Goal: Feedback & Contribution: Leave review/rating

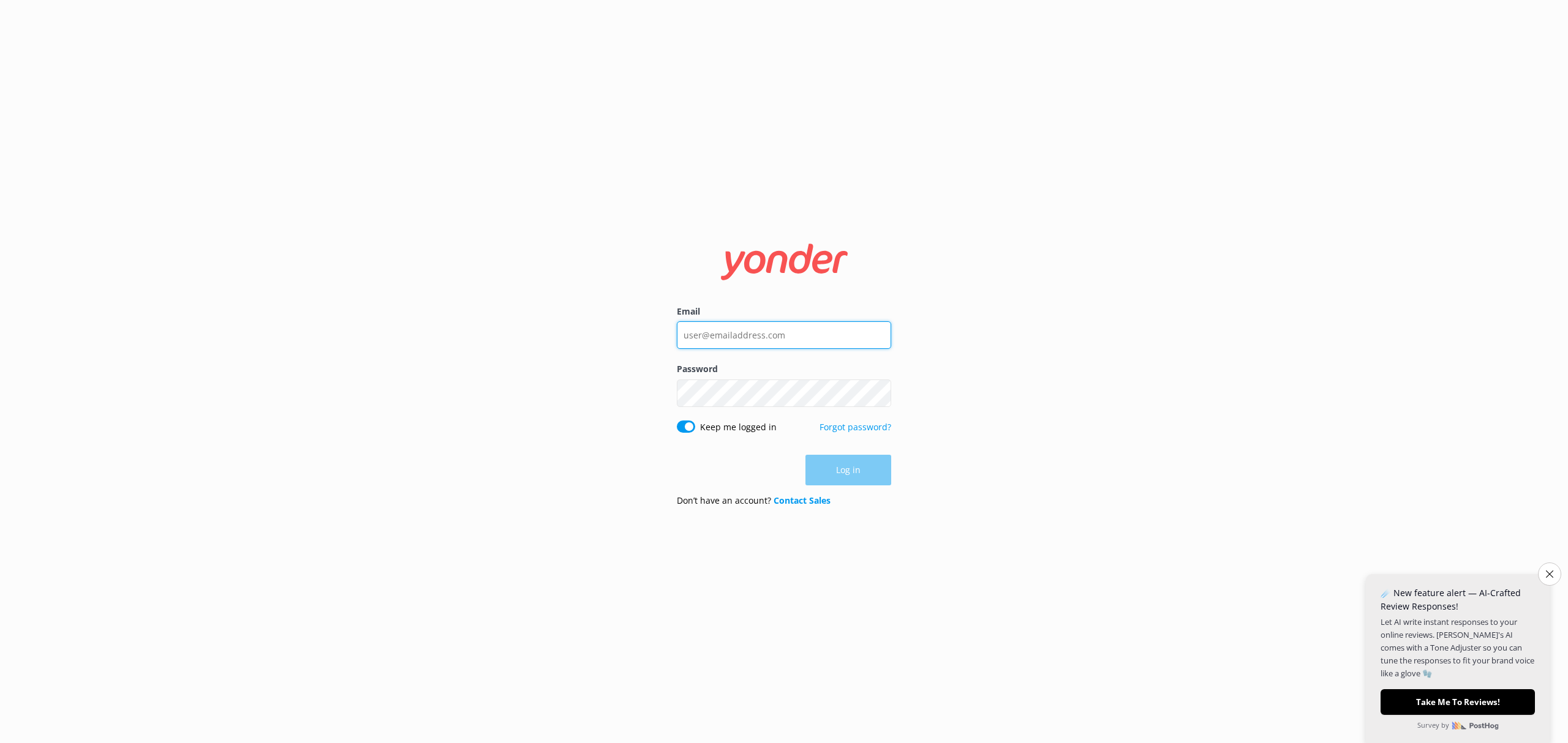
click at [709, 331] on input "Email" at bounding box center [784, 335] width 214 height 27
paste input "[EMAIL_ADDRESS][DOMAIN_NAME]"
type input "[EMAIL_ADDRESS][DOMAIN_NAME]"
click at [870, 476] on button "Log in" at bounding box center [848, 470] width 86 height 31
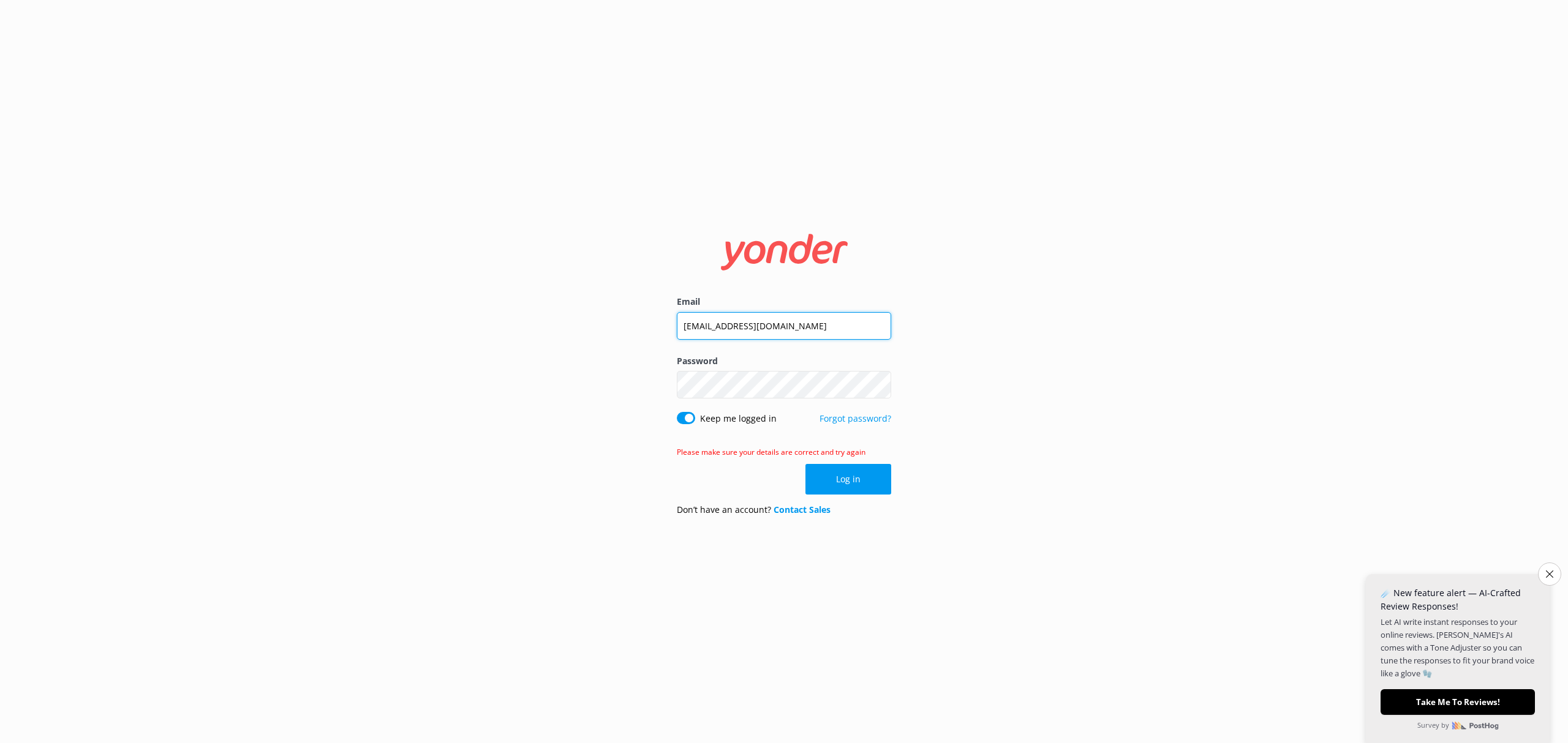
click at [724, 329] on input "[EMAIL_ADDRESS][DOMAIN_NAME]" at bounding box center [784, 326] width 214 height 27
type input "[EMAIL_ADDRESS][DOMAIN_NAME]"
click at [856, 478] on button "Log in" at bounding box center [848, 479] width 86 height 31
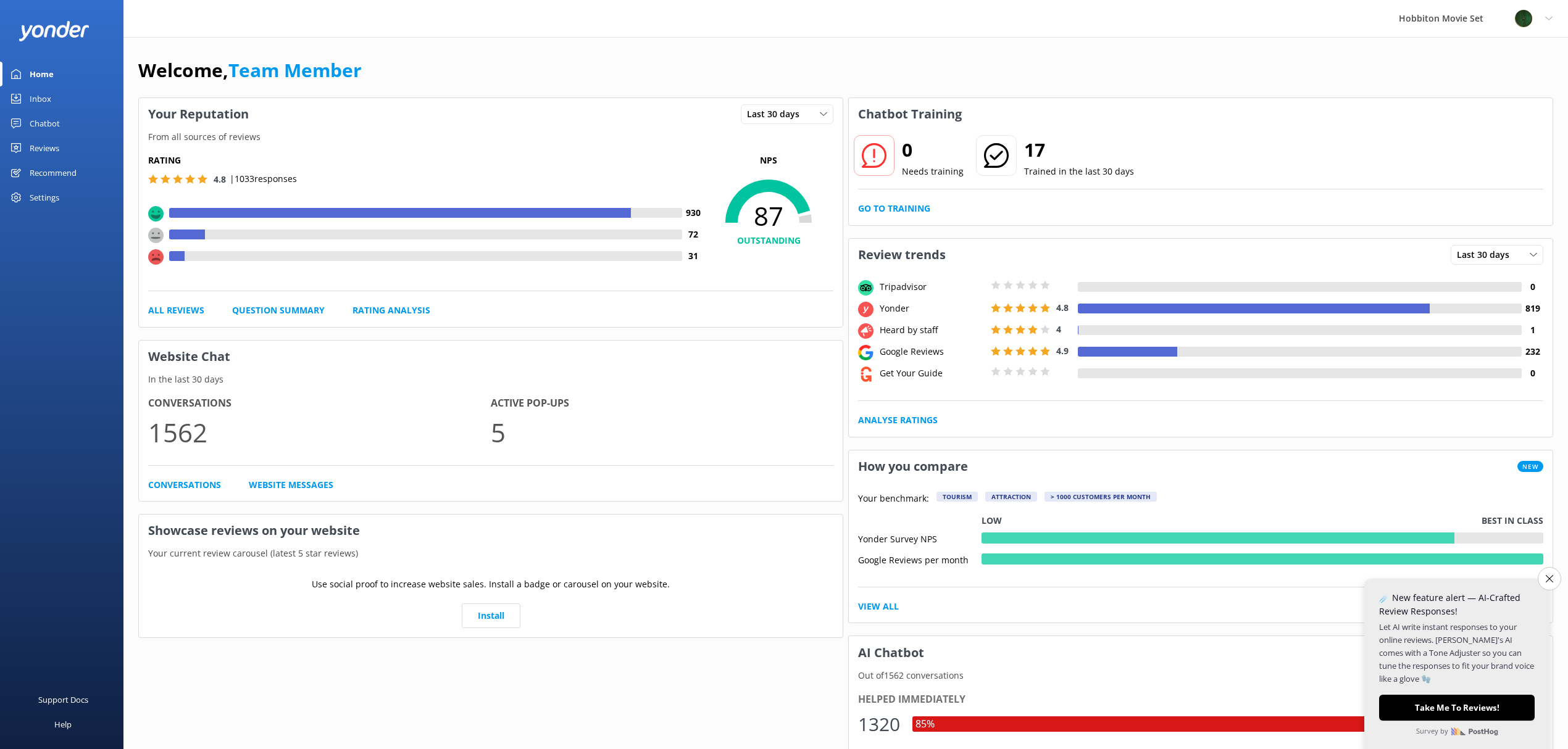
click at [50, 122] on div "Chatbot" at bounding box center [45, 123] width 30 height 25
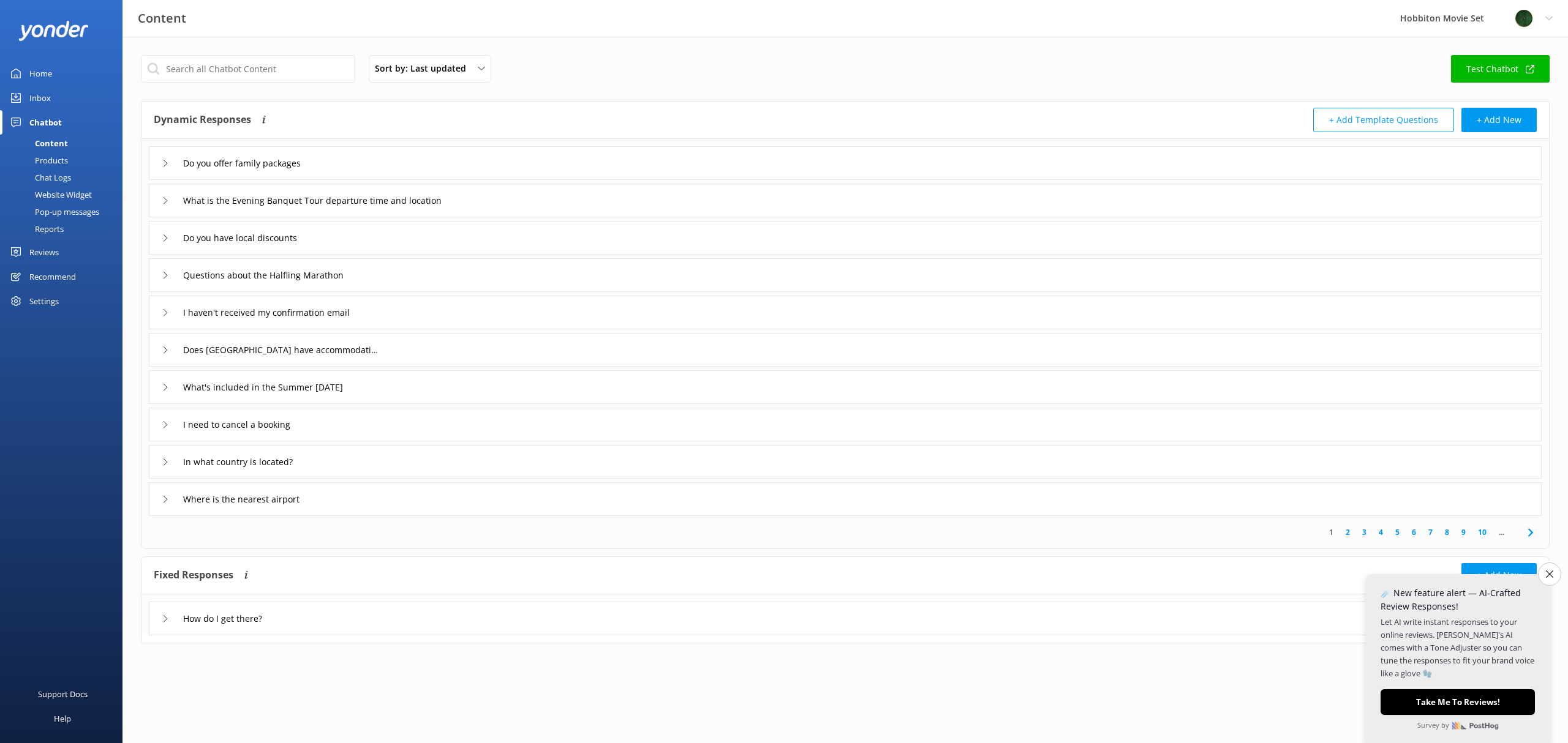
click at [45, 94] on div "Inbox" at bounding box center [39, 98] width 21 height 24
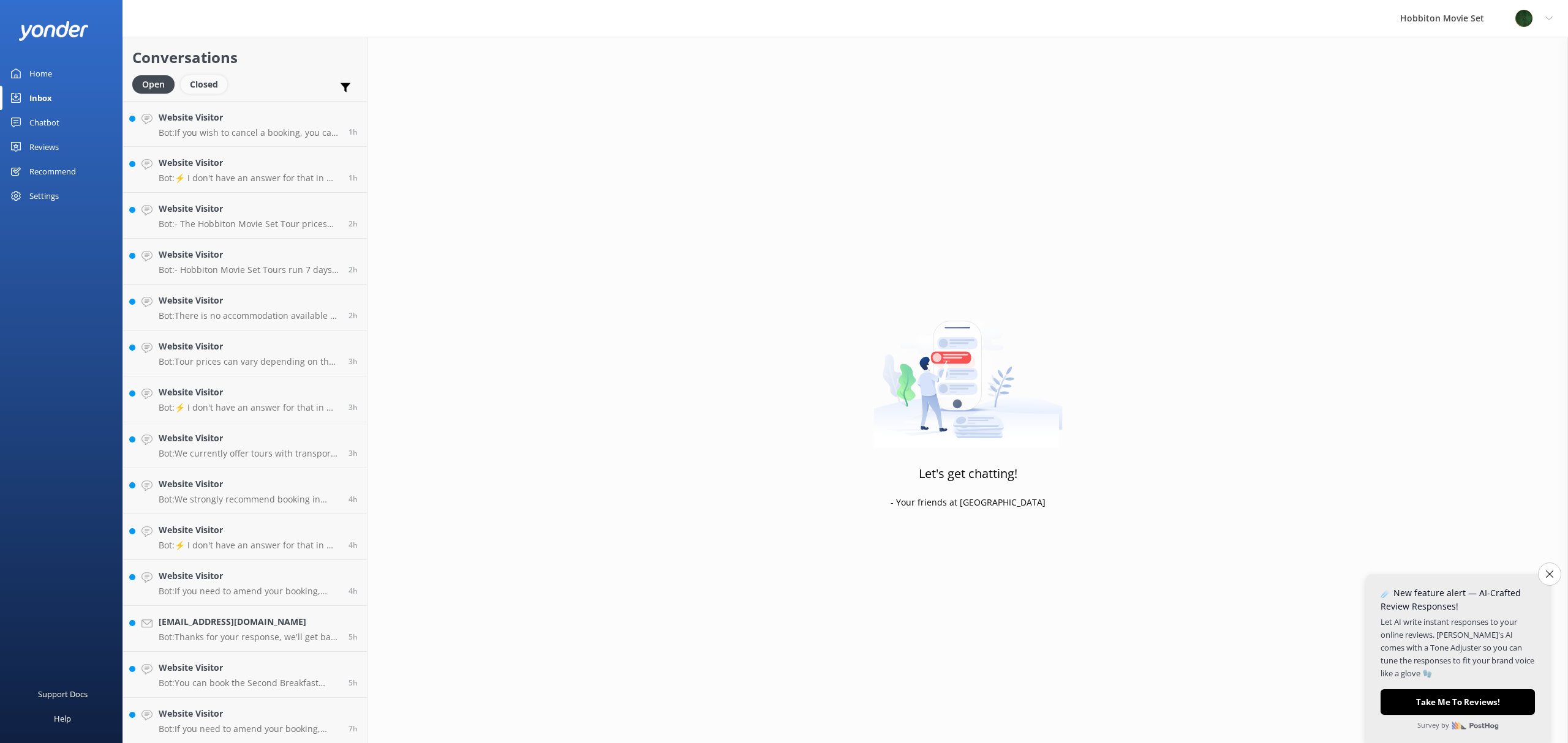
click at [213, 81] on div "Closed" at bounding box center [204, 84] width 46 height 18
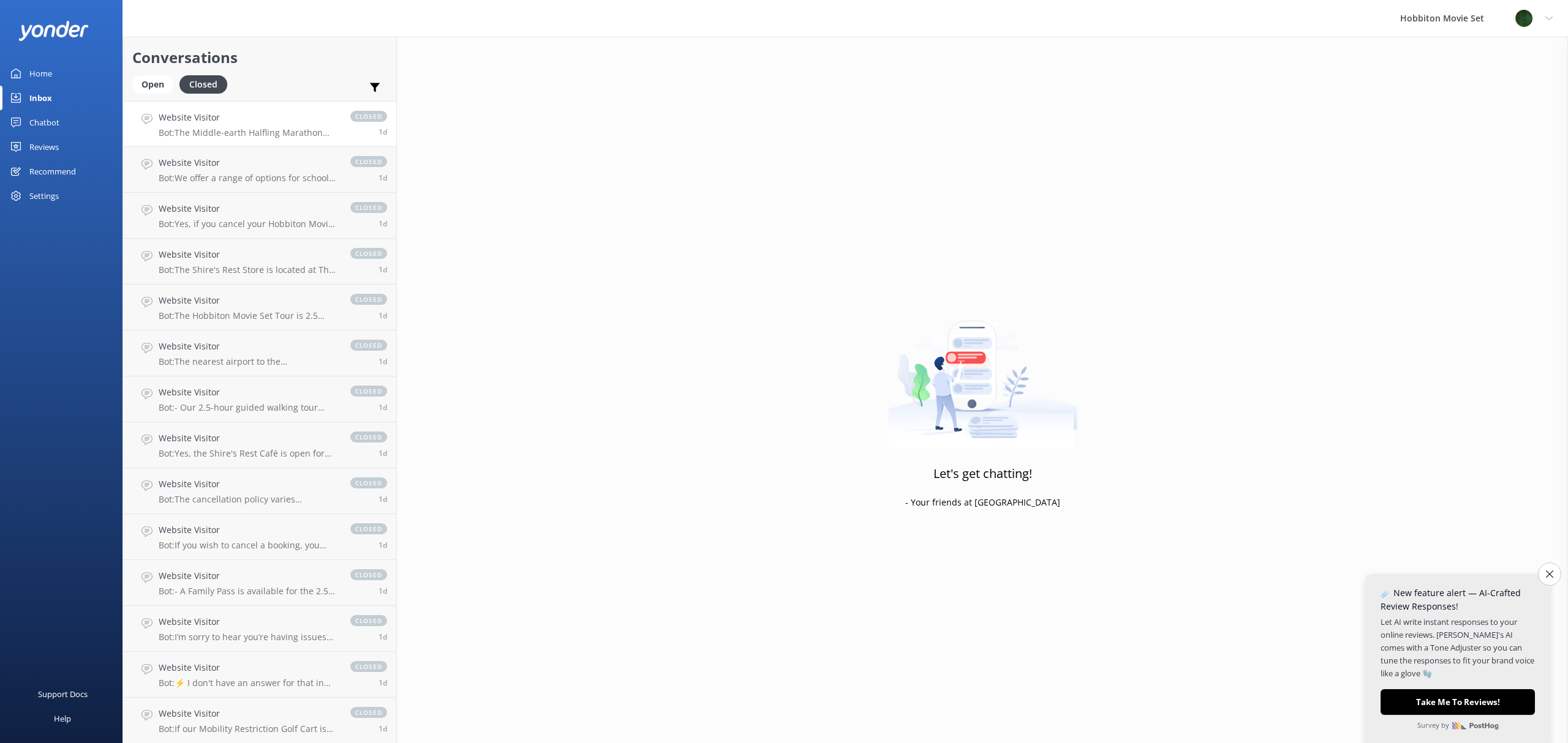
click at [256, 131] on p "Bot: The Middle-earth Halfling Marathon takes participants through iconic sites…" at bounding box center [249, 133] width 180 height 11
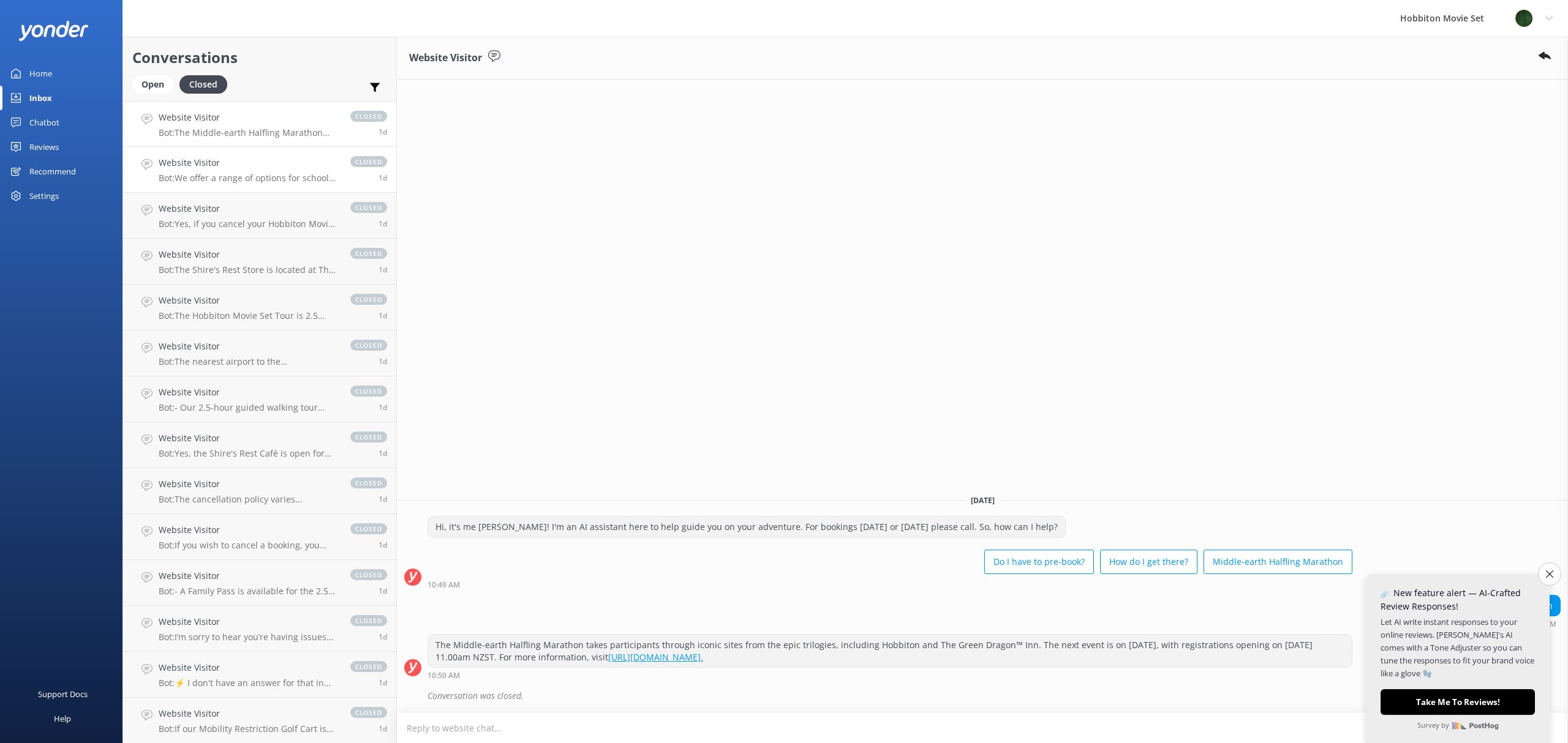
click at [253, 161] on h4 "Website Visitor" at bounding box center [249, 163] width 180 height 14
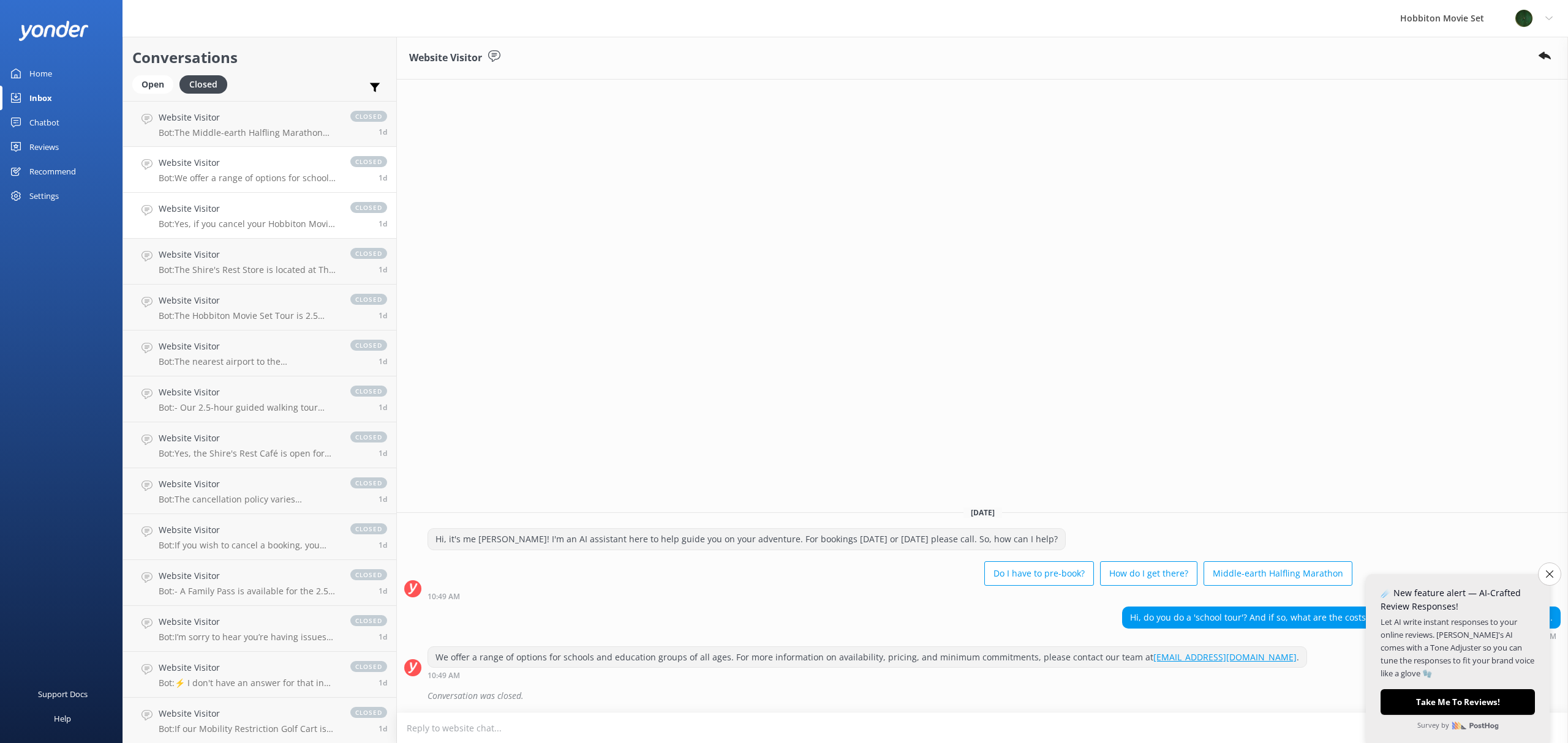
click at [241, 201] on link "Website Visitor Bot: Yes, if you cancel your Hobbiton Movie Set tour booking mo…" at bounding box center [259, 215] width 273 height 46
click at [224, 260] on h4 "Website Visitor" at bounding box center [249, 254] width 180 height 14
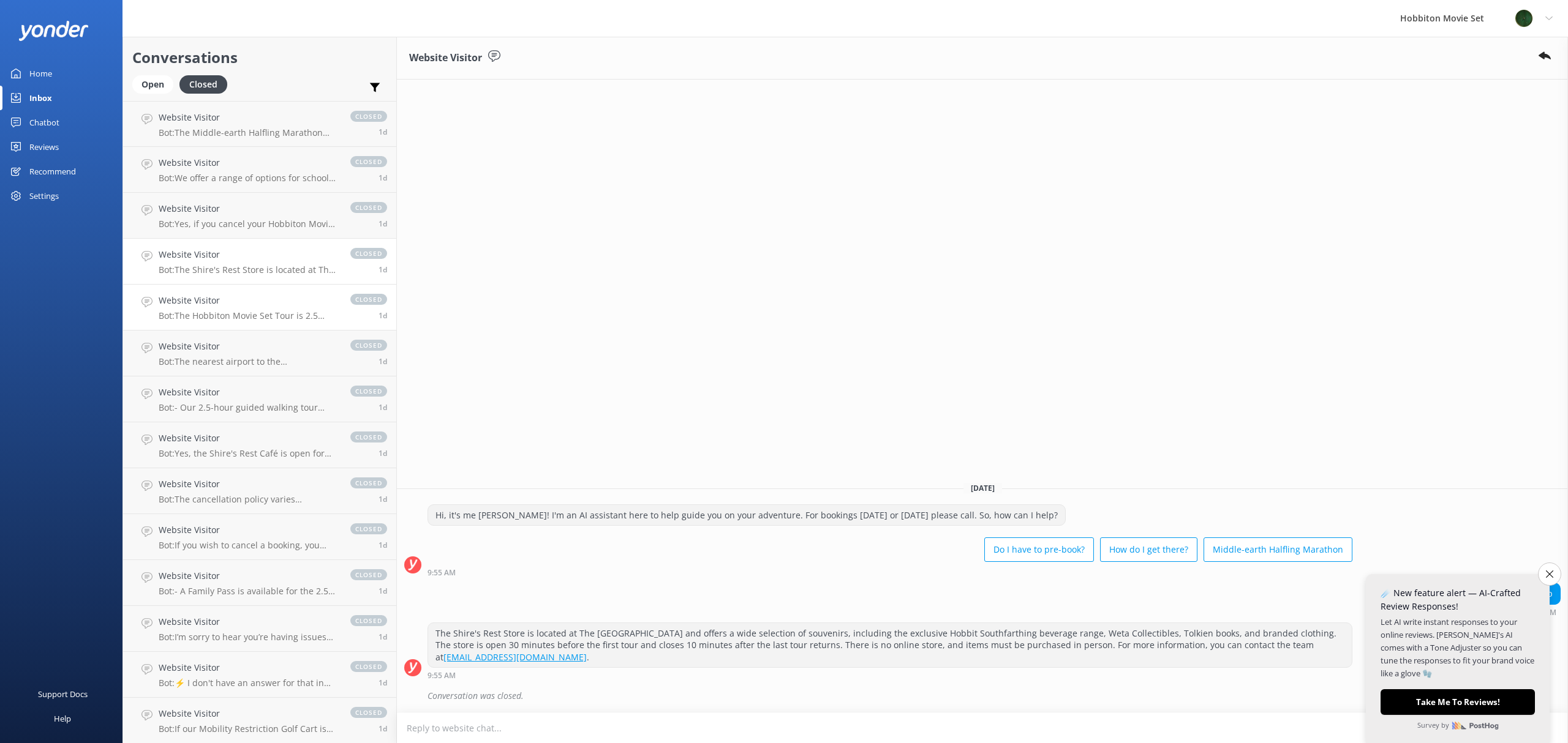
click at [219, 295] on h4 "Website Visitor" at bounding box center [249, 301] width 180 height 14
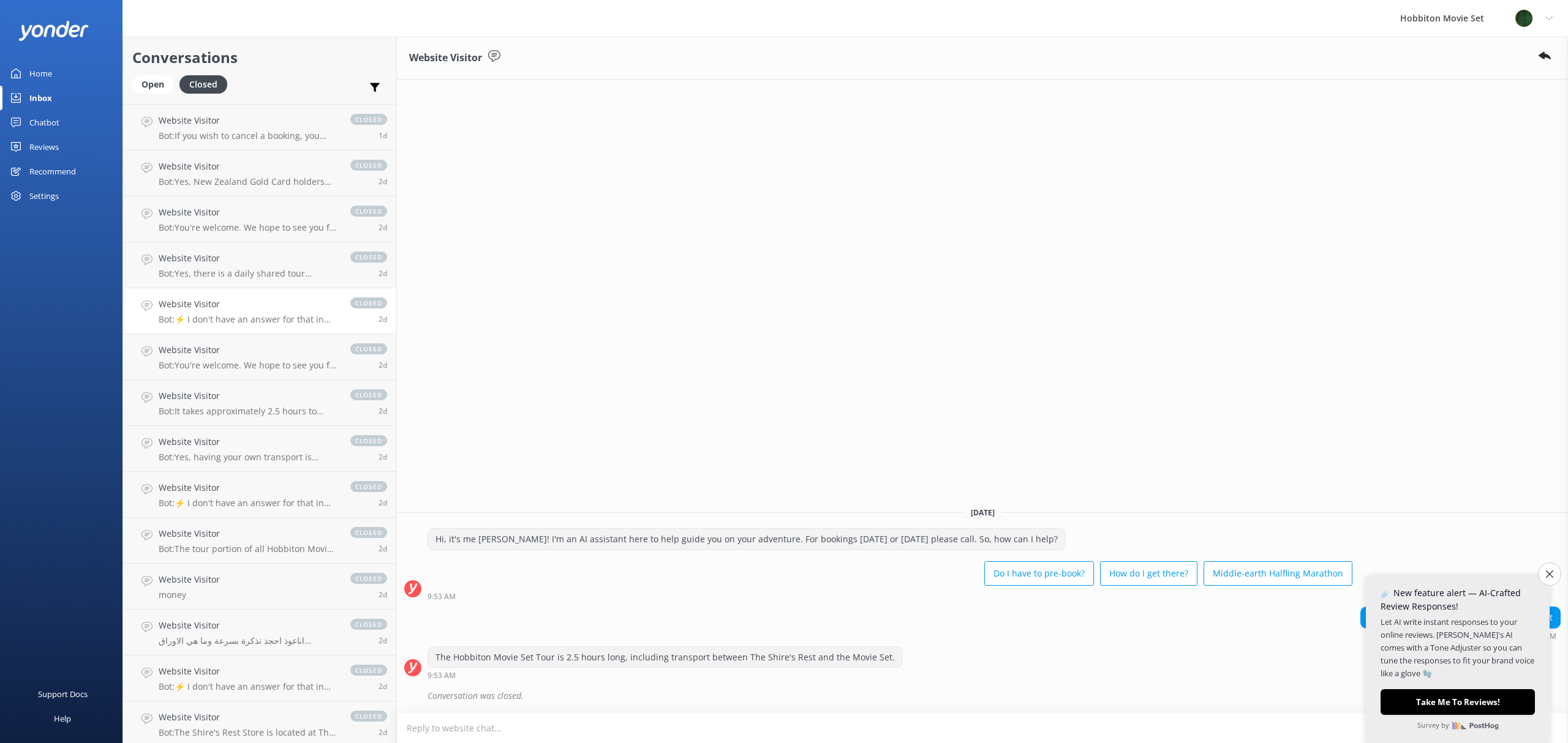
scroll to position [2813, 0]
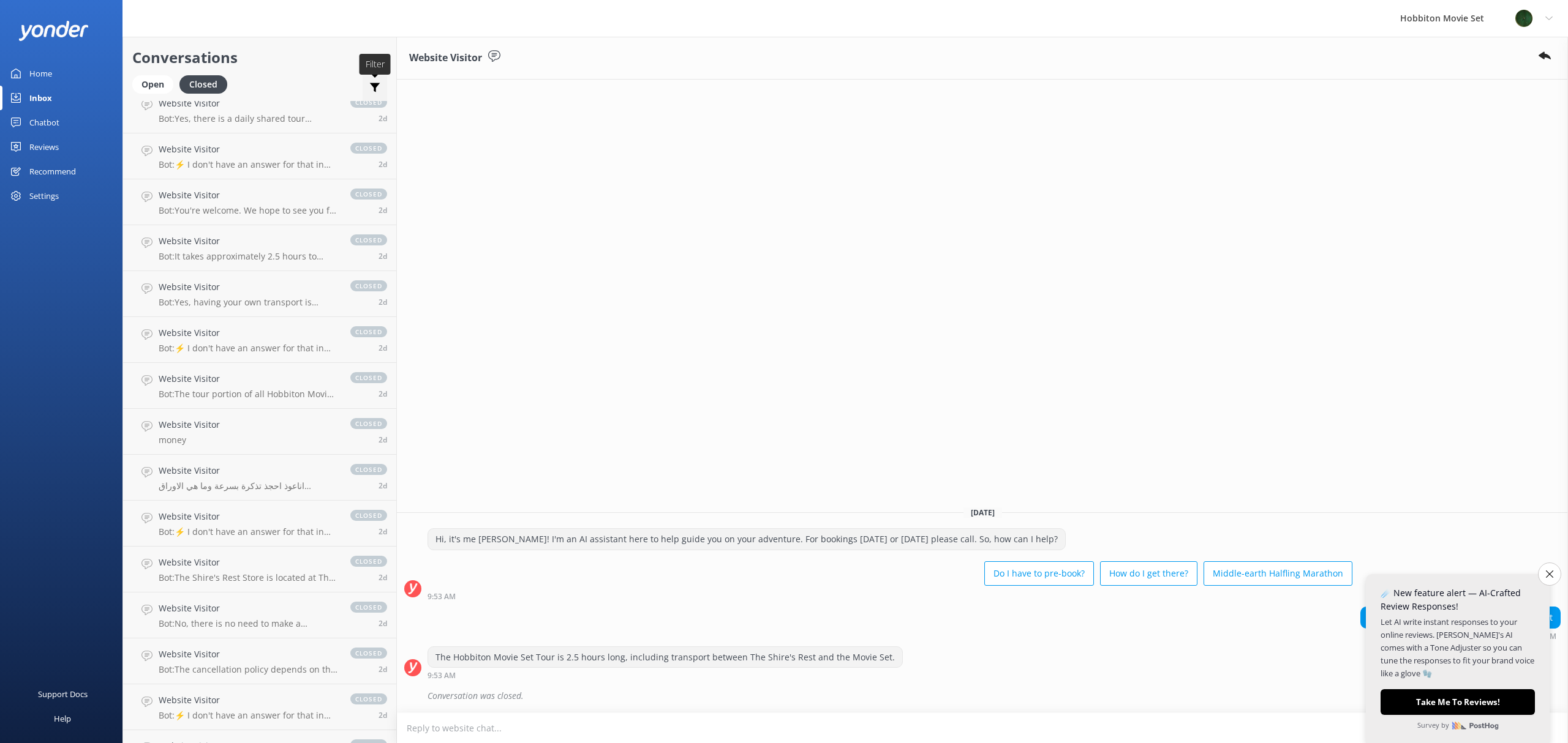
click at [370, 87] on use at bounding box center [374, 87] width 10 height 9
click at [238, 159] on p "Bot: ⚡ I don't have an answer for that in my knowledge base. Please try and rep…" at bounding box center [249, 165] width 180 height 11
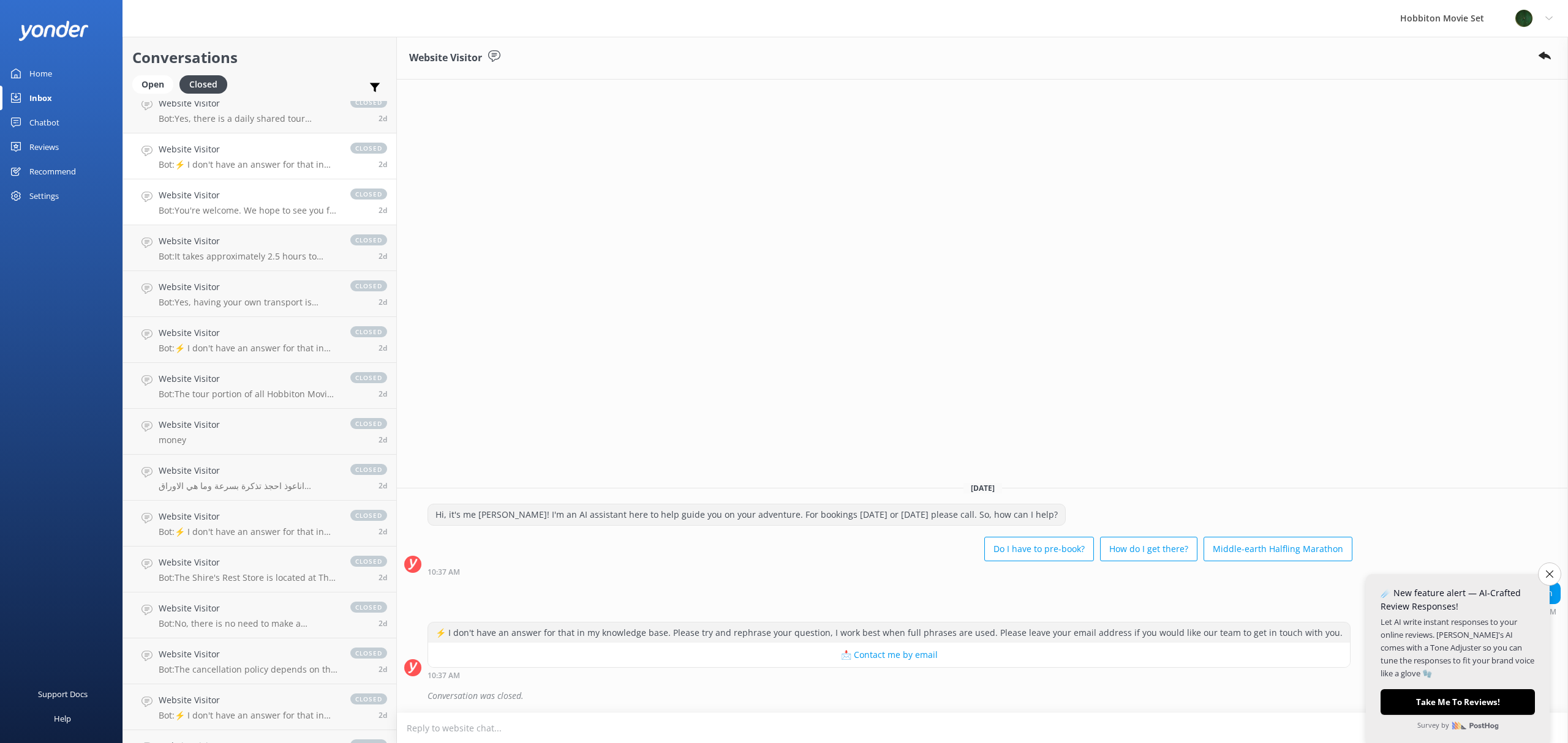
click at [240, 191] on h4 "Website Visitor" at bounding box center [249, 195] width 180 height 14
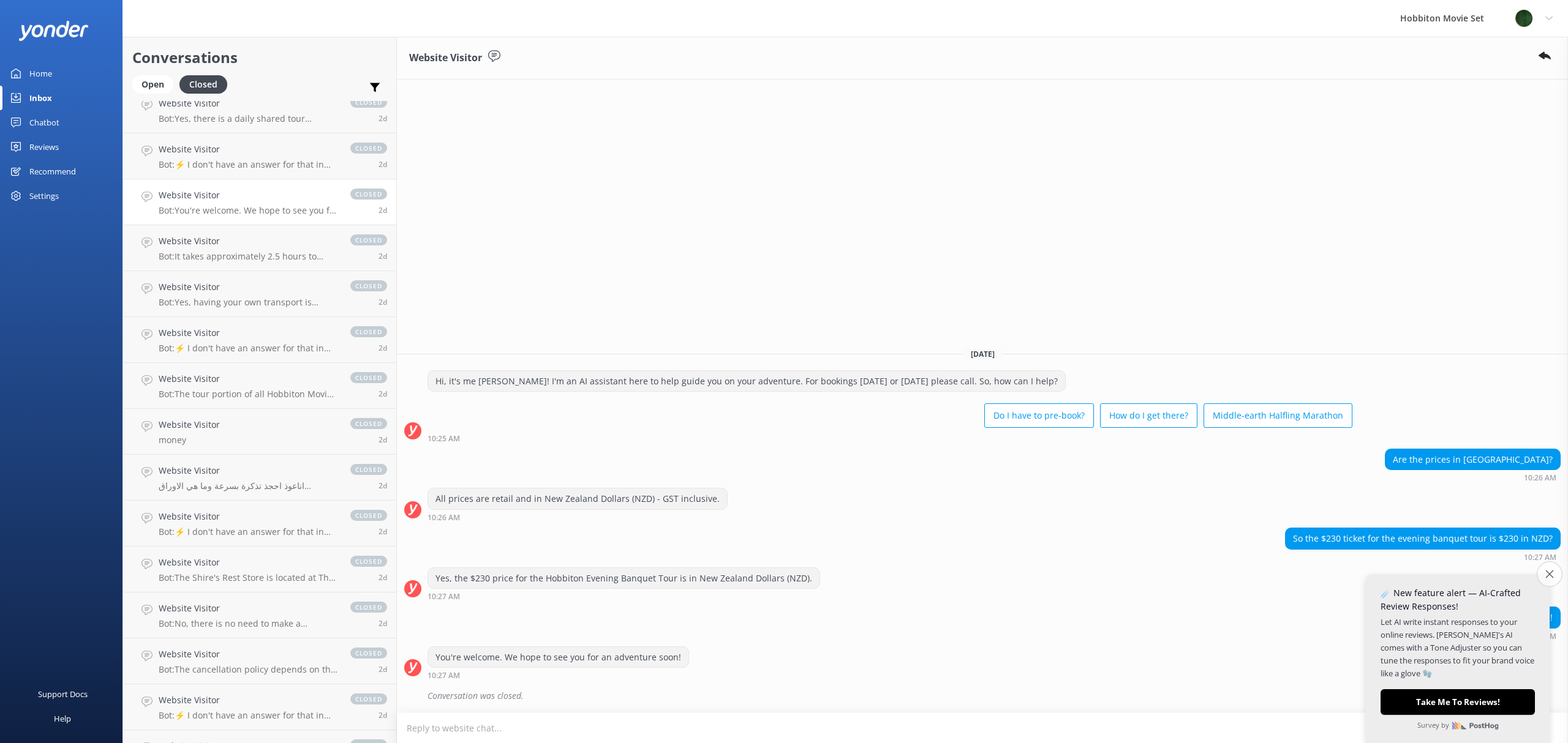
click at [1548, 574] on icon "Close survey" at bounding box center [1549, 574] width 8 height 8
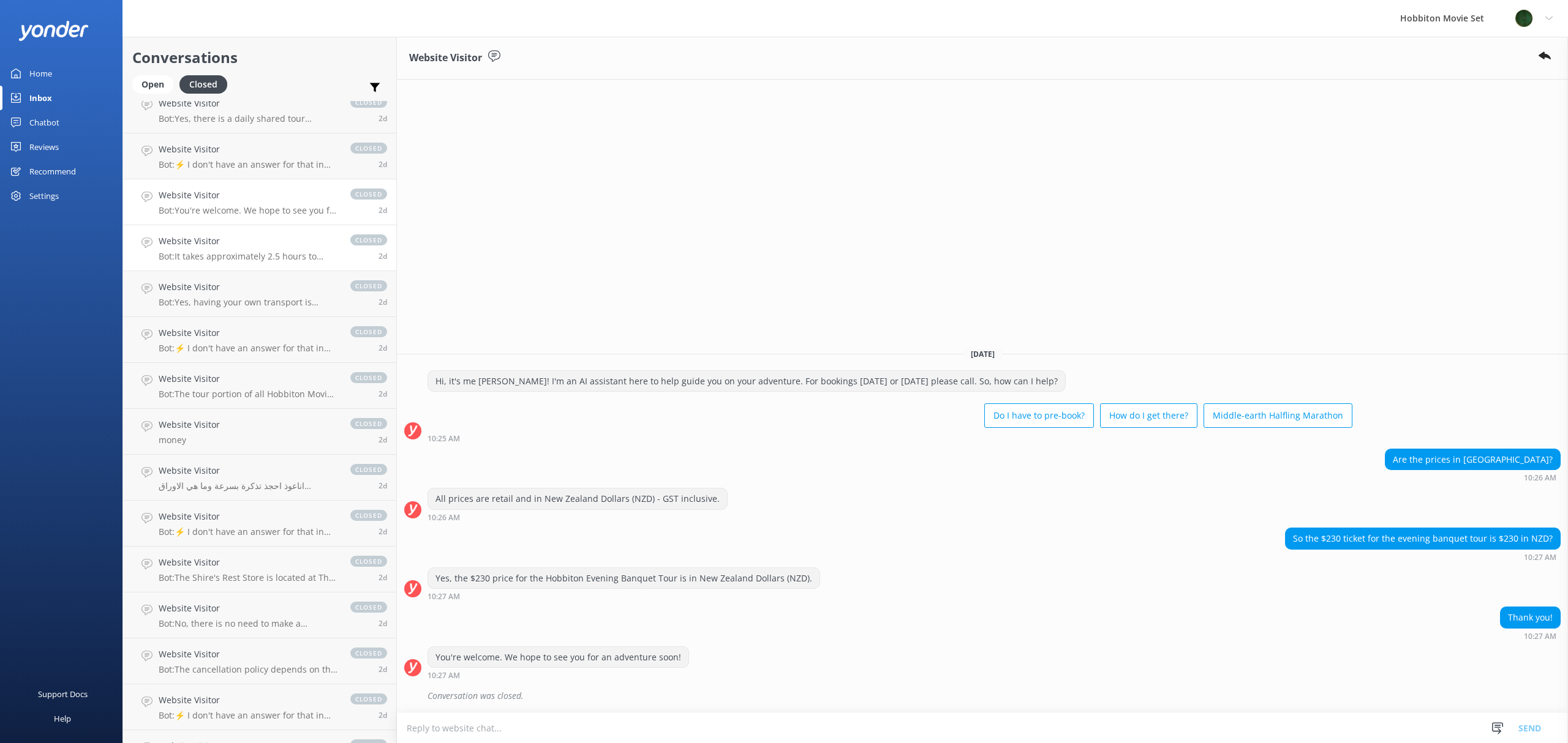
click at [214, 244] on h4 "Website Visitor" at bounding box center [249, 242] width 180 height 14
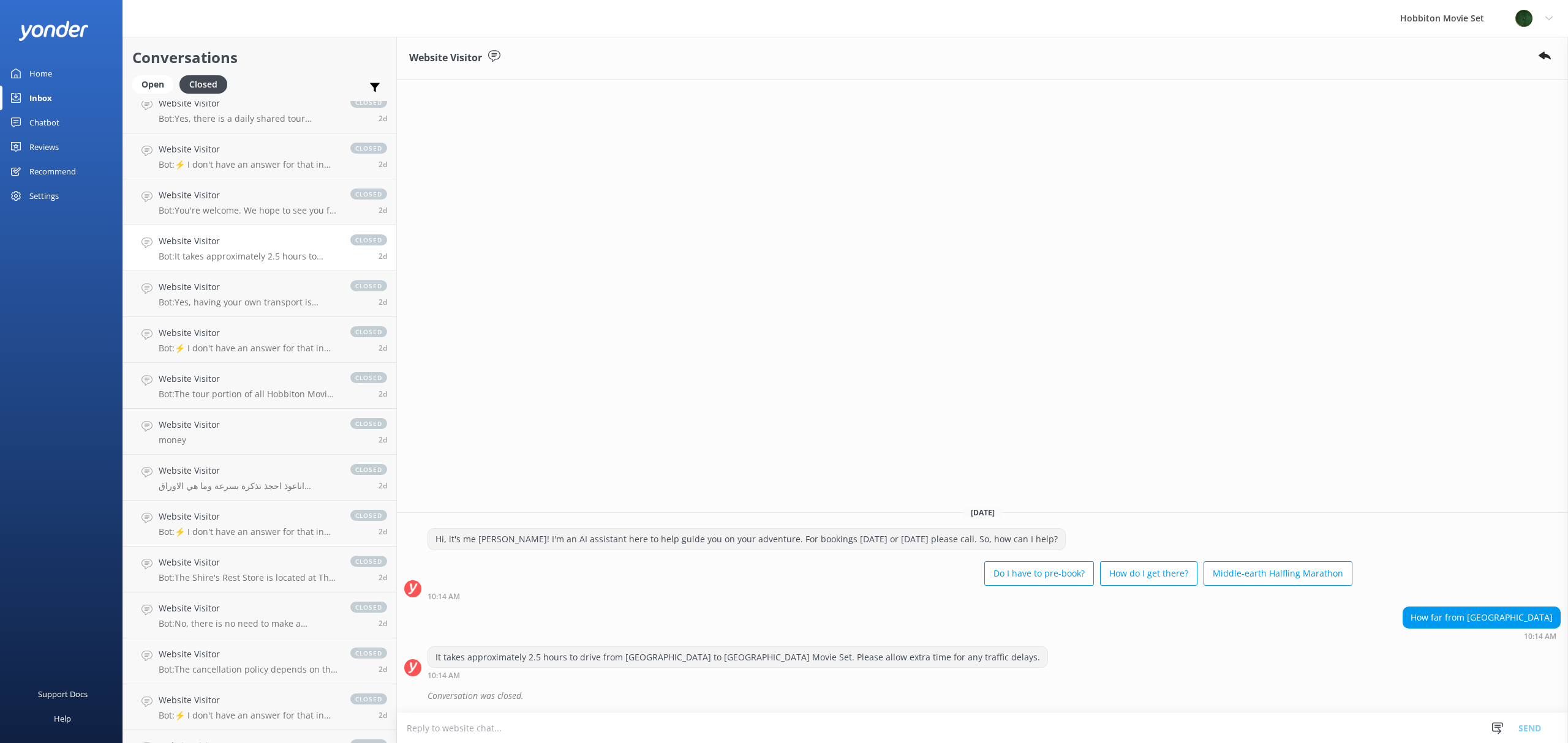
click at [1332, 314] on div "Website Visitor [DATE] Hi, it's me [PERSON_NAME]! I'm an AI assistant here to h…" at bounding box center [982, 390] width 1171 height 706
click at [209, 290] on h4 "Website Visitor" at bounding box center [249, 287] width 180 height 14
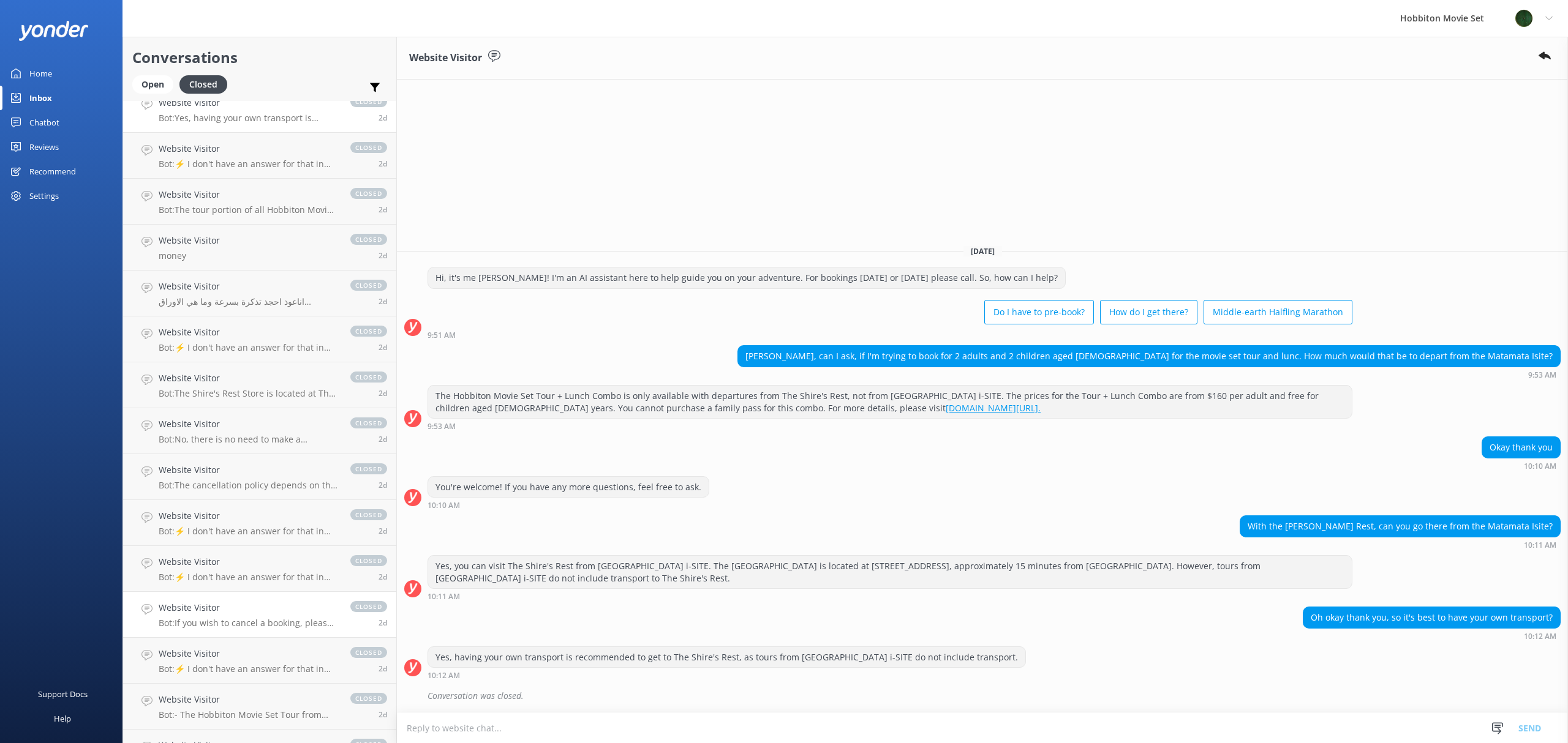
scroll to position [3079, 0]
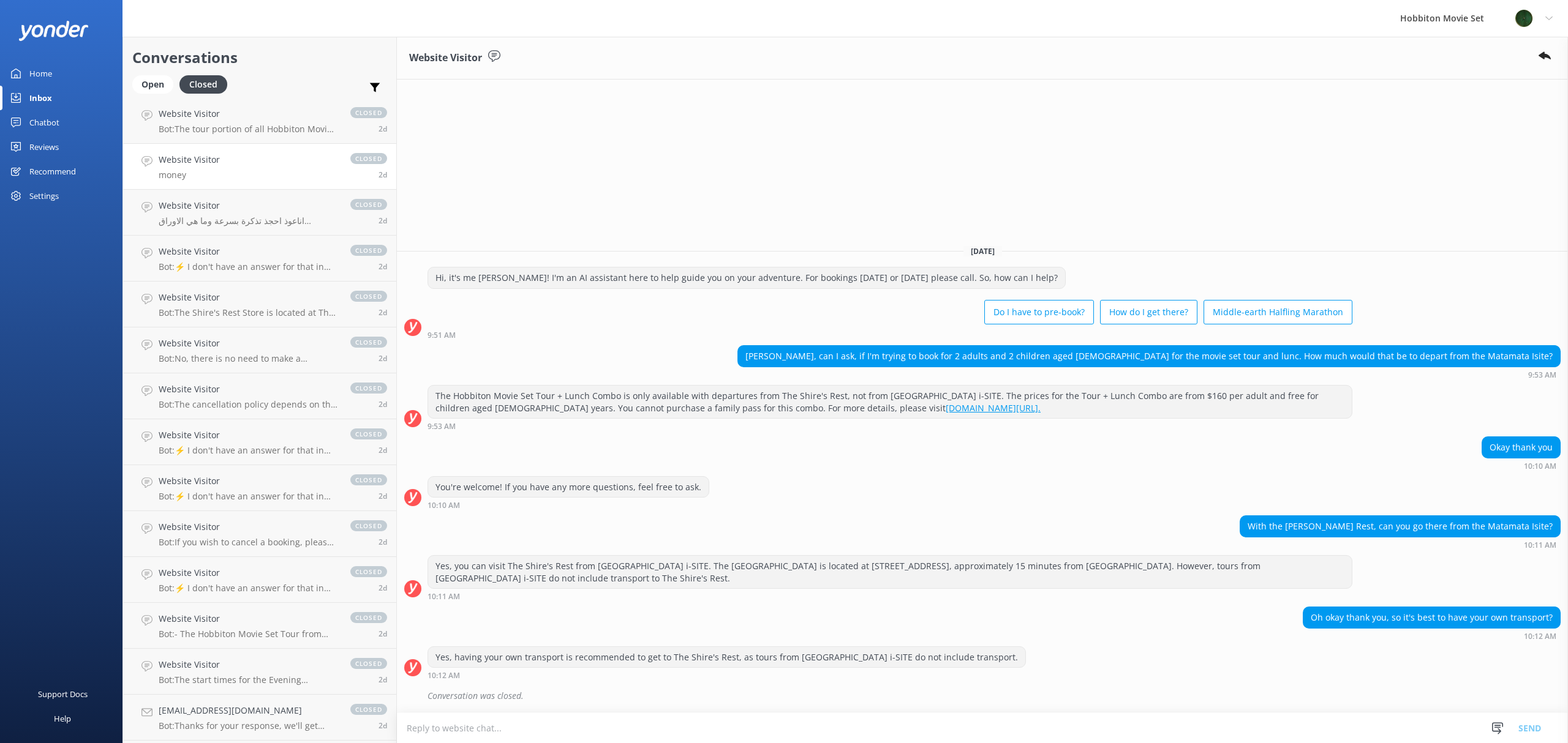
click at [208, 165] on h4 "Website Visitor" at bounding box center [189, 160] width 61 height 14
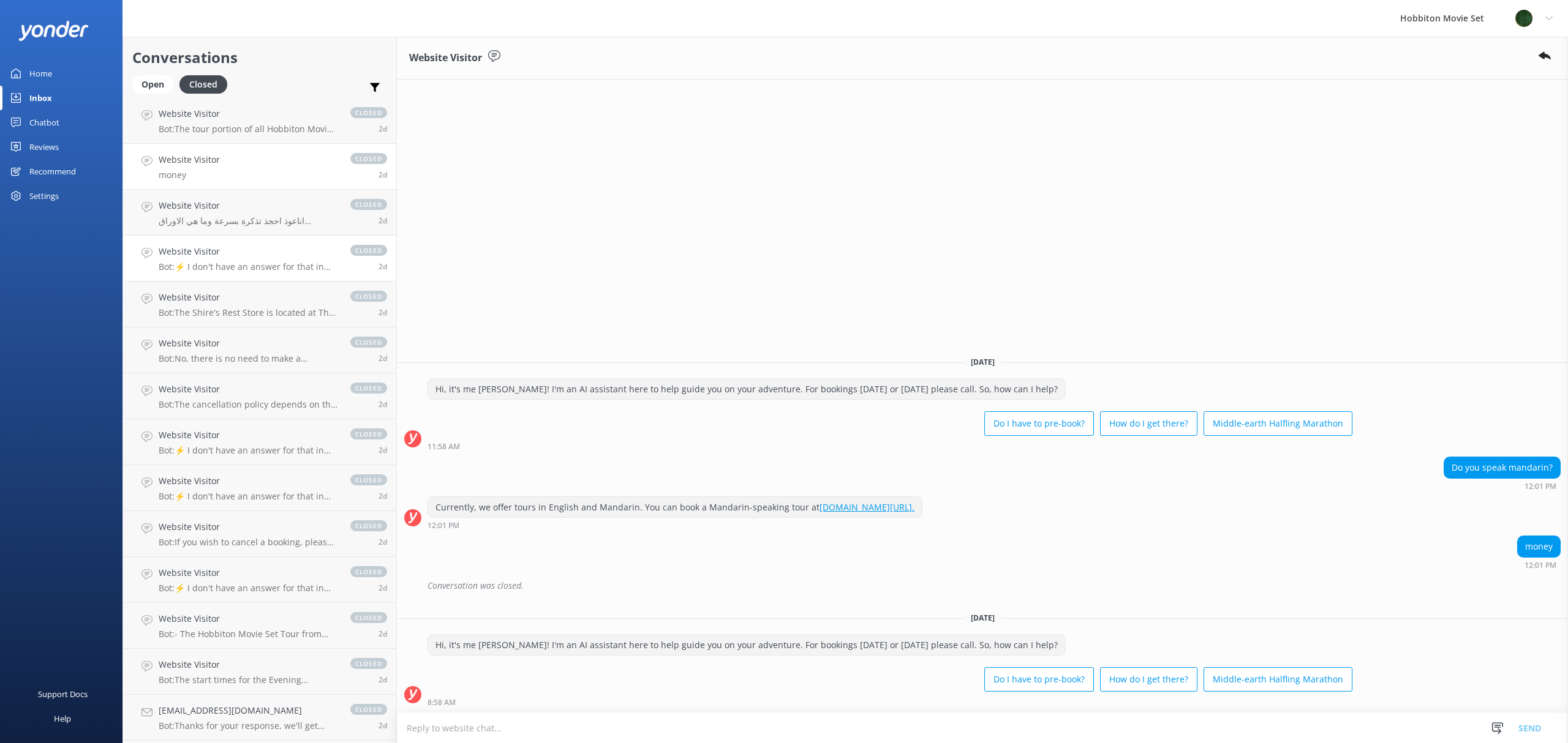
click at [223, 259] on div "Website Visitor Bot: ⚡ I don't have an answer for that in my knowledge base. Pl…" at bounding box center [249, 259] width 180 height 27
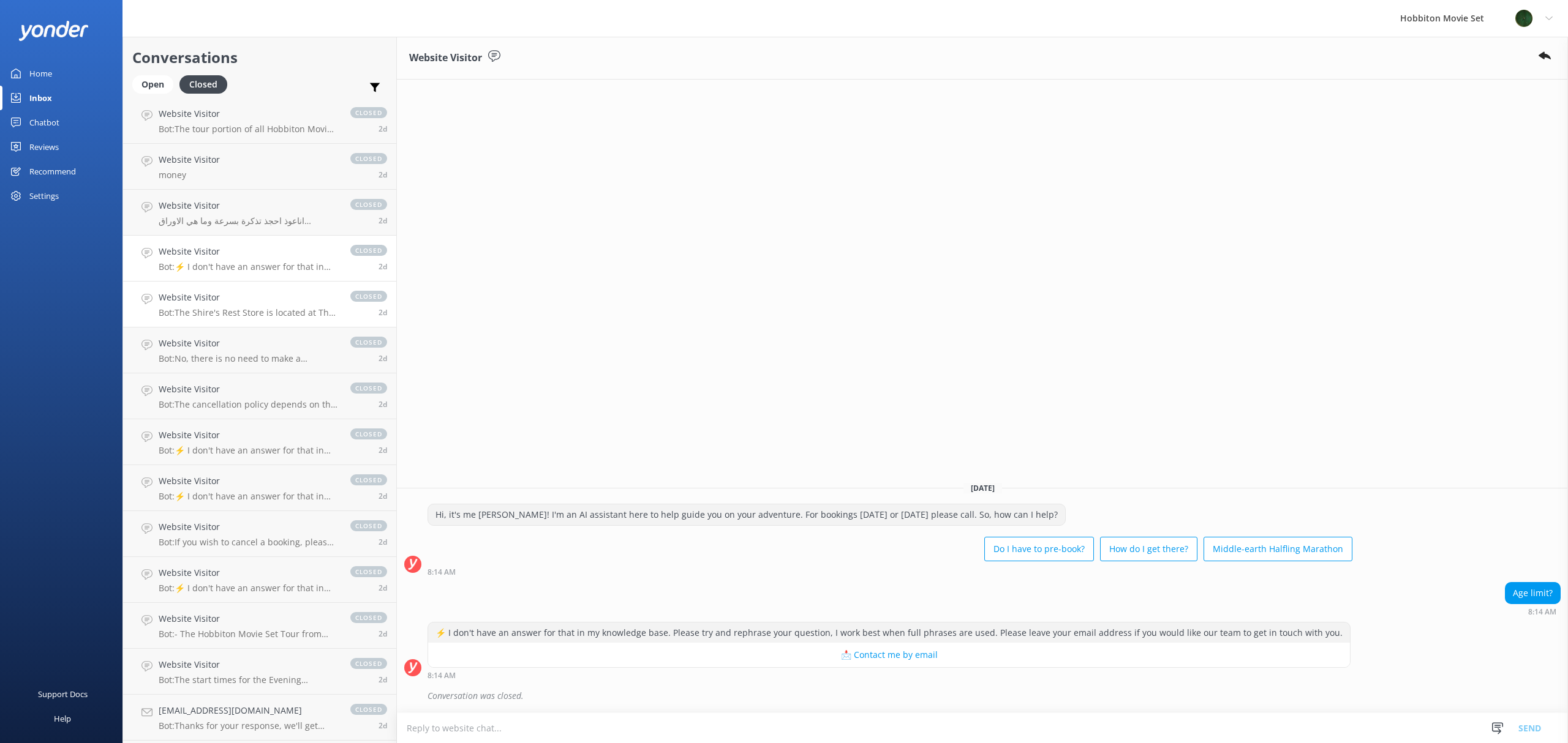
click at [213, 293] on h4 "Website Visitor" at bounding box center [249, 297] width 180 height 14
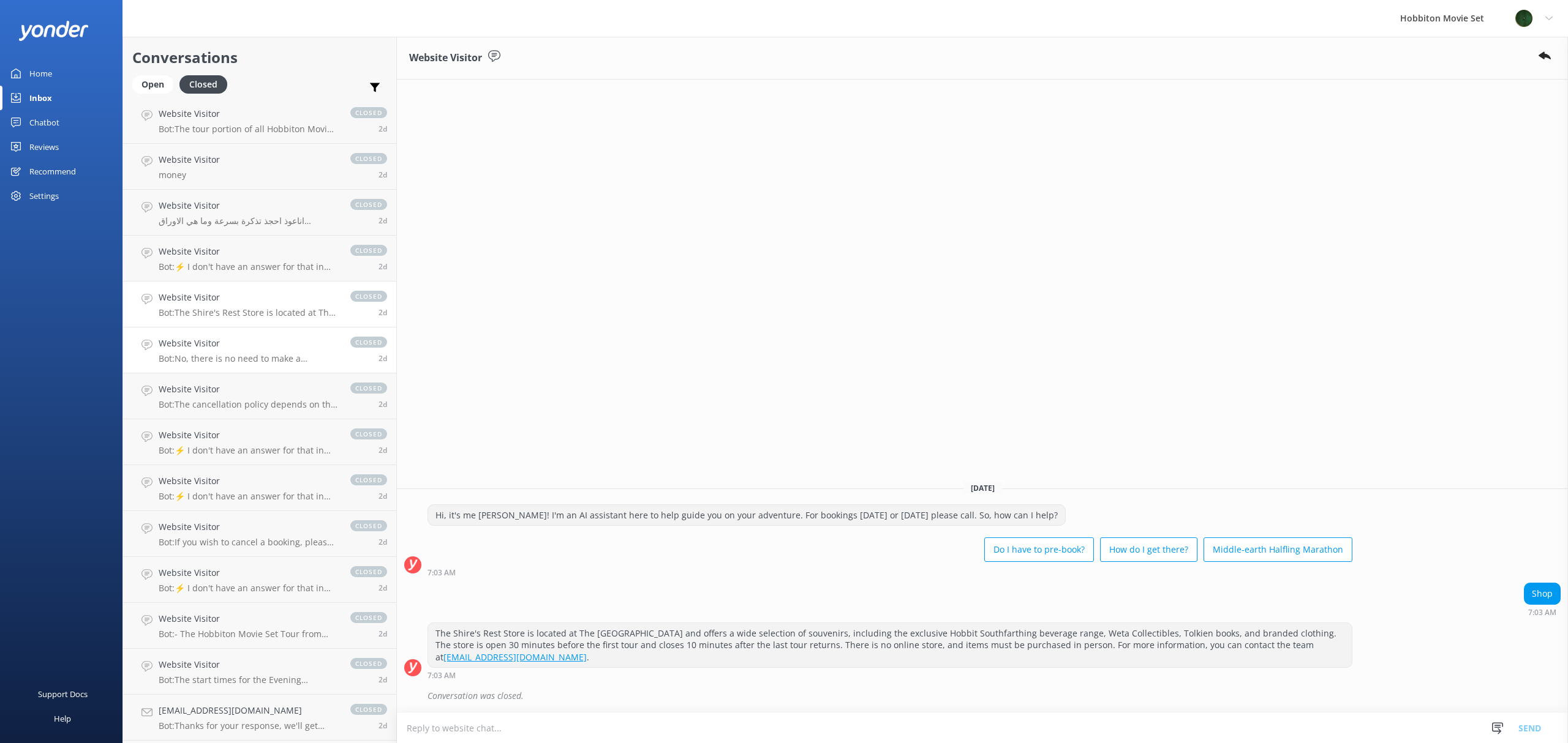
click at [187, 363] on p "Bot: No, there is no need to make a reservation for parking at The [GEOGRAPHIC_…" at bounding box center [249, 359] width 180 height 11
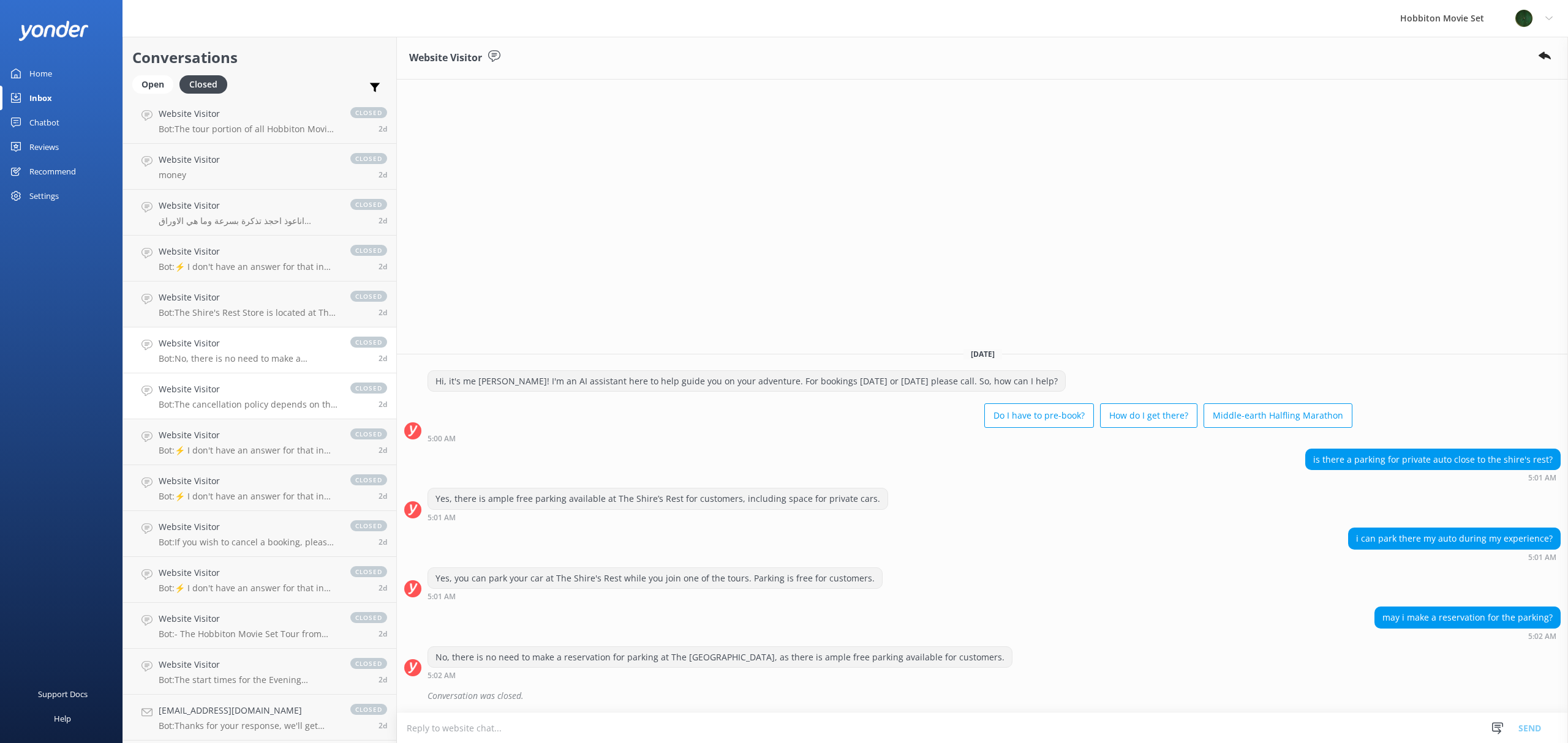
click at [230, 399] on p "Bot: The cancellation policy depends on the tour product you have booked: - Hob…" at bounding box center [249, 404] width 180 height 11
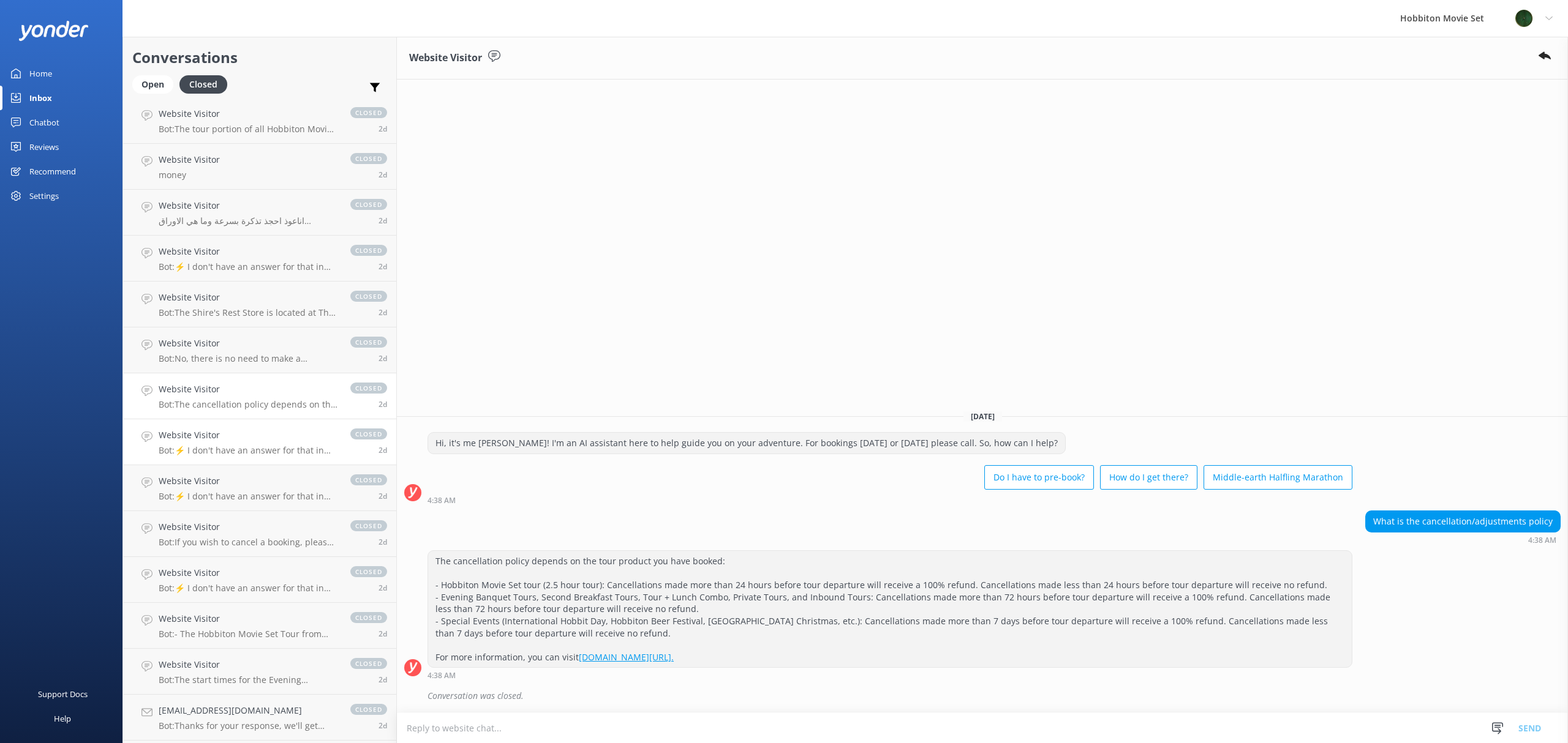
click at [210, 447] on p "Bot: ⚡ I don't have an answer for that in my knowledge base. Please try and rep…" at bounding box center [249, 450] width 180 height 11
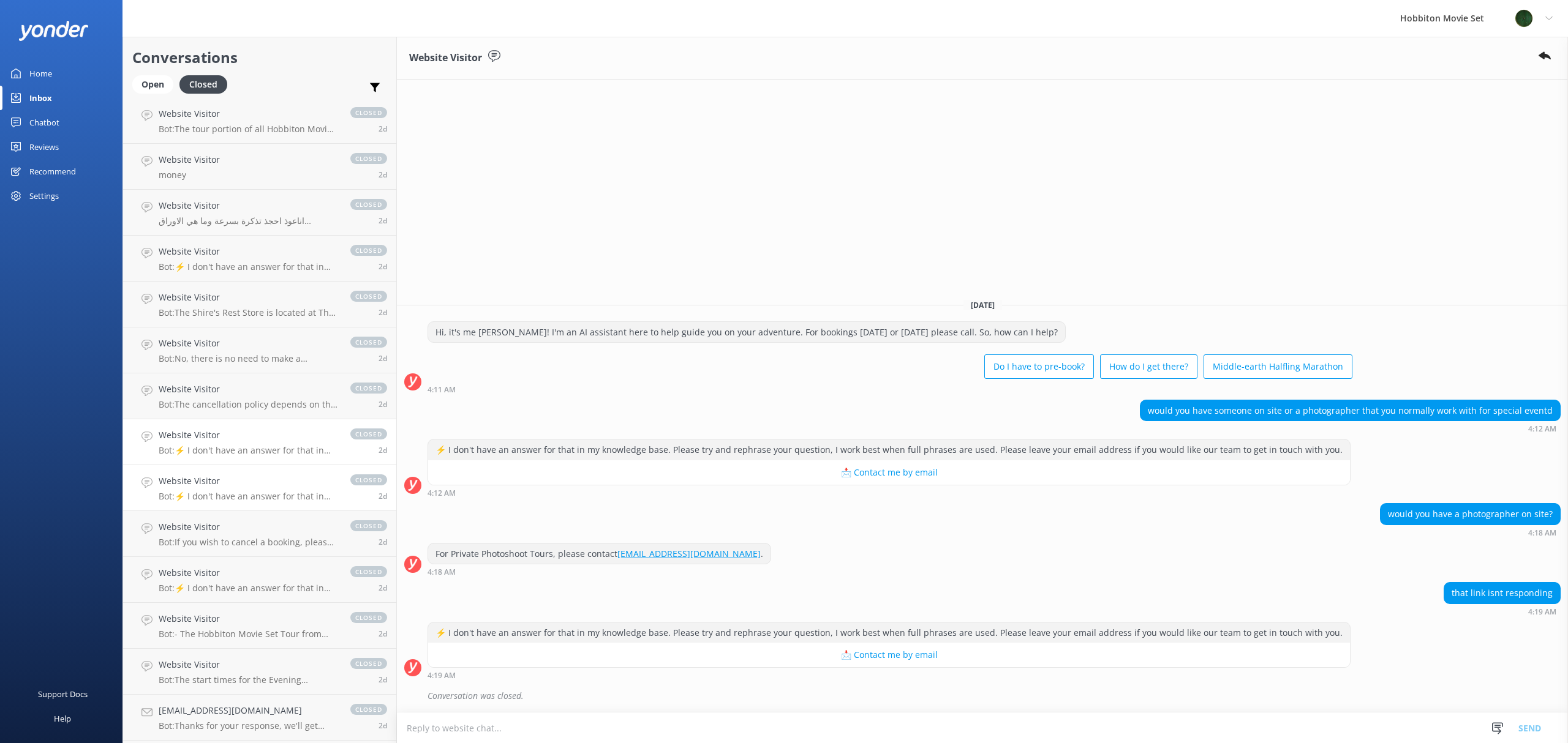
click at [212, 499] on p "Bot: ⚡ I don't have an answer for that in my knowledge base. Please try and rep…" at bounding box center [249, 496] width 180 height 11
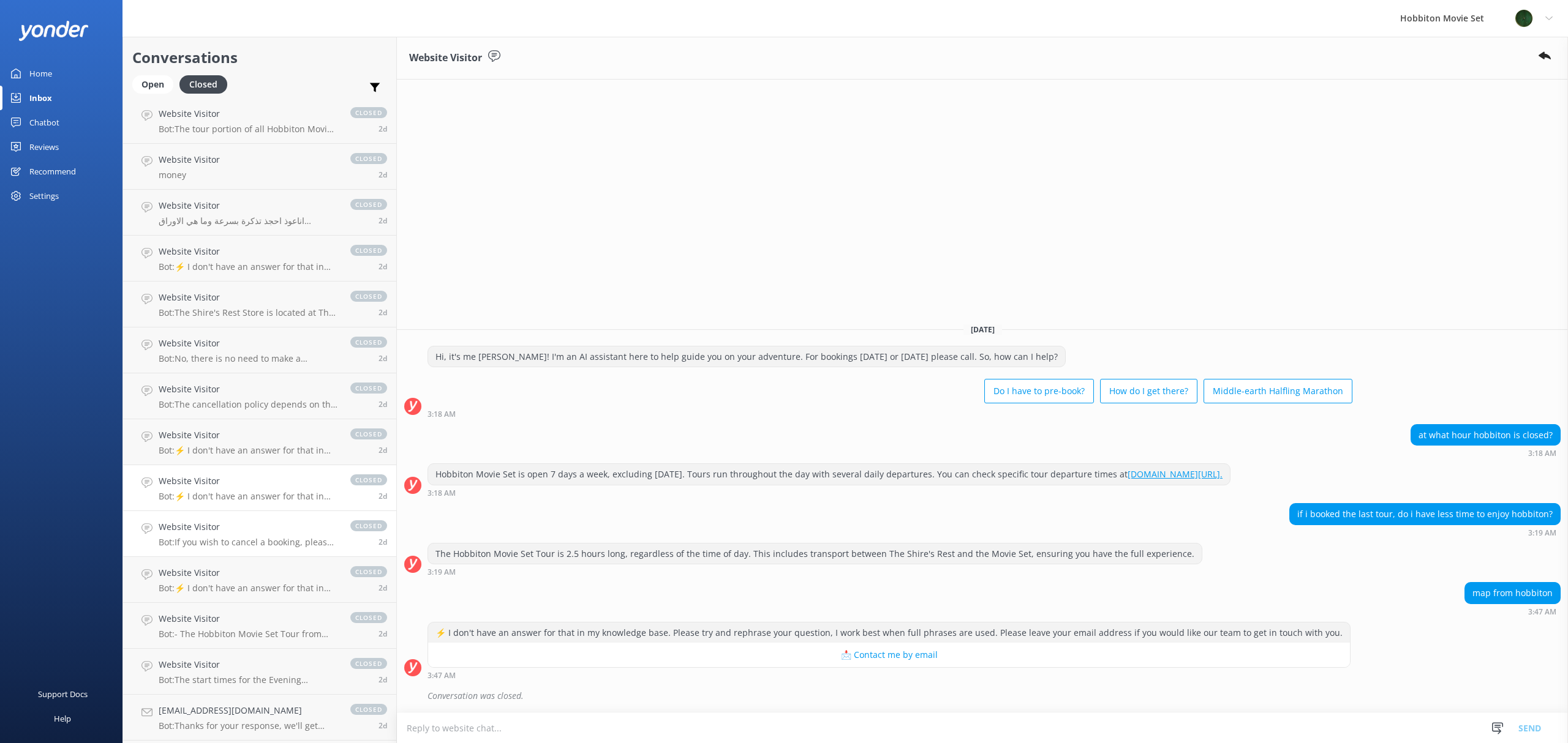
click at [223, 542] on p "Bot: If you wish to cancel a booking, please contact our reservations team via …" at bounding box center [249, 542] width 180 height 11
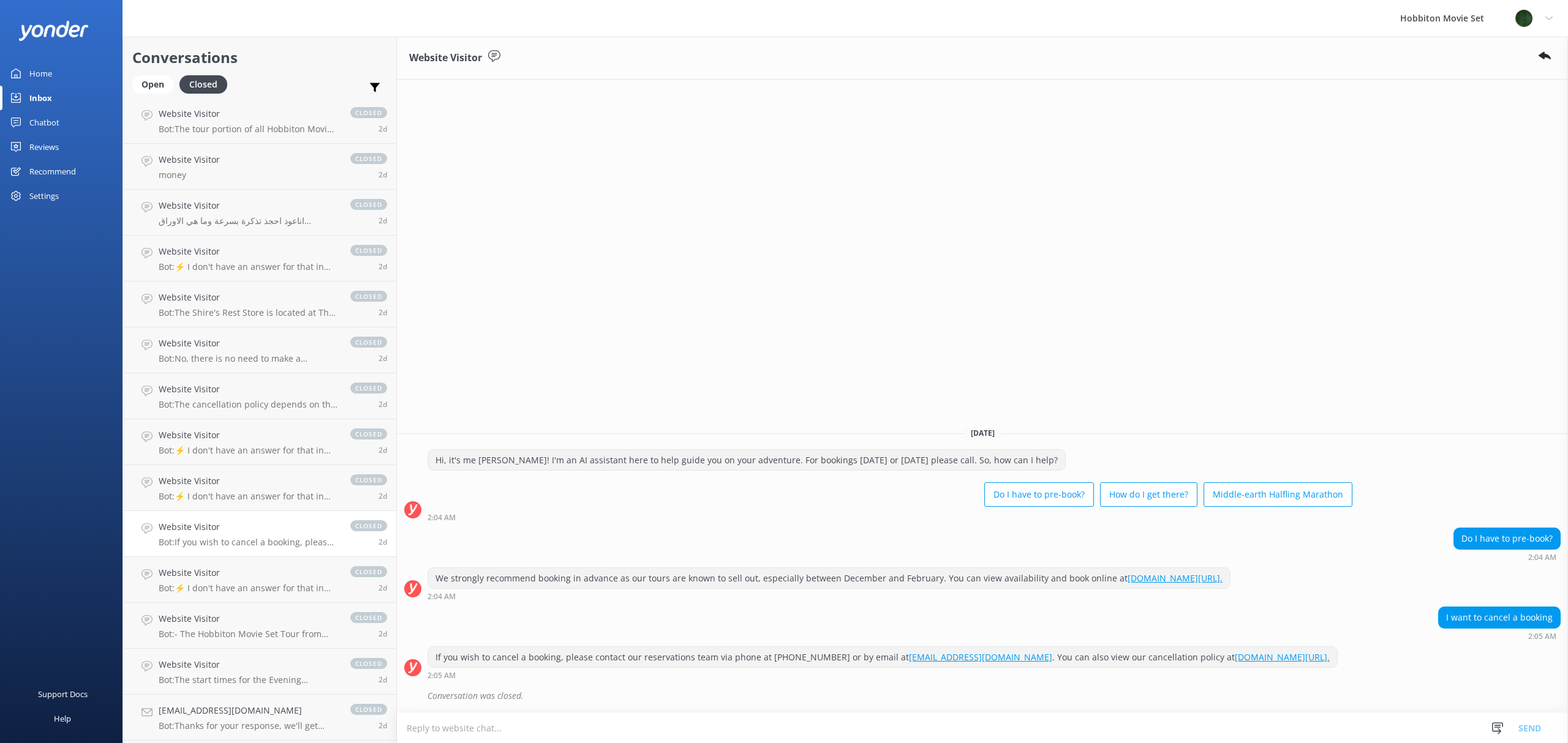
click at [661, 527] on div "Do I have to pre-book? 2:04 AM" at bounding box center [982, 544] width 1171 height 33
click at [397, 365] on div "Website Visitor [DATE] Hi, it's me [PERSON_NAME]! I'm an AI assistant here to h…" at bounding box center [982, 390] width 1171 height 706
click at [261, 573] on h4 "Website Visitor" at bounding box center [249, 573] width 180 height 14
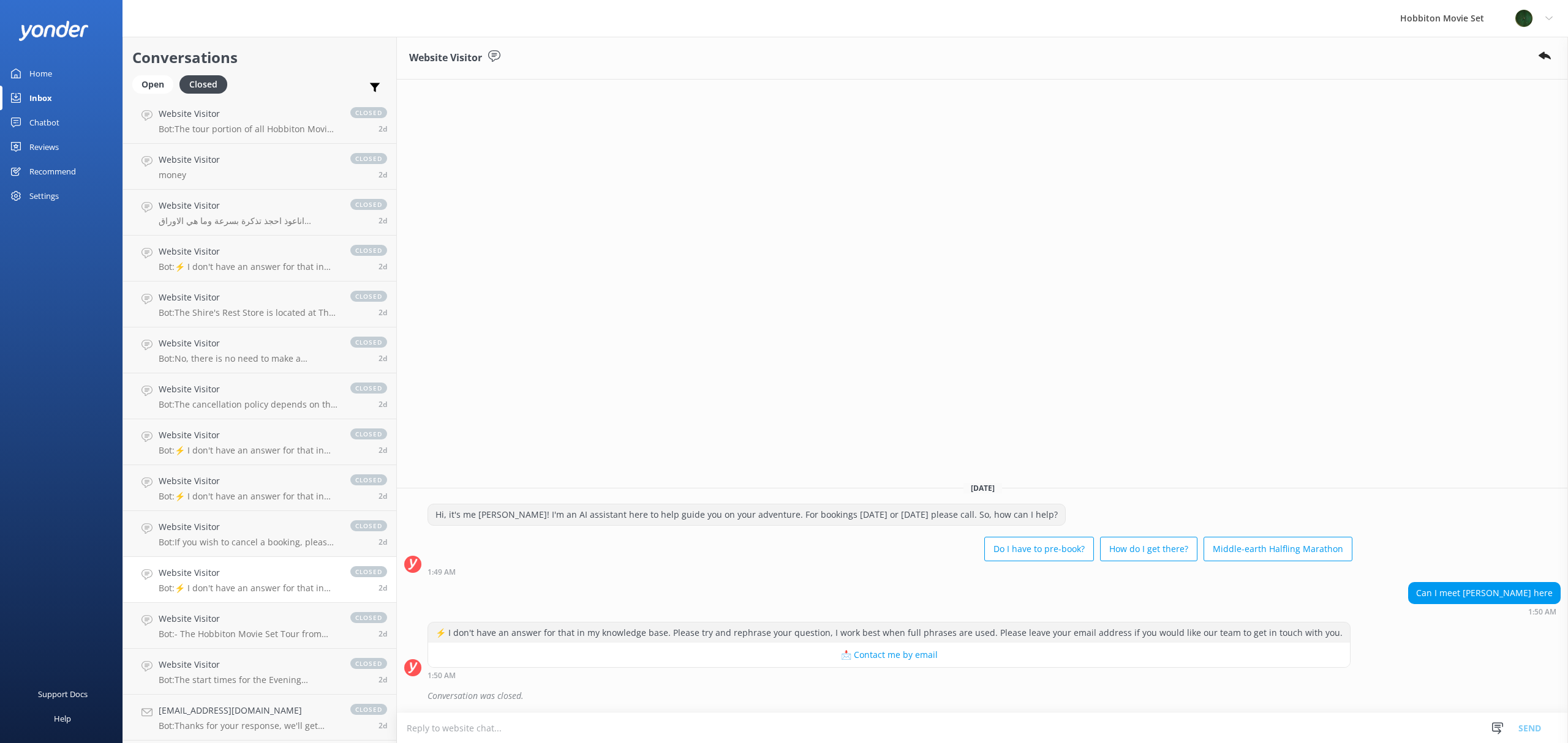
click at [664, 578] on div "Hi, it's me [PERSON_NAME]! I'm an AI assistant here to help guide you on your a…" at bounding box center [982, 542] width 1171 height 78
click at [195, 633] on p "Bot: - The Hobbiton Movie Set Tour from [GEOGRAPHIC_DATA] i-SITE includes retur…" at bounding box center [249, 634] width 180 height 11
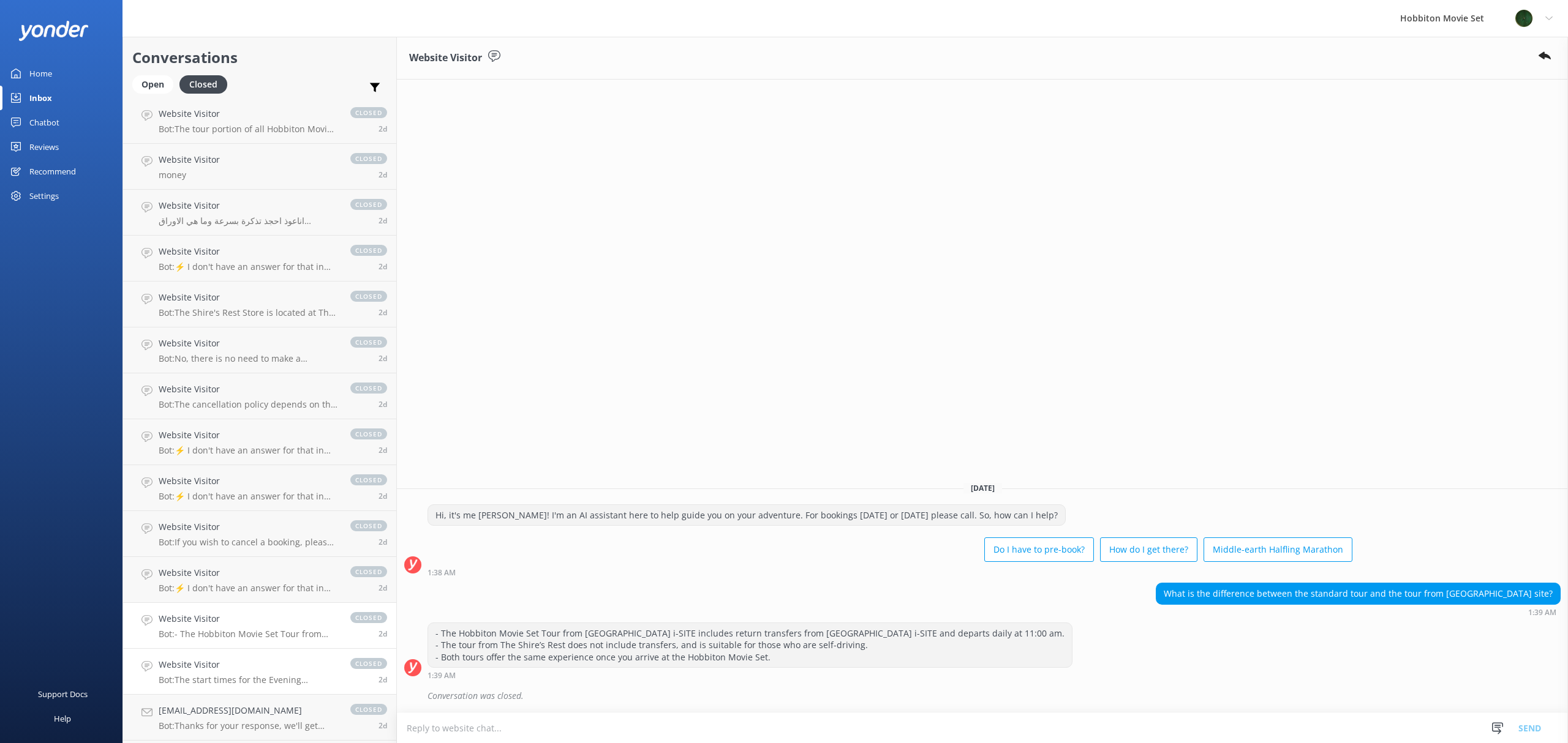
click at [224, 669] on h4 "Website Visitor" at bounding box center [249, 665] width 180 height 14
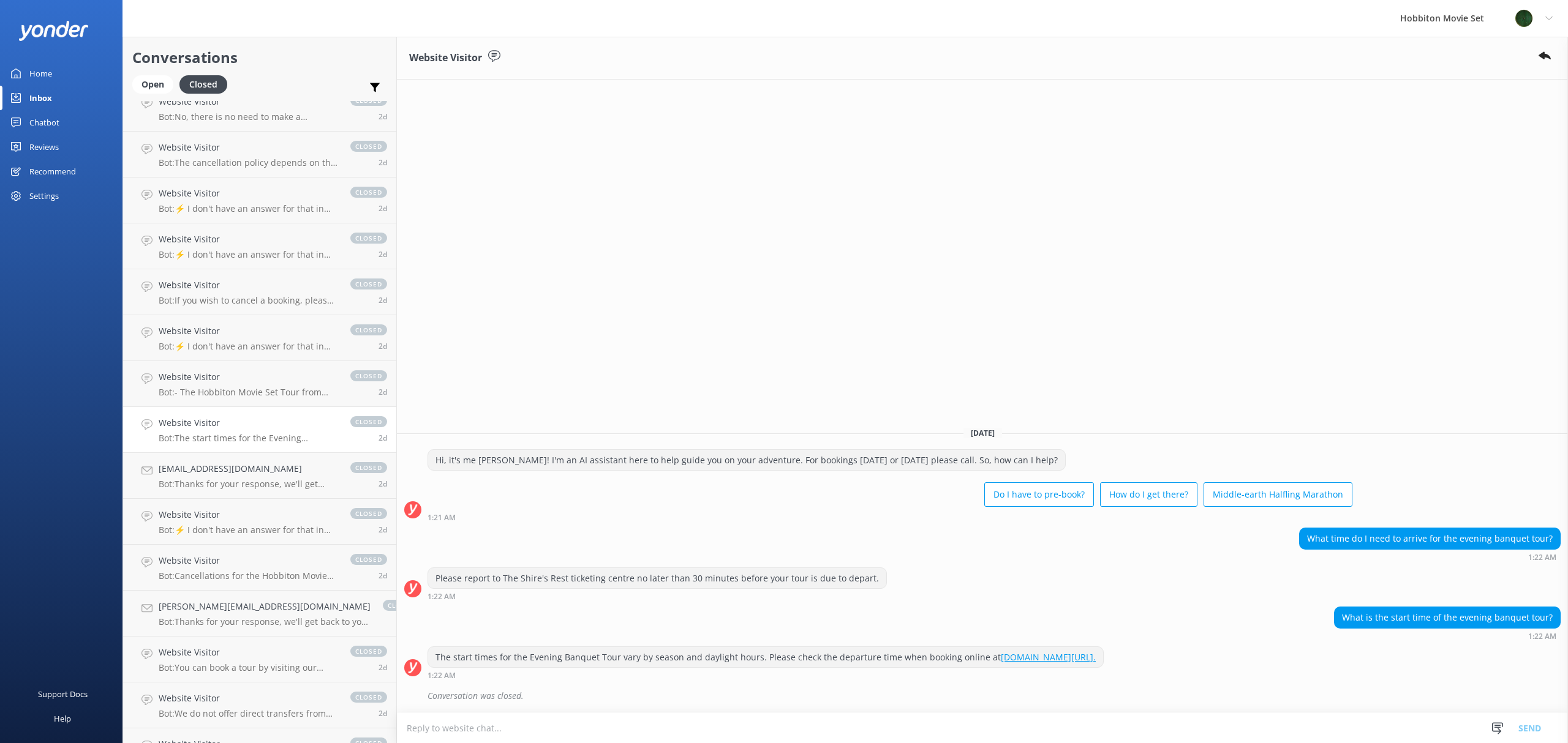
scroll to position [3323, 0]
click at [230, 443] on link "Website Visitor Bot: The start times for the Evening Banquet Tour vary by seaso…" at bounding box center [259, 427] width 273 height 46
click at [230, 510] on h4 "Website Visitor" at bounding box center [249, 512] width 180 height 14
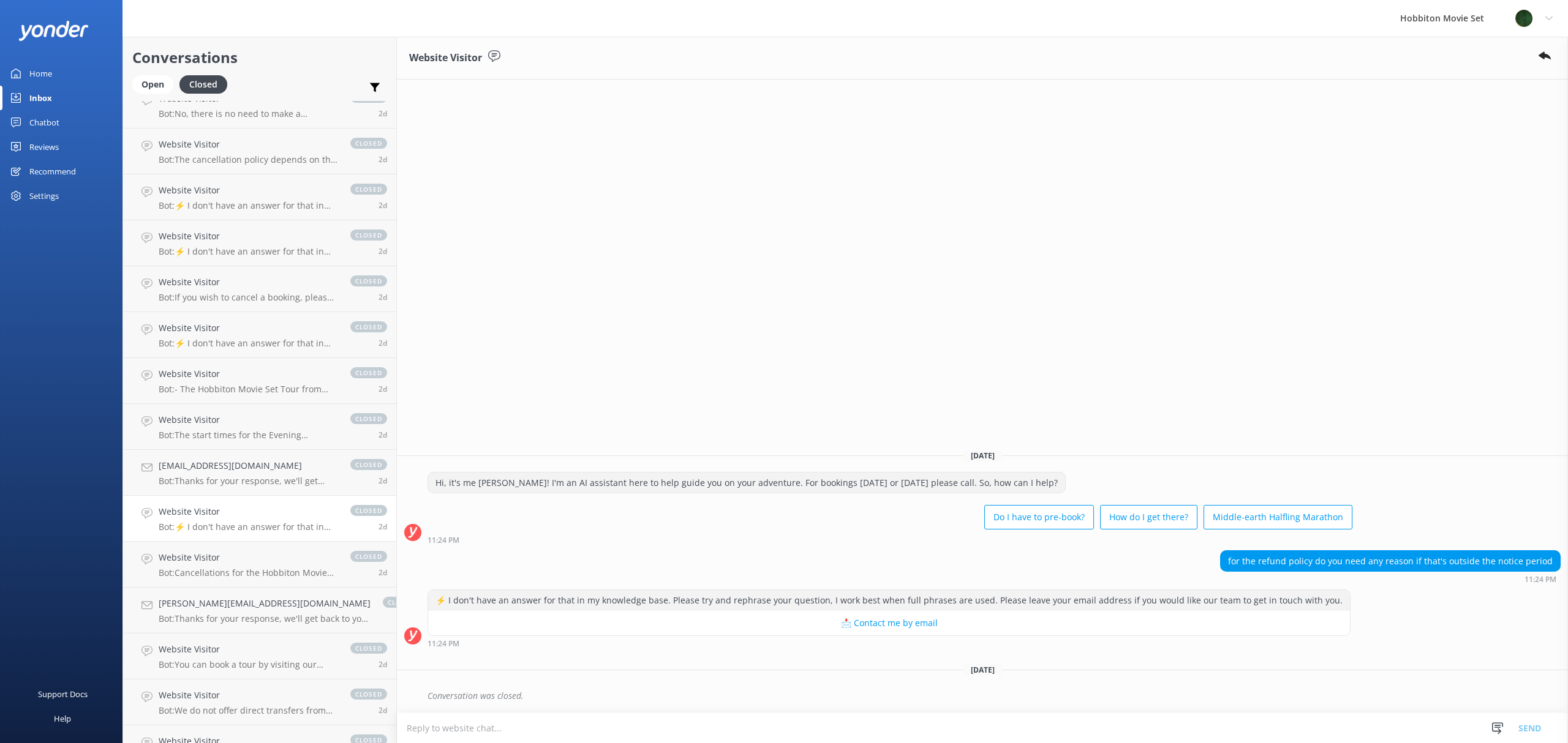
scroll to position [3405, 0]
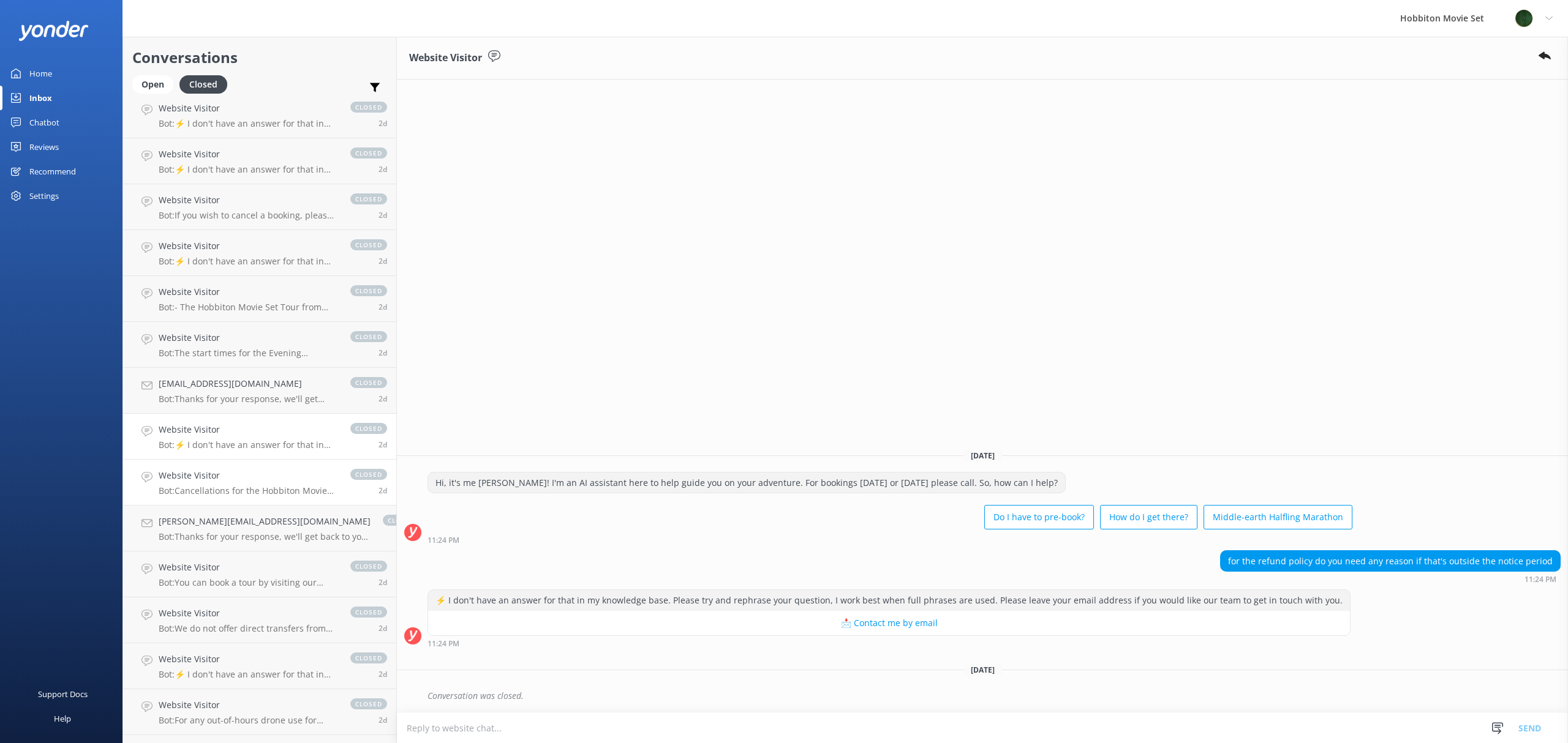
click at [223, 470] on h4 "Website Visitor" at bounding box center [249, 476] width 180 height 14
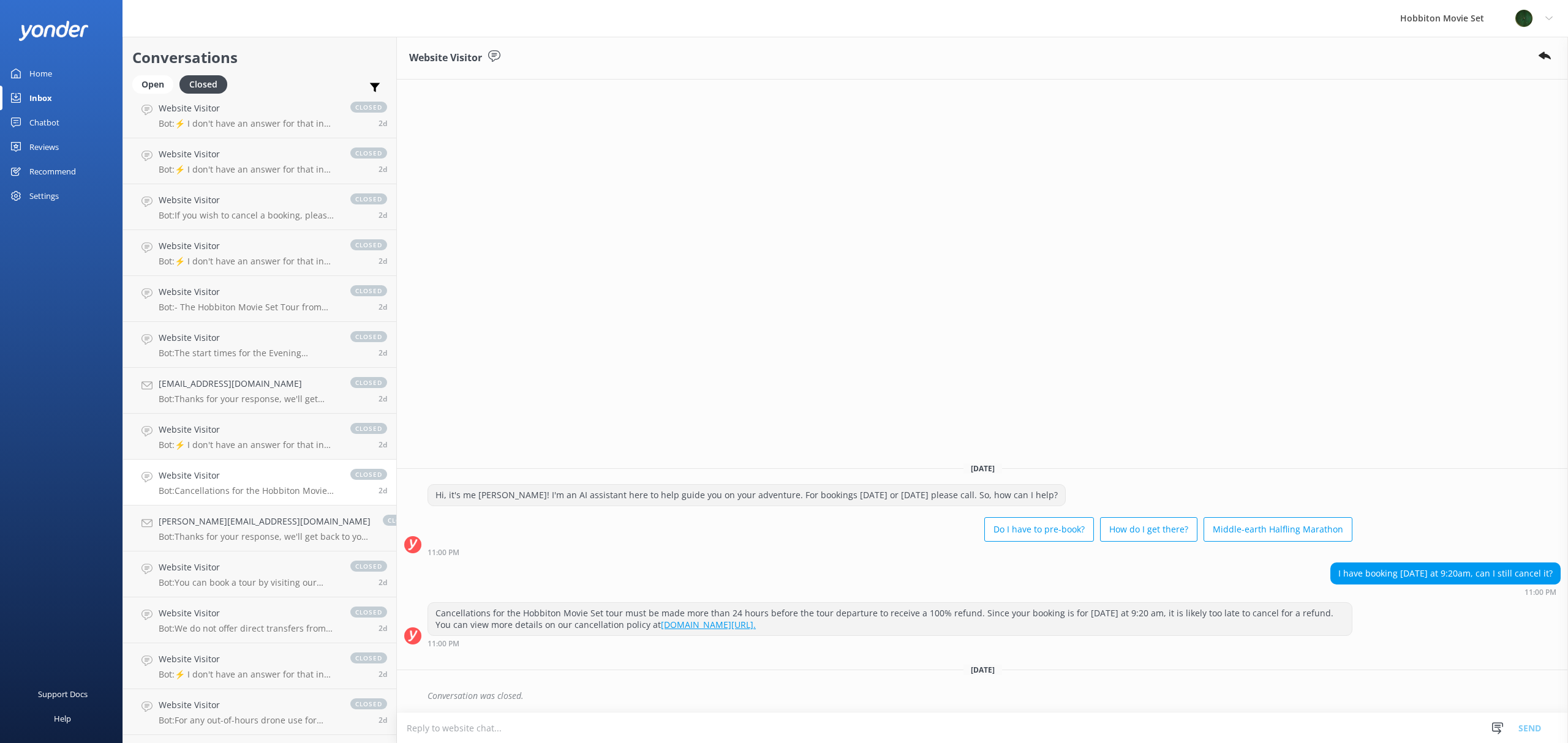
scroll to position [3486, 0]
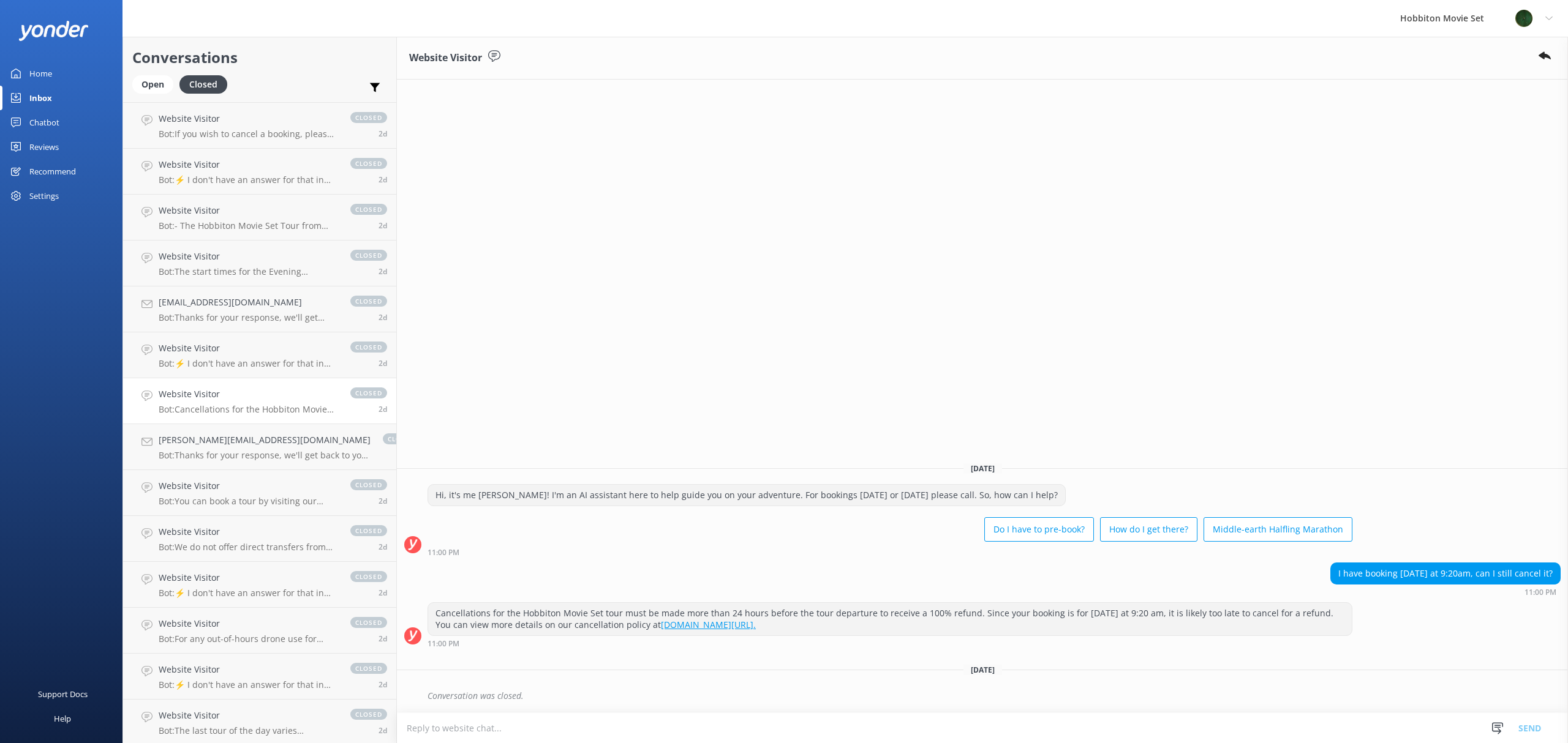
click at [223, 470] on link "Website Visitor Bot: You can book a tour by visiting our website at [DOMAIN_NAM…" at bounding box center [259, 493] width 273 height 46
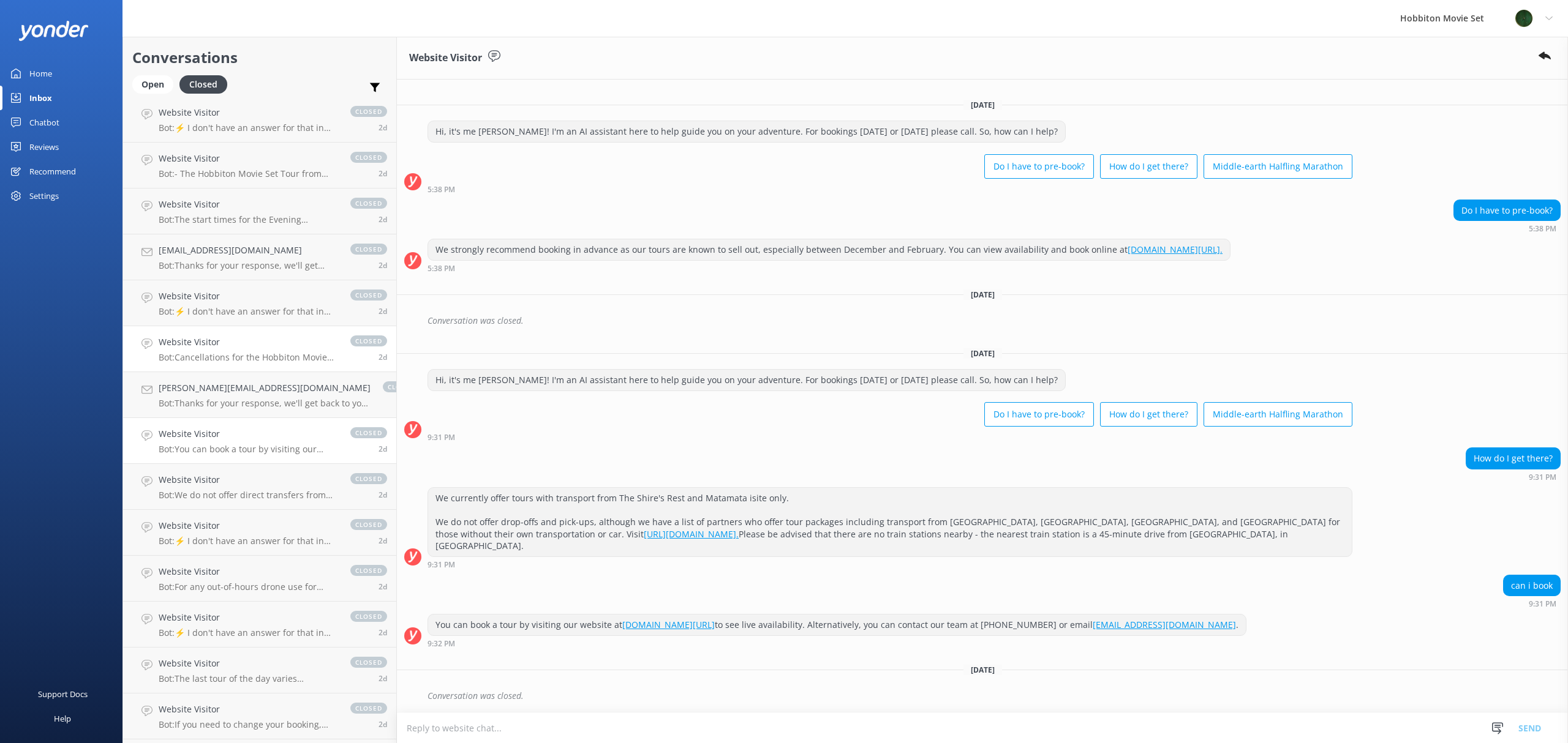
scroll to position [3568, 0]
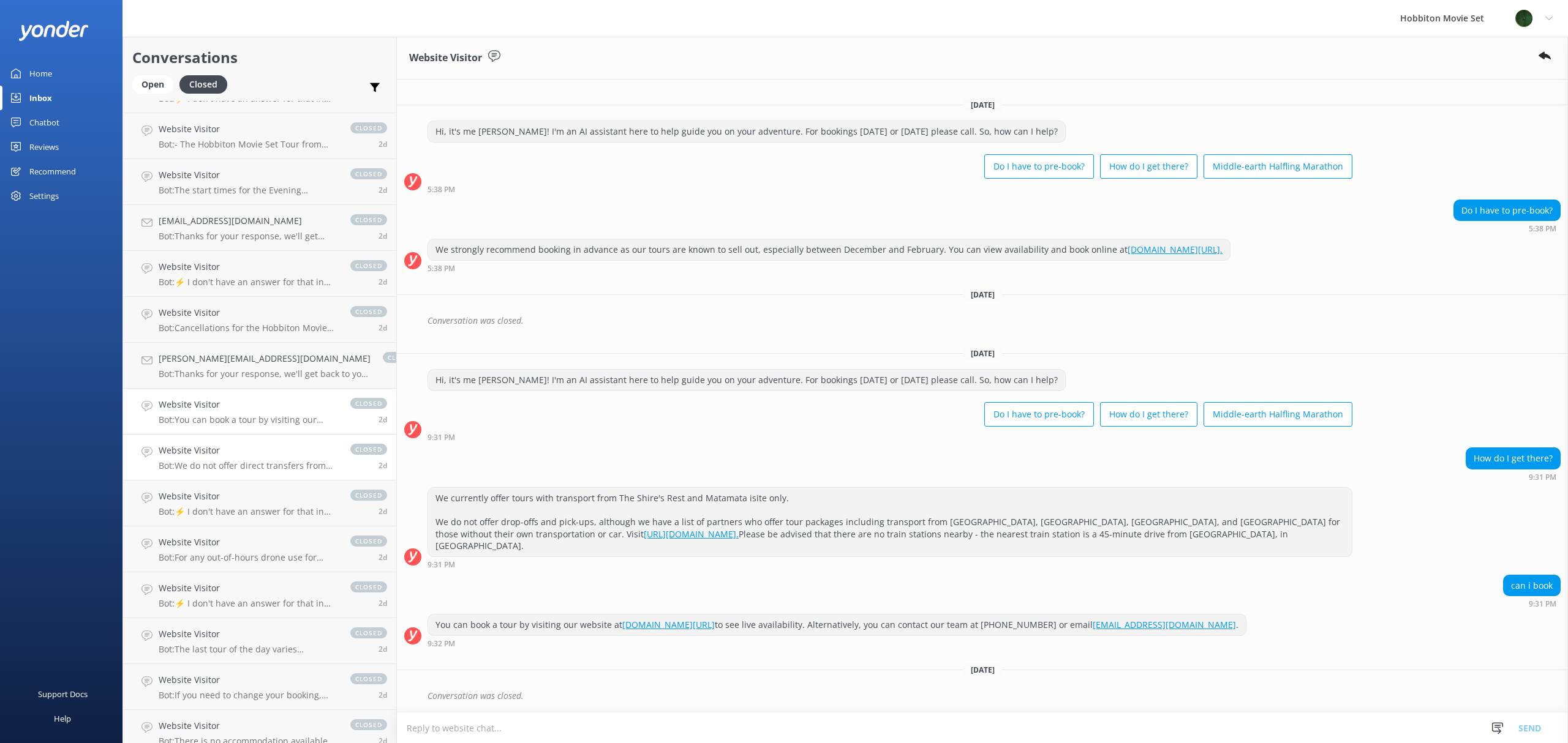
click at [223, 470] on p "Bot: We do not offer direct transfers from [GEOGRAPHIC_DATA] for the Evening Ba…" at bounding box center [249, 465] width 180 height 11
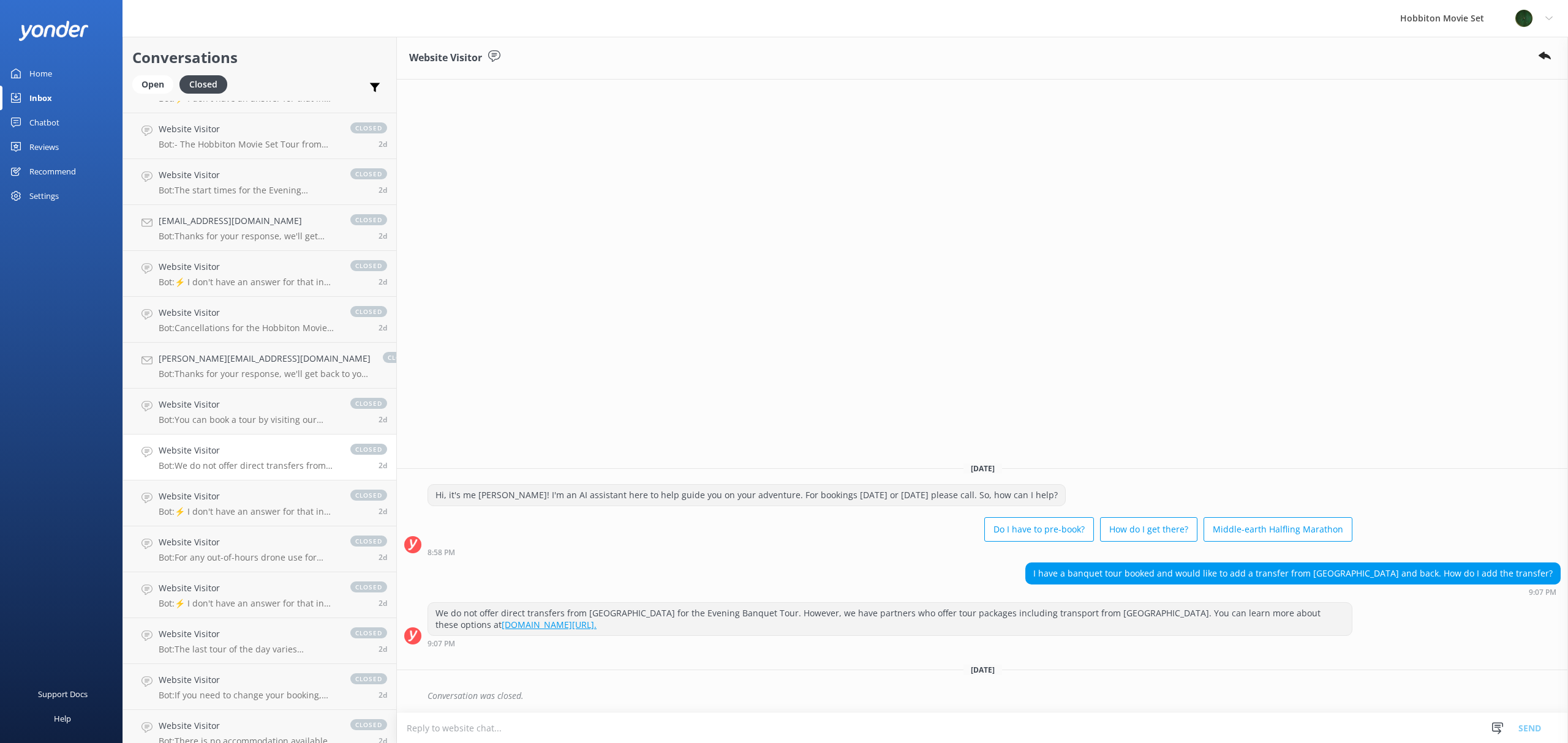
scroll to position [3650, 0]
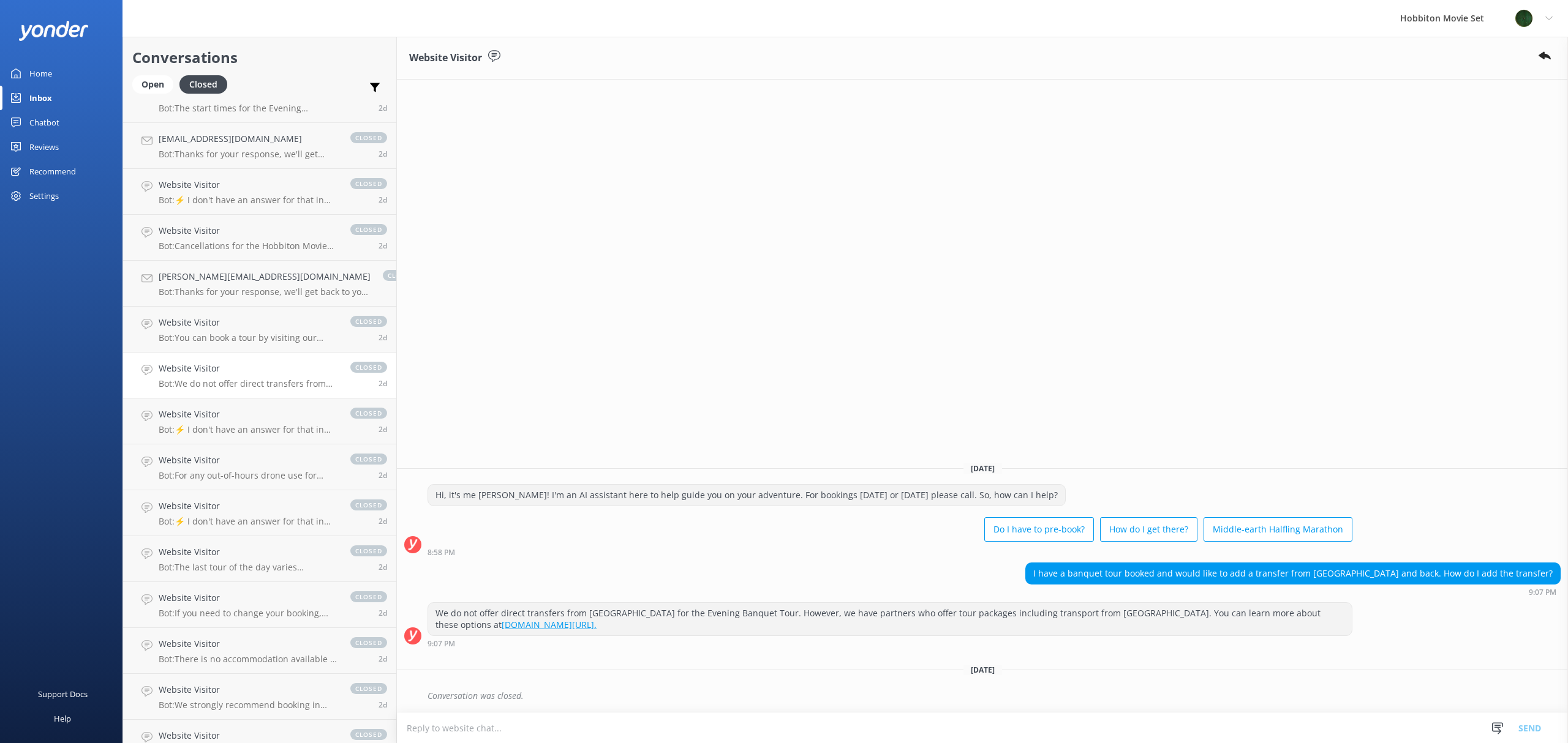
click at [223, 470] on p "Bot: For any out-of-hours drone use for promotional purposes, you would need to…" at bounding box center [249, 476] width 180 height 11
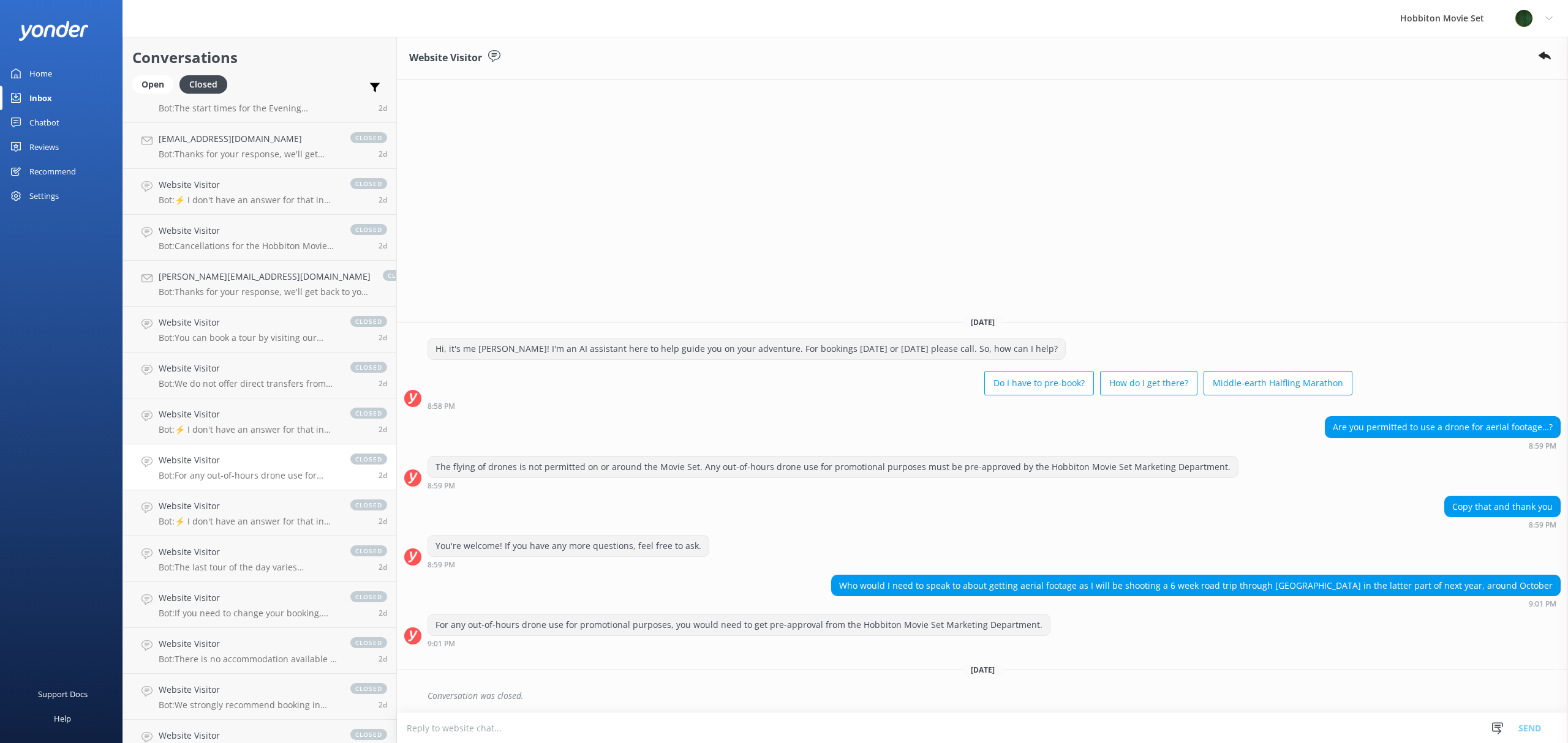
click at [500, 234] on div "Website Visitor [DATE] Hi, it's me [PERSON_NAME]! I'm an AI assistant here to h…" at bounding box center [982, 390] width 1171 height 706
click at [199, 516] on p "Bot: ⚡ I don't have an answer for that in my knowledge base. Please try and rep…" at bounding box center [249, 521] width 180 height 11
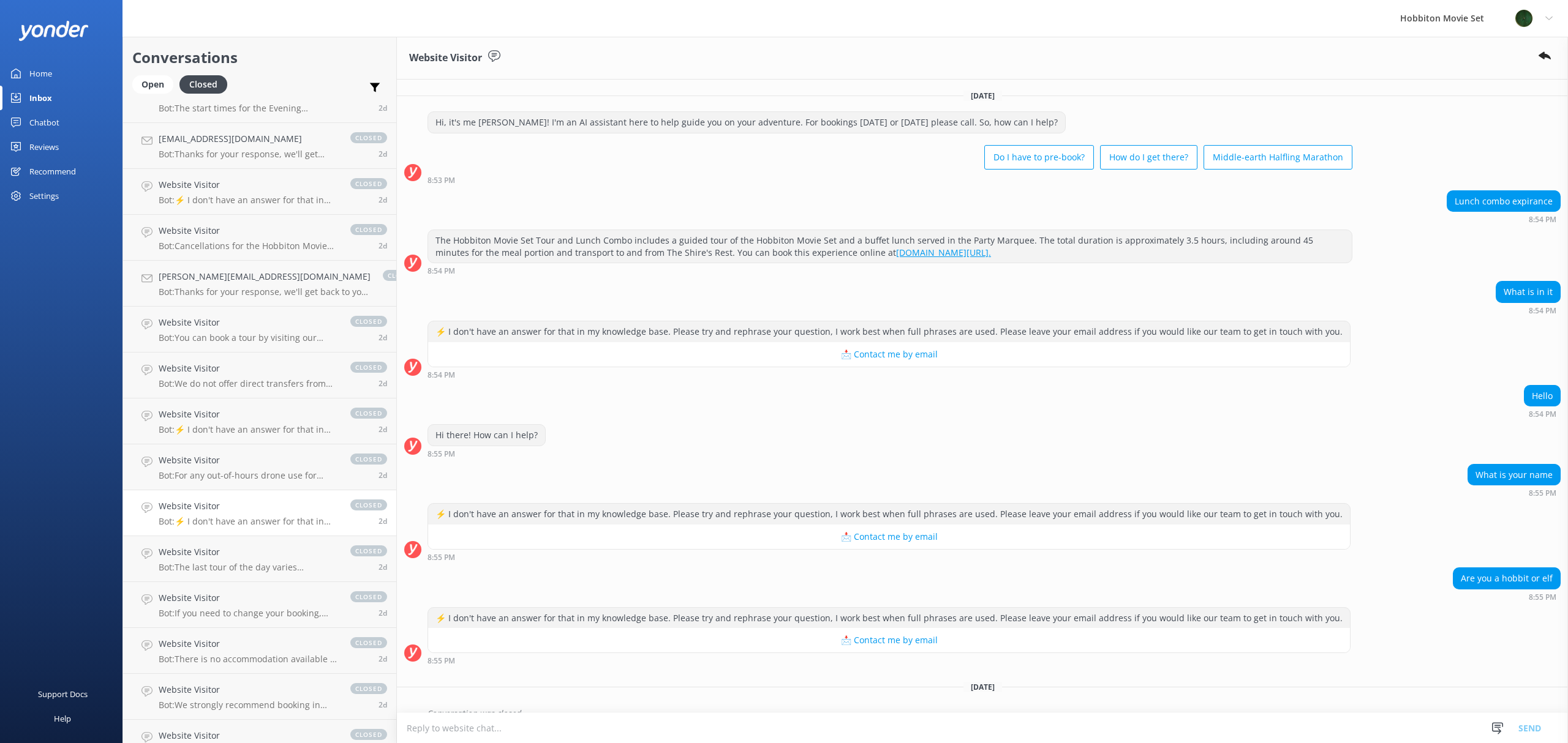
scroll to position [20, 0]
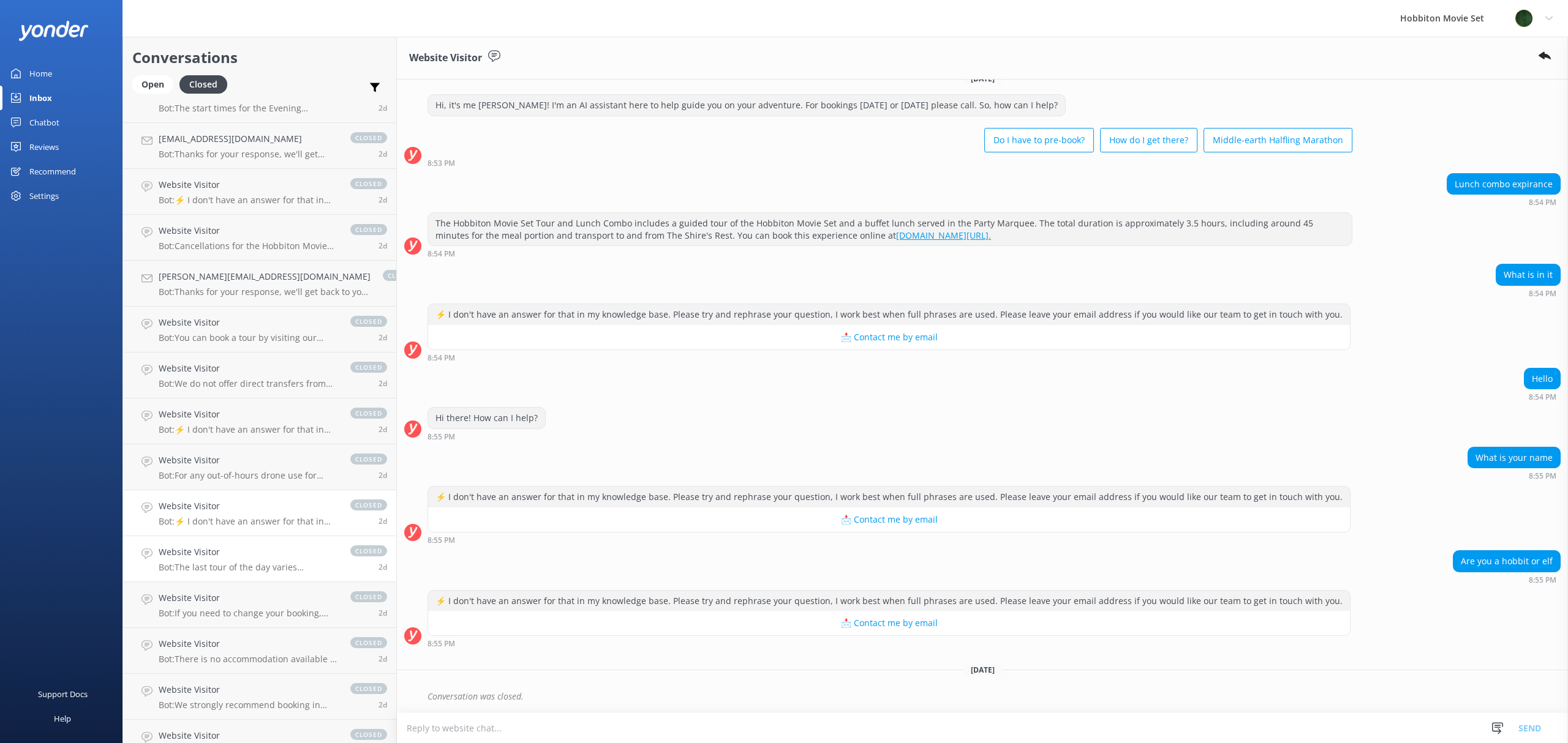
click at [234, 565] on p "Bot: The last tour of the day varies throughout the year due to daylight hours.…" at bounding box center [249, 567] width 180 height 11
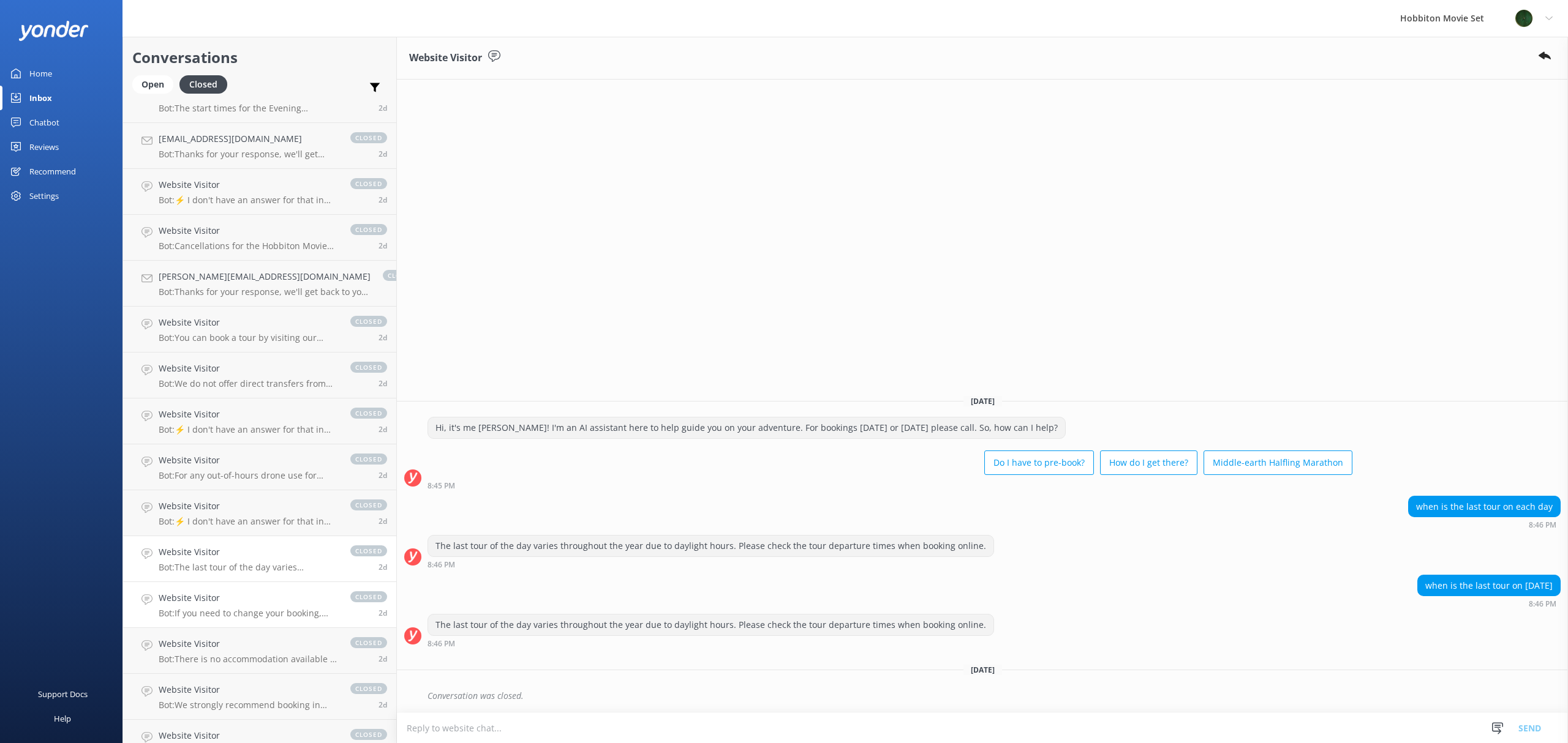
click at [185, 603] on h4 "Website Visitor" at bounding box center [249, 598] width 180 height 14
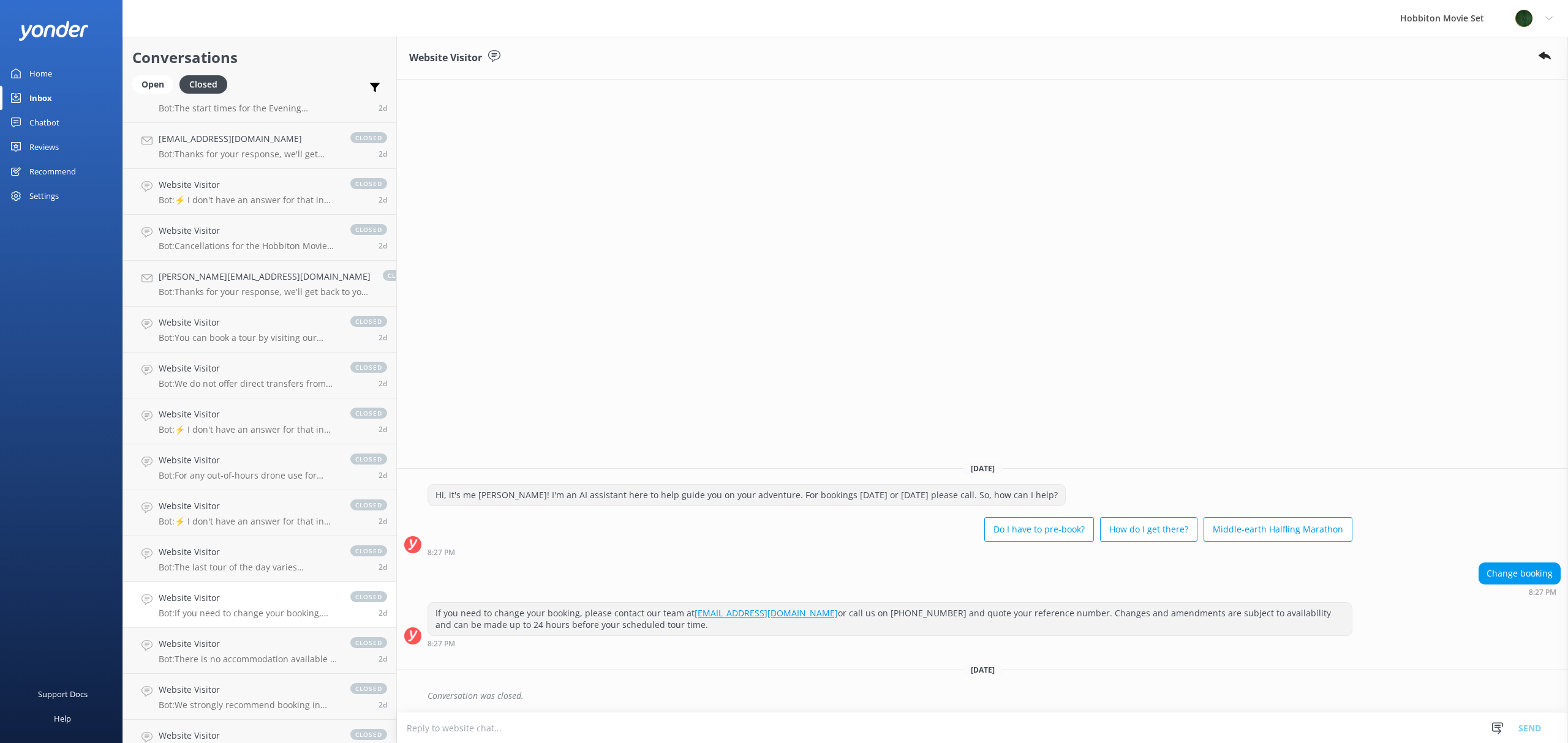
scroll to position [3731, 0]
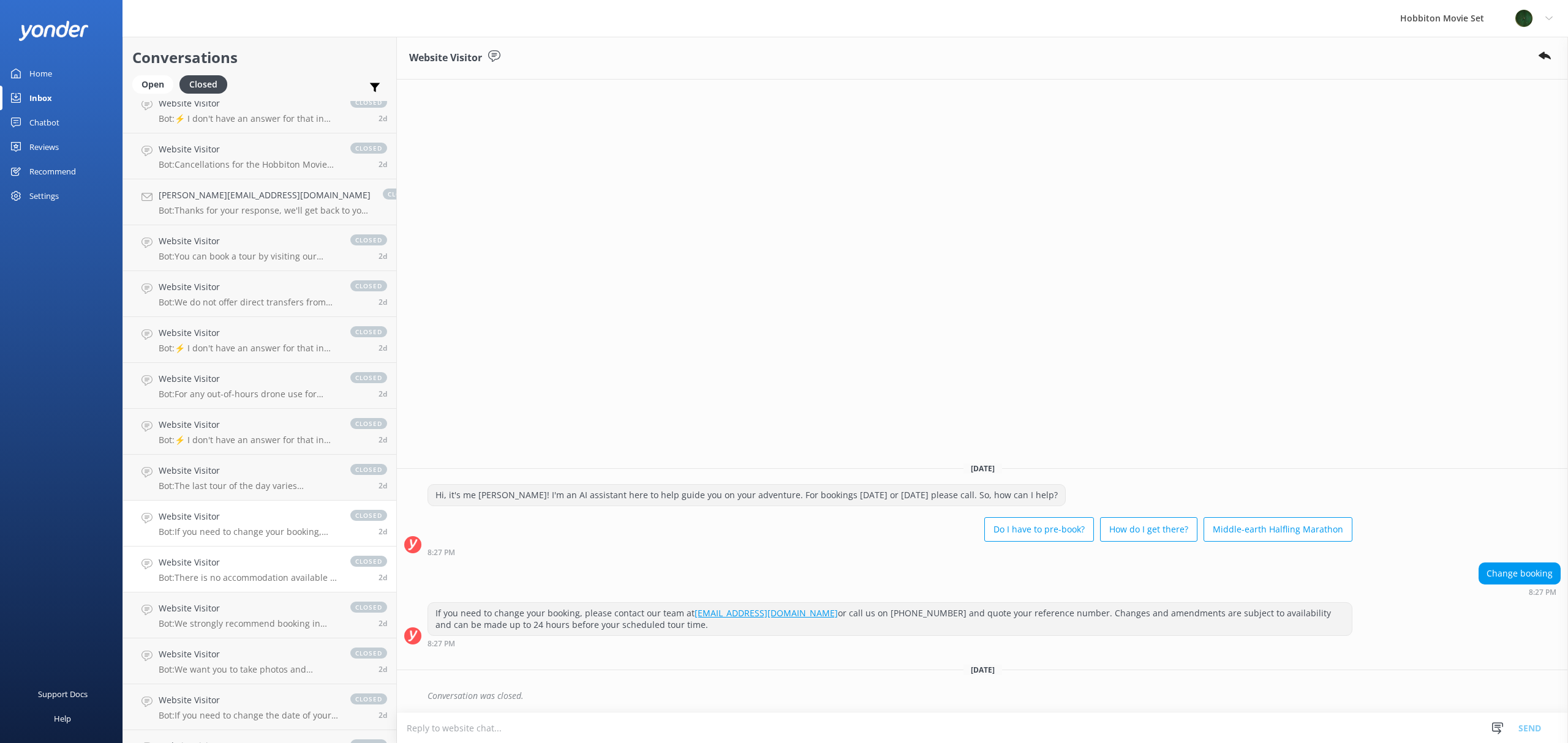
click at [194, 567] on h4 "Website Visitor" at bounding box center [249, 563] width 180 height 14
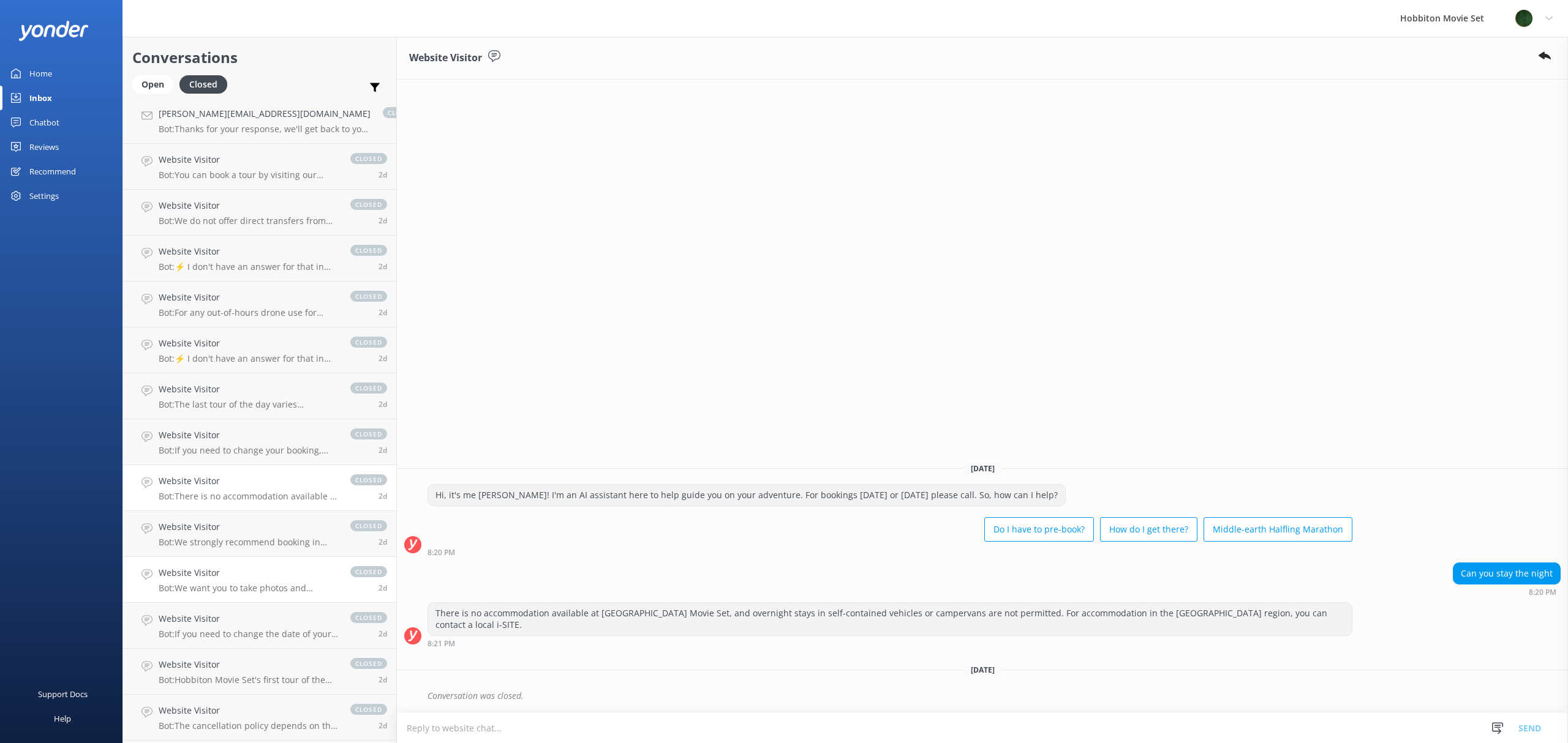
click at [194, 576] on h4 "Website Visitor" at bounding box center [249, 573] width 180 height 14
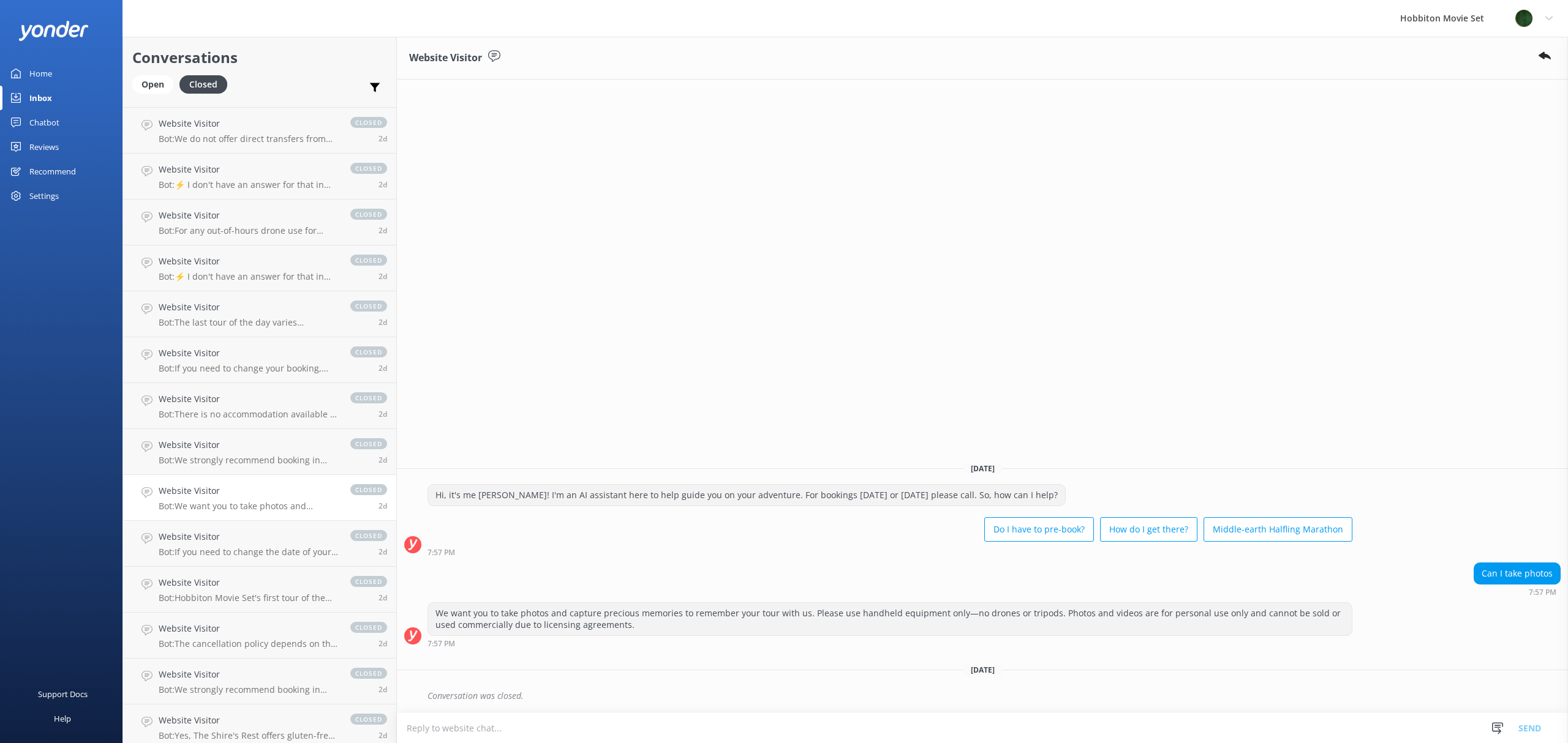
click at [194, 576] on h4 "Website Visitor" at bounding box center [249, 582] width 180 height 14
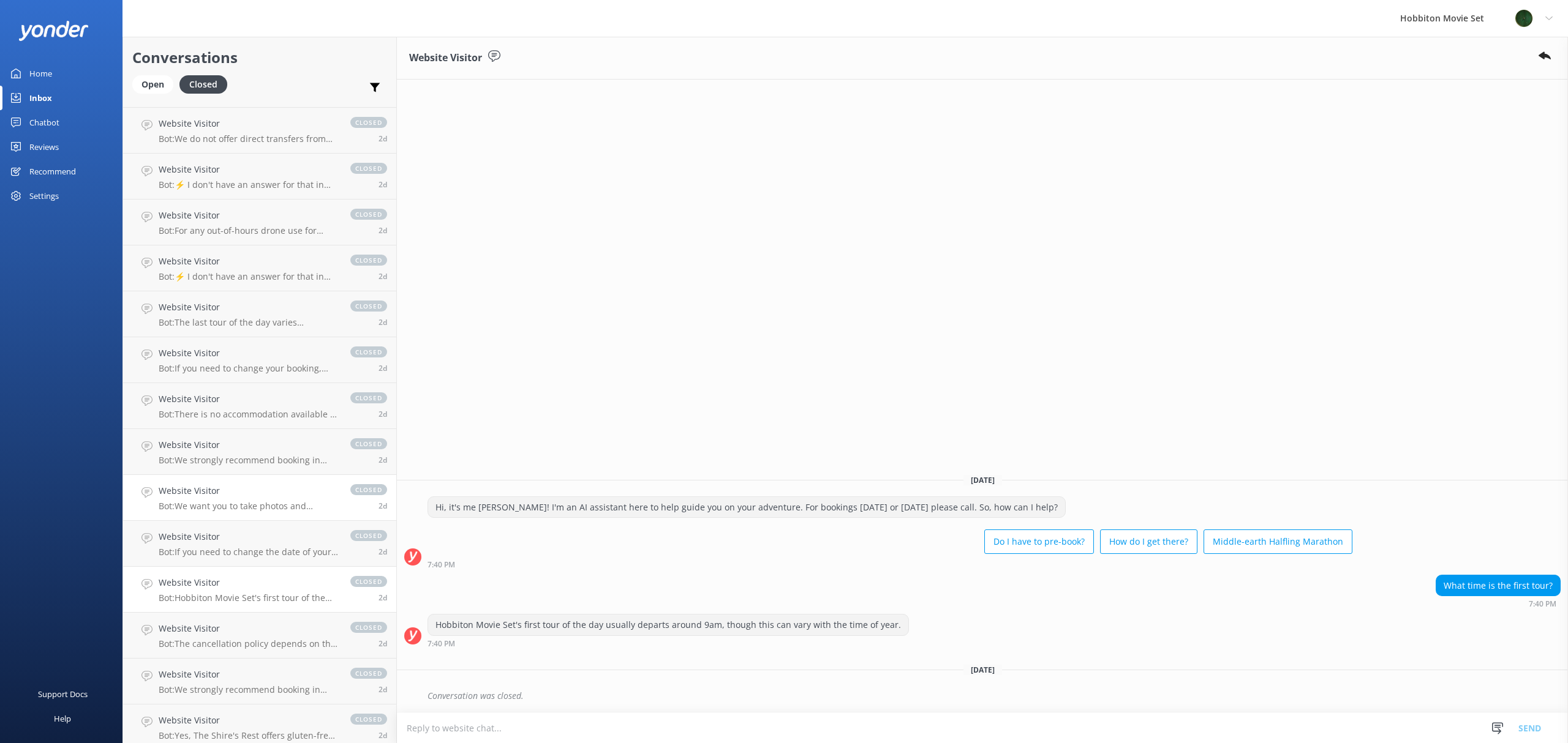
scroll to position [3976, 0]
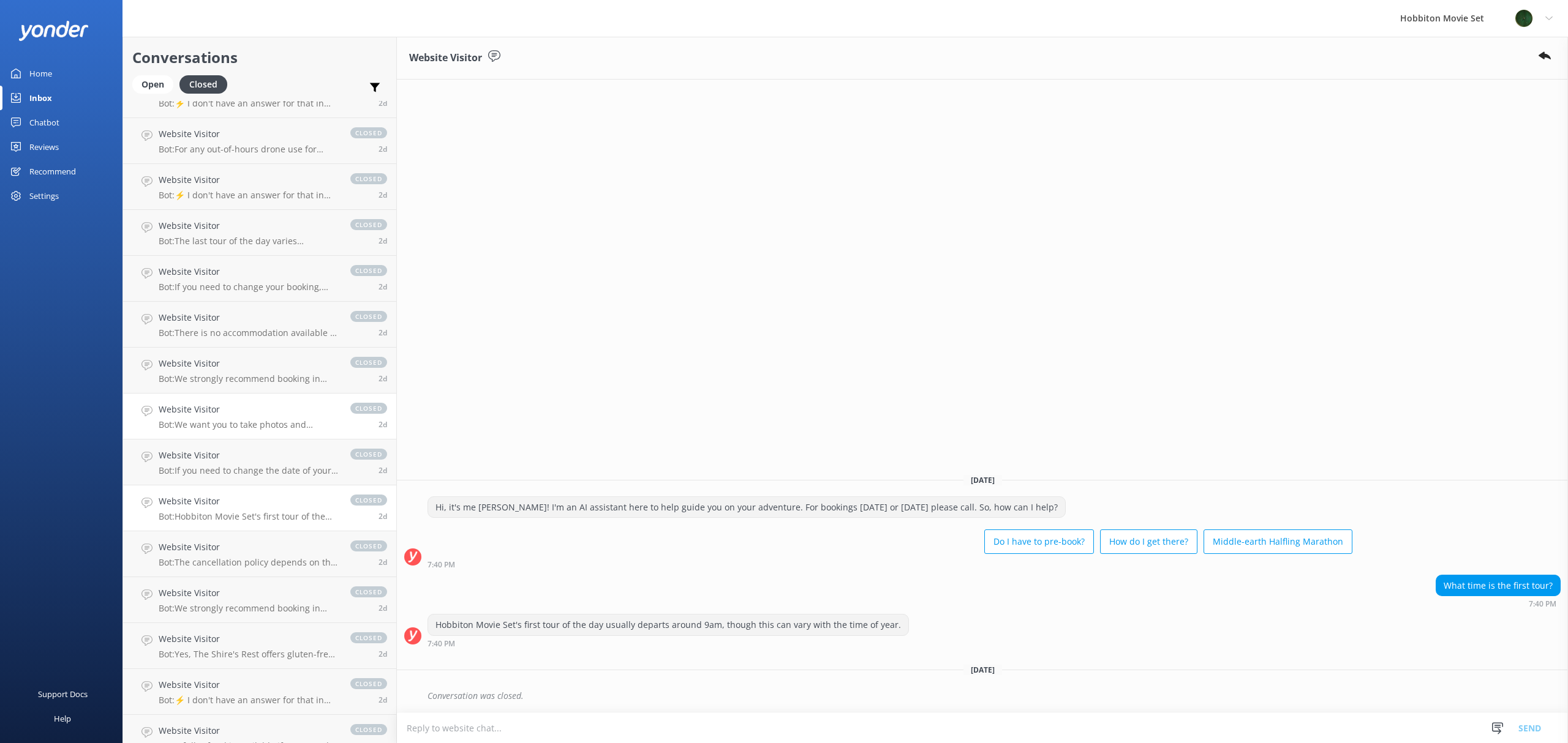
click at [194, 576] on link "Website Visitor Bot: The cancellation policy depends on the tour product you ha…" at bounding box center [259, 554] width 273 height 46
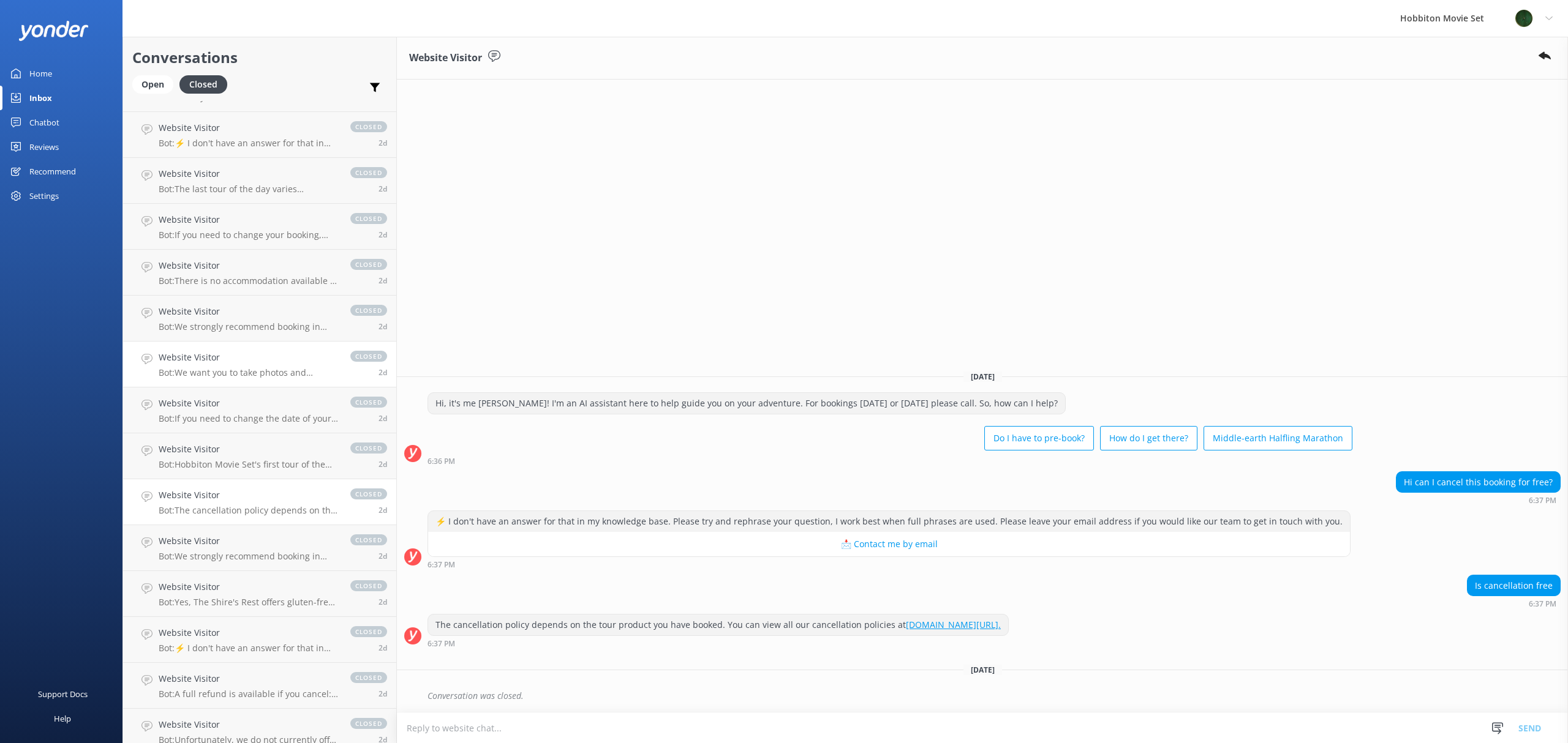
scroll to position [4058, 0]
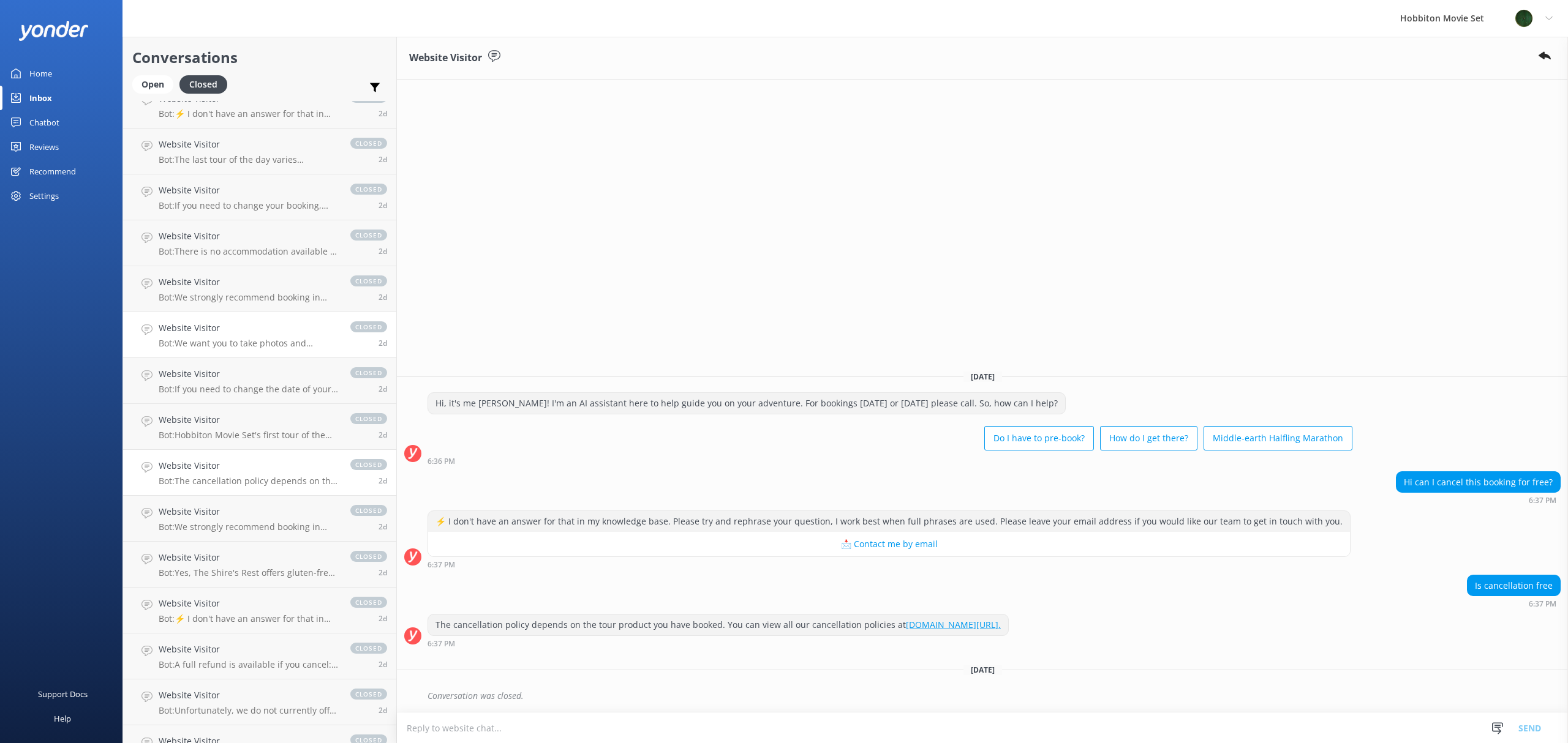
click at [194, 576] on p "Bot: Yes, The Shire's Rest offers gluten-free (GF) options. However, please not…" at bounding box center [249, 573] width 180 height 11
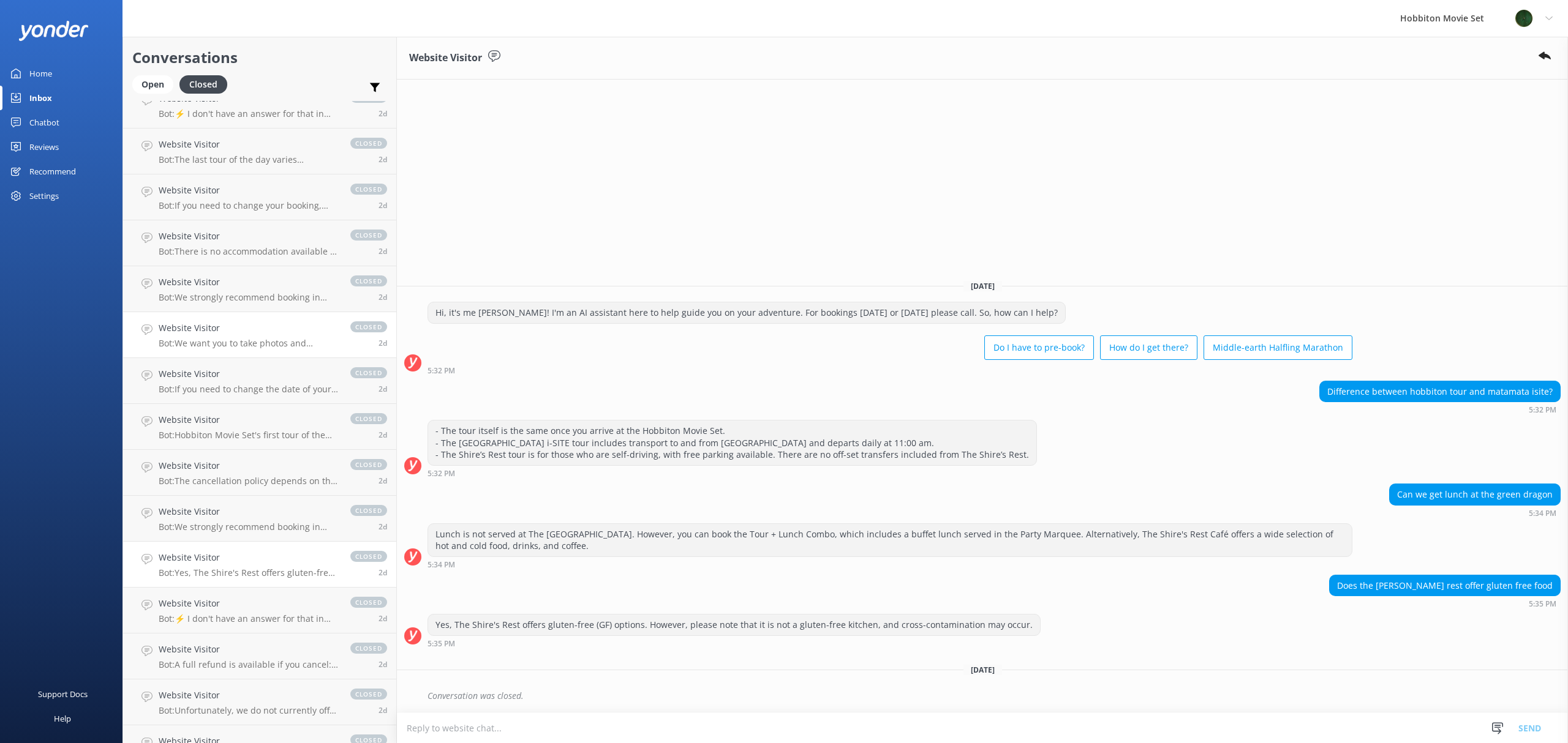
scroll to position [4140, 0]
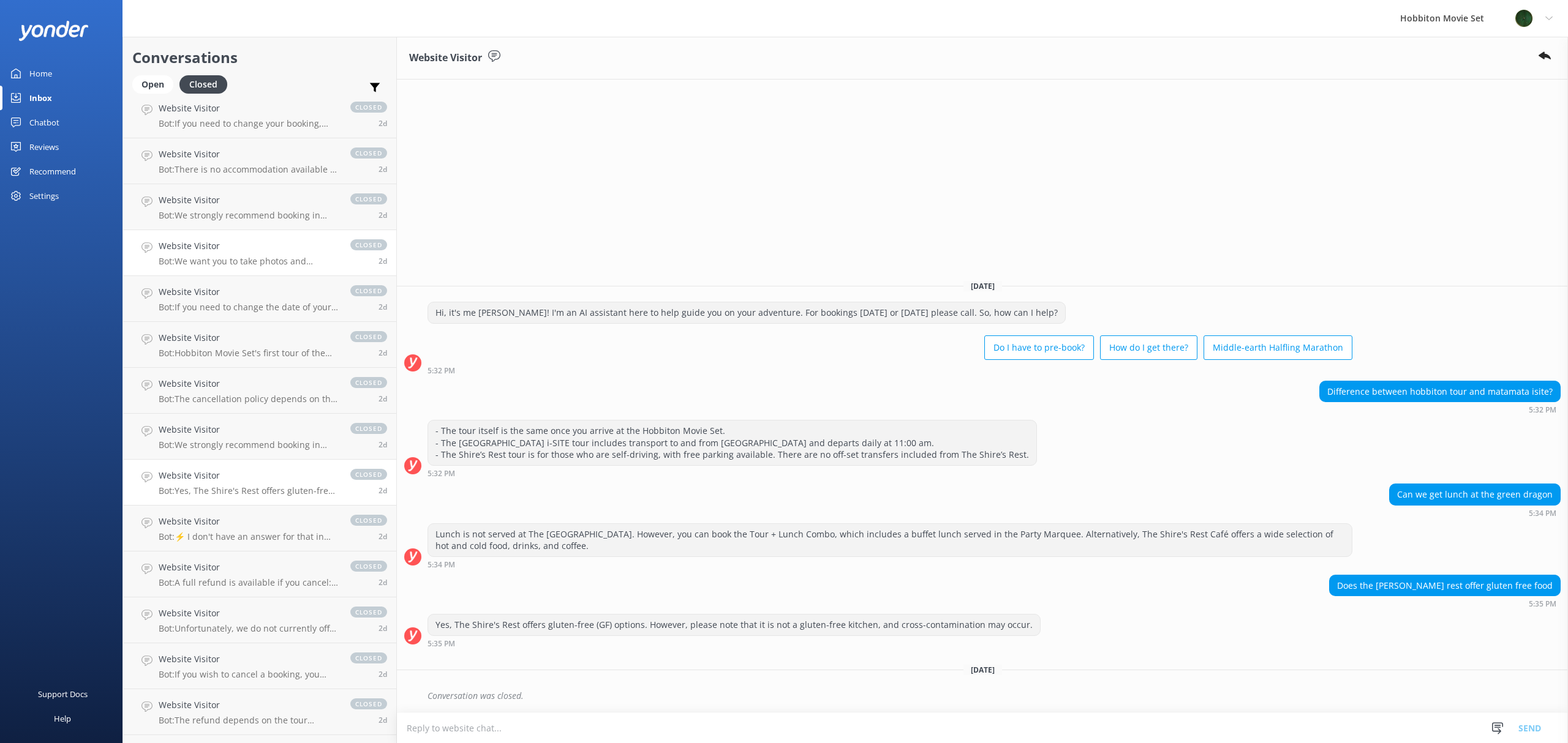
click at [194, 576] on div "Website Visitor Bot: A full refund is available if you cancel: - Hobbiton Movie…" at bounding box center [249, 574] width 180 height 27
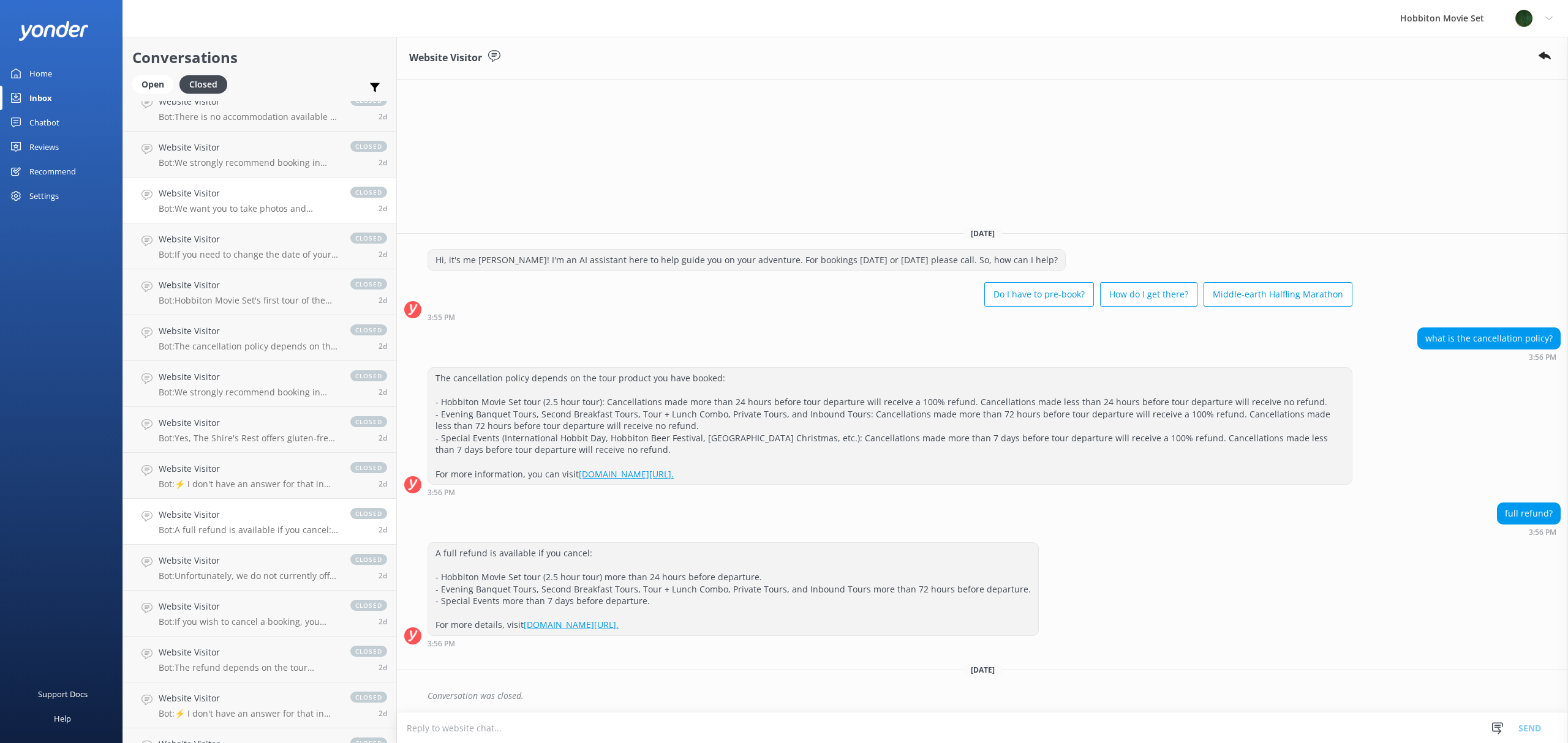
scroll to position [4221, 0]
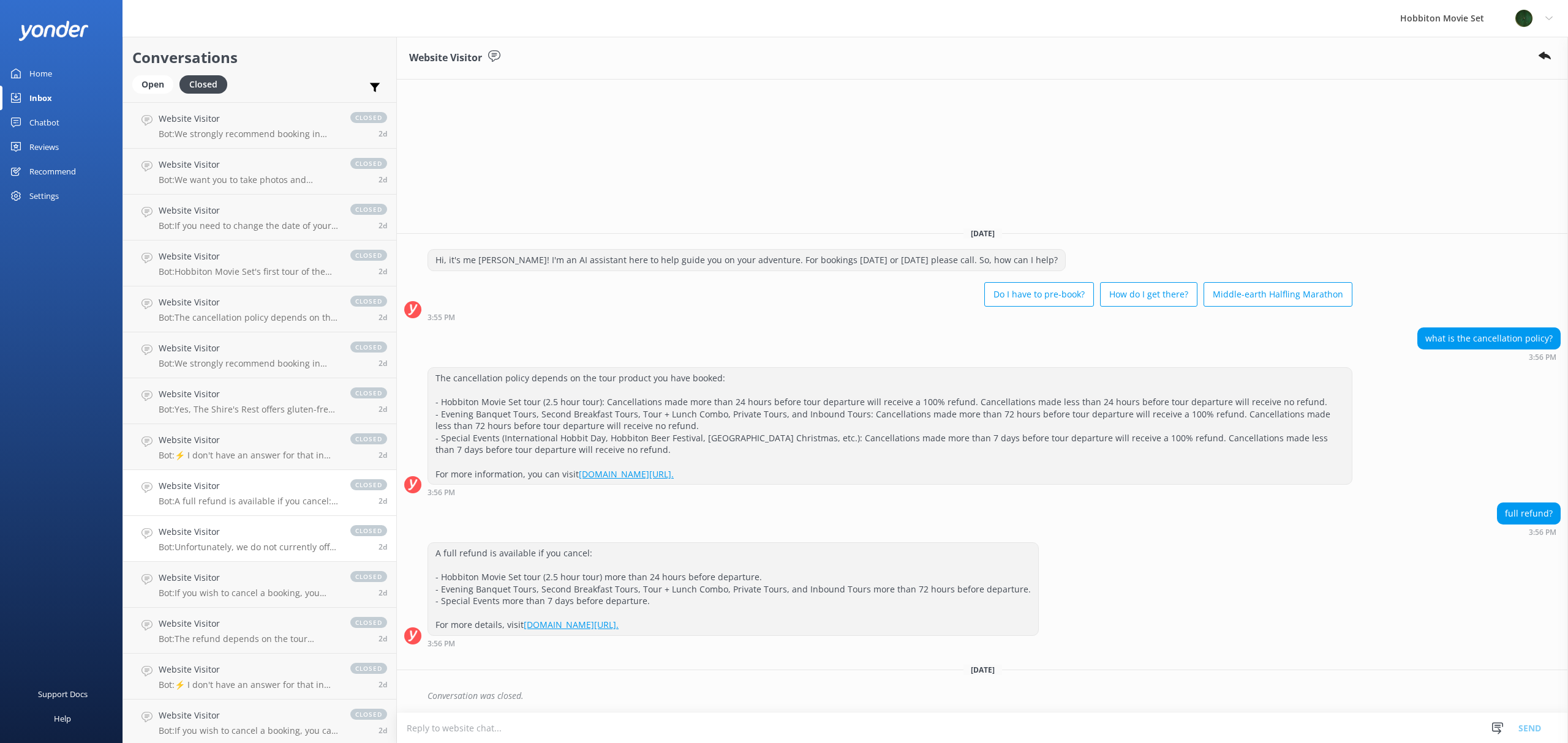
click at [192, 546] on p "Bot: Unfortunately, we do not currently offer a student discount." at bounding box center [249, 547] width 180 height 11
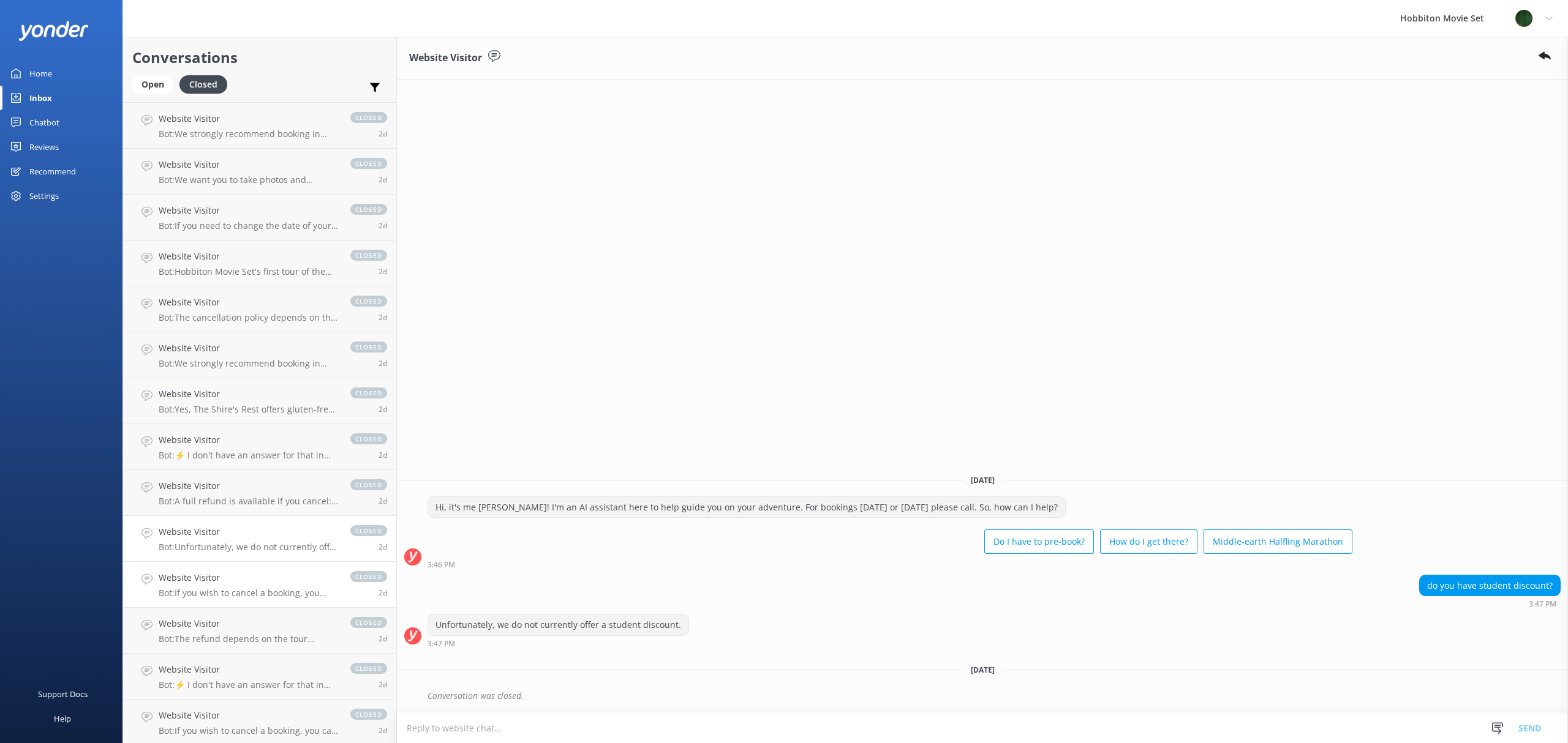
click at [196, 572] on h4 "Website Visitor" at bounding box center [249, 578] width 180 height 14
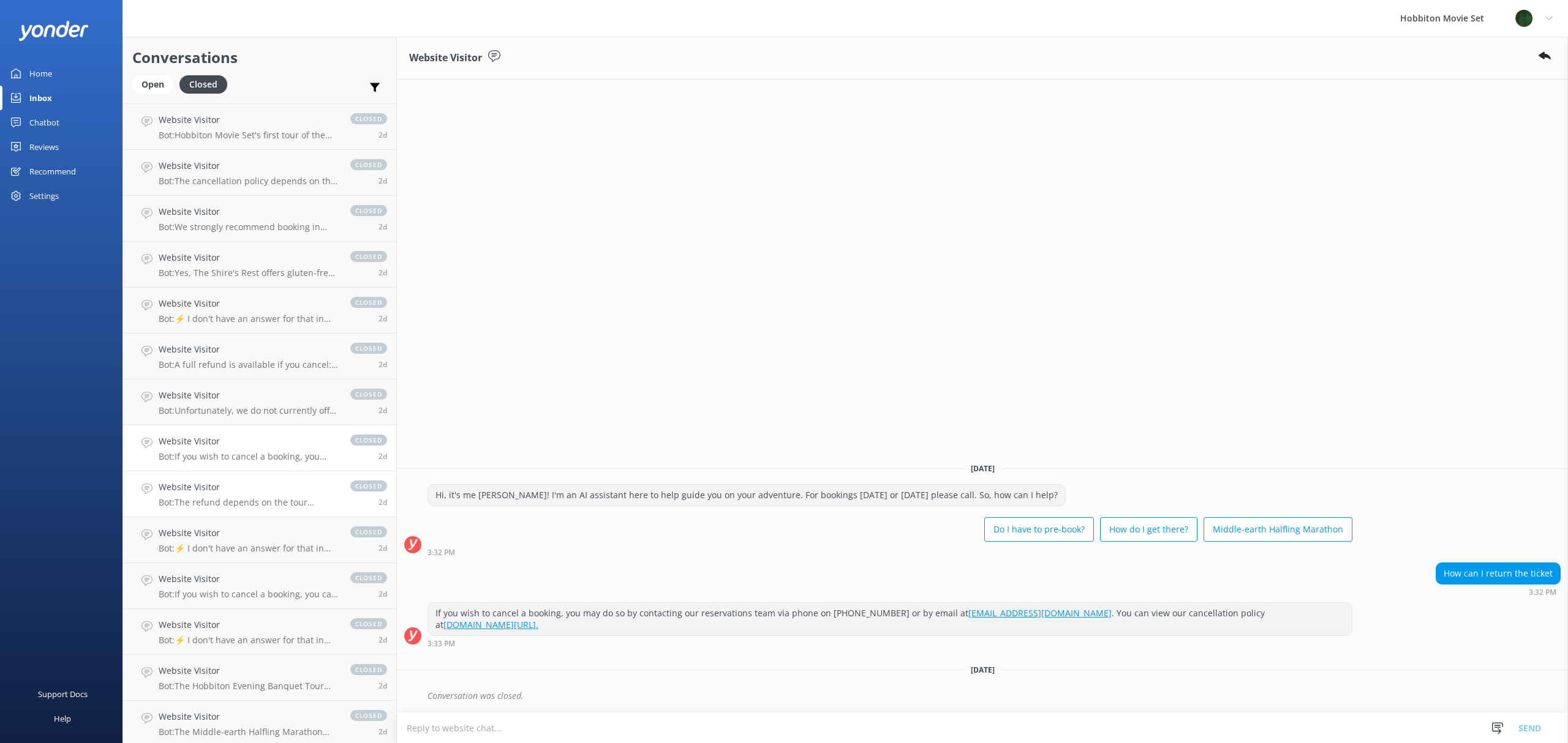
scroll to position [4385, 0]
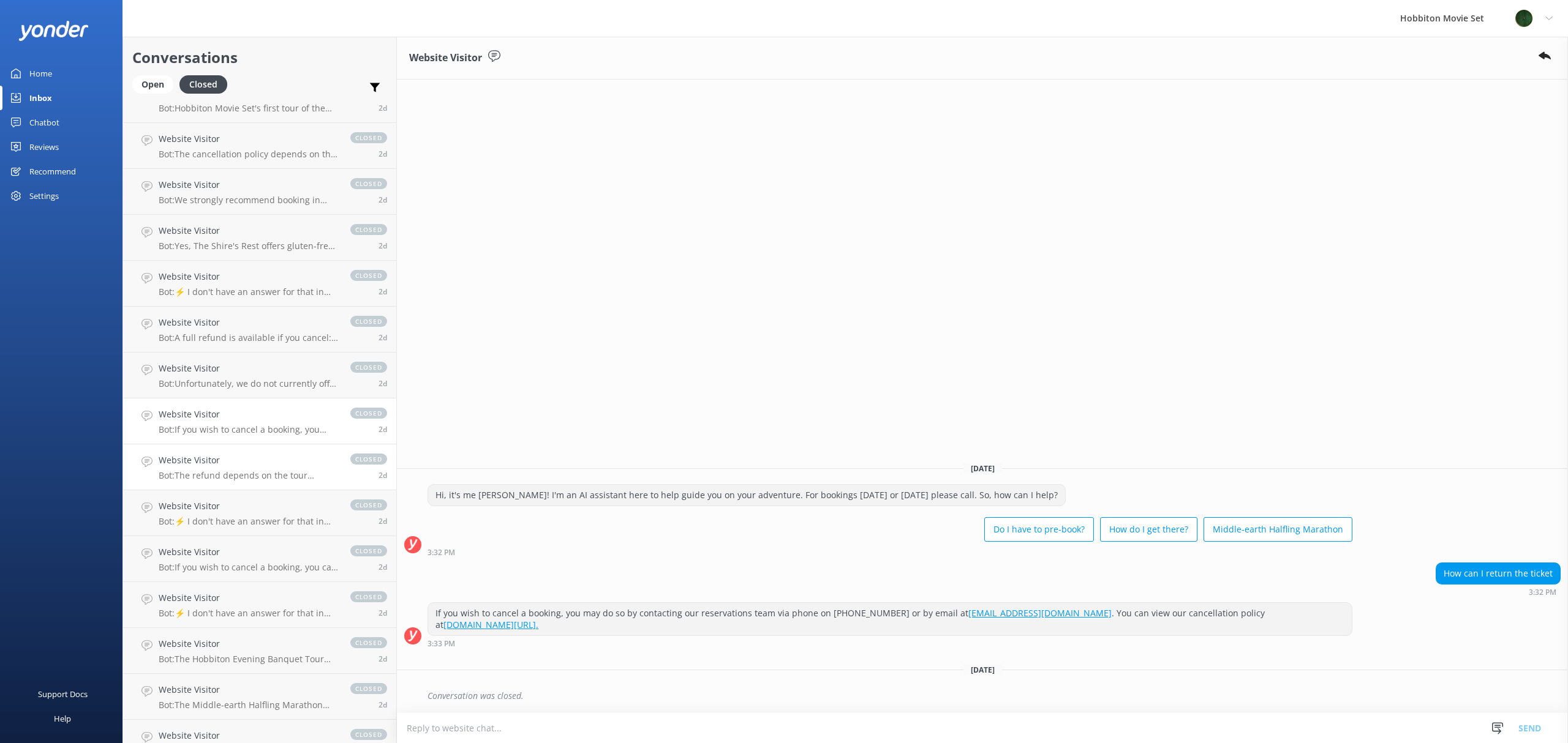
click at [202, 465] on h4 "Website Visitor" at bounding box center [249, 461] width 180 height 14
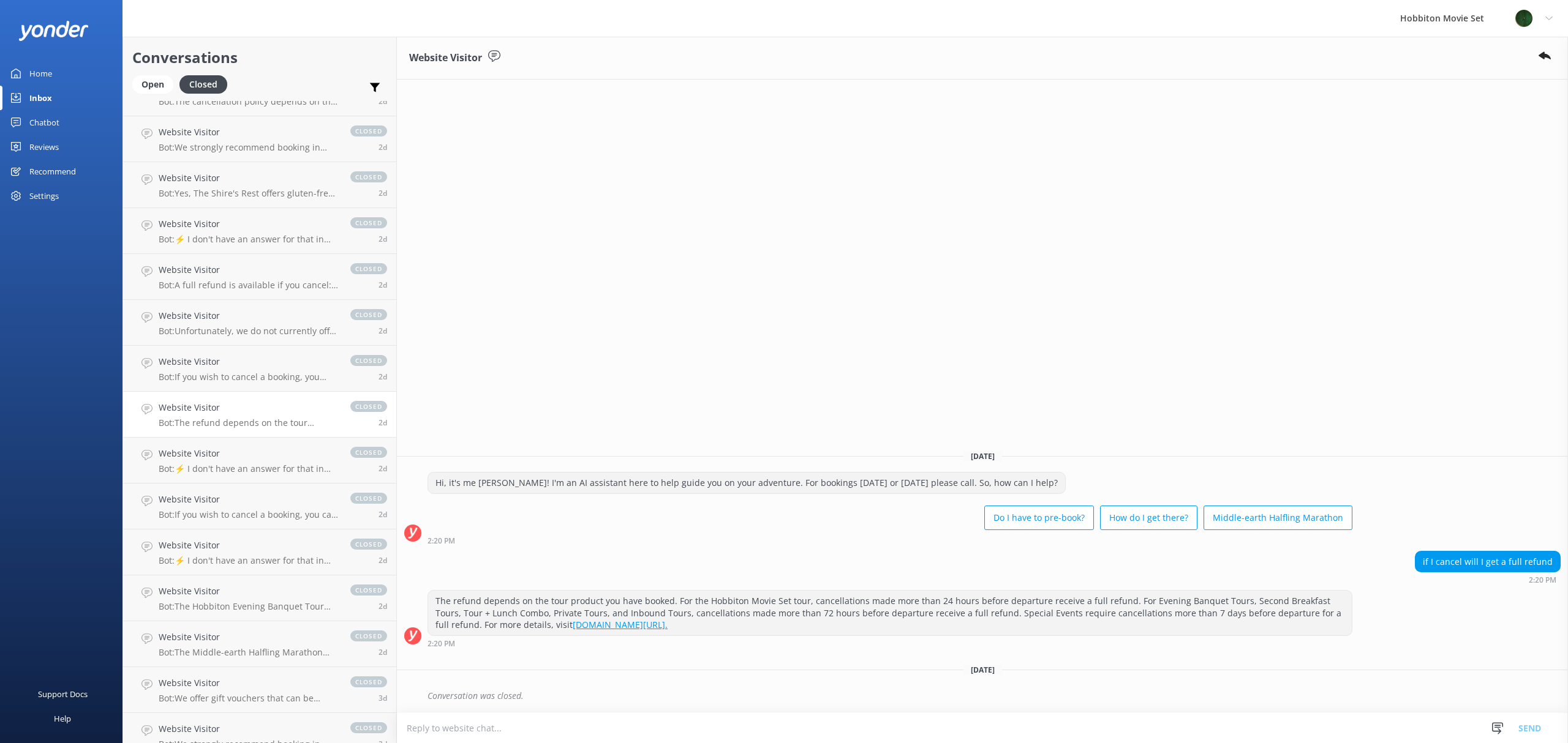
scroll to position [4466, 0]
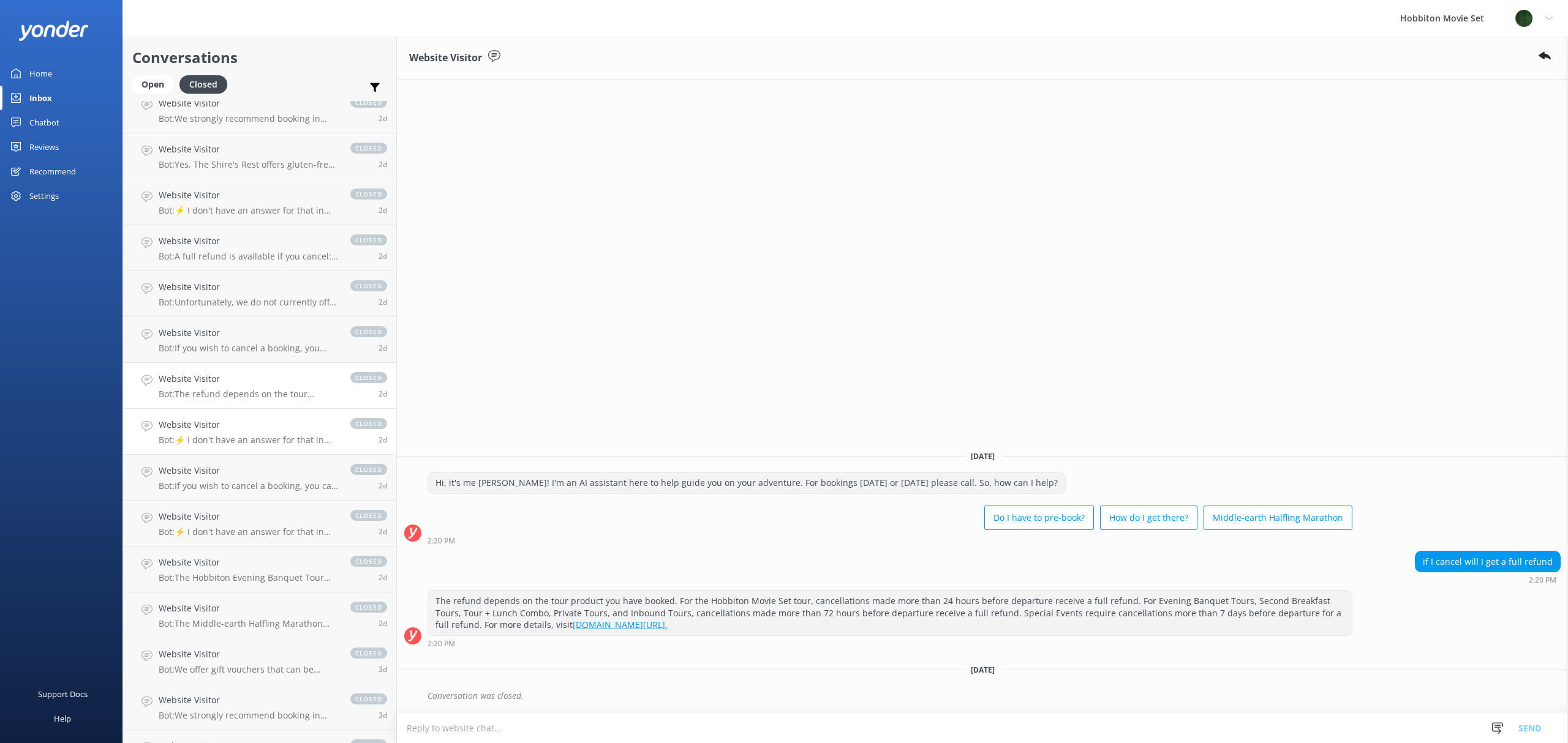
click at [198, 446] on link "Website Visitor Bot: ⚡ I don't have an answer for that in my knowledge base. Pl…" at bounding box center [259, 431] width 273 height 46
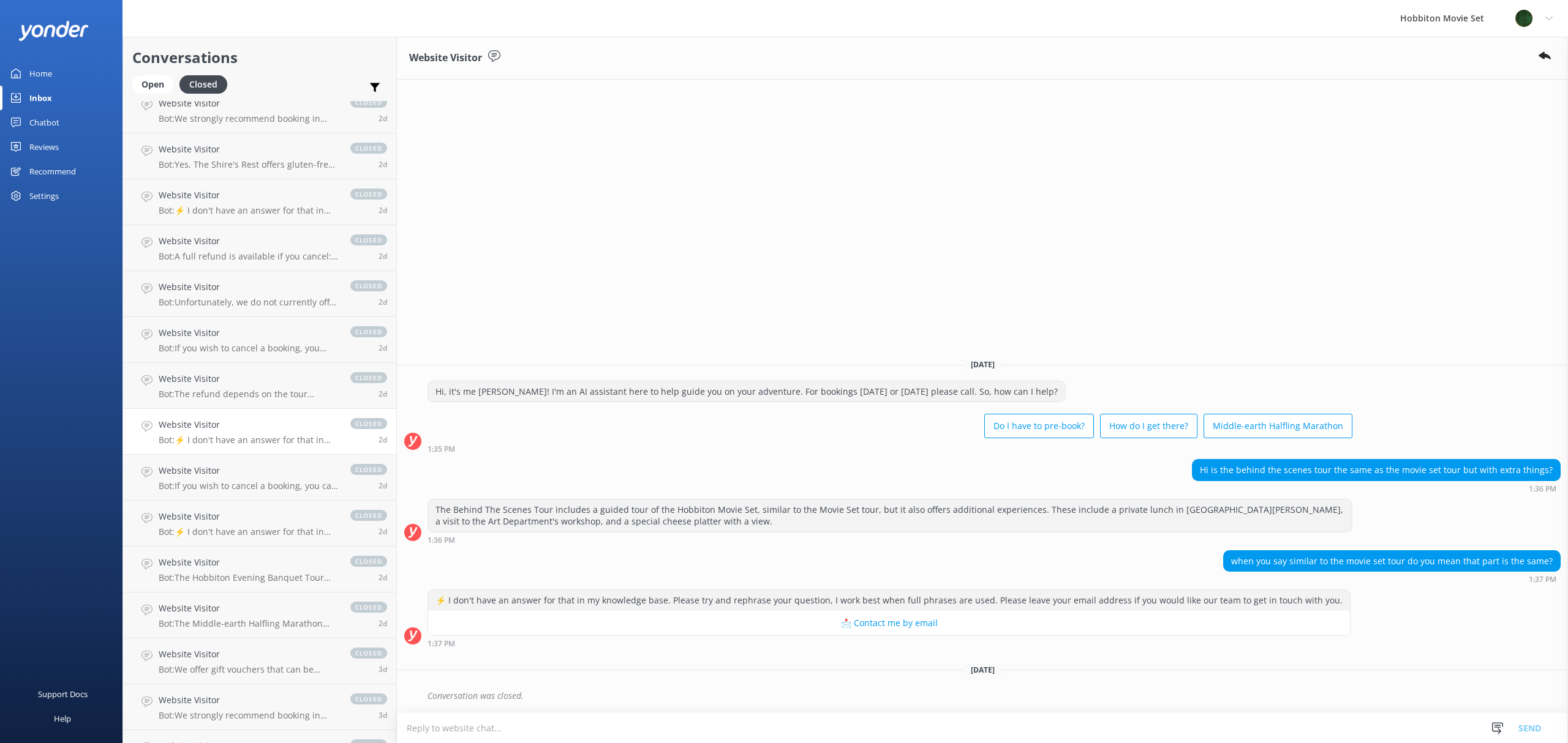
click at [777, 275] on div "Website Visitor [DATE] Hi, it's me [PERSON_NAME]! I'm an AI assistant here to h…" at bounding box center [982, 390] width 1171 height 706
click at [181, 474] on h4 "Website Visitor" at bounding box center [249, 471] width 180 height 14
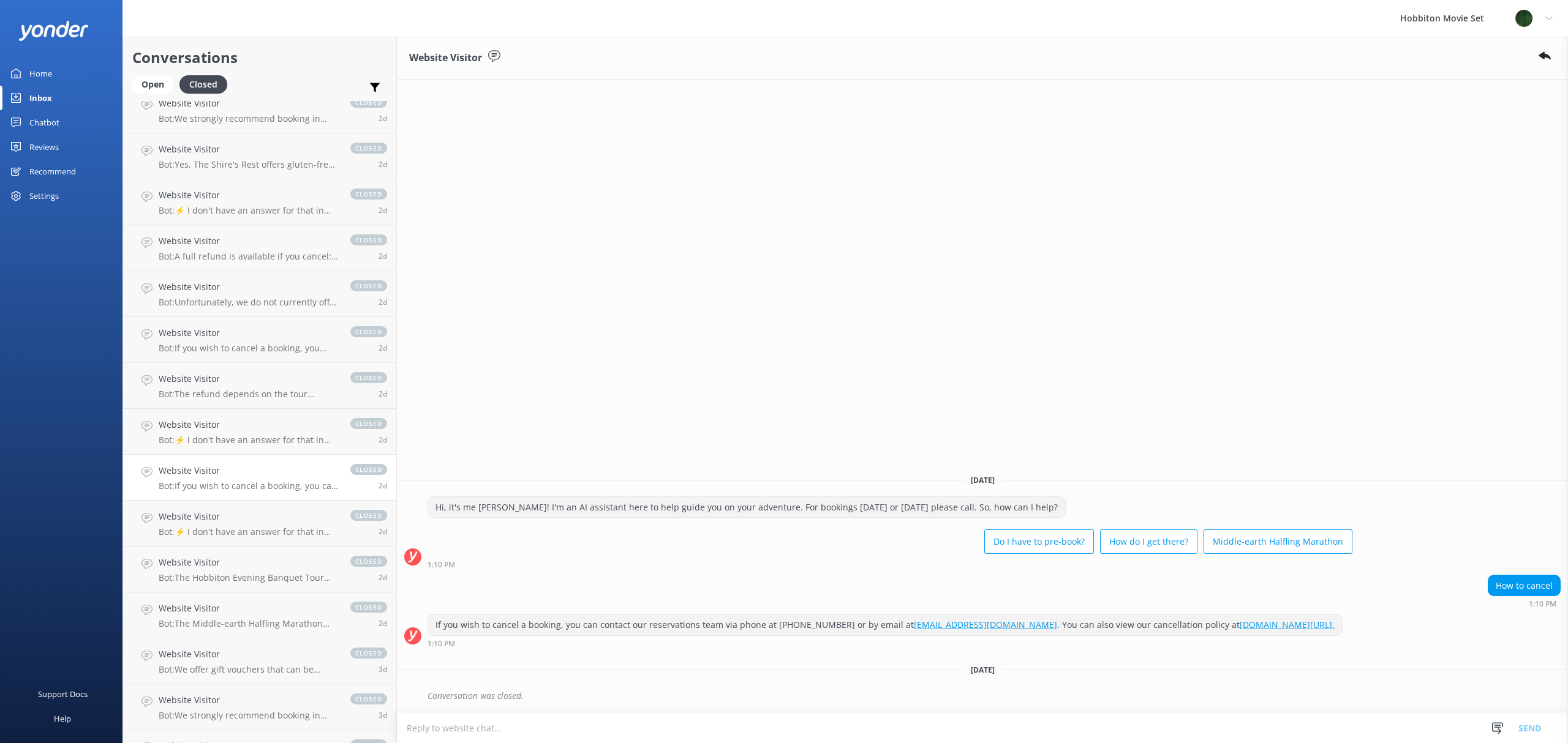
scroll to position [4547, 0]
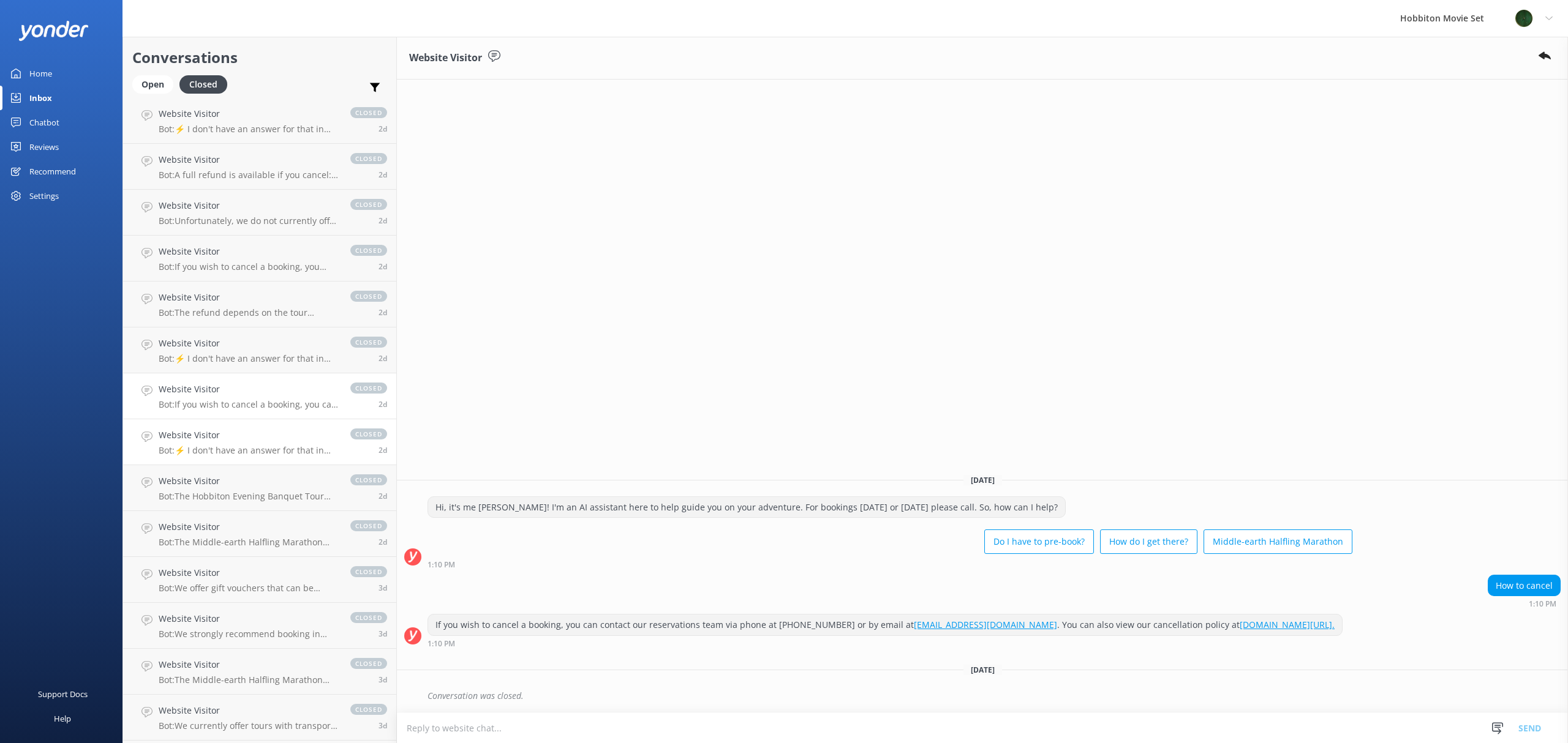
click at [185, 451] on p "Bot: ⚡ I don't have an answer for that in my knowledge base. Please try and rep…" at bounding box center [249, 450] width 180 height 11
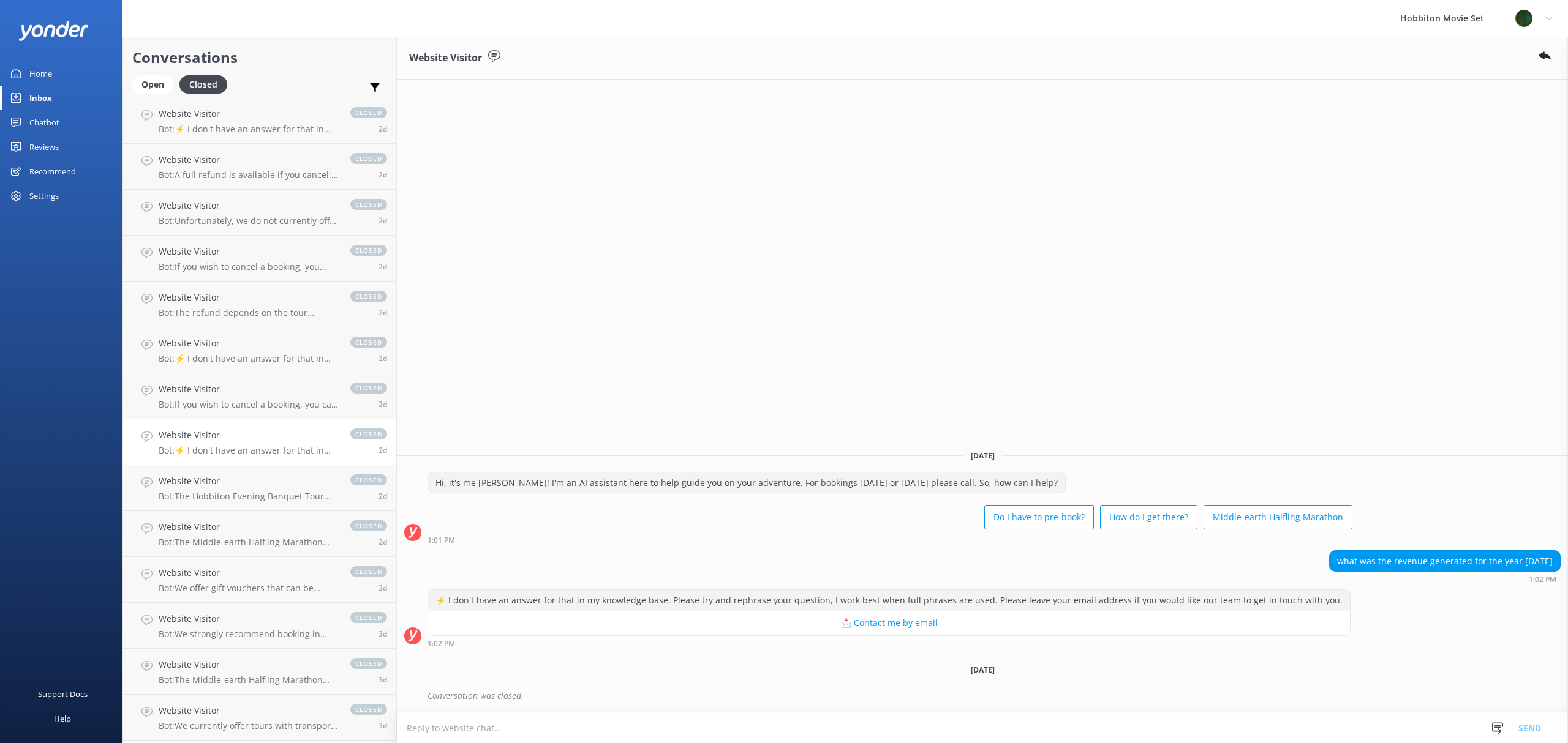
scroll to position [4629, 0]
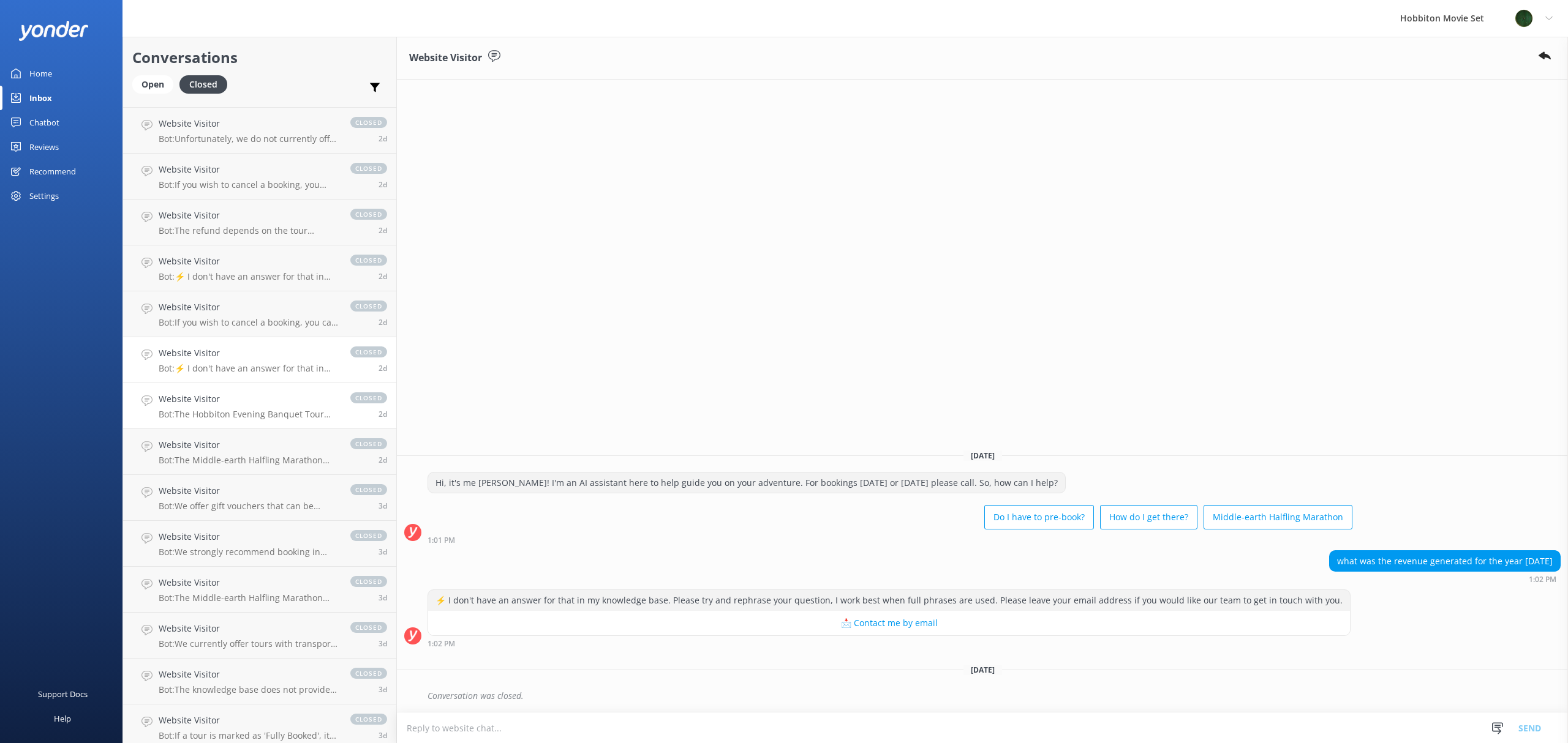
click at [238, 412] on p "Bot: The Hobbiton Evening Banquet Tour prices are from $230 per adult (18+yrs),…" at bounding box center [249, 414] width 180 height 11
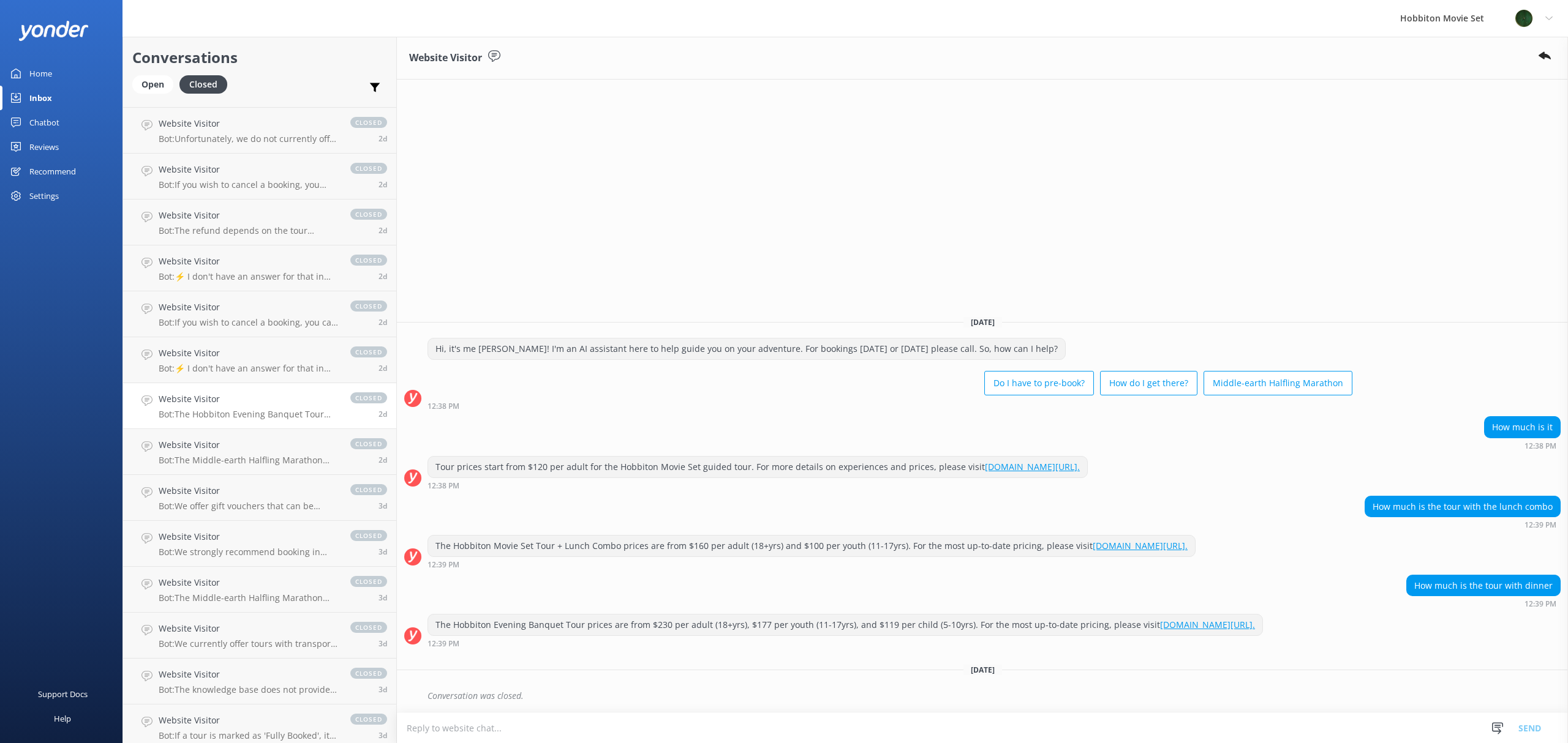
scroll to position [4710, 0]
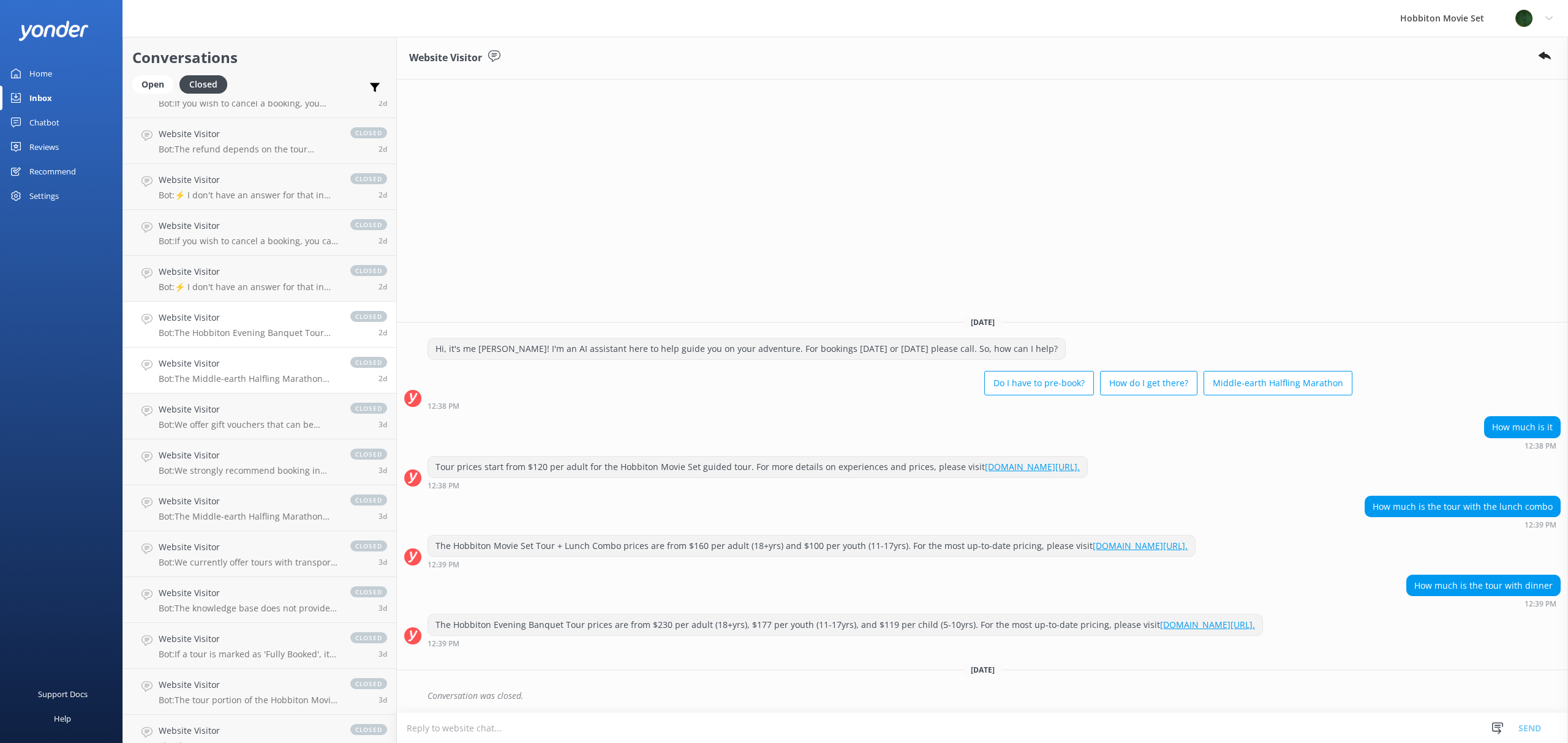
click at [235, 384] on link "Website Visitor Bot: The Middle-earth Halfling Marathon takes participants on a…" at bounding box center [259, 370] width 273 height 46
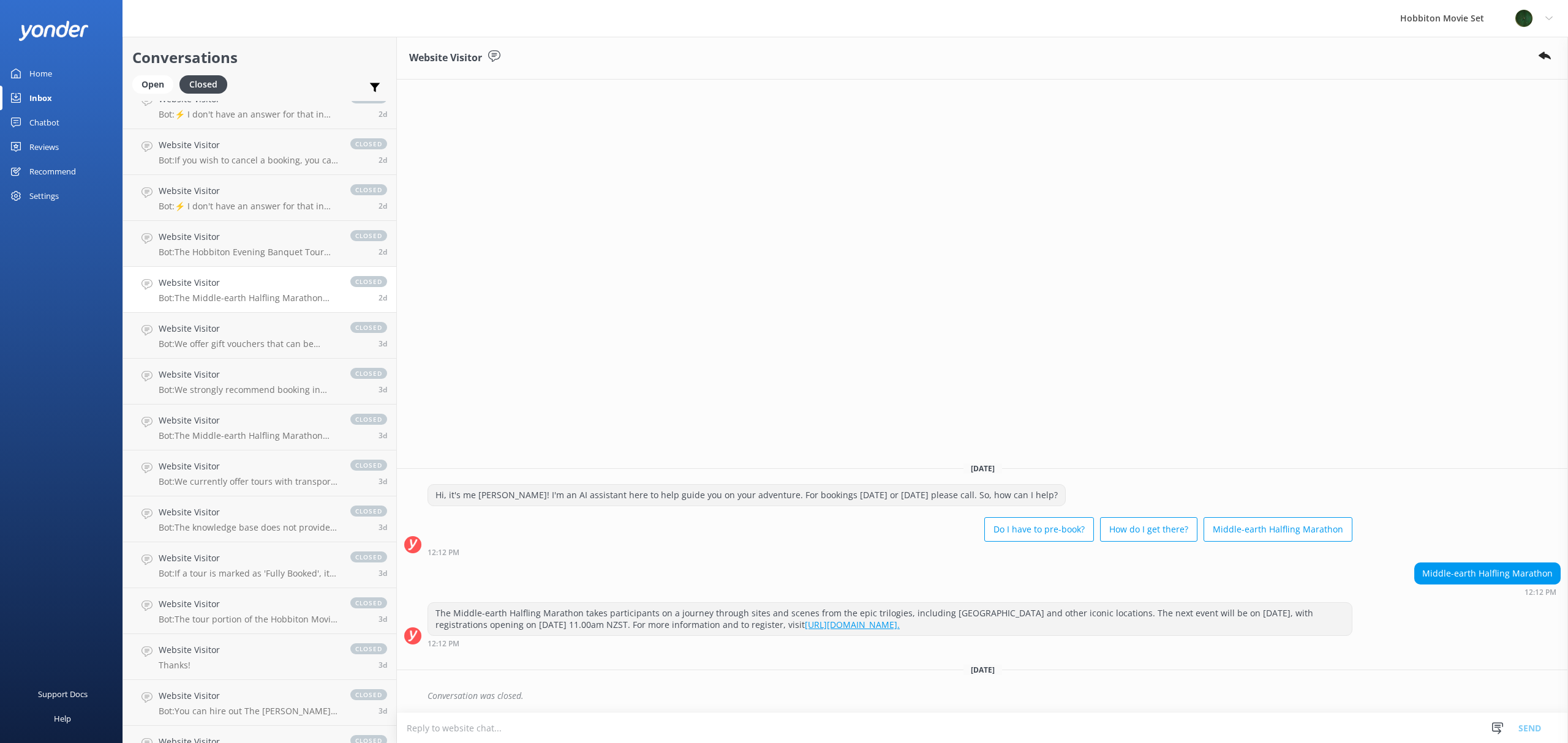
scroll to position [4792, 0]
click at [248, 339] on p "Bot: We offer gift vouchers that can be redeemed for our tour experiences. You …" at bounding box center [249, 344] width 180 height 11
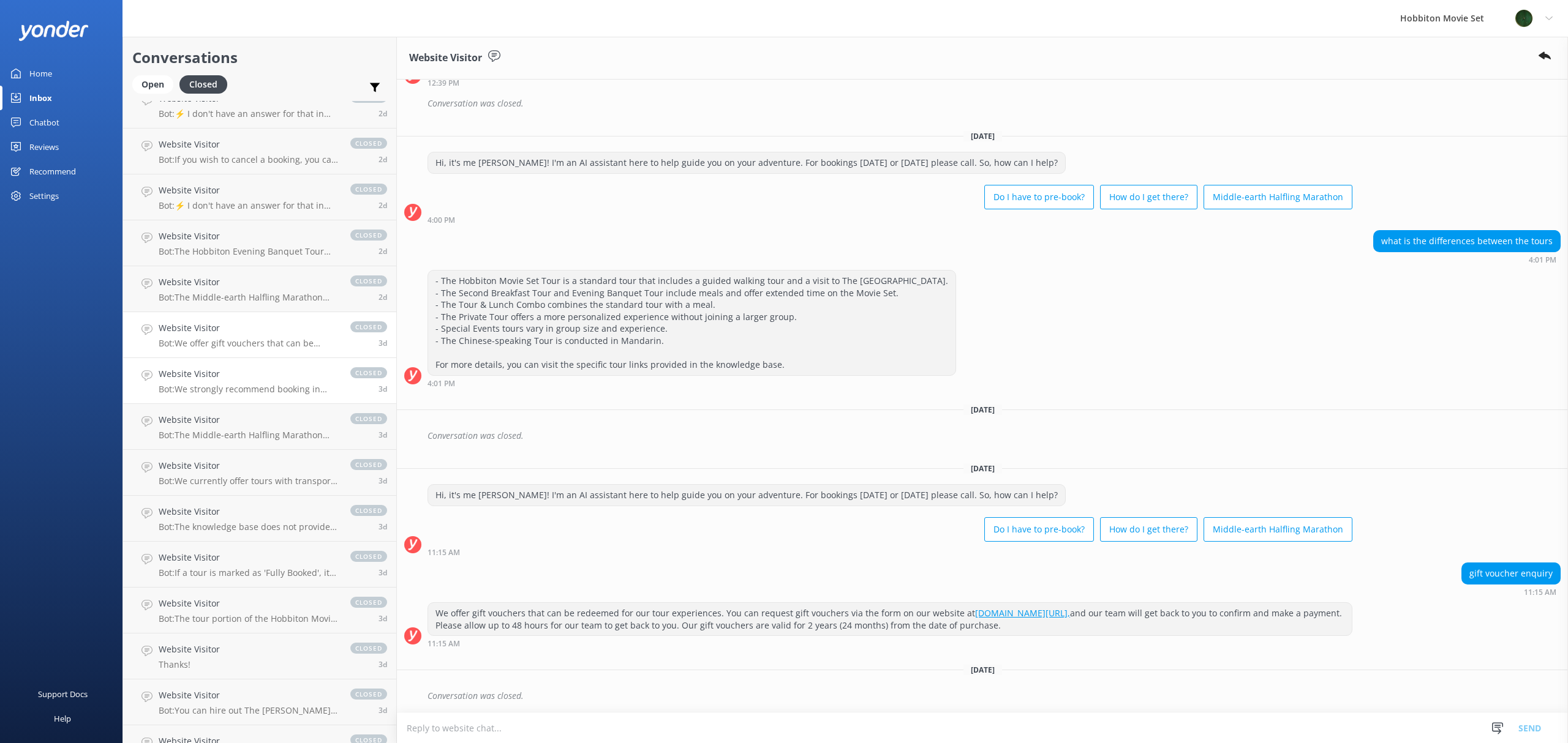
scroll to position [1751, 0]
click at [229, 386] on p "Bot: We strongly recommend booking in advance as our tours are known to sell ou…" at bounding box center [249, 389] width 180 height 11
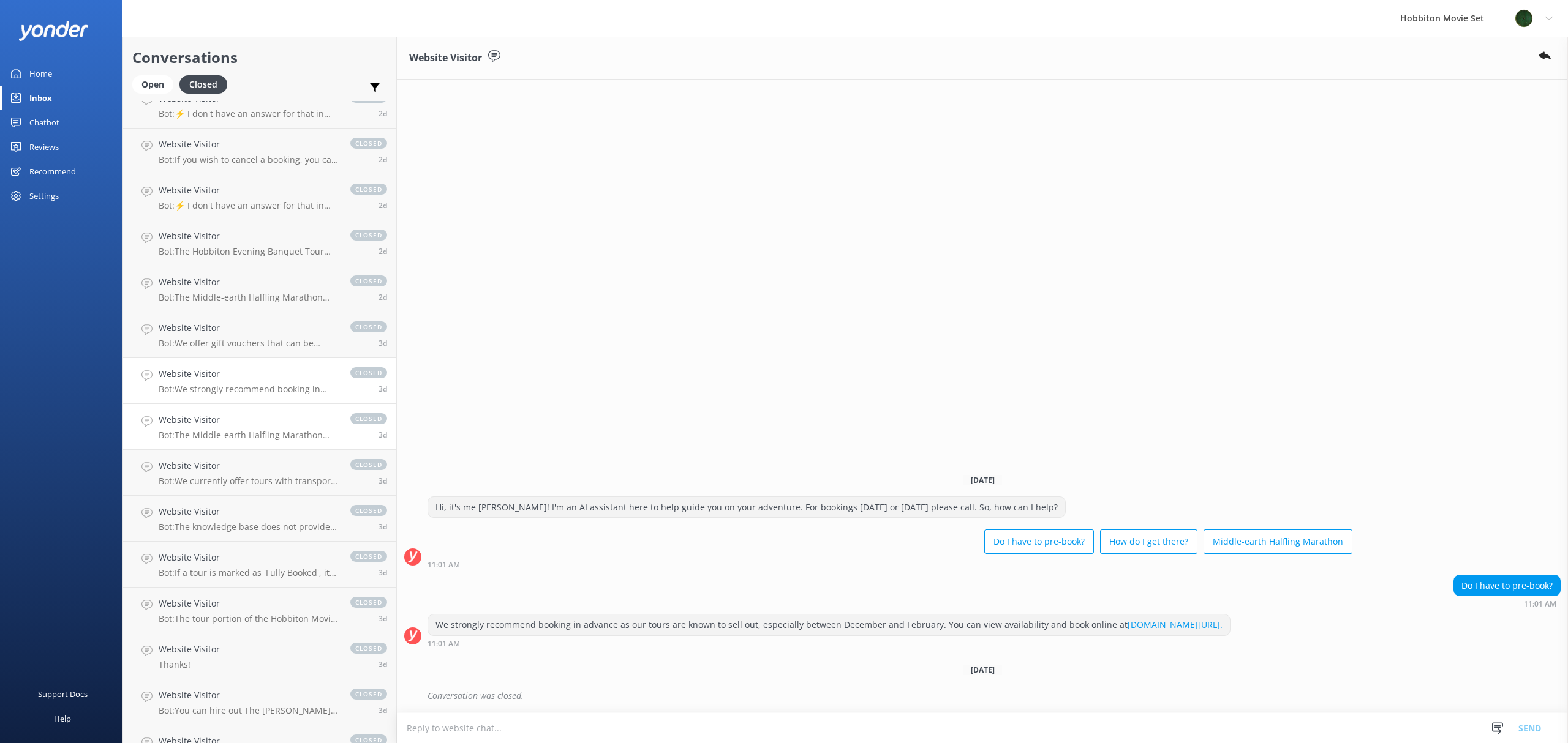
click at [265, 434] on p "Bot: The Middle-earth Halfling Marathon takes participants on a journey through…" at bounding box center [249, 435] width 180 height 11
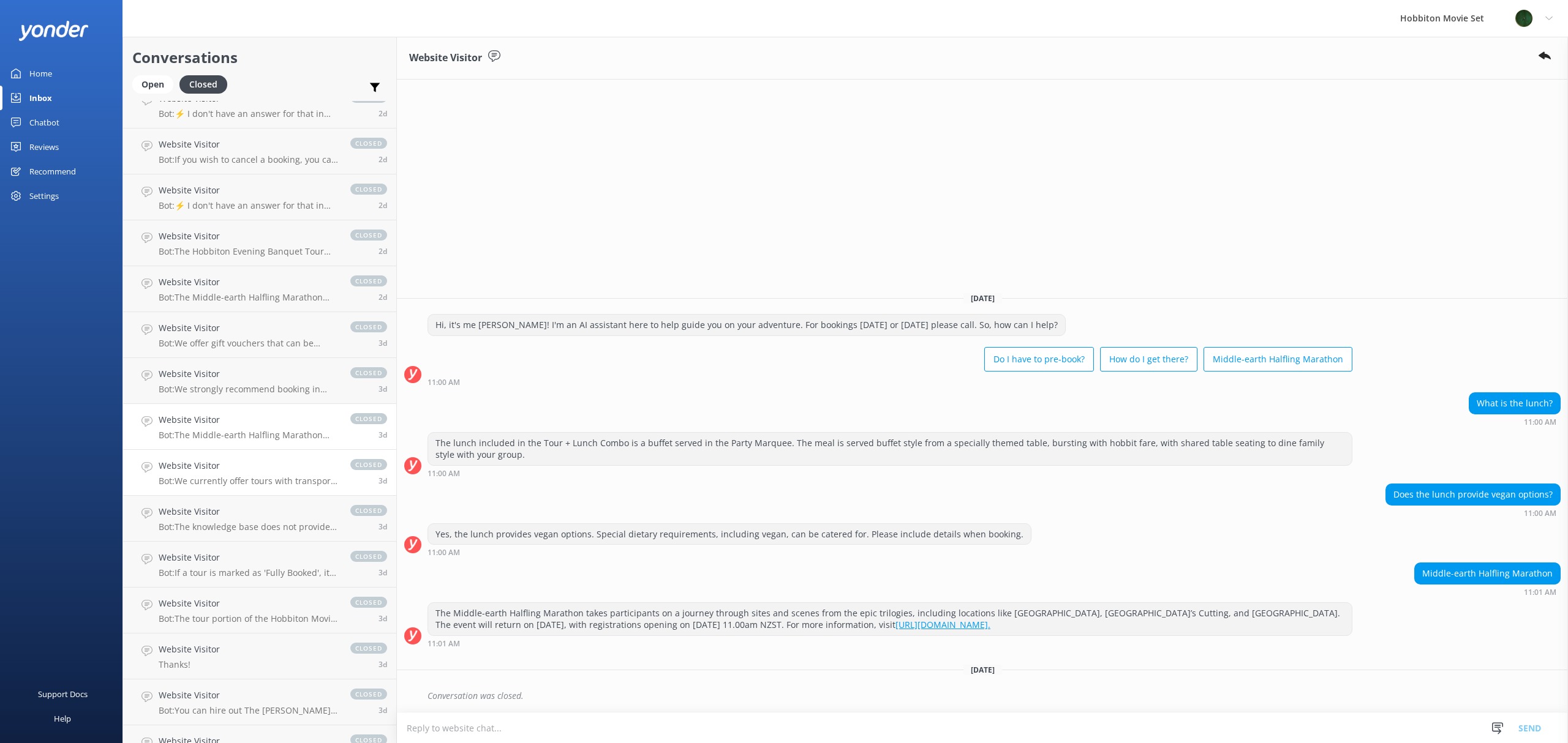
click at [260, 461] on h4 "Website Visitor" at bounding box center [249, 466] width 180 height 14
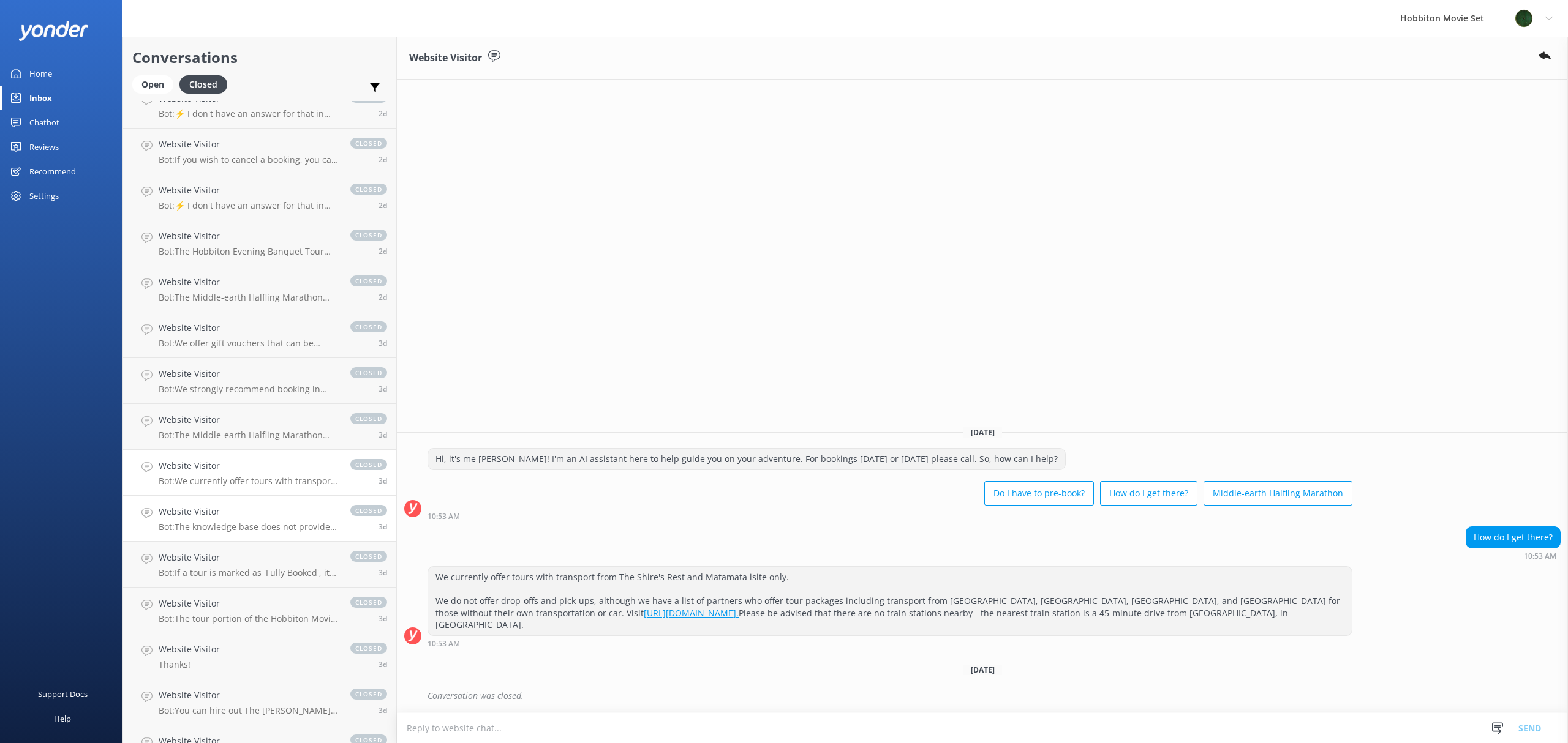
click at [244, 521] on p "Bot: The knowledge base does not provide specific information about booking ear…" at bounding box center [249, 527] width 180 height 11
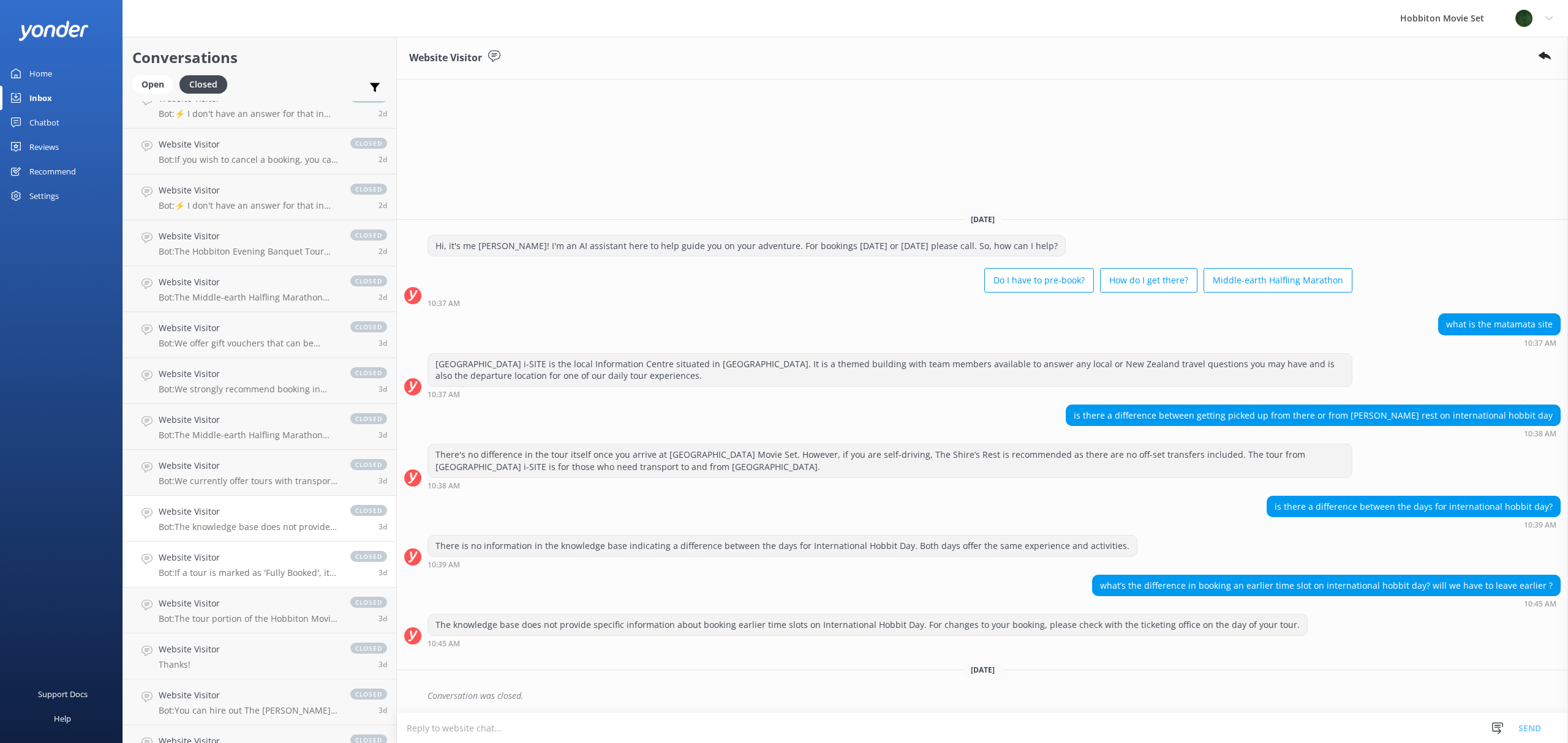
click at [229, 555] on h4 "Website Visitor" at bounding box center [249, 558] width 180 height 14
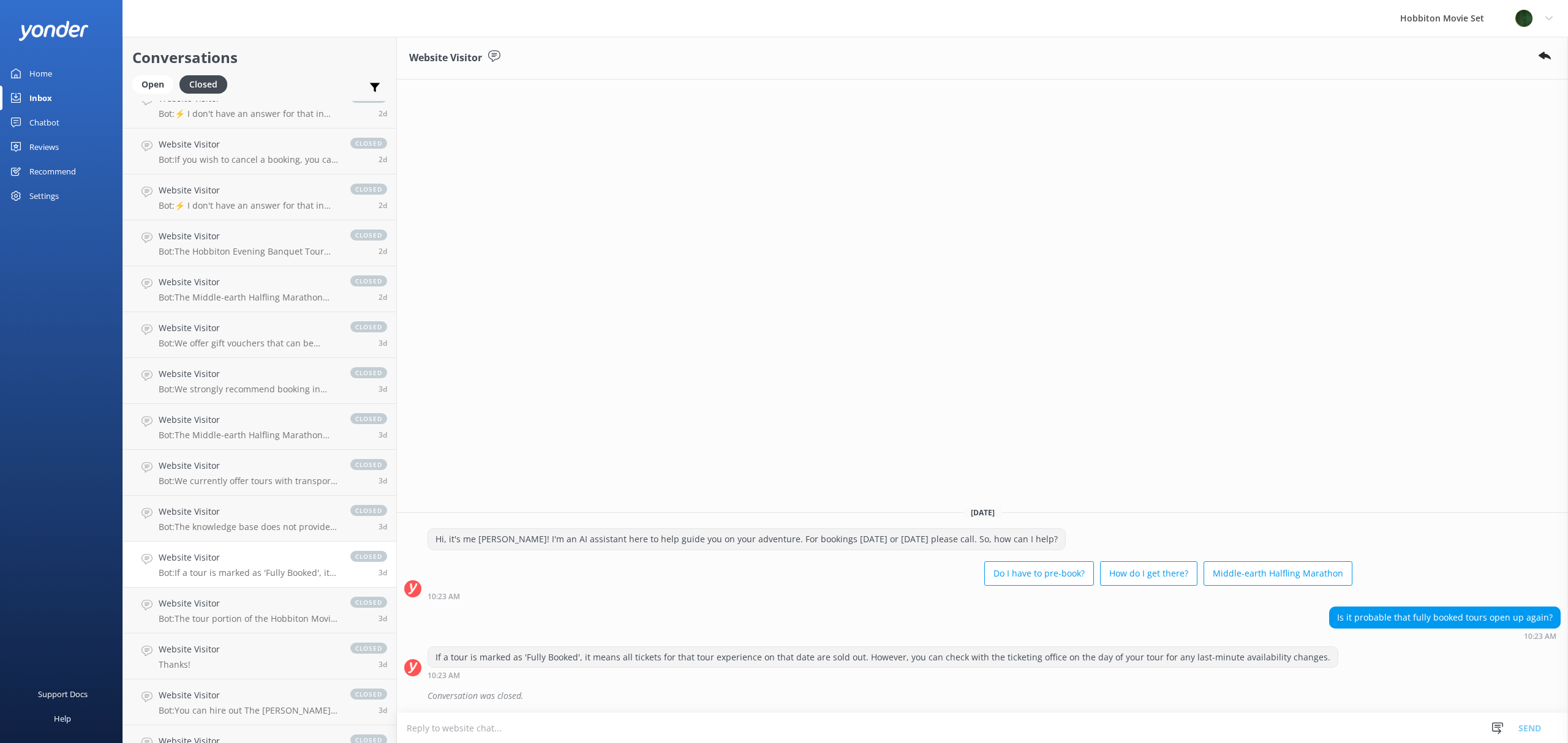
scroll to position [4874, 0]
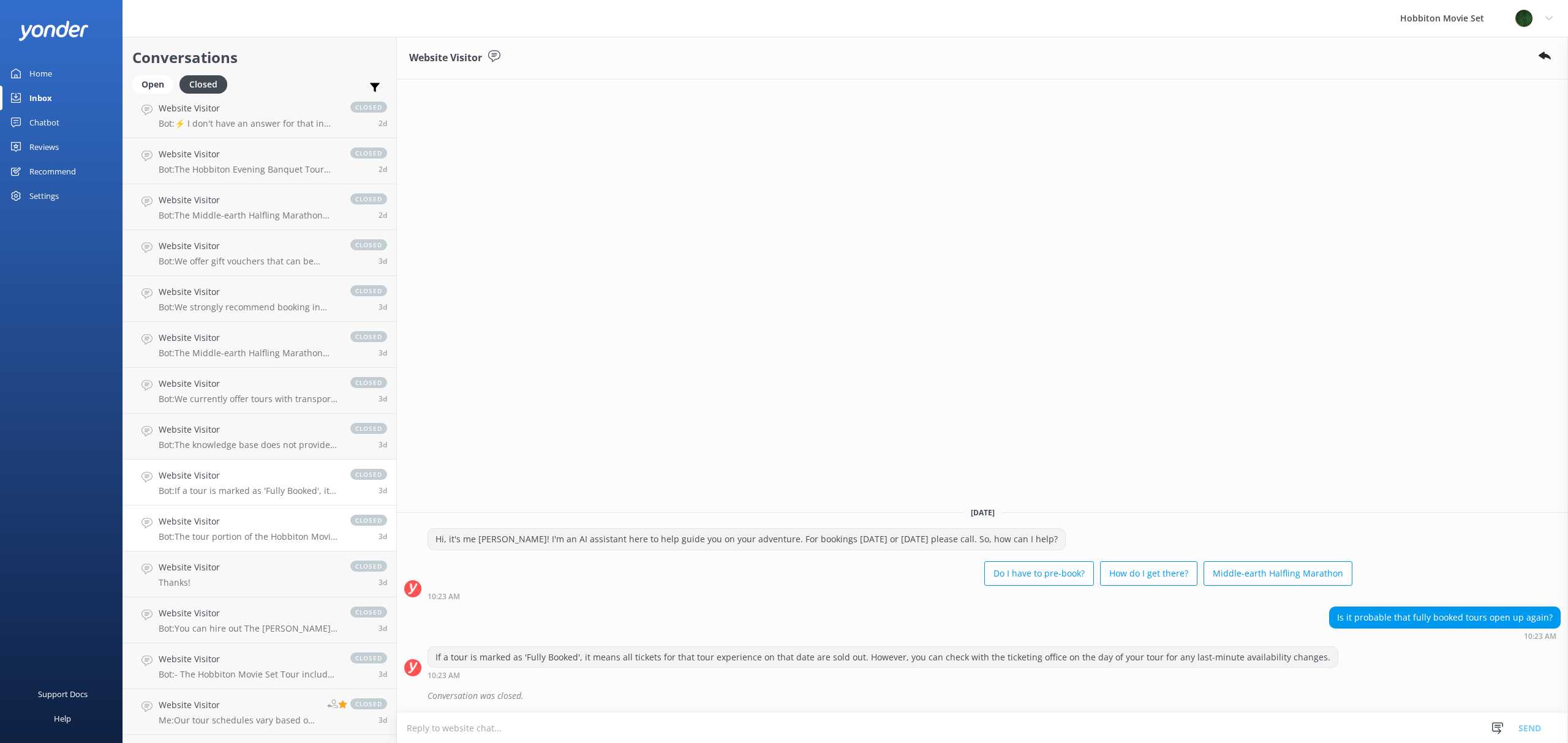
click at [241, 530] on div "Website Visitor Bot: The tour portion of the Hobbiton Movie Set Tour & Lunch Co…" at bounding box center [249, 528] width 180 height 27
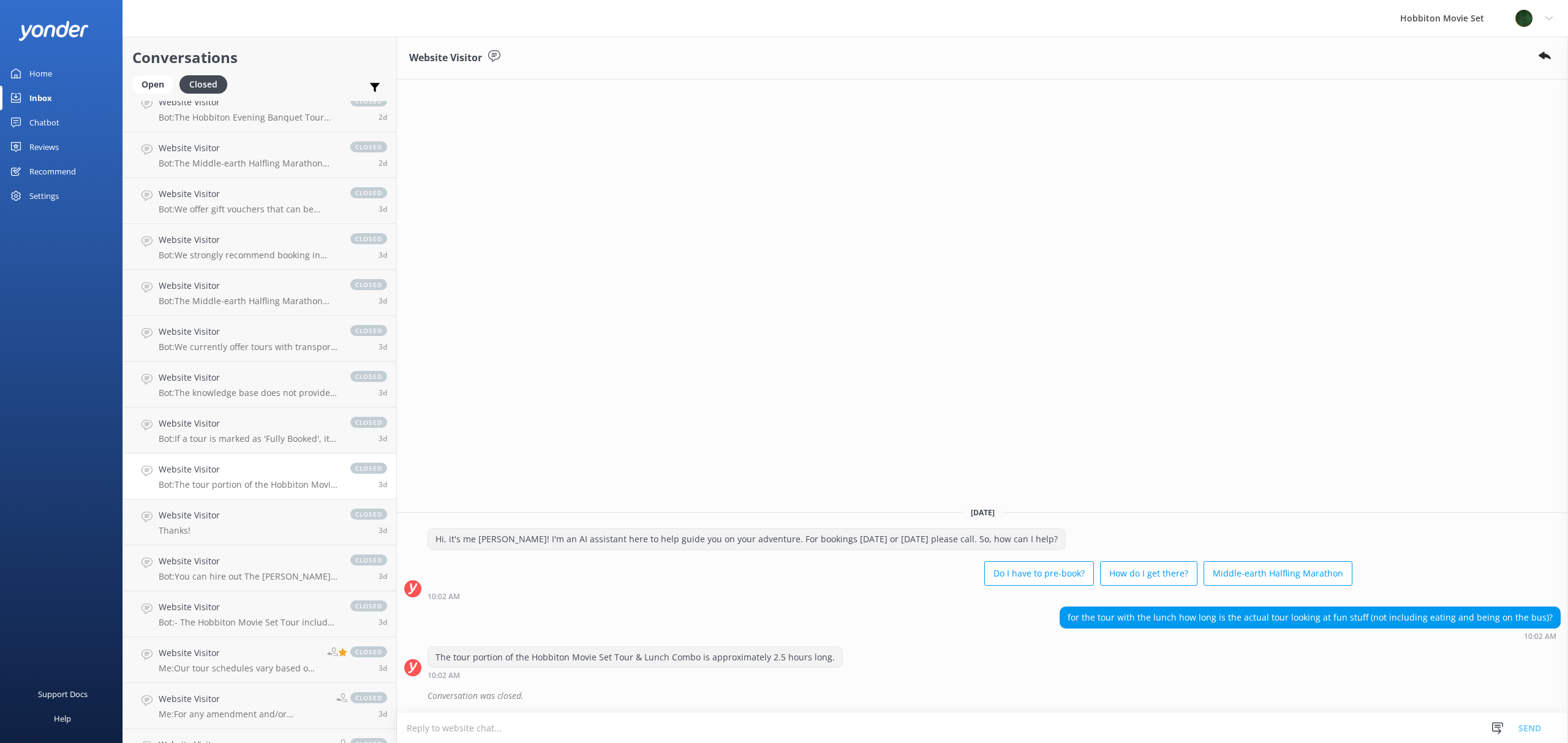
scroll to position [4955, 0]
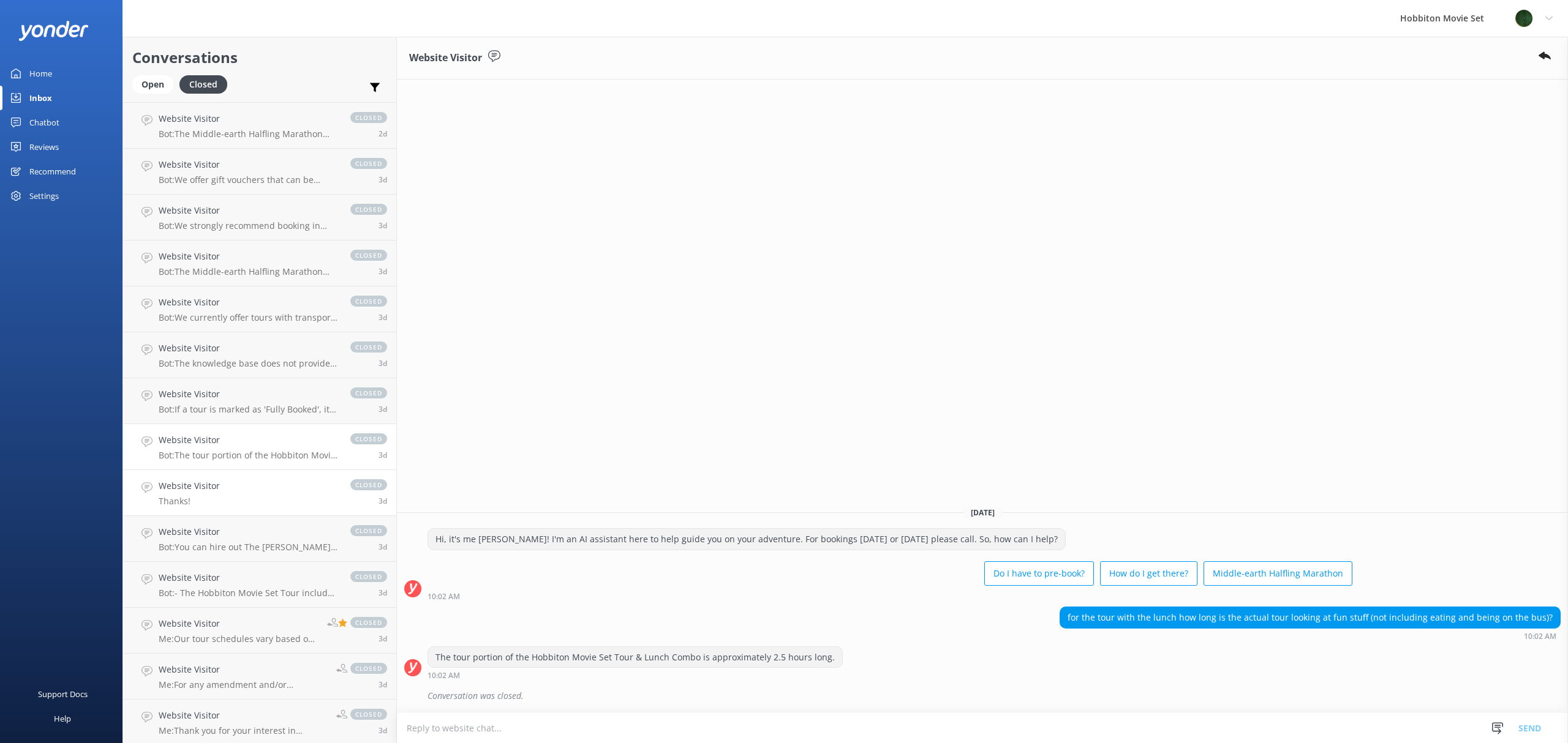
click at [249, 485] on link "Website Visitor Thanks! closed 3d" at bounding box center [259, 493] width 273 height 46
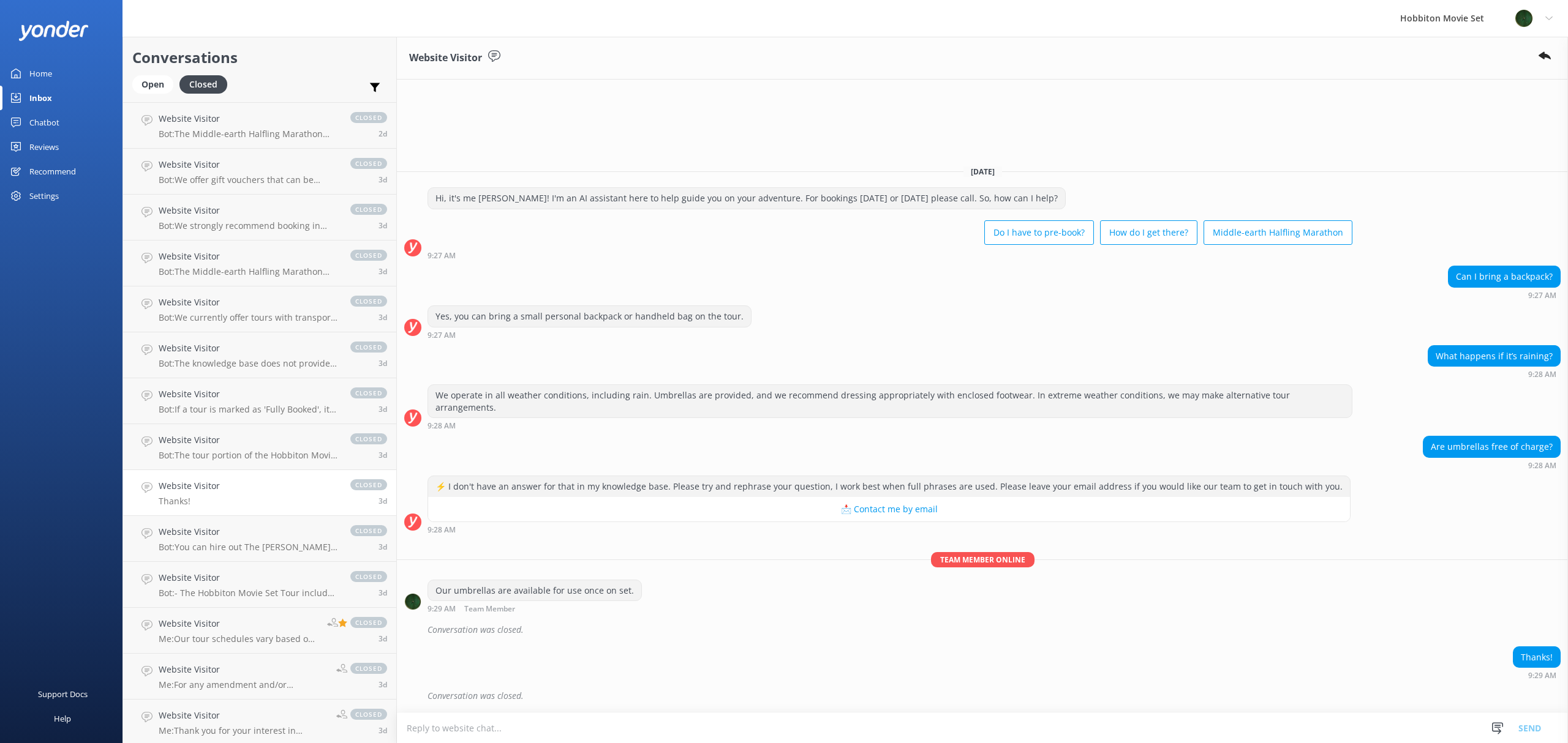
click at [763, 119] on div "Website Visitor [DATE] Hi, it's me [PERSON_NAME]! I'm an AI assistant here to h…" at bounding box center [982, 390] width 1171 height 706
click at [234, 539] on h4 "Website Visitor" at bounding box center [249, 532] width 180 height 14
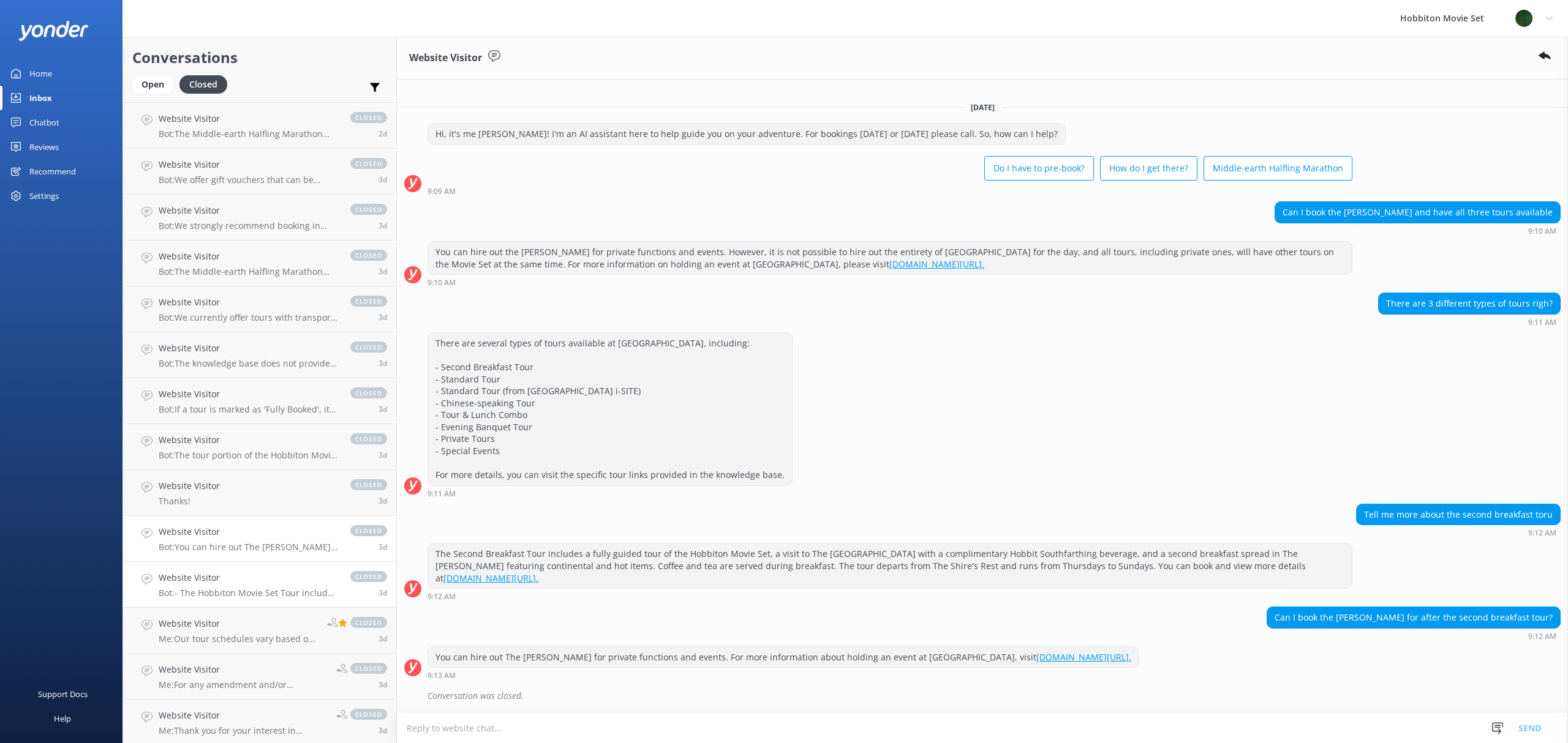
click at [177, 582] on h4 "Website Visitor" at bounding box center [249, 578] width 180 height 14
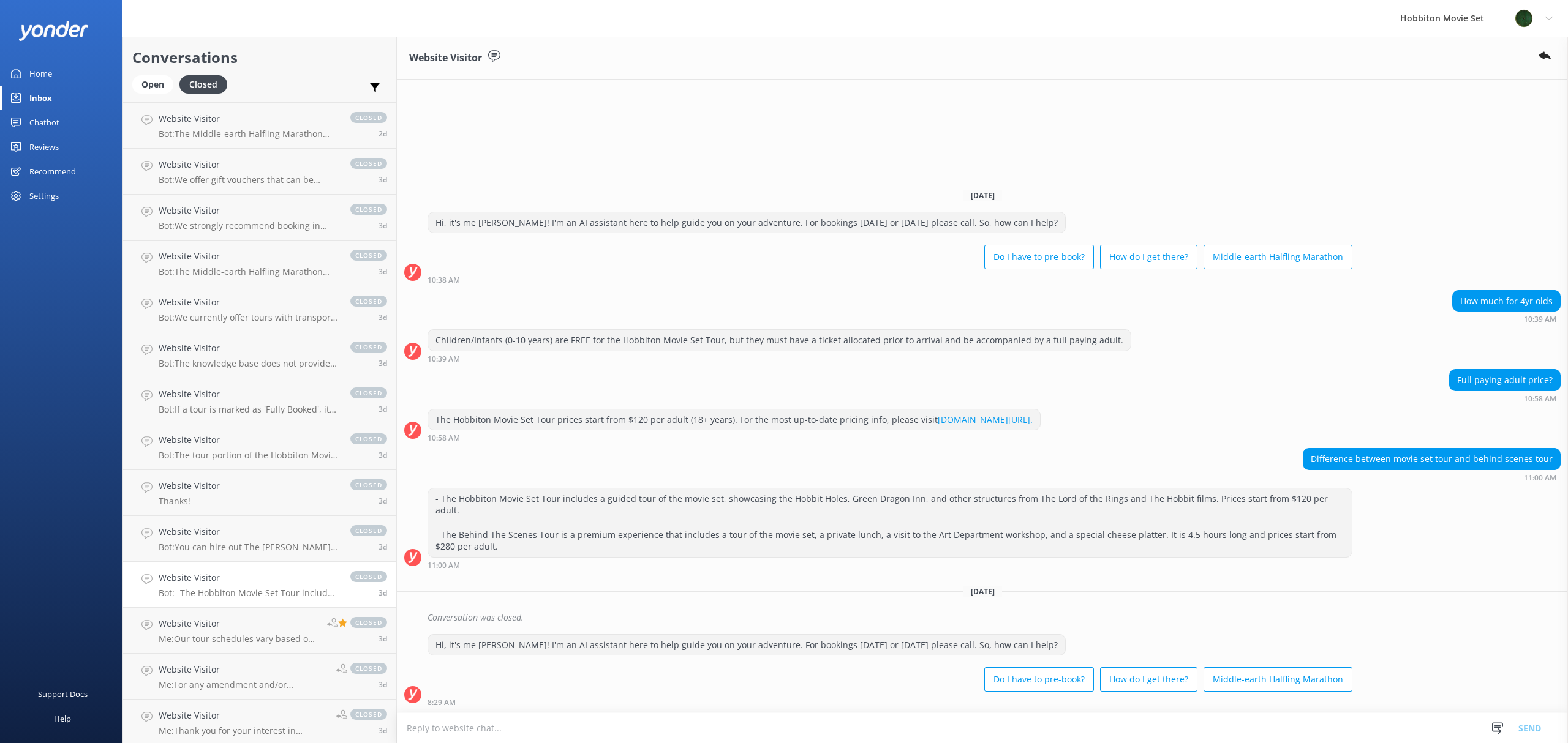
scroll to position [5037, 0]
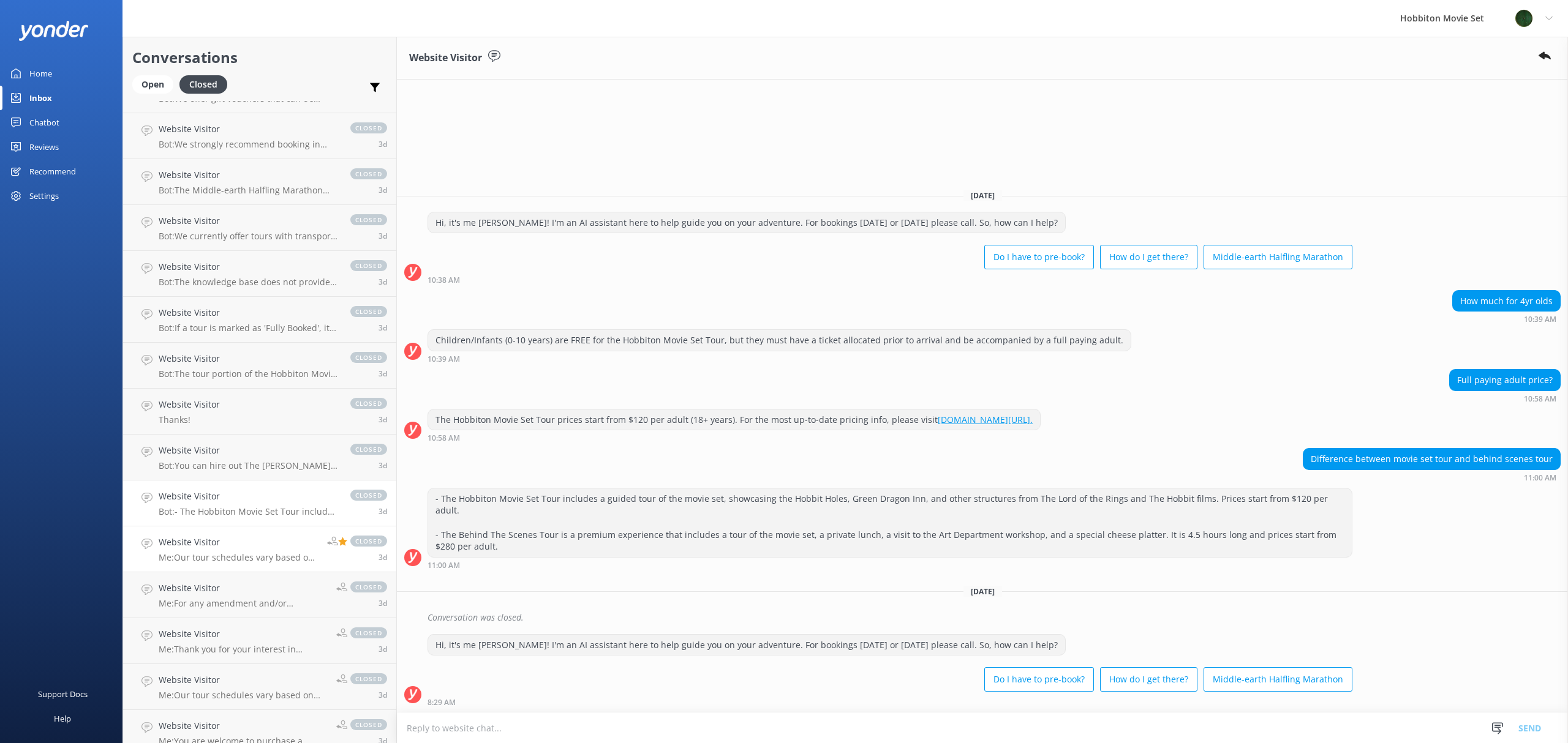
click at [209, 546] on h4 "Website Visitor" at bounding box center [238, 542] width 159 height 14
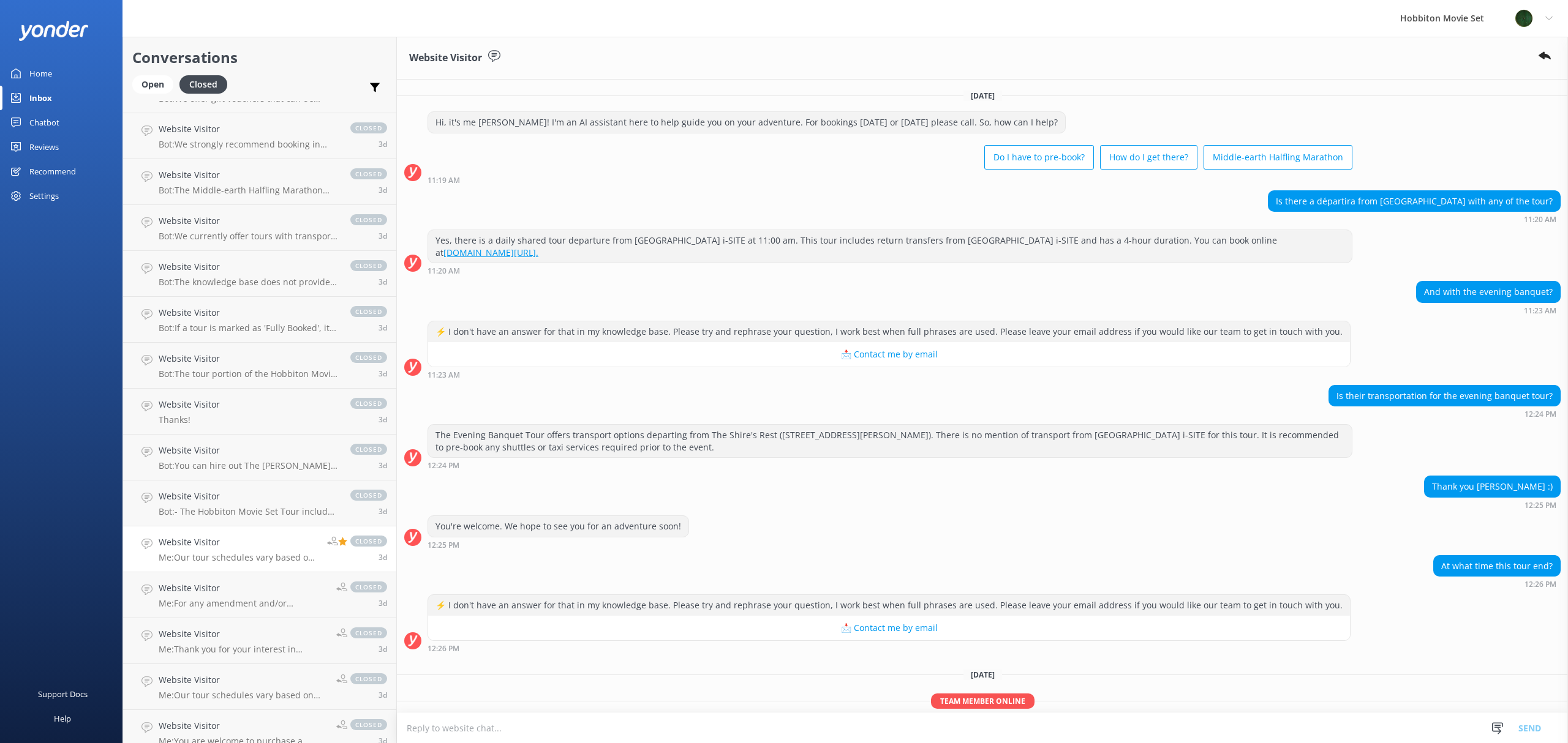
scroll to position [78, 0]
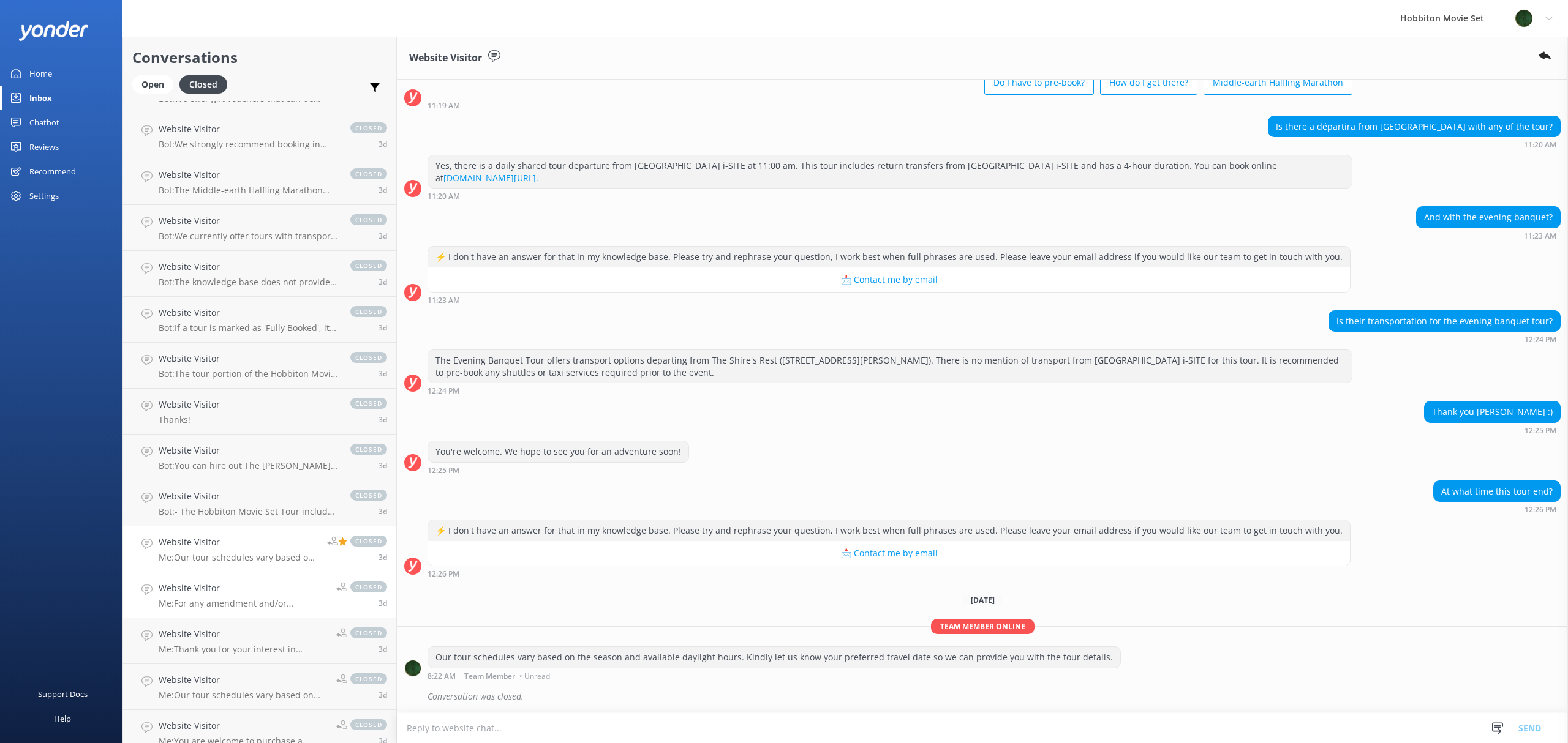
click at [236, 596] on div "Website Visitor Me: For any amendment and/or cancellation requests, please cont…" at bounding box center [242, 595] width 168 height 27
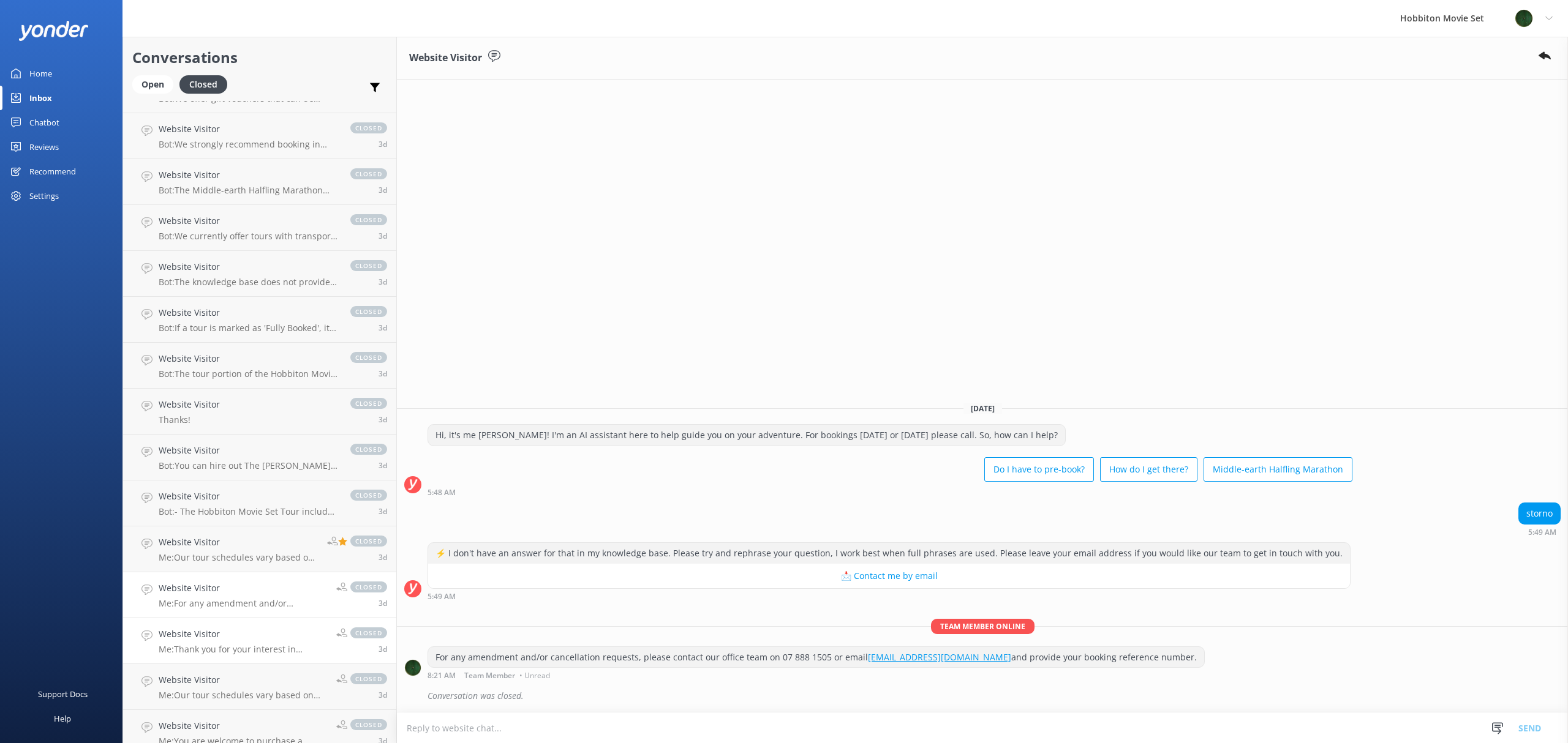
click at [228, 653] on p "Me: Thank you for your interest in working with Hobbiton Movie Set. Please emai…" at bounding box center [242, 649] width 168 height 11
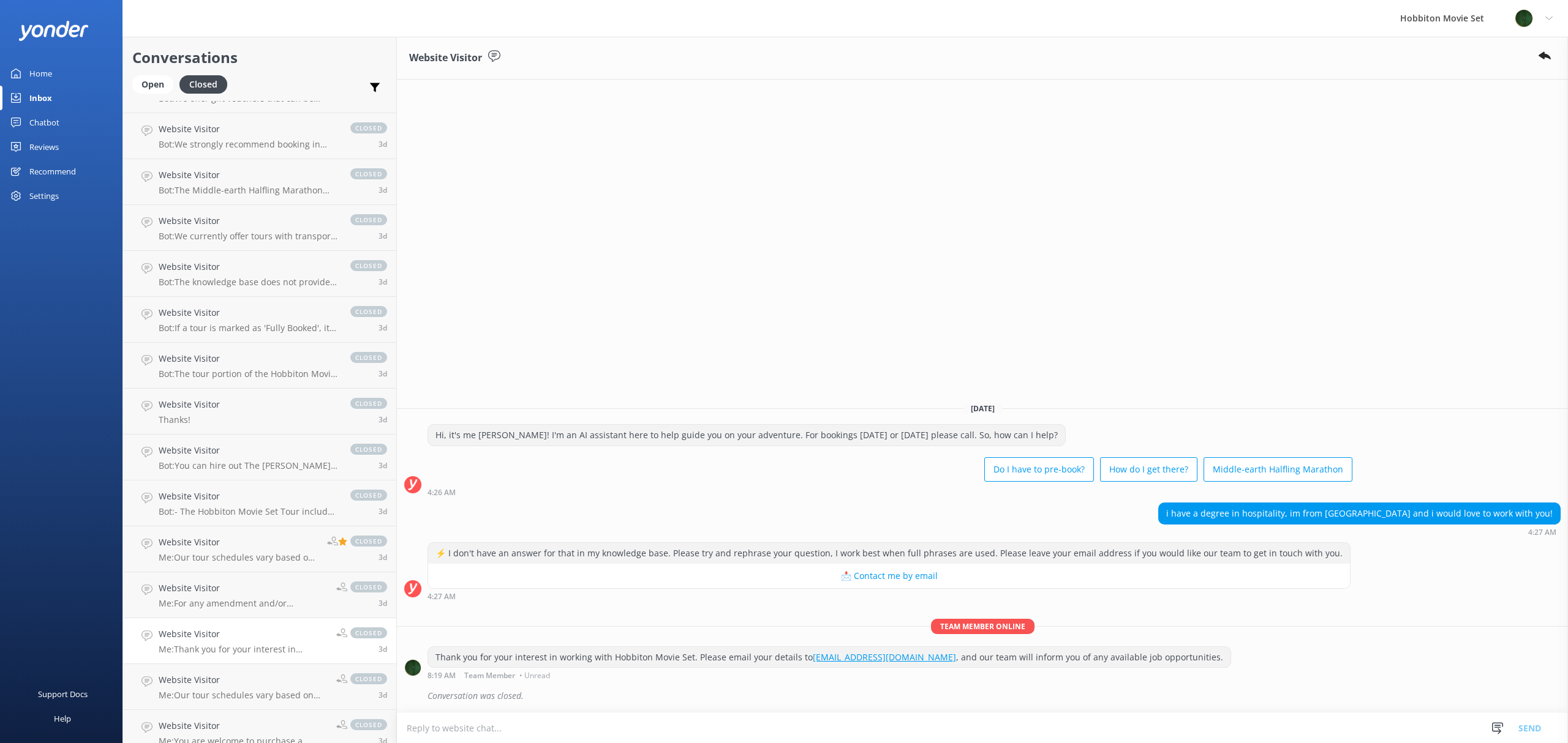
click at [1149, 301] on div "Website Visitor [DATE] Hi, it's me [PERSON_NAME]! I'm an AI assistant here to h…" at bounding box center [982, 390] width 1171 height 706
click at [1074, 299] on div "Website Visitor [DATE] Hi, it's me [PERSON_NAME]! I'm an AI assistant here to h…" at bounding box center [982, 390] width 1171 height 706
click at [247, 691] on p "Me: Our tour schedules vary based on the season and available daylight hours. K…" at bounding box center [242, 695] width 168 height 11
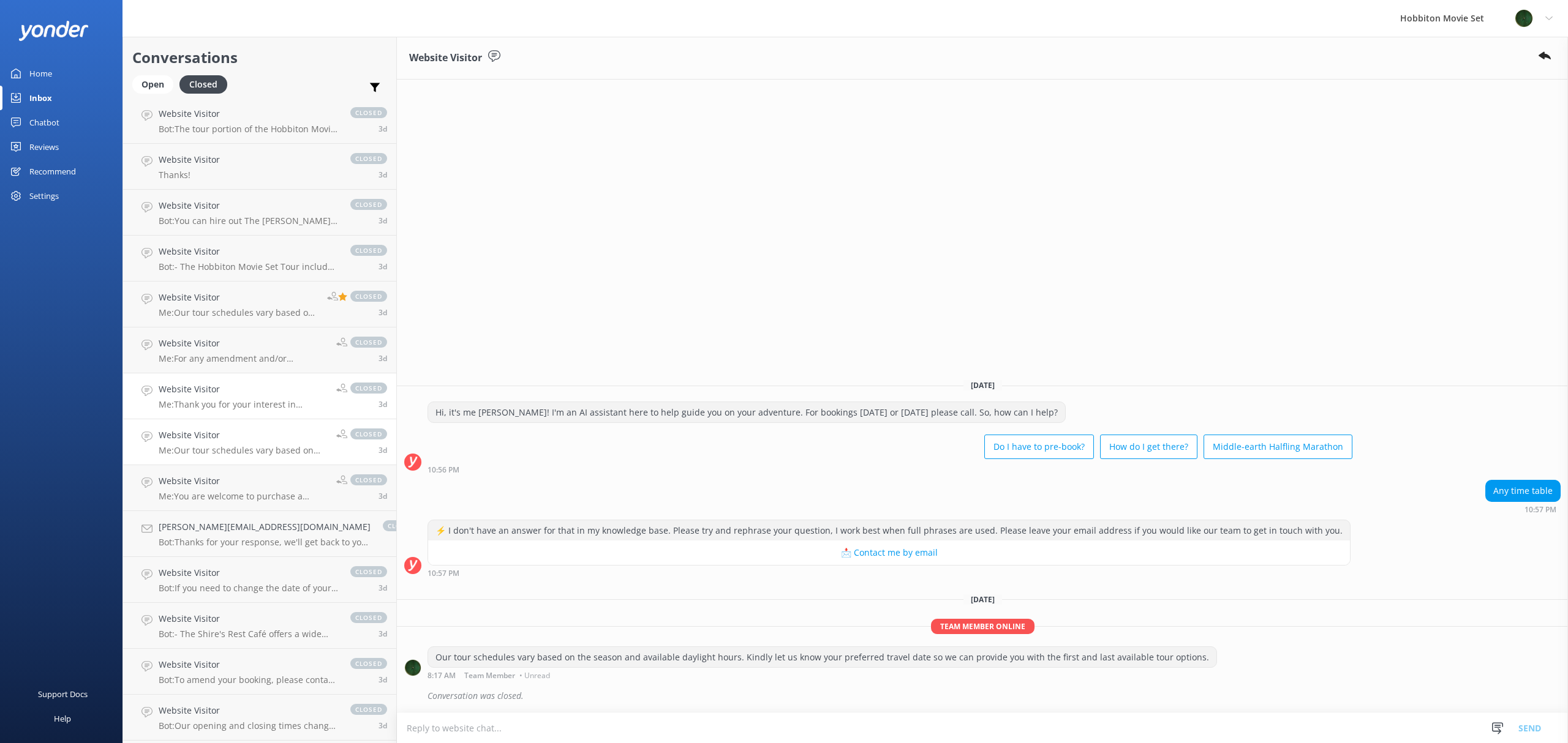
scroll to position [5364, 0]
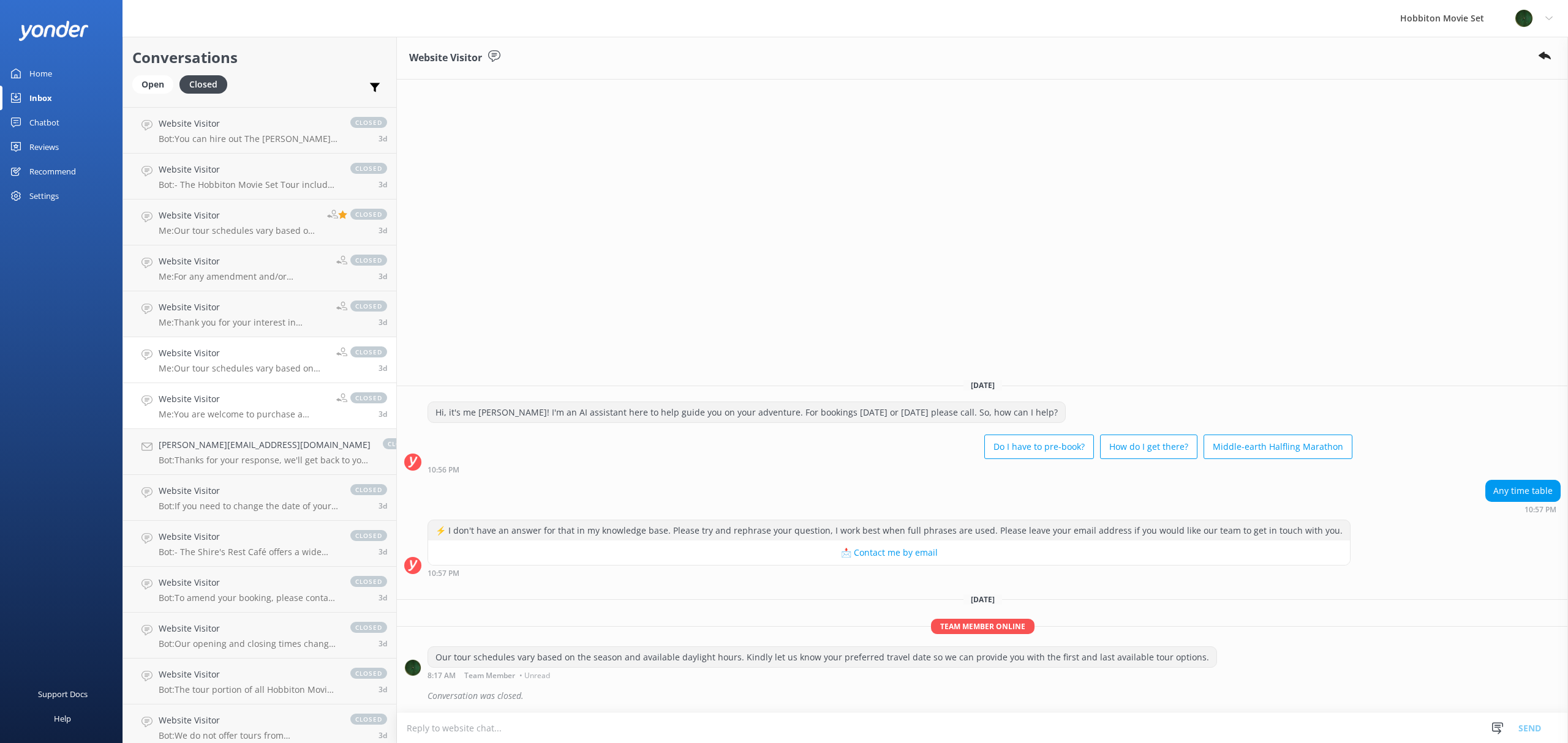
click at [208, 414] on p "Me: You are welcome to purchase a youth fare by emailing [EMAIL_ADDRESS][DOMAIN…" at bounding box center [242, 414] width 168 height 11
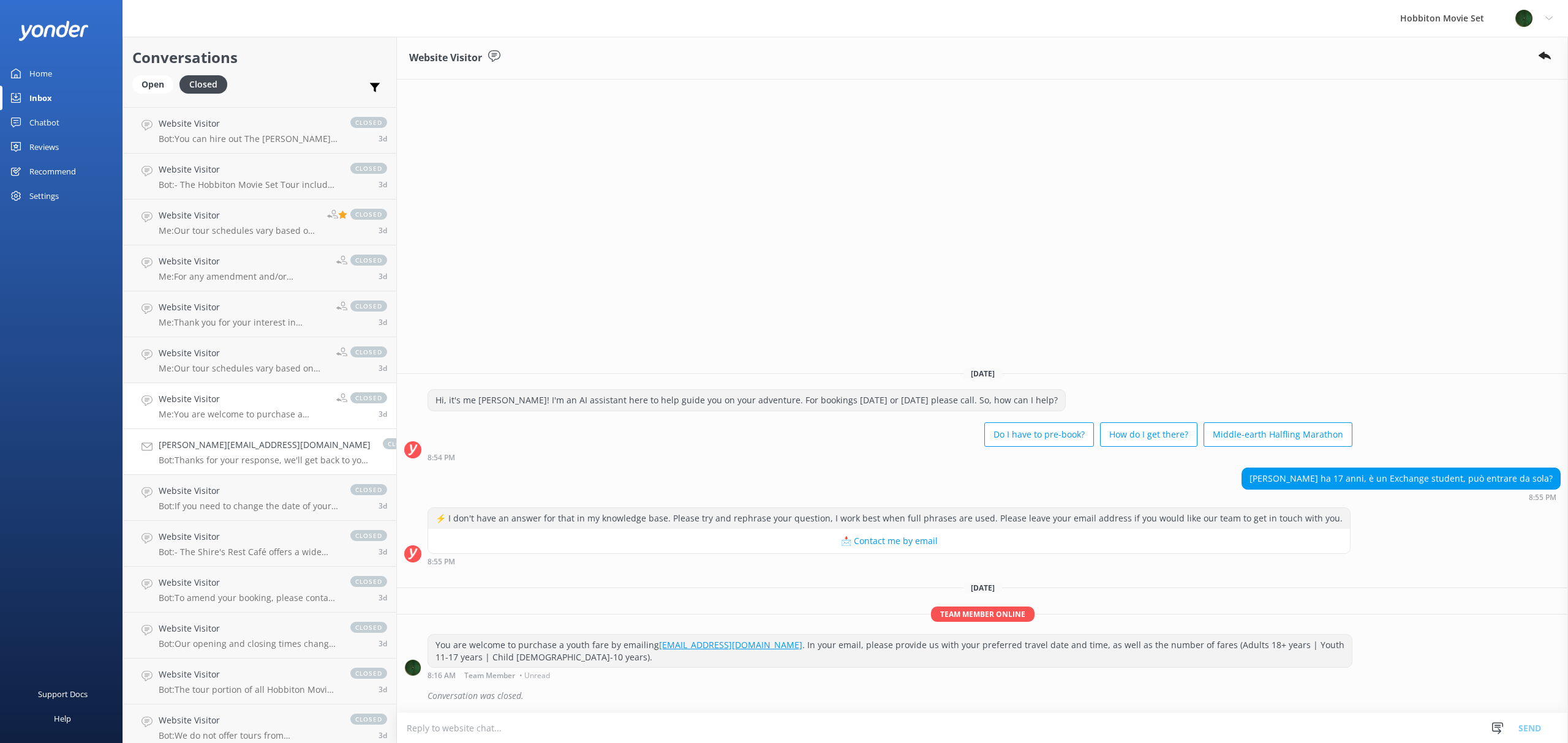
click at [212, 440] on h4 "[PERSON_NAME][EMAIL_ADDRESS][DOMAIN_NAME]" at bounding box center [264, 445] width 212 height 14
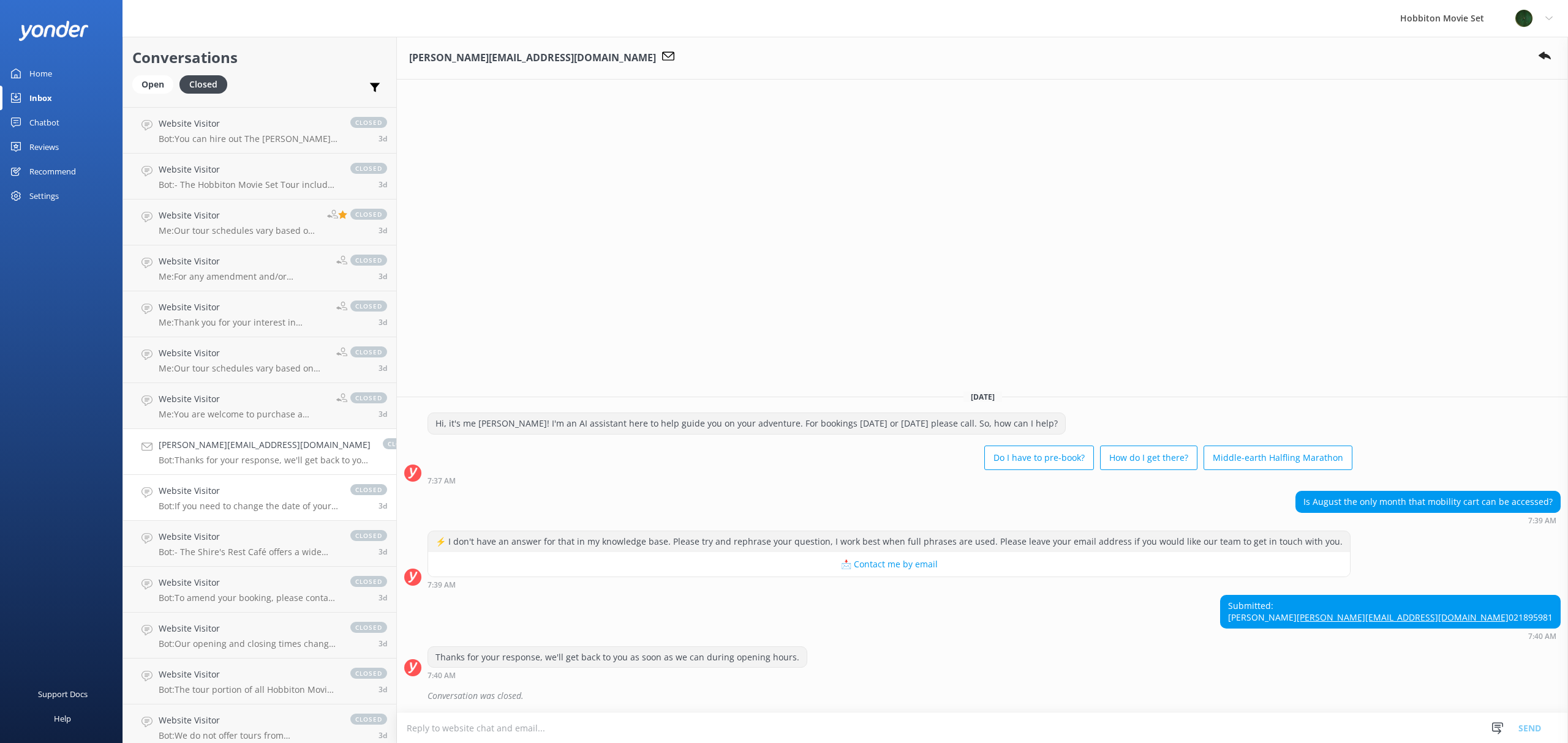
click at [207, 486] on h4 "Website Visitor" at bounding box center [249, 491] width 180 height 14
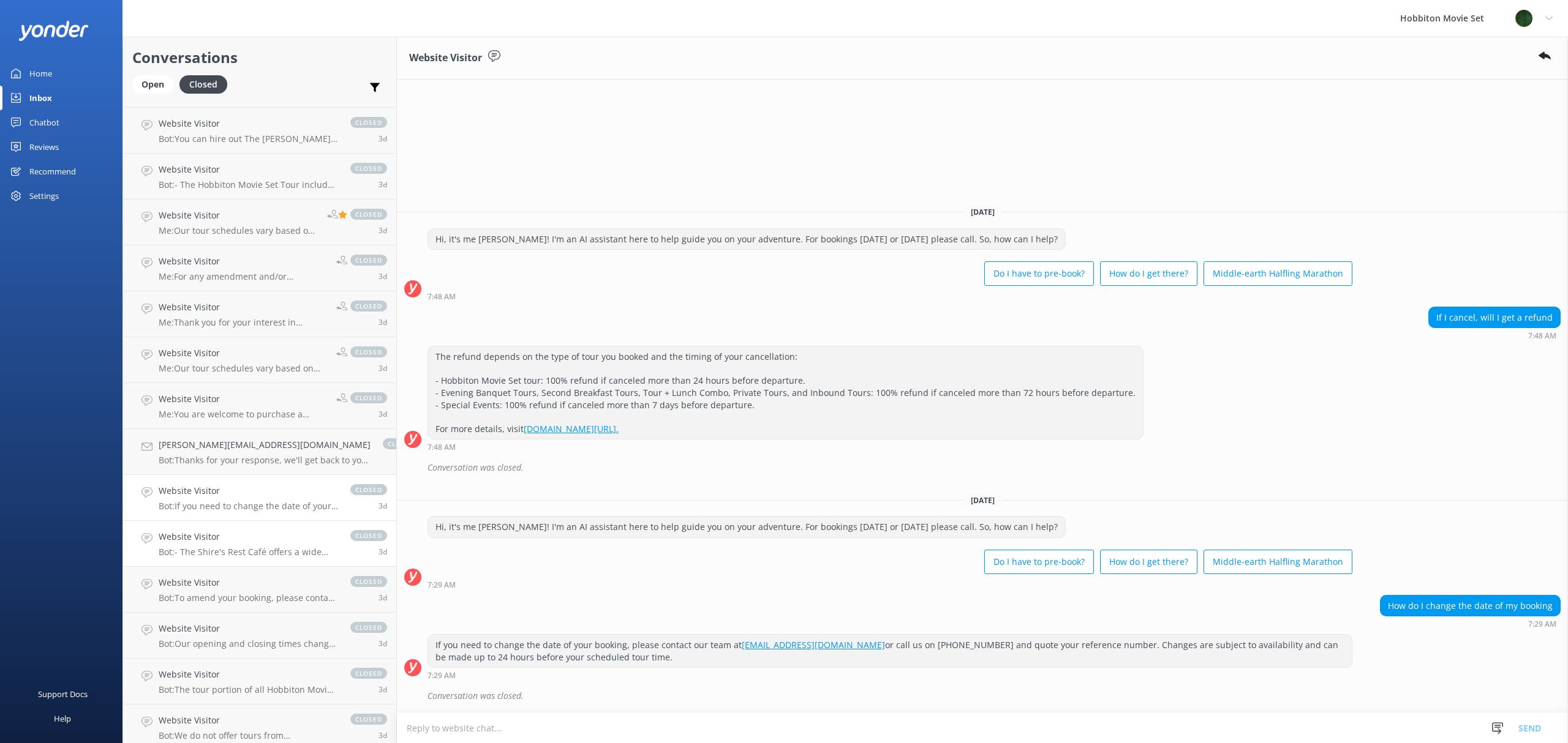
click at [206, 527] on link "Website Visitor Bot: - The Shire's Rest Café offers a wide selection of hot and…" at bounding box center [259, 543] width 273 height 46
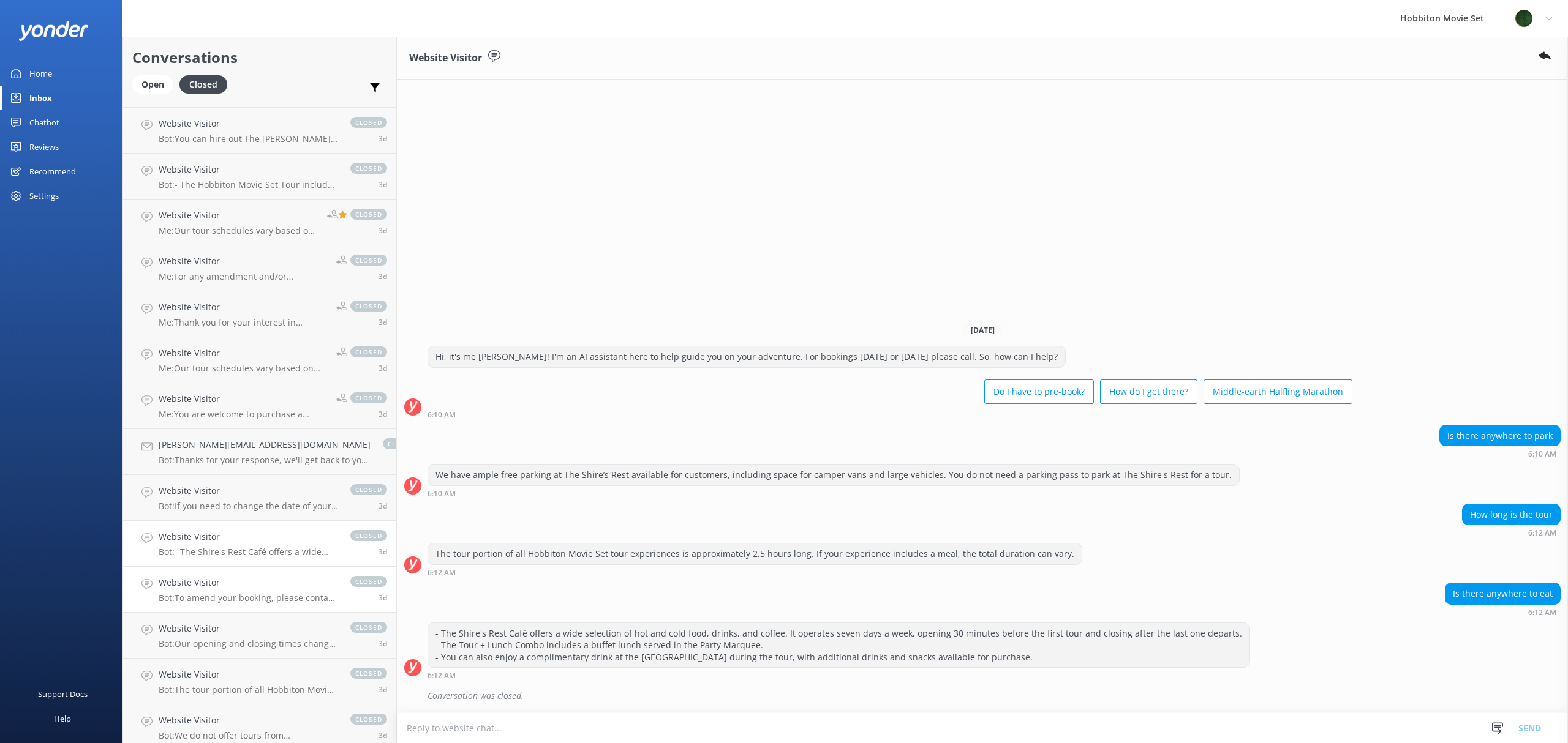
click at [210, 591] on div "Website Visitor Bot: To amend your booking, please contact our team at [EMAIL_A…" at bounding box center [249, 589] width 180 height 27
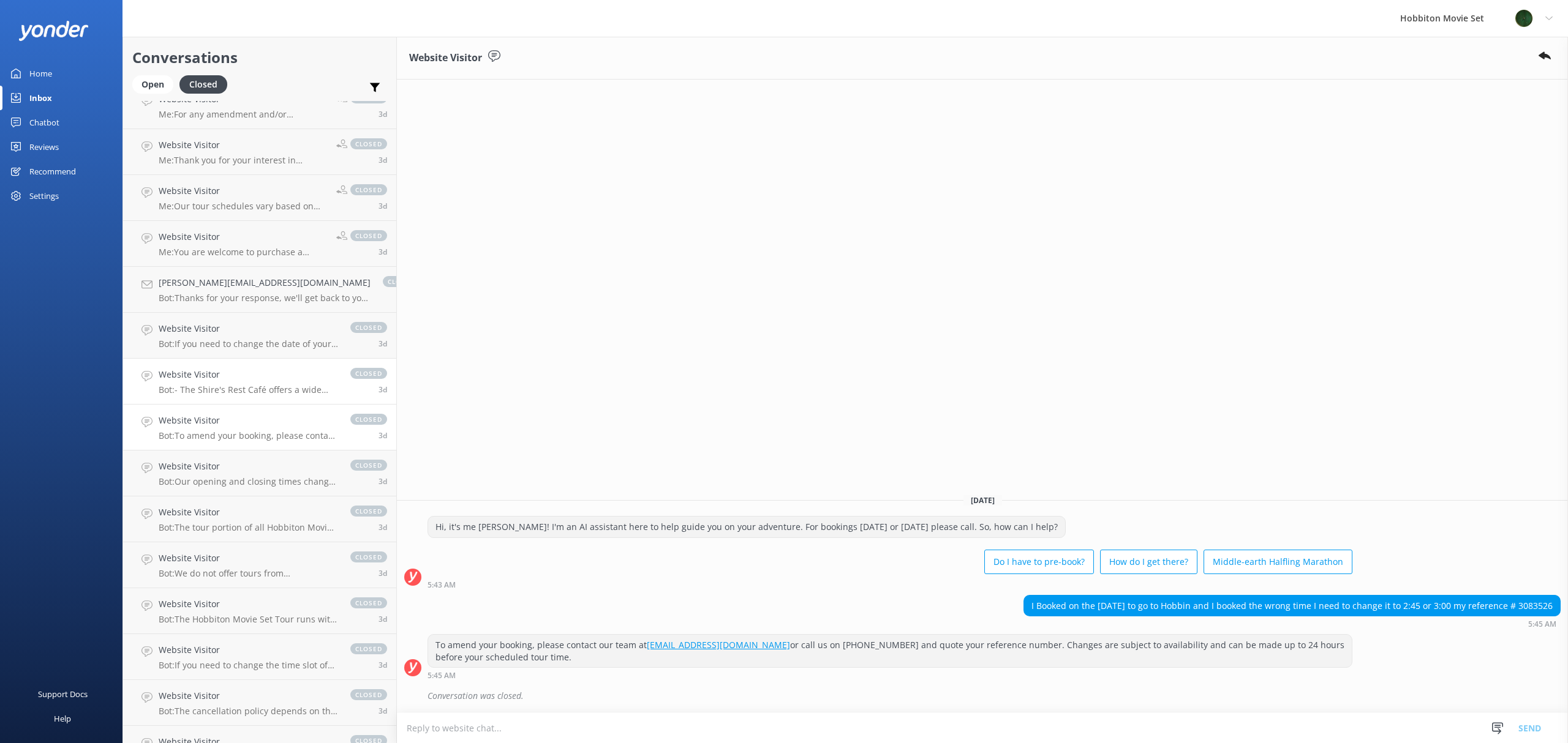
scroll to position [5527, 0]
click at [234, 480] on p "Bot: Our opening and closing times change depending on daylight hours. The Rese…" at bounding box center [249, 481] width 180 height 11
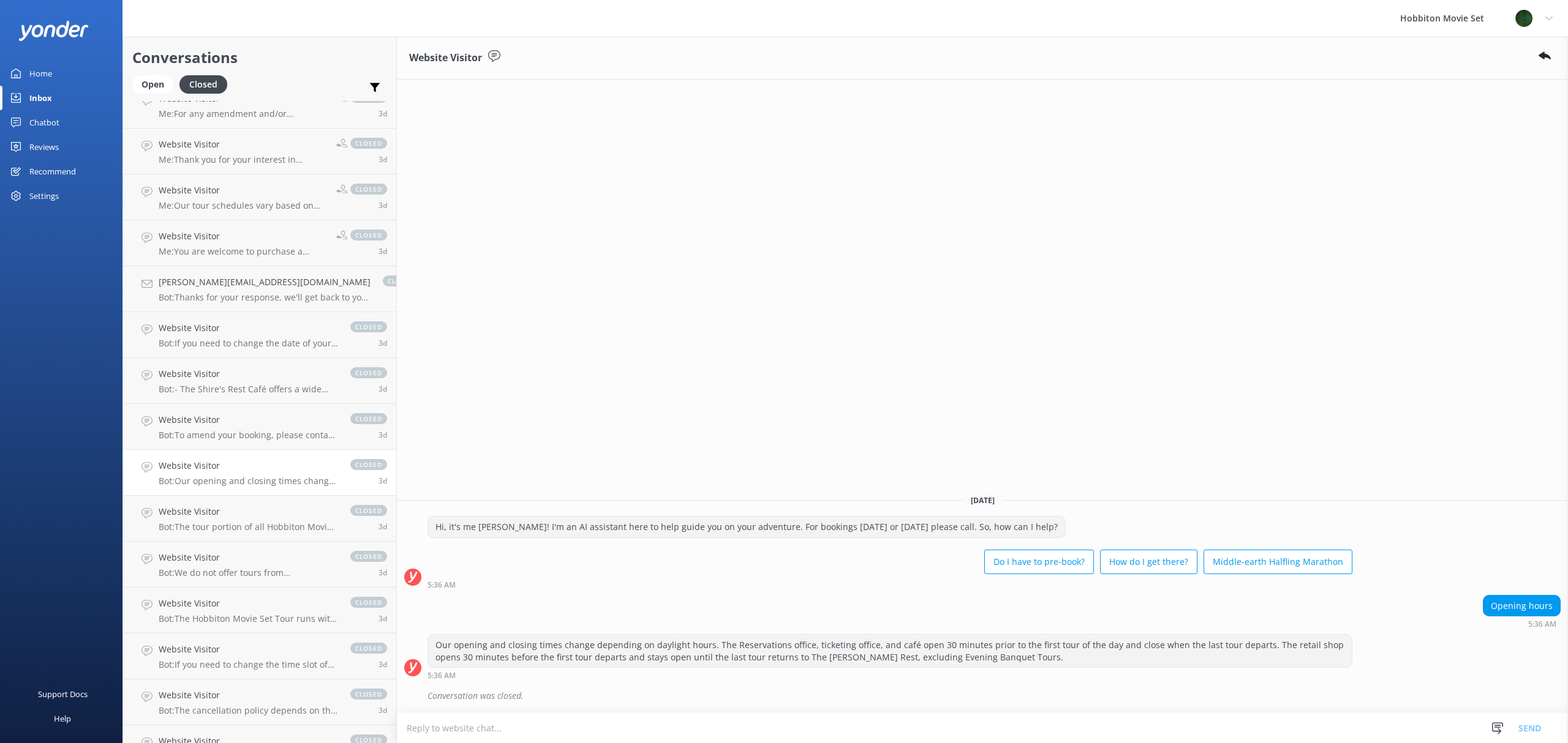
scroll to position [5609, 0]
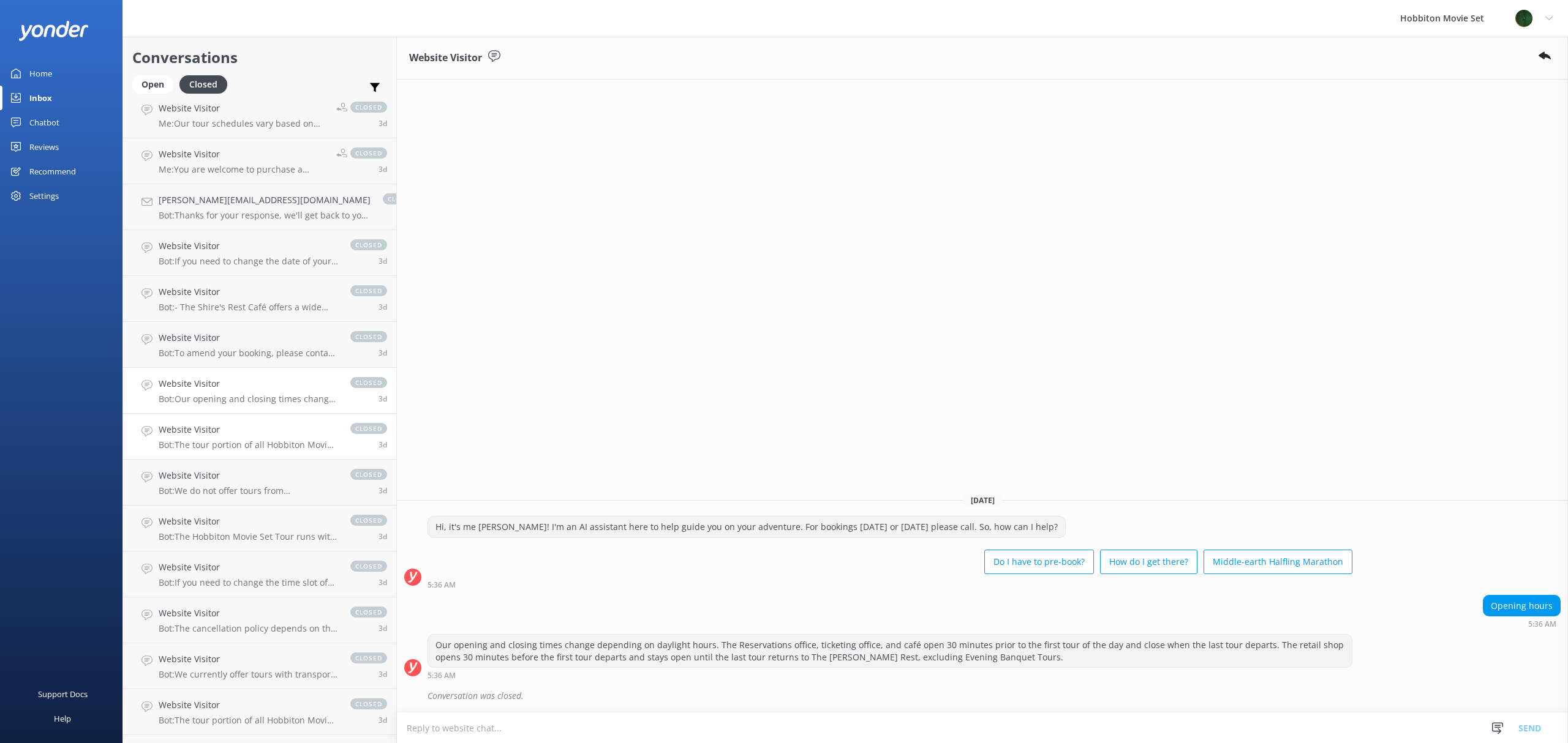
click at [240, 440] on p "Bot: The tour portion of all Hobbiton Movie Set tour experiences is approximate…" at bounding box center [249, 445] width 180 height 11
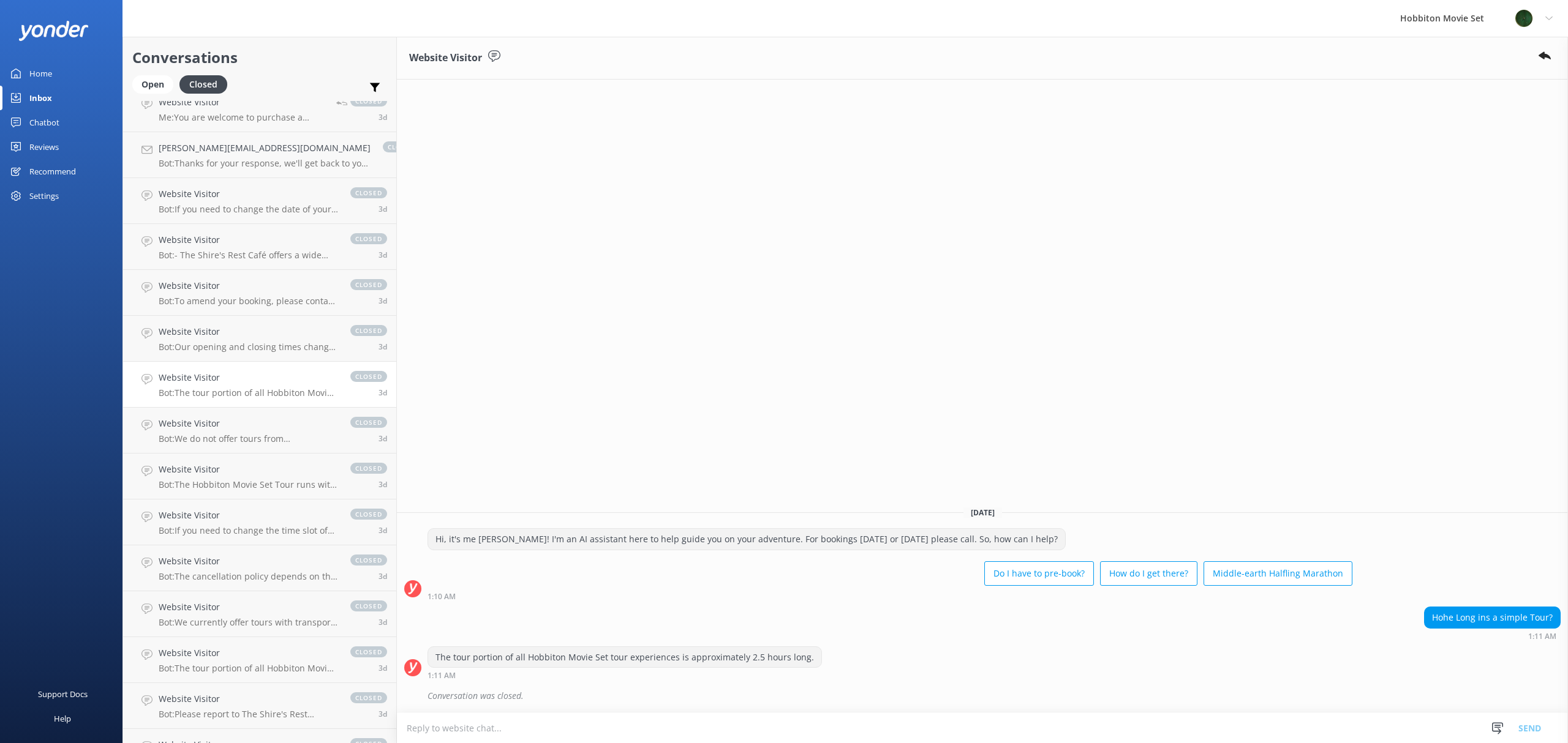
scroll to position [5690, 0]
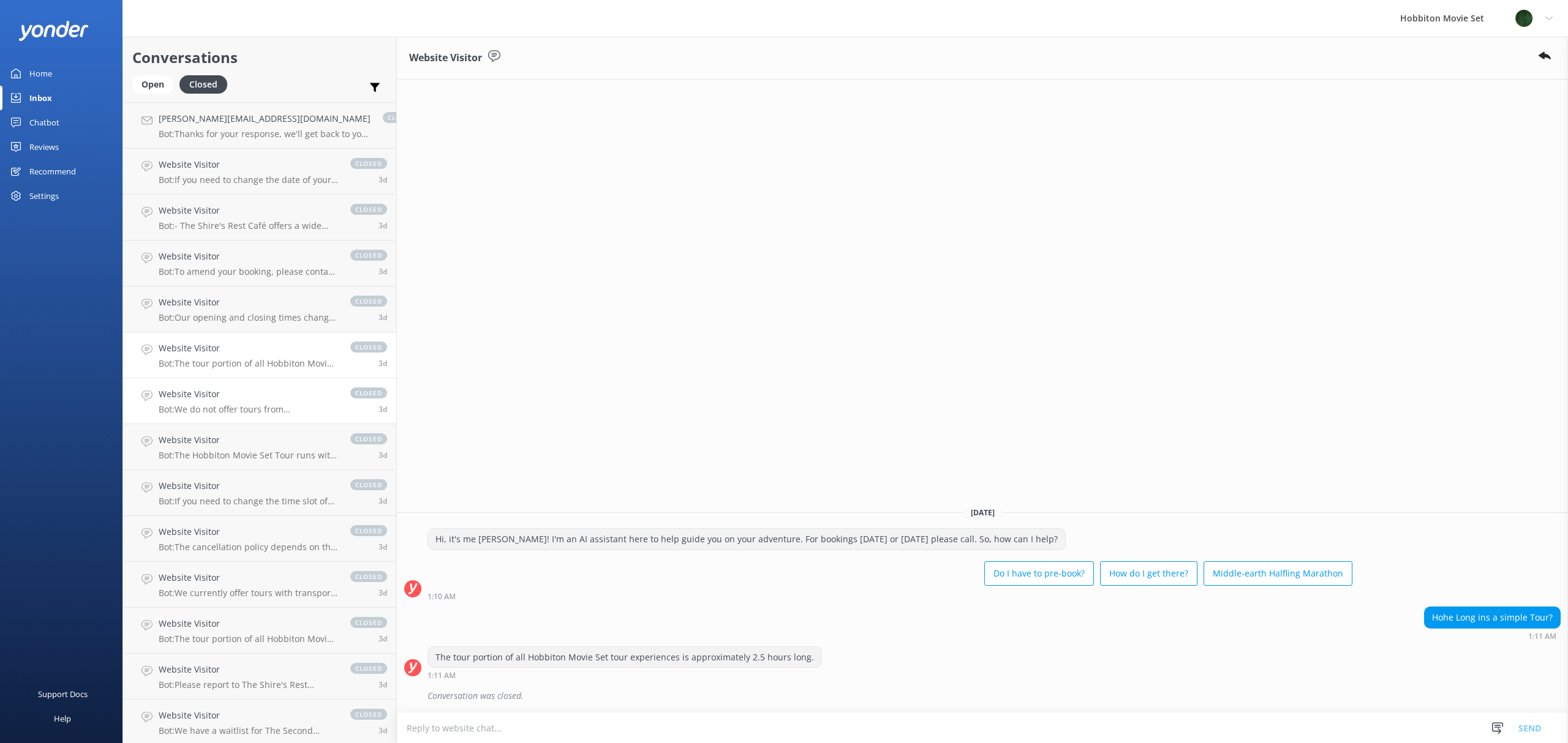
click at [209, 395] on h4 "Website Visitor" at bounding box center [249, 394] width 180 height 14
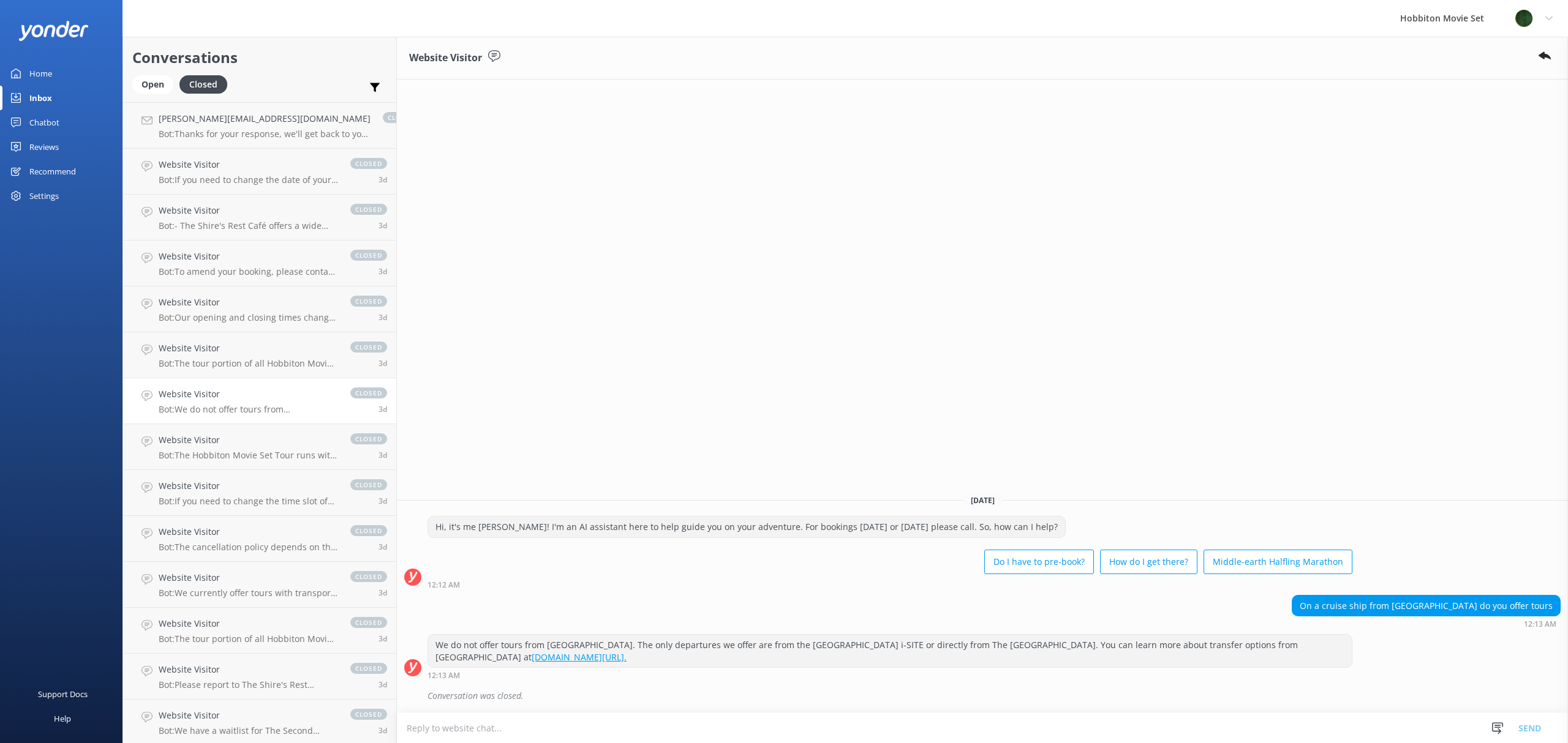
click at [1078, 412] on div "Website Visitor [DATE] Hi, it's me [PERSON_NAME]! I'm an AI assistant here to h…" at bounding box center [982, 390] width 1171 height 706
click at [728, 429] on div "Website Visitor [DATE] Hi, it's me [PERSON_NAME]! I'm an AI assistant here to h…" at bounding box center [982, 390] width 1171 height 706
click at [522, 371] on div "Website Visitor [DATE] Hi, it's me [PERSON_NAME]! I'm an AI assistant here to h…" at bounding box center [982, 390] width 1171 height 706
click at [228, 456] on p "Bot: The Hobbiton Movie Set Tour runs with several daily departures every 10-20…" at bounding box center [249, 455] width 180 height 11
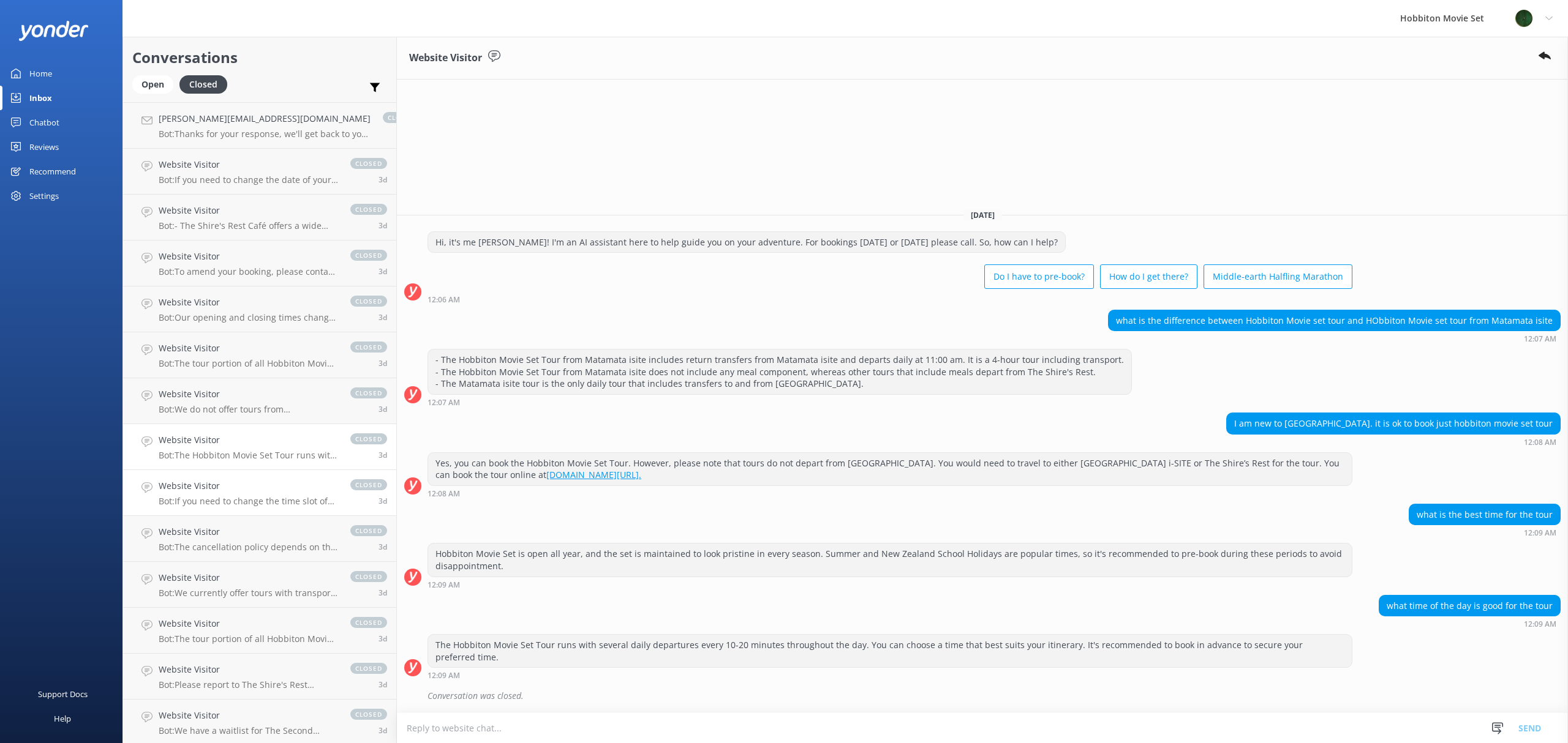
click at [199, 498] on p "Bot: If you need to change the time slot of your booking, please contact our te…" at bounding box center [249, 501] width 180 height 11
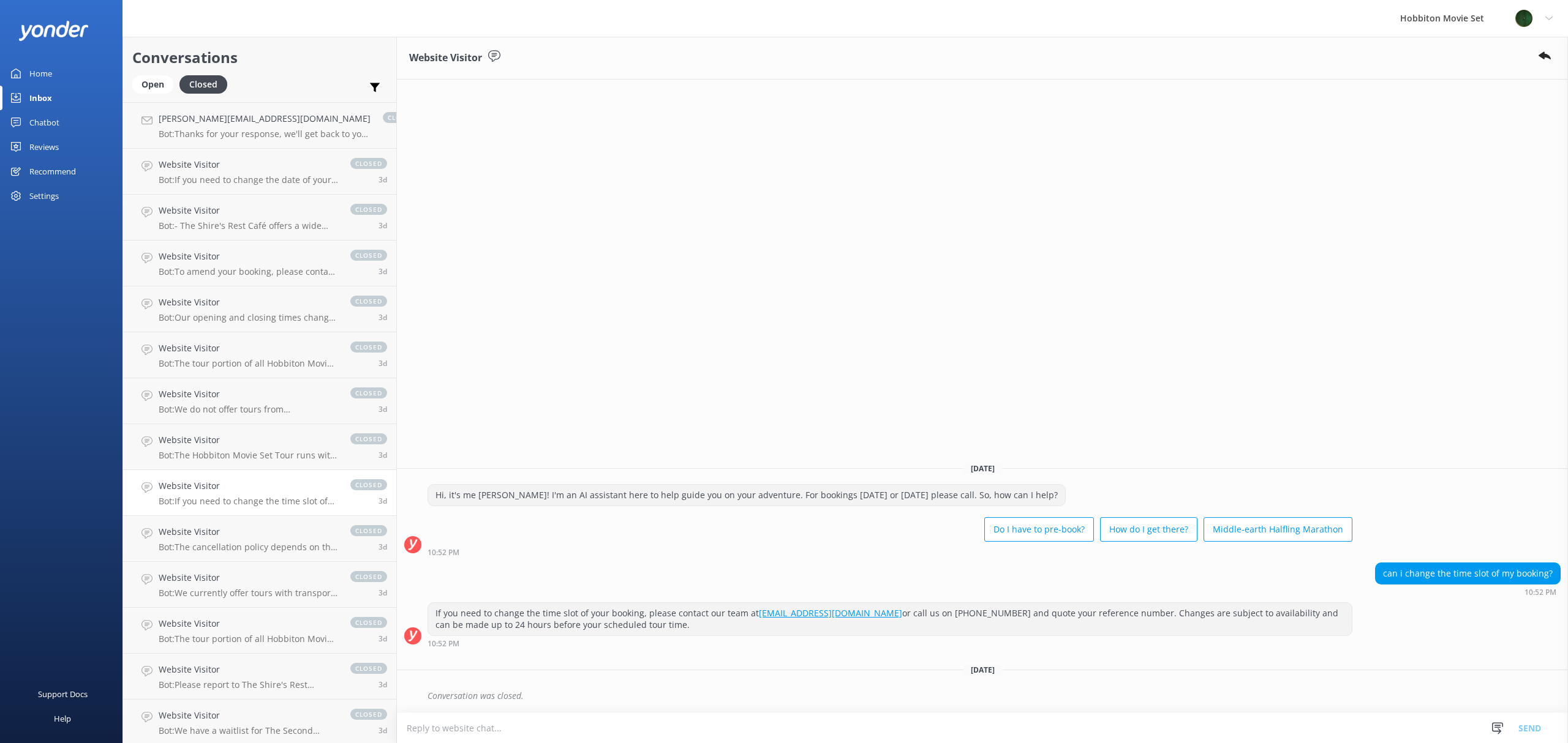
scroll to position [5771, 0]
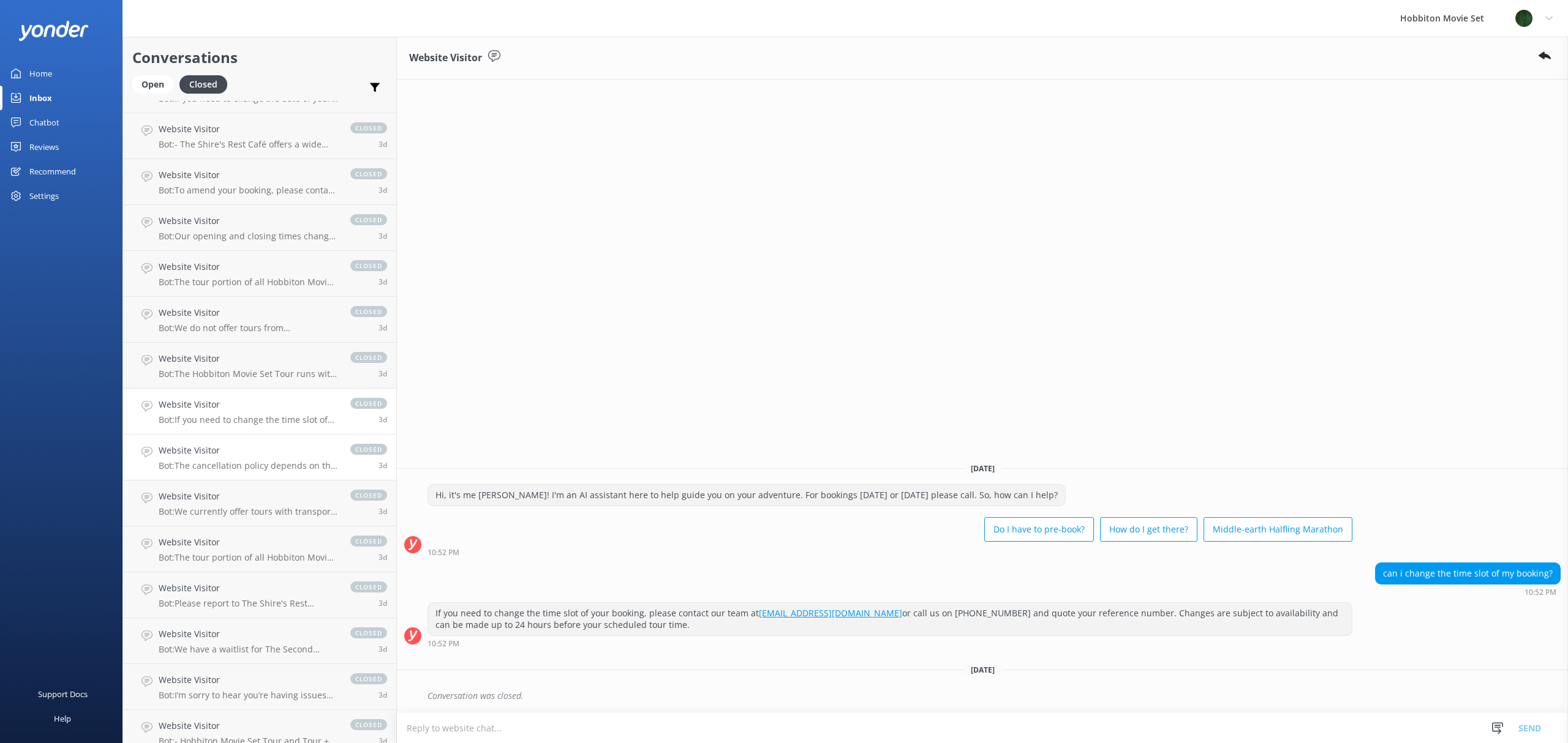
click at [222, 466] on p "Bot: The cancellation policy depends on the tour product you have booked. You c…" at bounding box center [249, 465] width 180 height 11
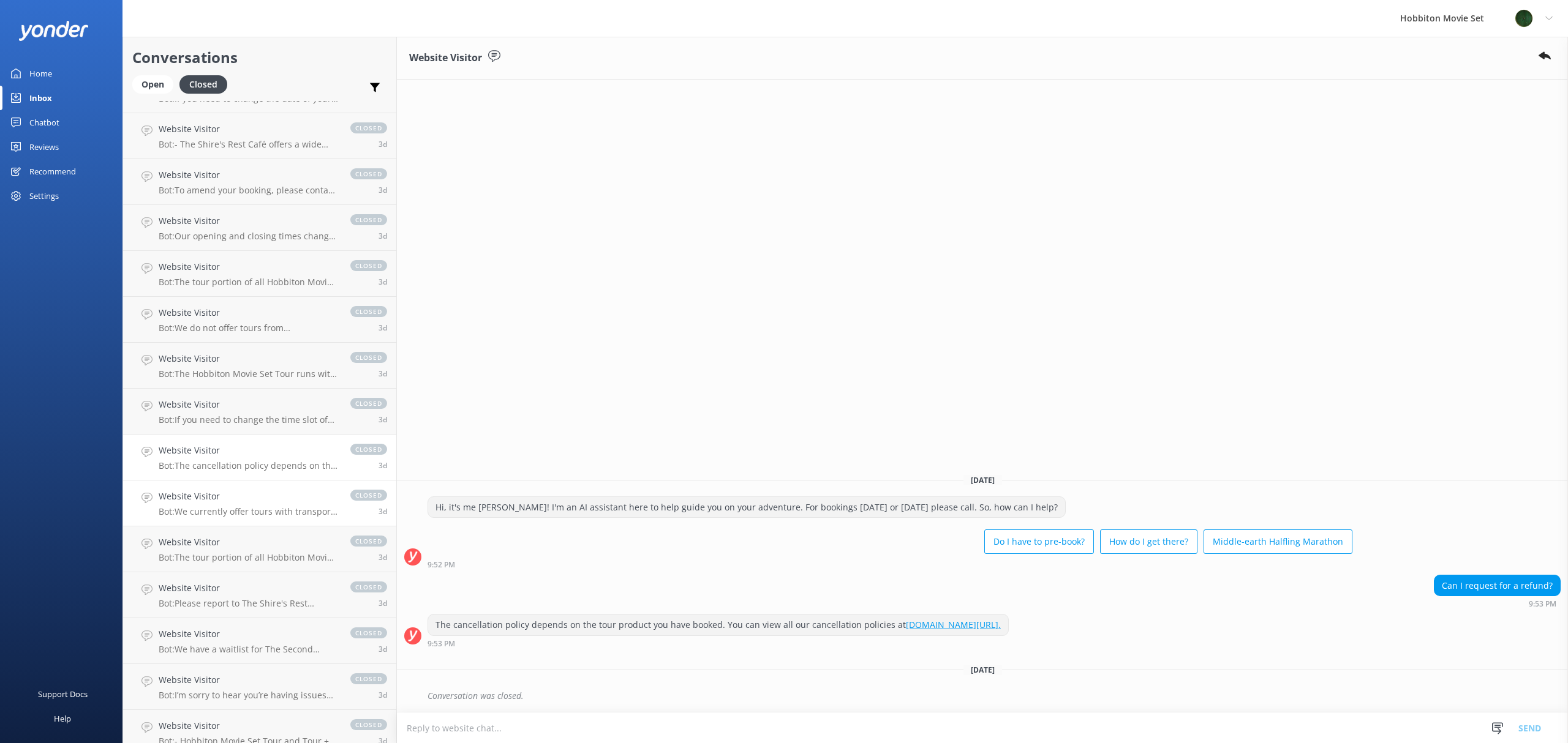
click at [202, 502] on h4 "Website Visitor" at bounding box center [249, 497] width 180 height 14
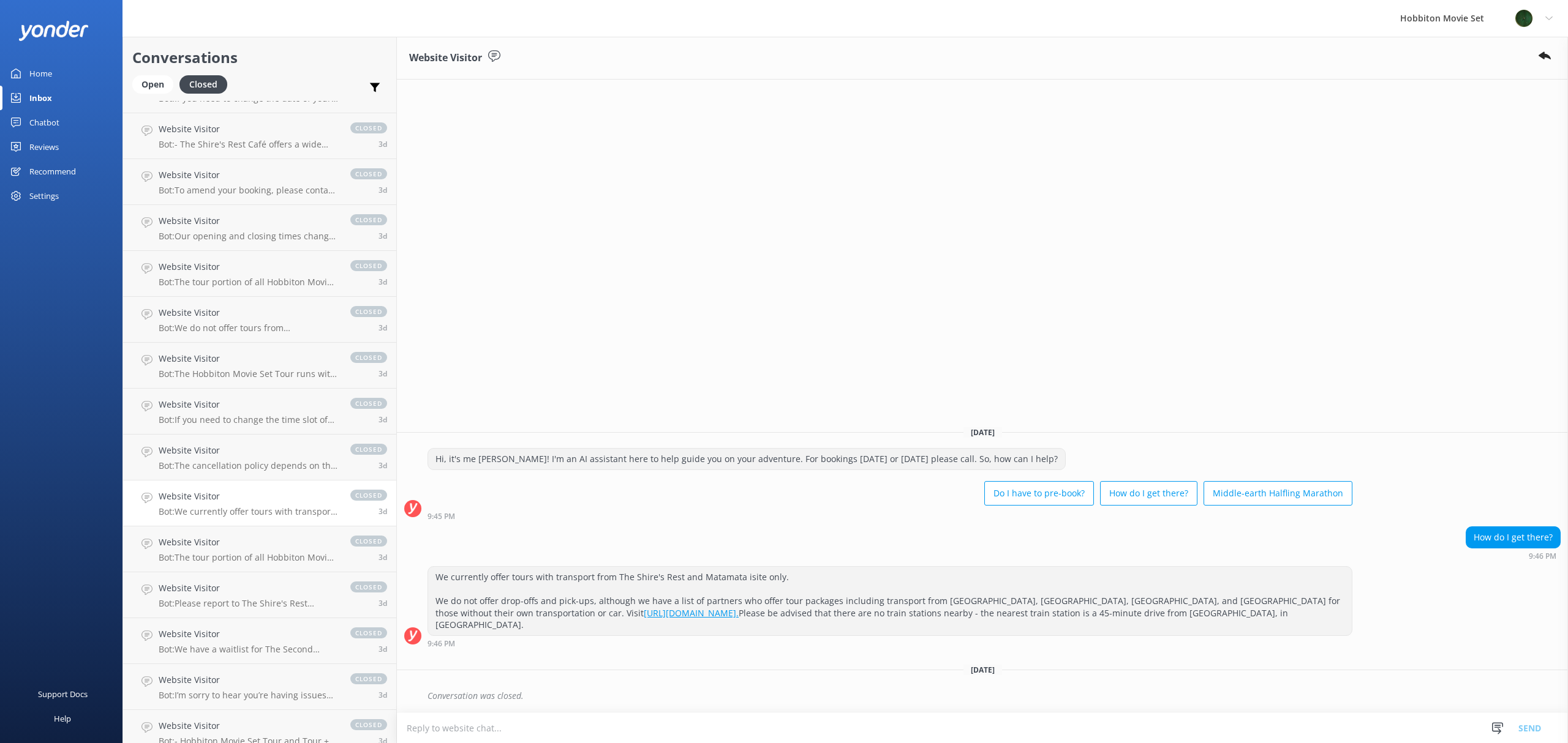
click at [238, 517] on link "Website Visitor Bot: We currently offer tours with transport from The Shire's R…" at bounding box center [259, 503] width 273 height 46
click at [238, 535] on h4 "Website Visitor" at bounding box center [249, 542] width 180 height 14
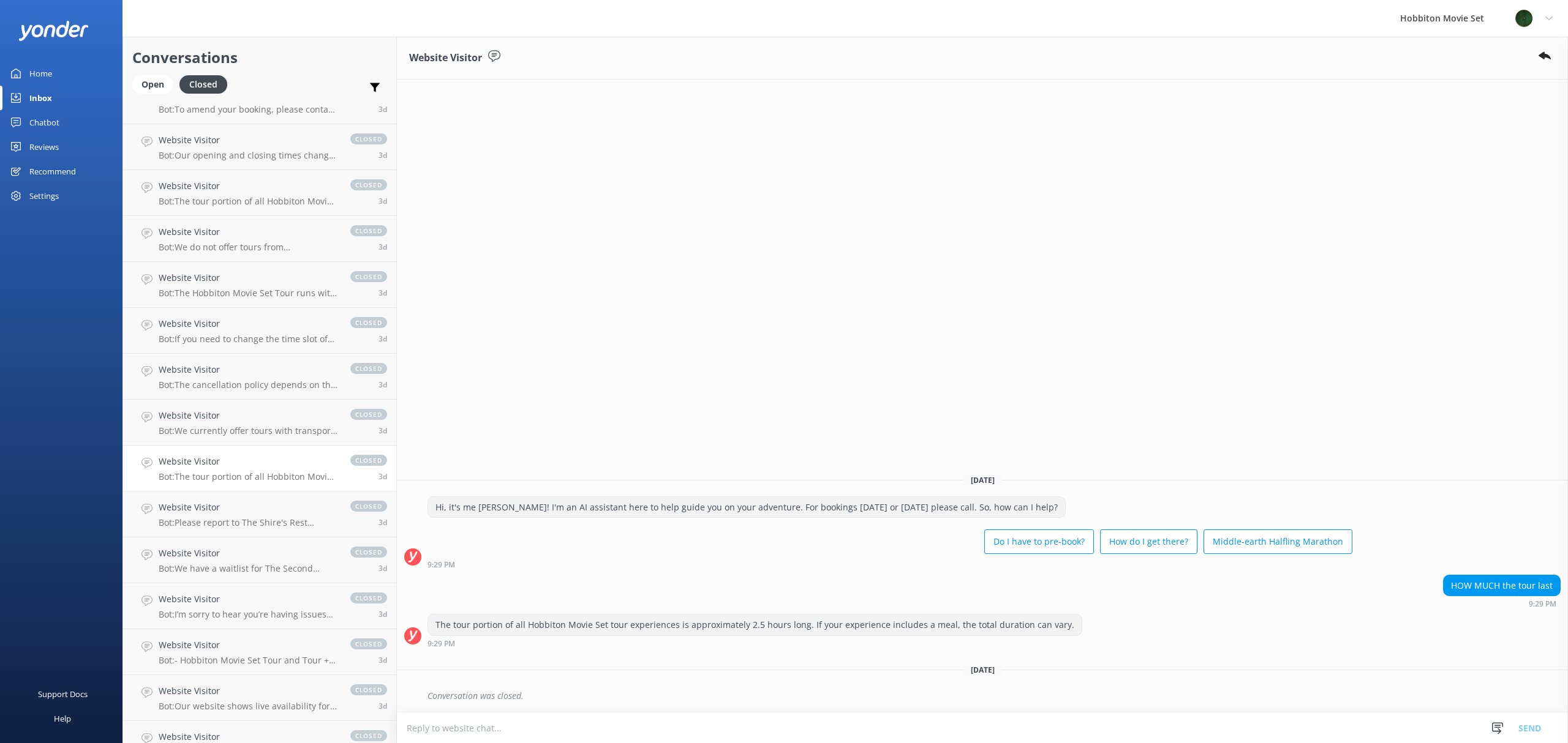
scroll to position [5854, 0]
click at [213, 512] on h4 "Website Visitor" at bounding box center [249, 506] width 180 height 14
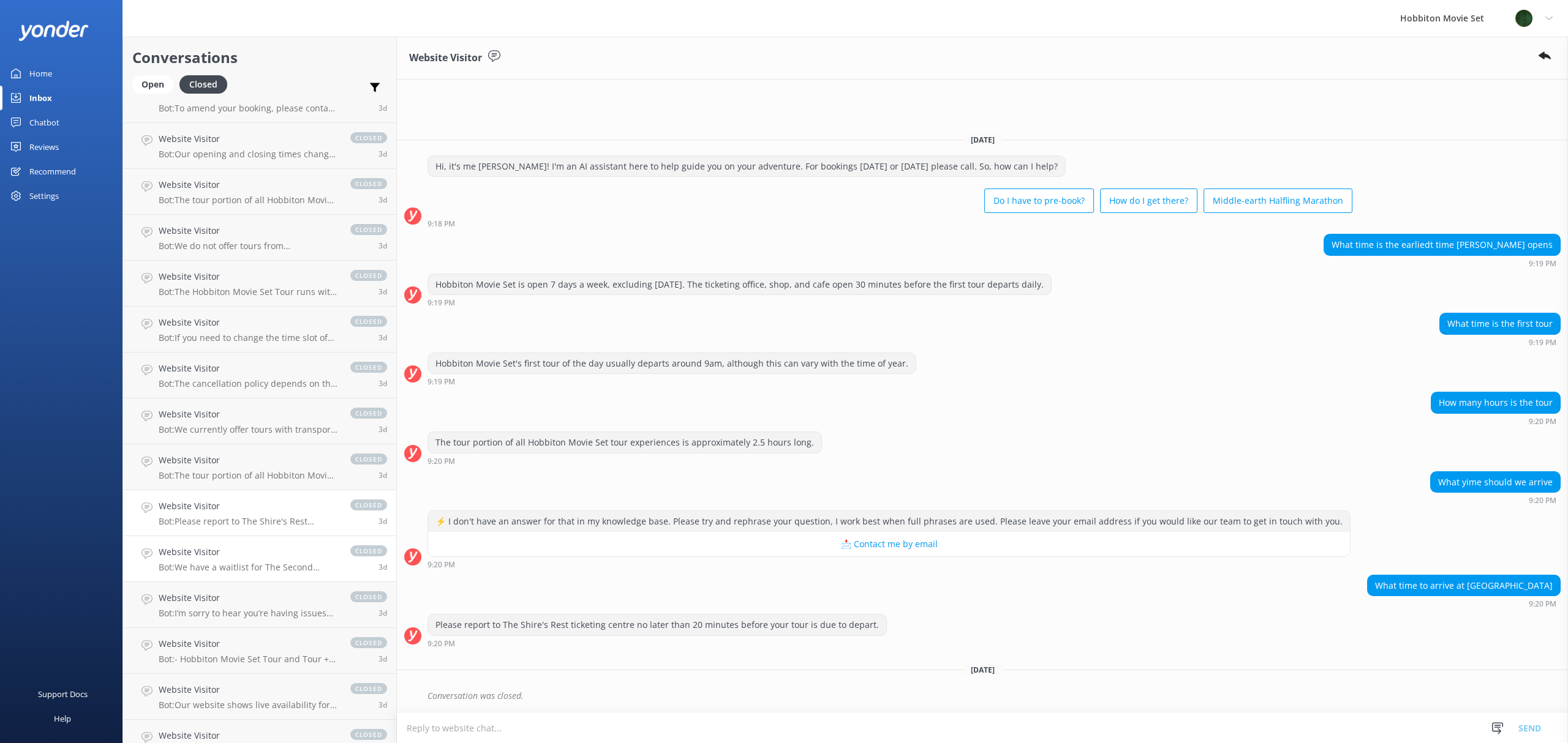
click at [219, 551] on h4 "Website Visitor" at bounding box center [249, 552] width 180 height 14
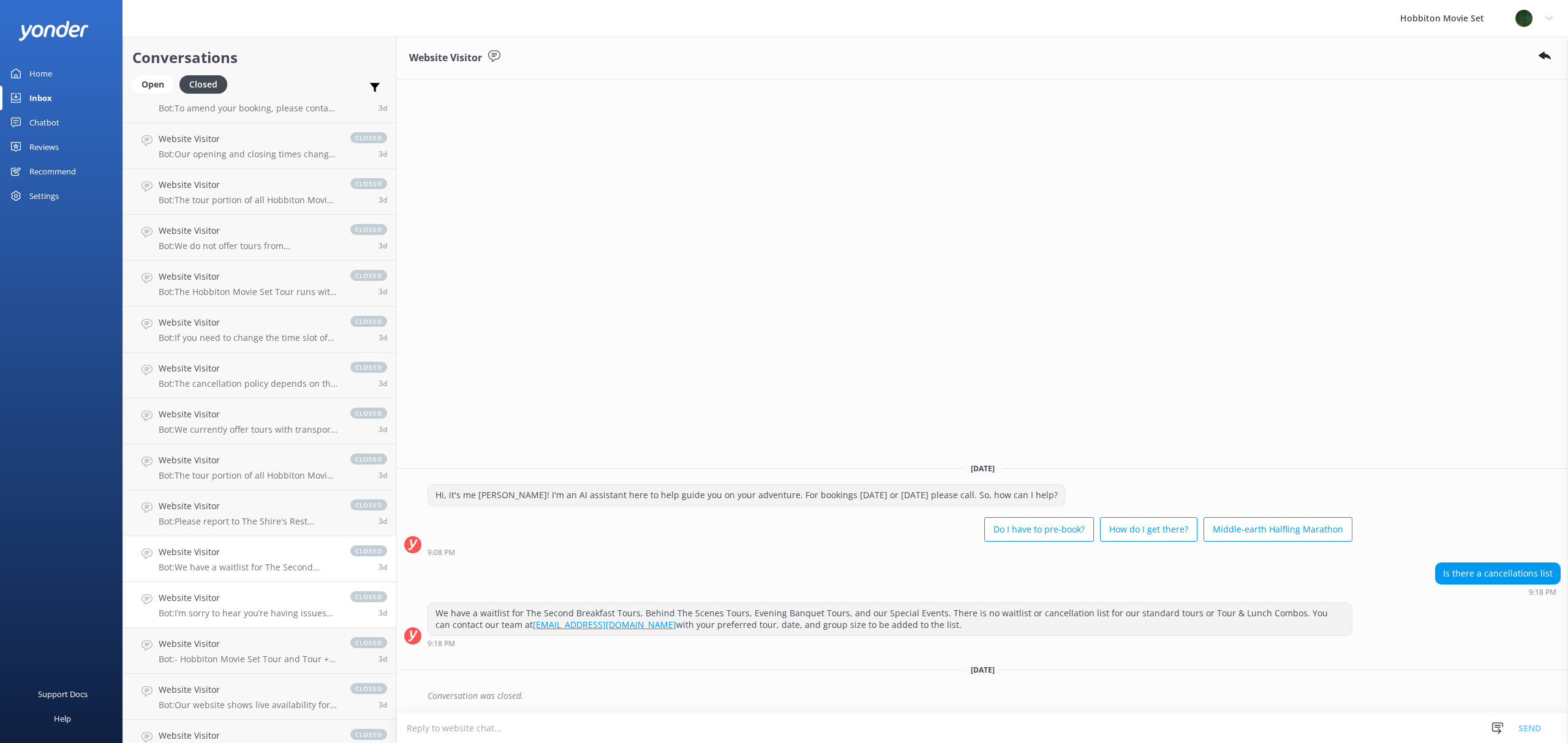
click at [222, 582] on link "Website Visitor Bot: I’m sorry to hear you’re having issues booking online! If …" at bounding box center [259, 604] width 273 height 46
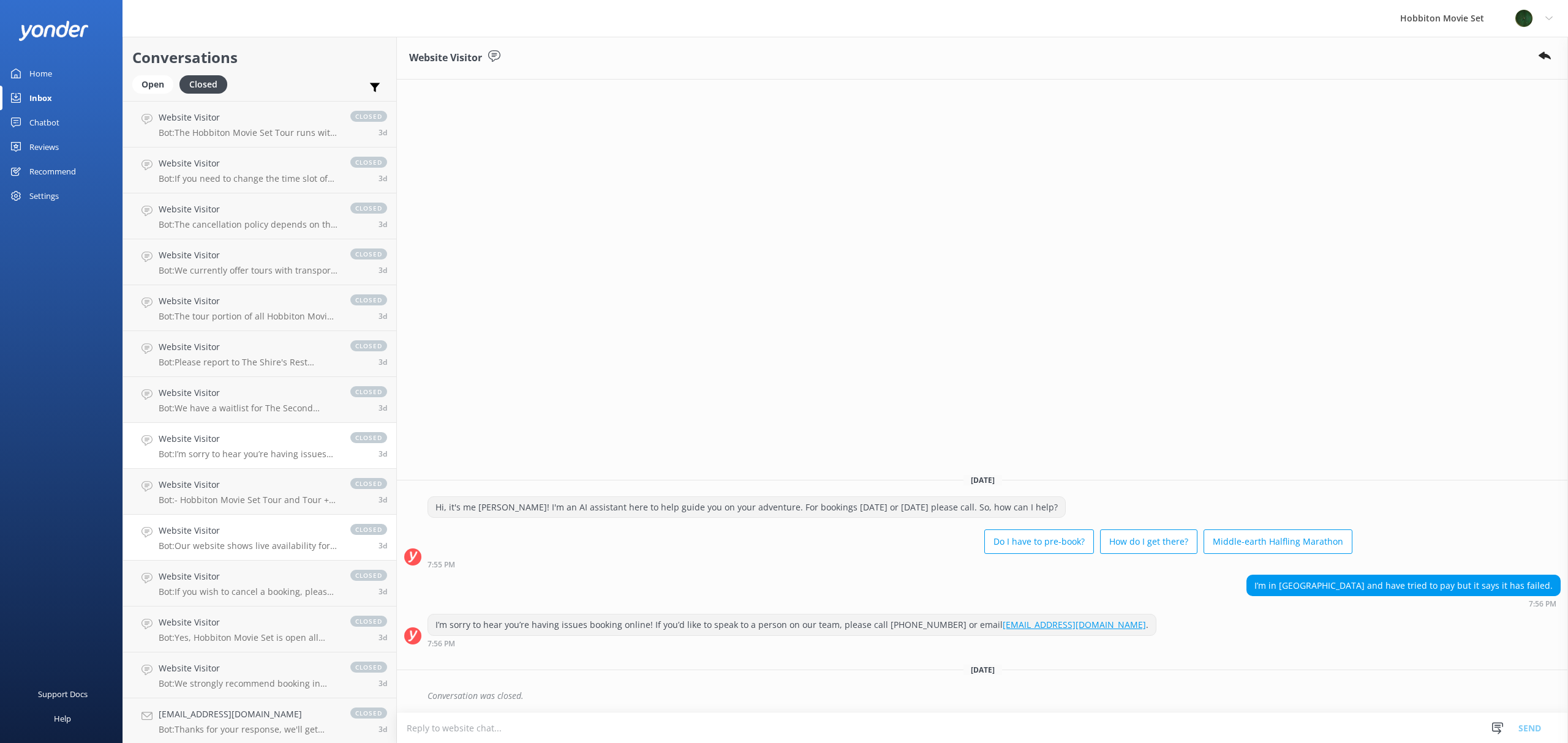
scroll to position [6016, 0]
click at [251, 489] on div "Website Visitor Bot: - Hobbiton Movie Set Tour and Tour + Lunch Combo accommoda…" at bounding box center [249, 488] width 180 height 27
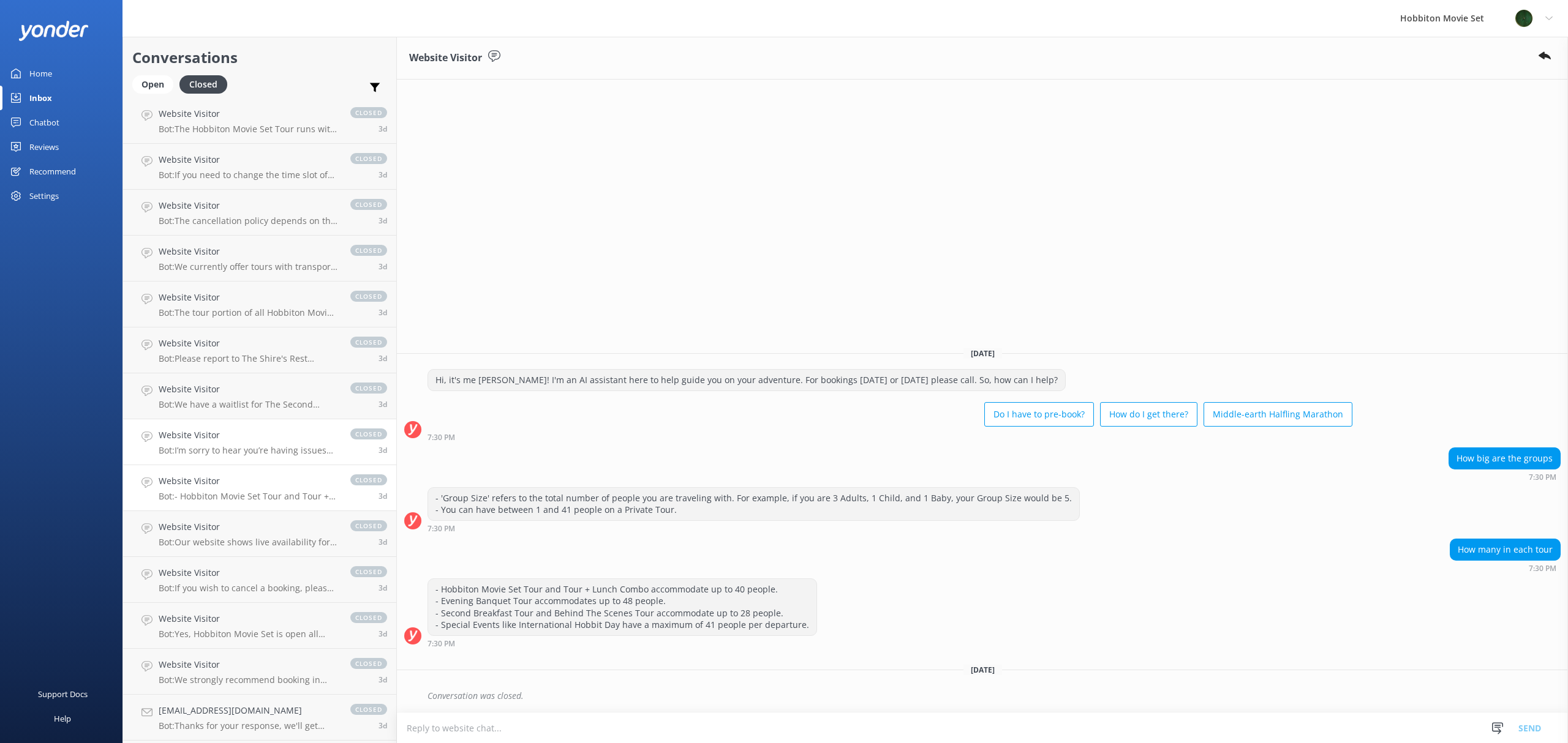
click at [248, 438] on h4 "Website Visitor" at bounding box center [249, 435] width 180 height 14
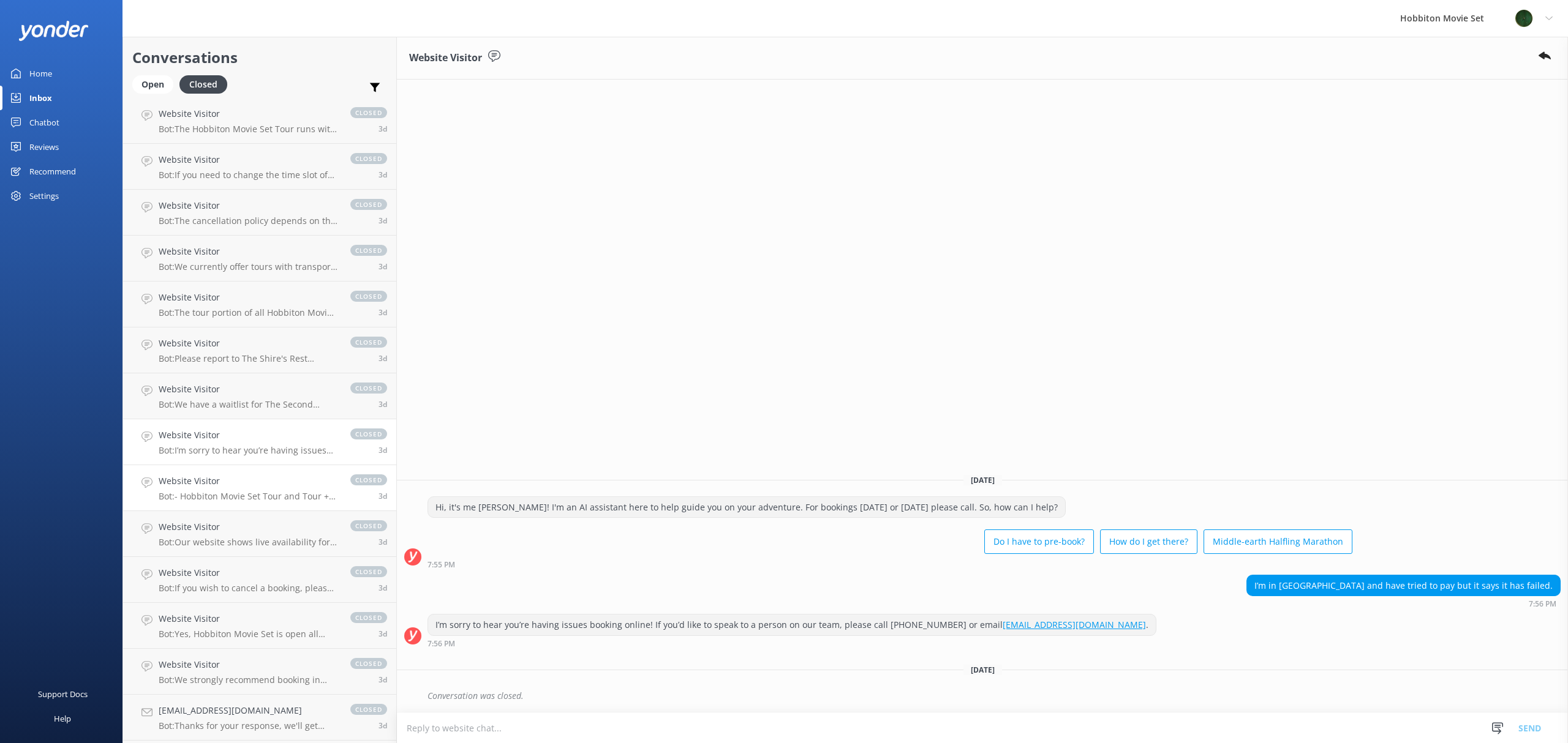
click at [225, 489] on div "Website Visitor Bot: - Hobbiton Movie Set Tour and Tour + Lunch Combo accommoda…" at bounding box center [249, 488] width 180 height 27
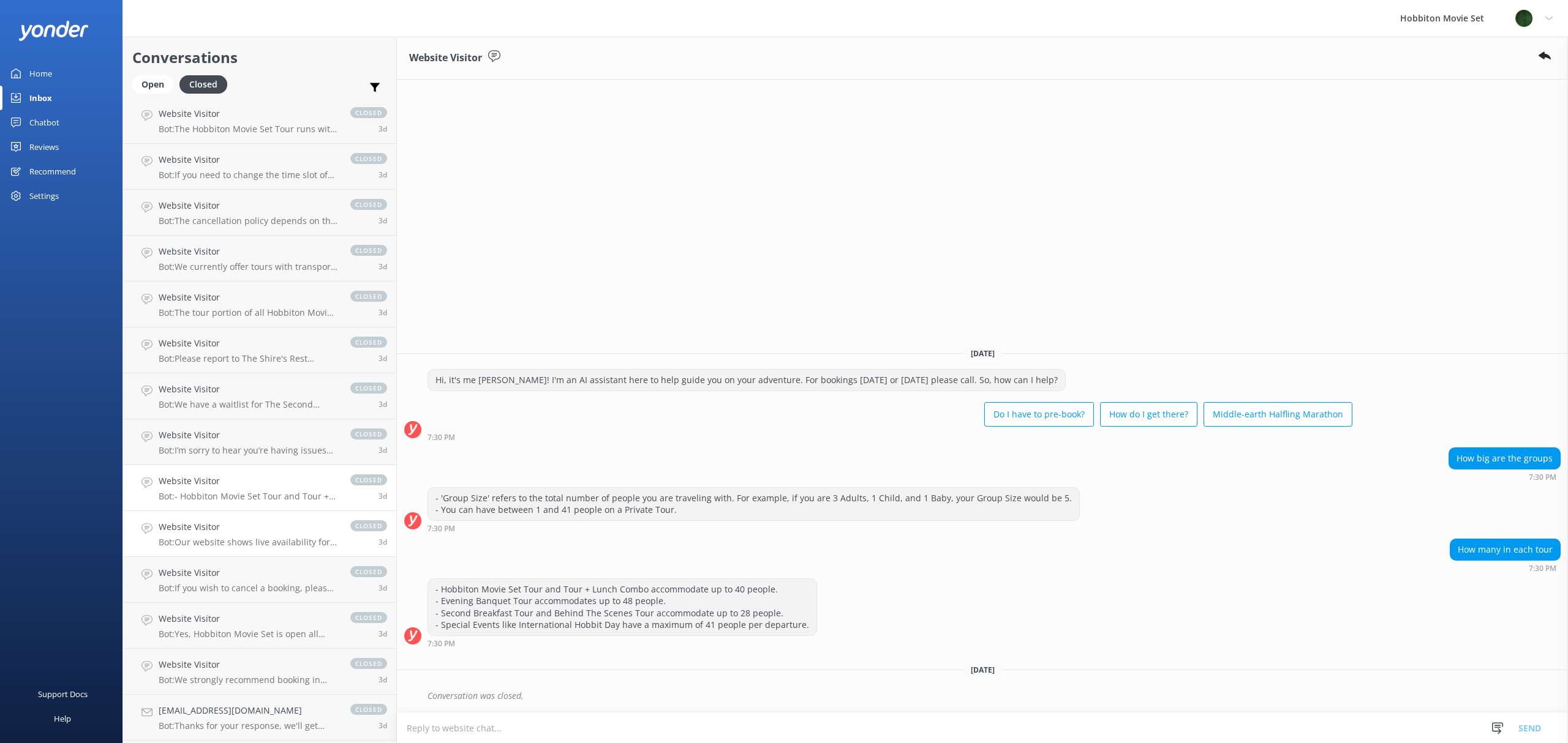
click at [229, 537] on p "Bot: Our website shows live availability for most tour experiences up to 6-12 m…" at bounding box center [249, 542] width 180 height 11
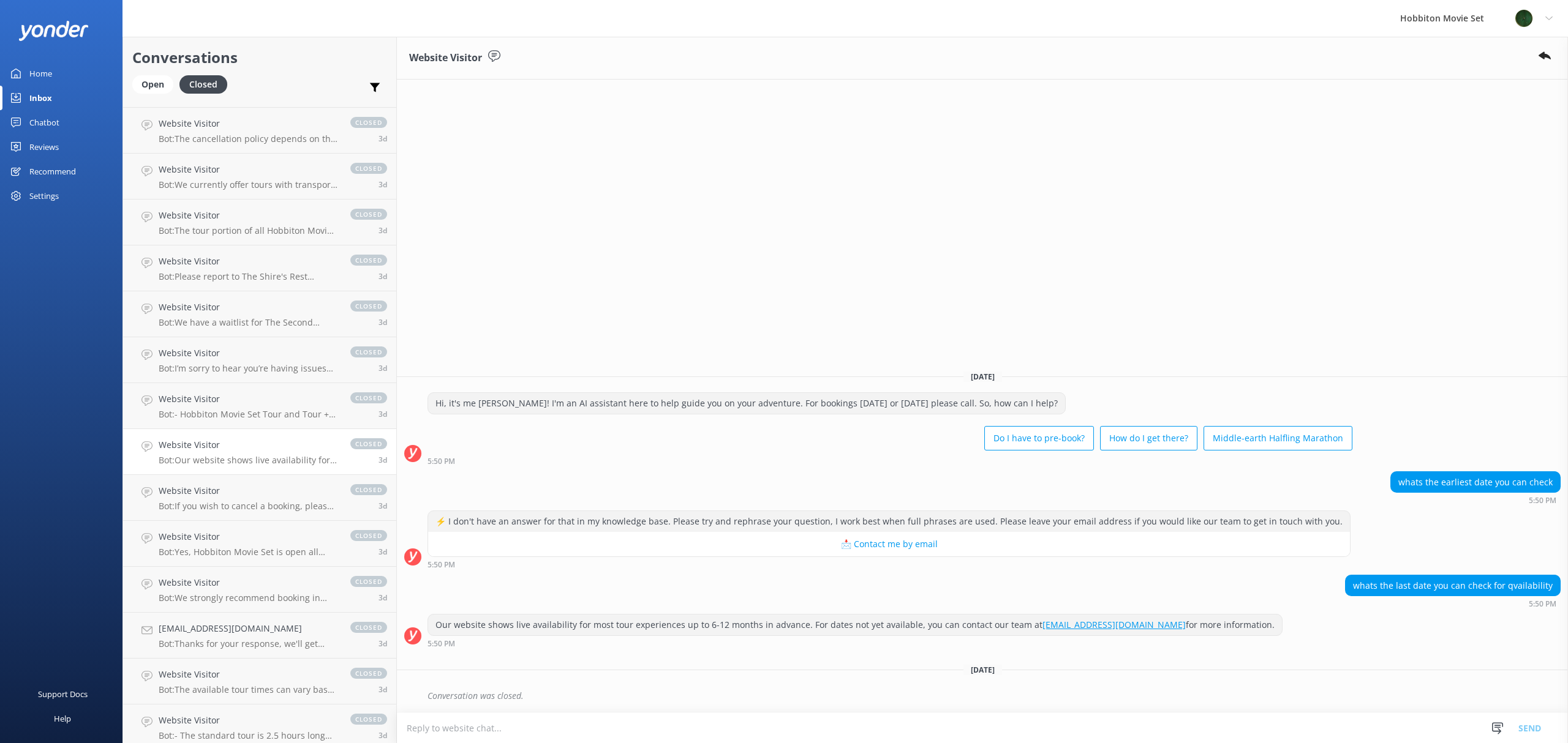
scroll to position [6179, 0]
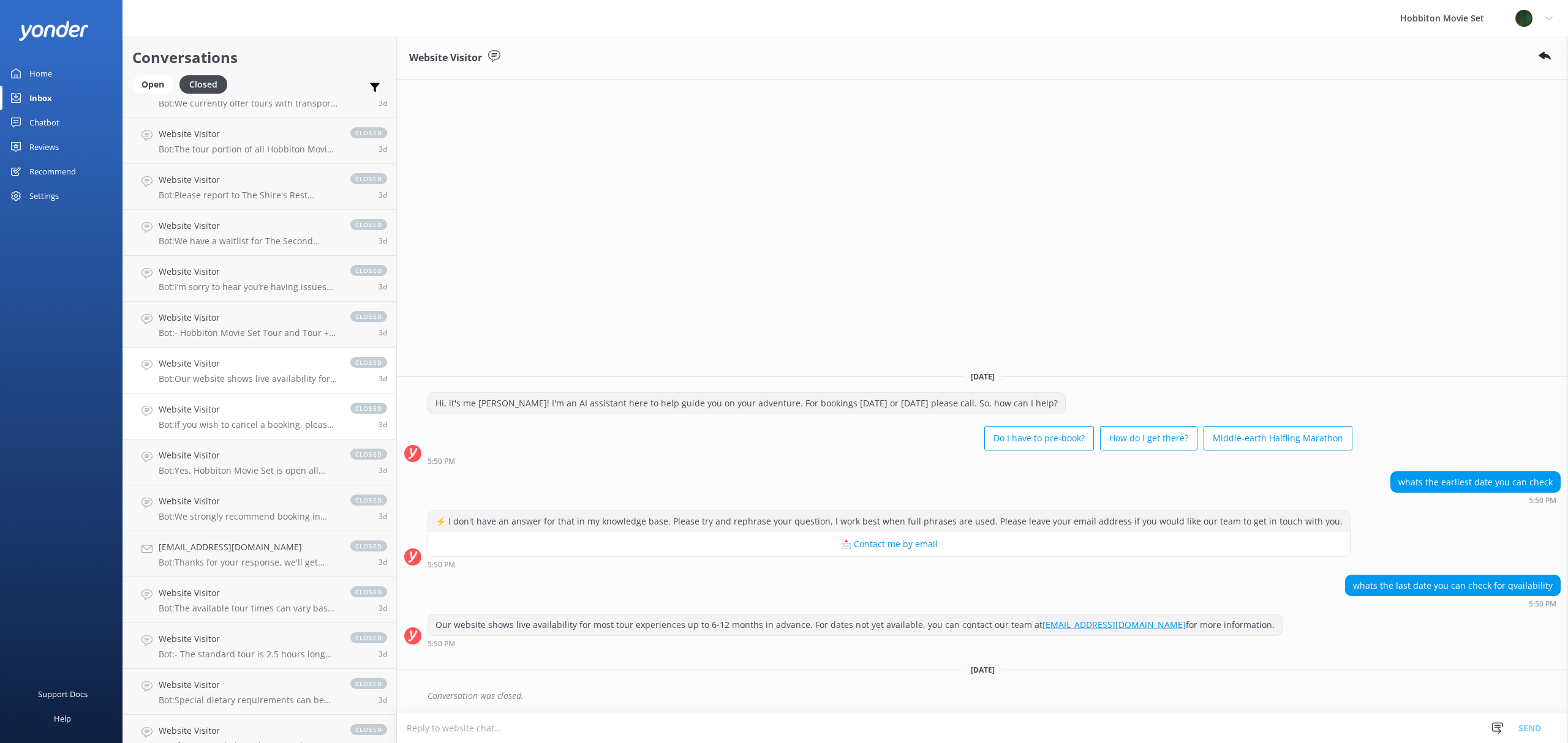
click at [255, 422] on p "Bot: If you wish to cancel a booking, please contact our reservations team via …" at bounding box center [249, 425] width 180 height 11
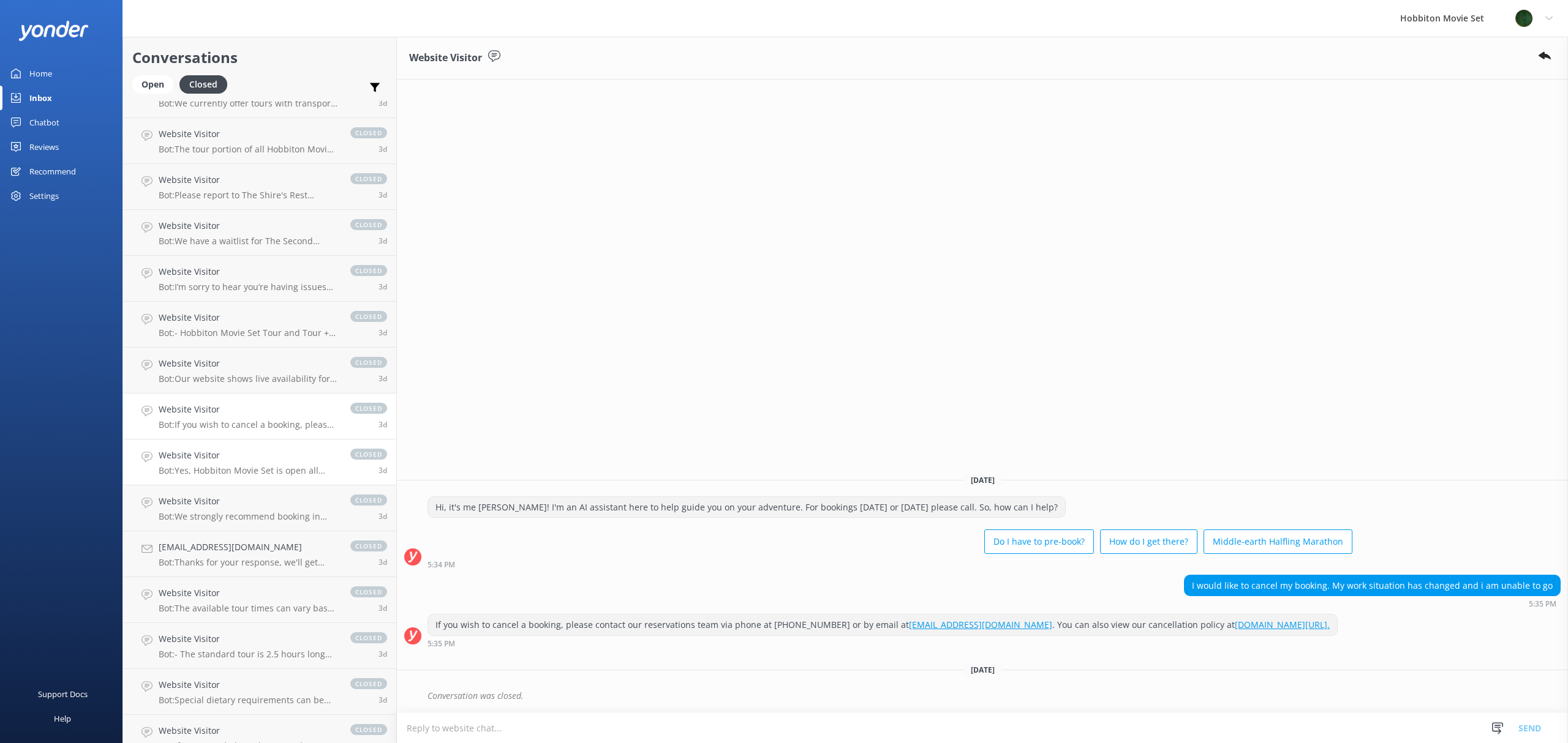
click at [253, 460] on h4 "Website Visitor" at bounding box center [249, 455] width 180 height 14
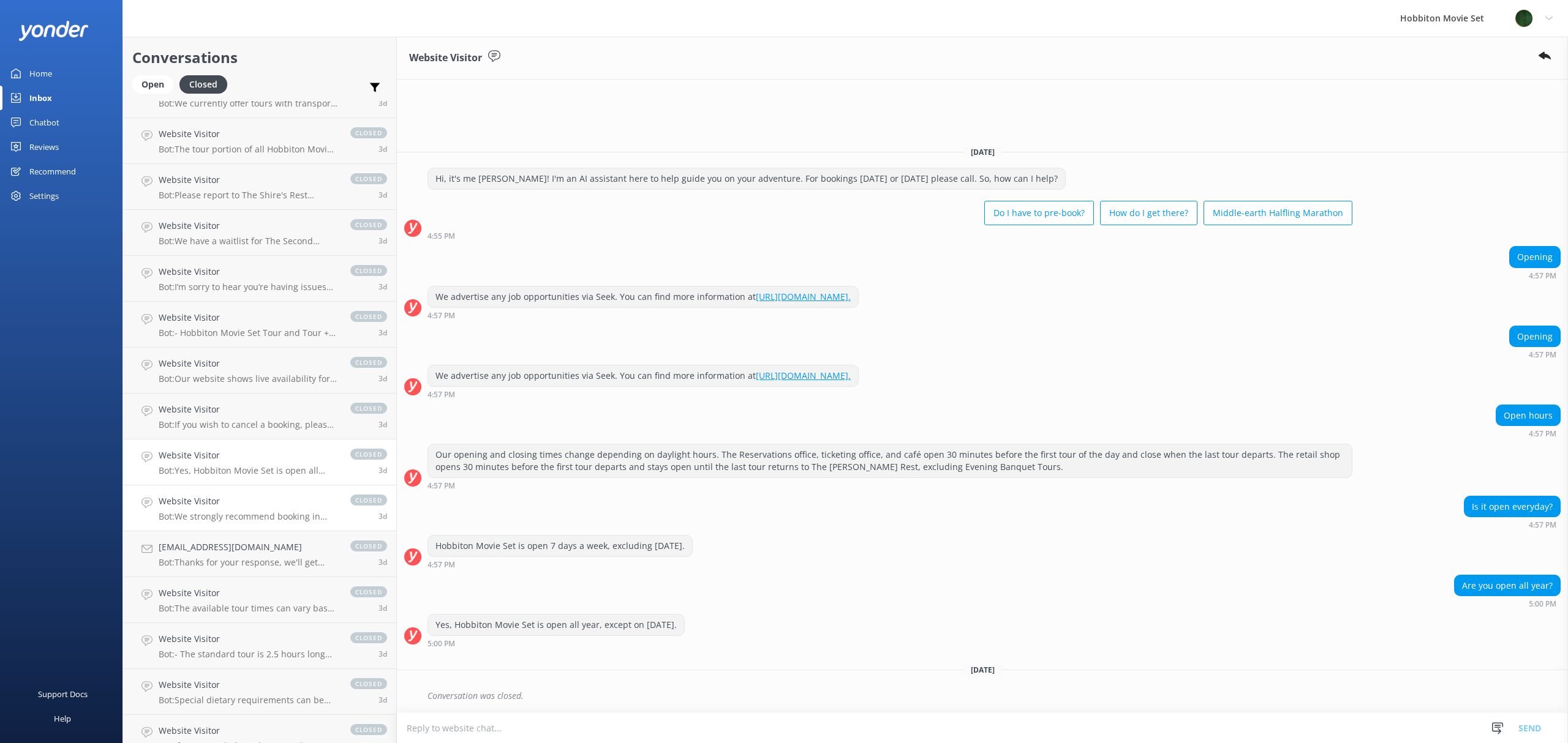
click at [255, 510] on div "Website Visitor Bot: We strongly recommend booking in advance as our tours are …" at bounding box center [249, 508] width 180 height 27
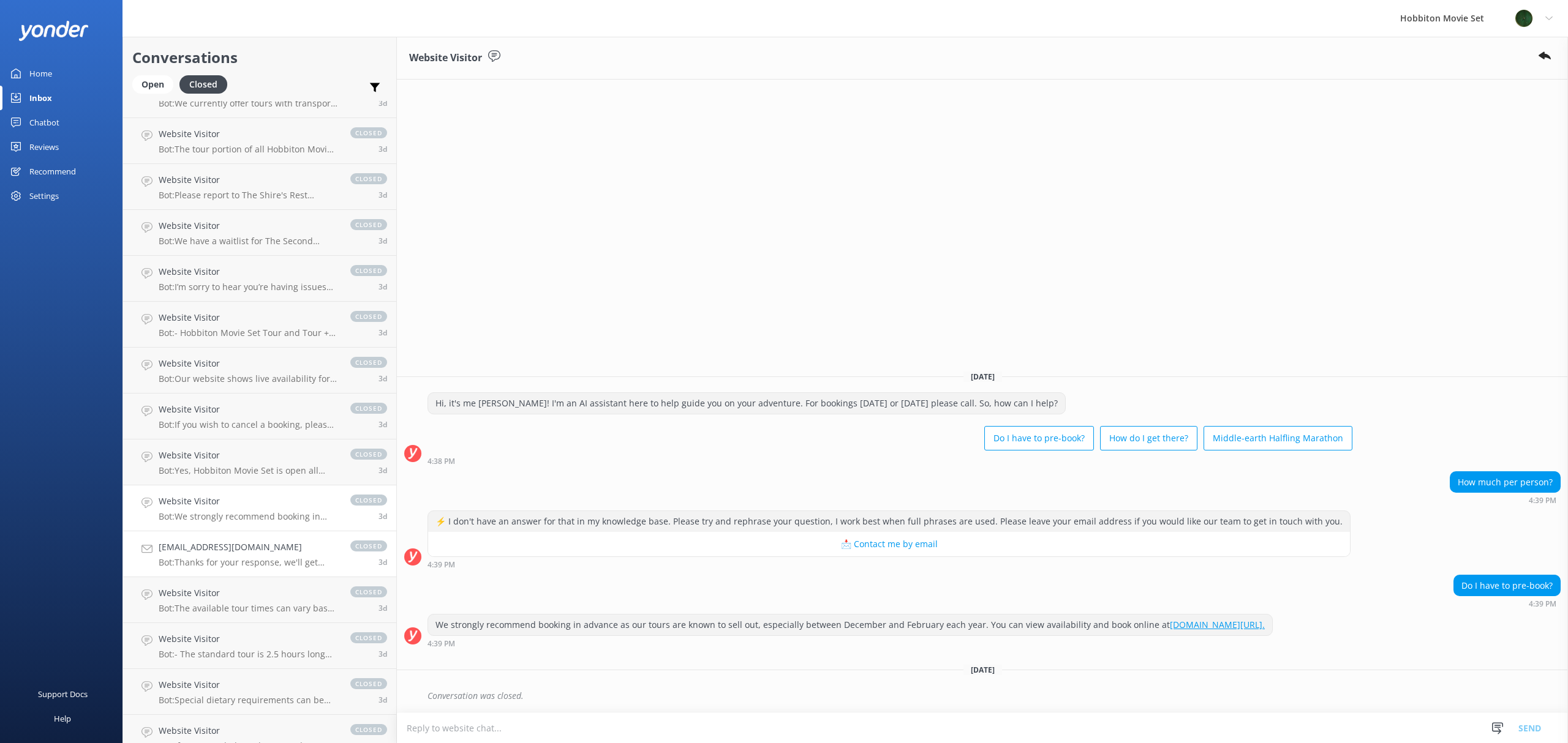
click at [210, 552] on h4 "[EMAIL_ADDRESS][DOMAIN_NAME]" at bounding box center [249, 547] width 180 height 14
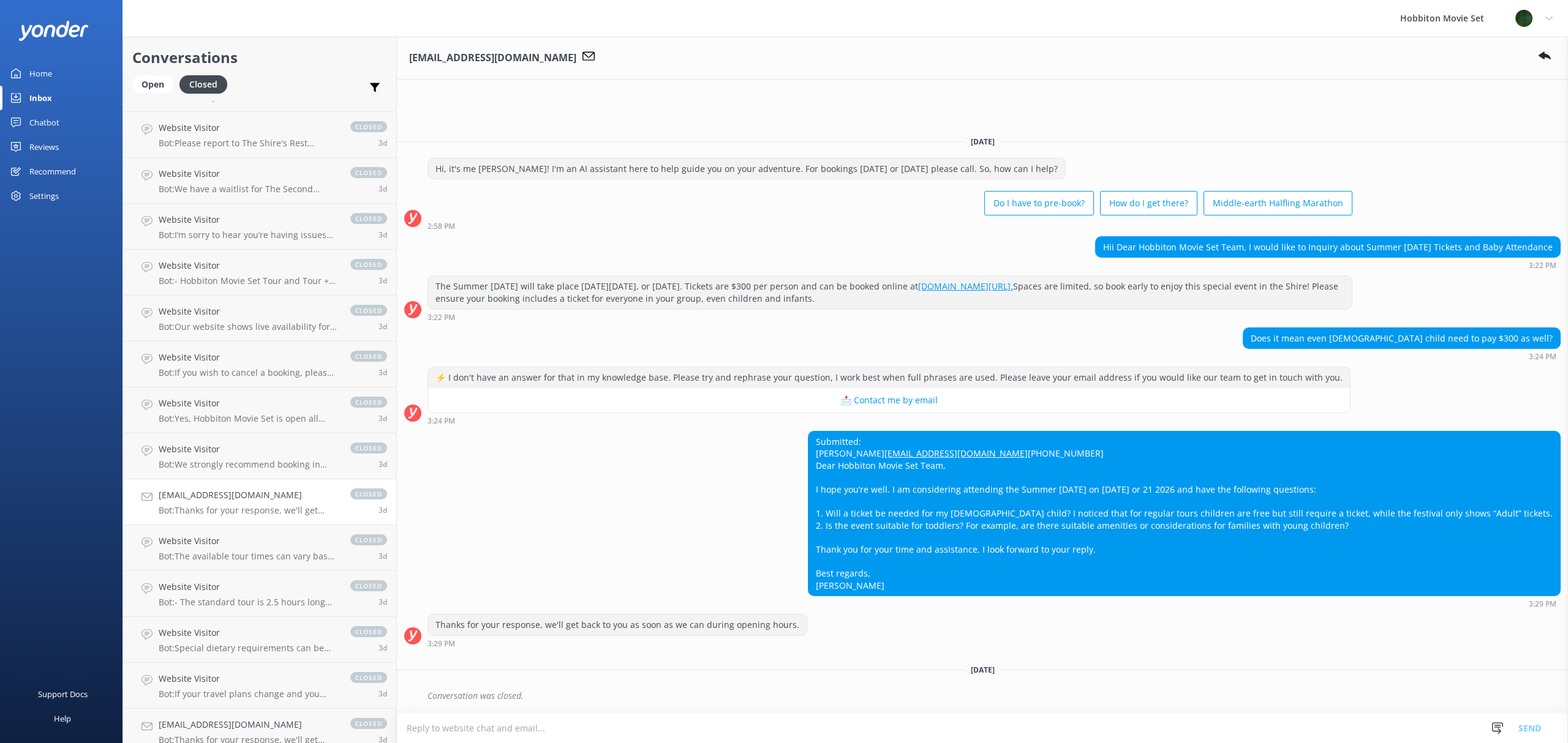
scroll to position [6261, 0]
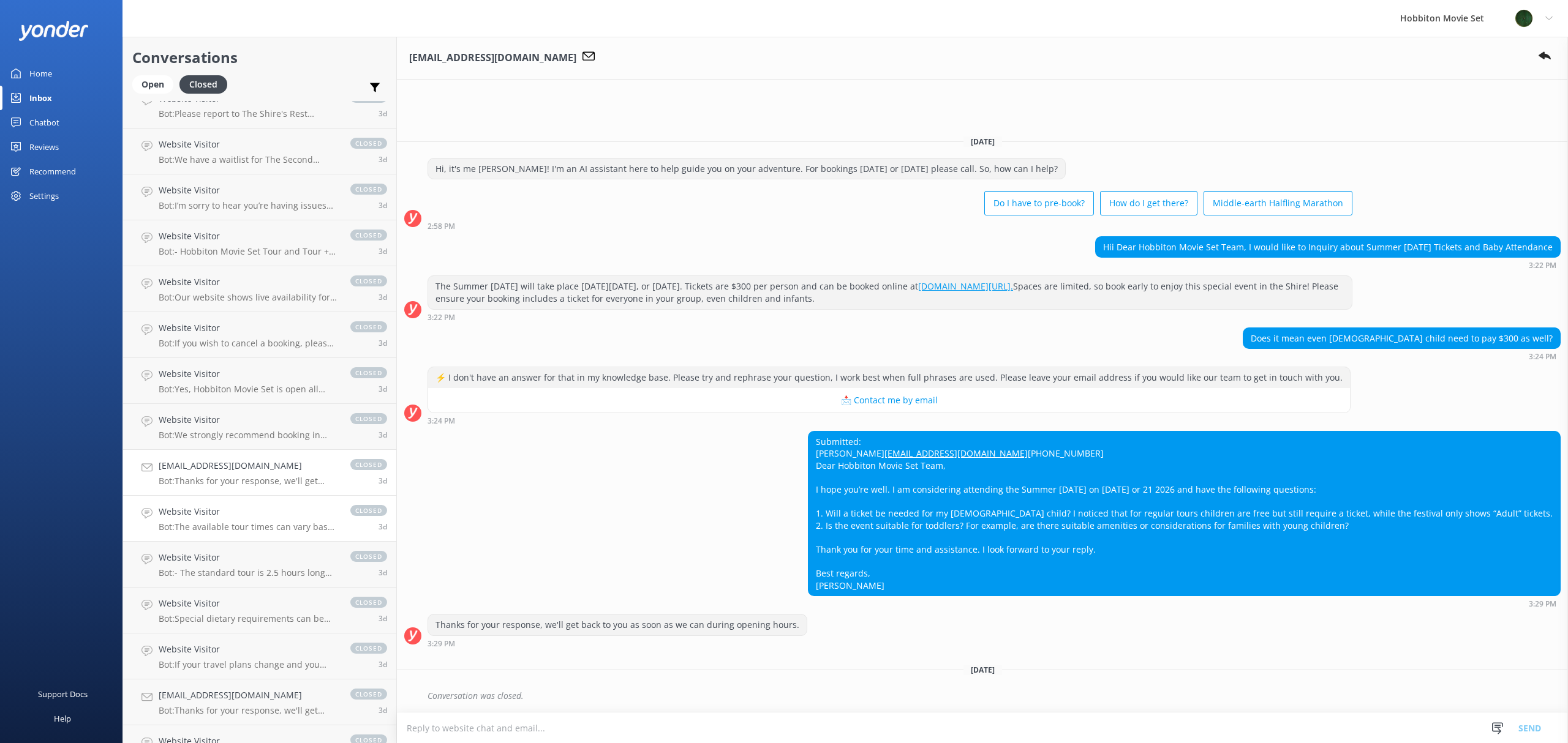
click at [211, 512] on h4 "Website Visitor" at bounding box center [249, 512] width 180 height 14
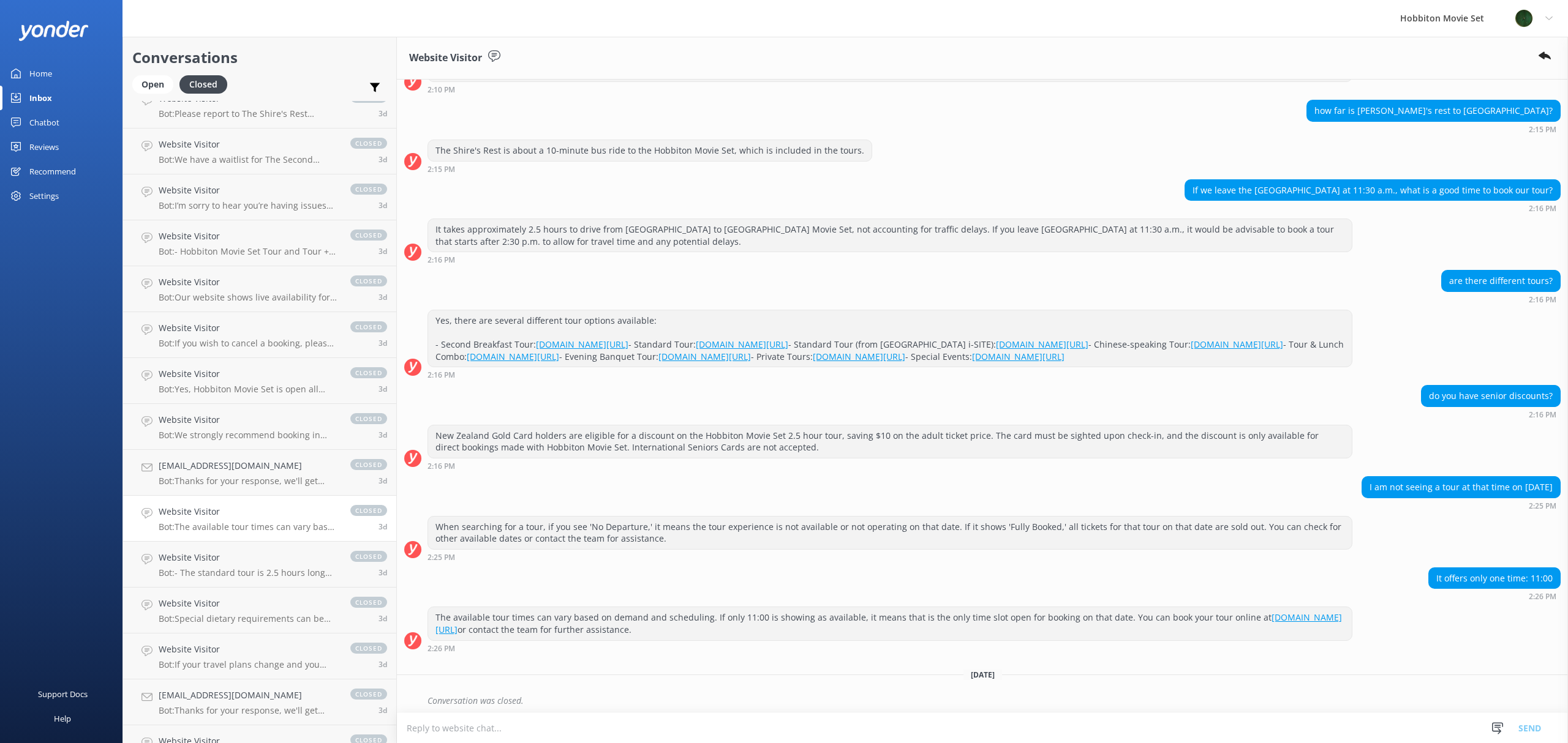
scroll to position [263, 0]
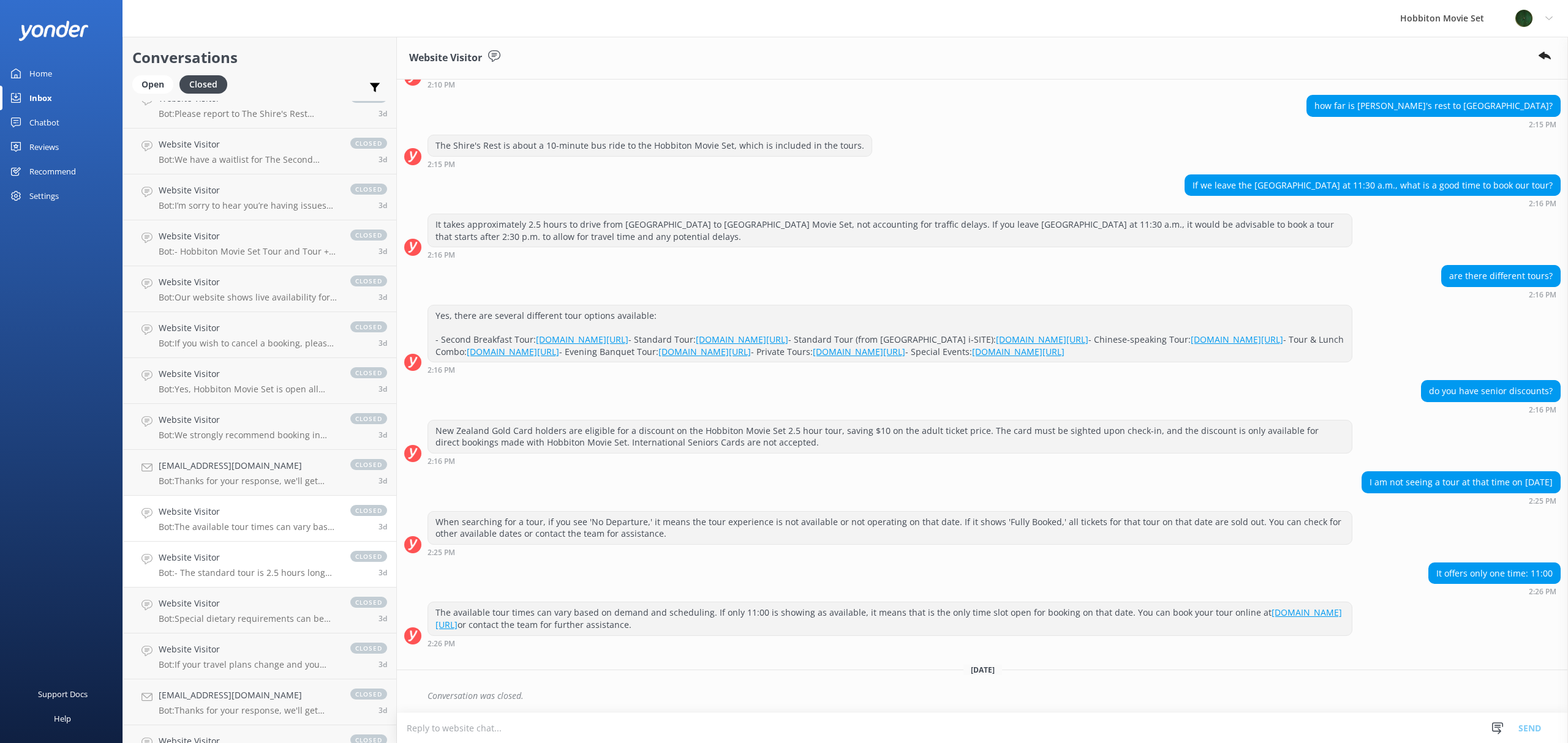
click at [234, 565] on div "Website Visitor Bot: - The standard tour is 2.5 hours long and includes a guide…" at bounding box center [249, 565] width 180 height 27
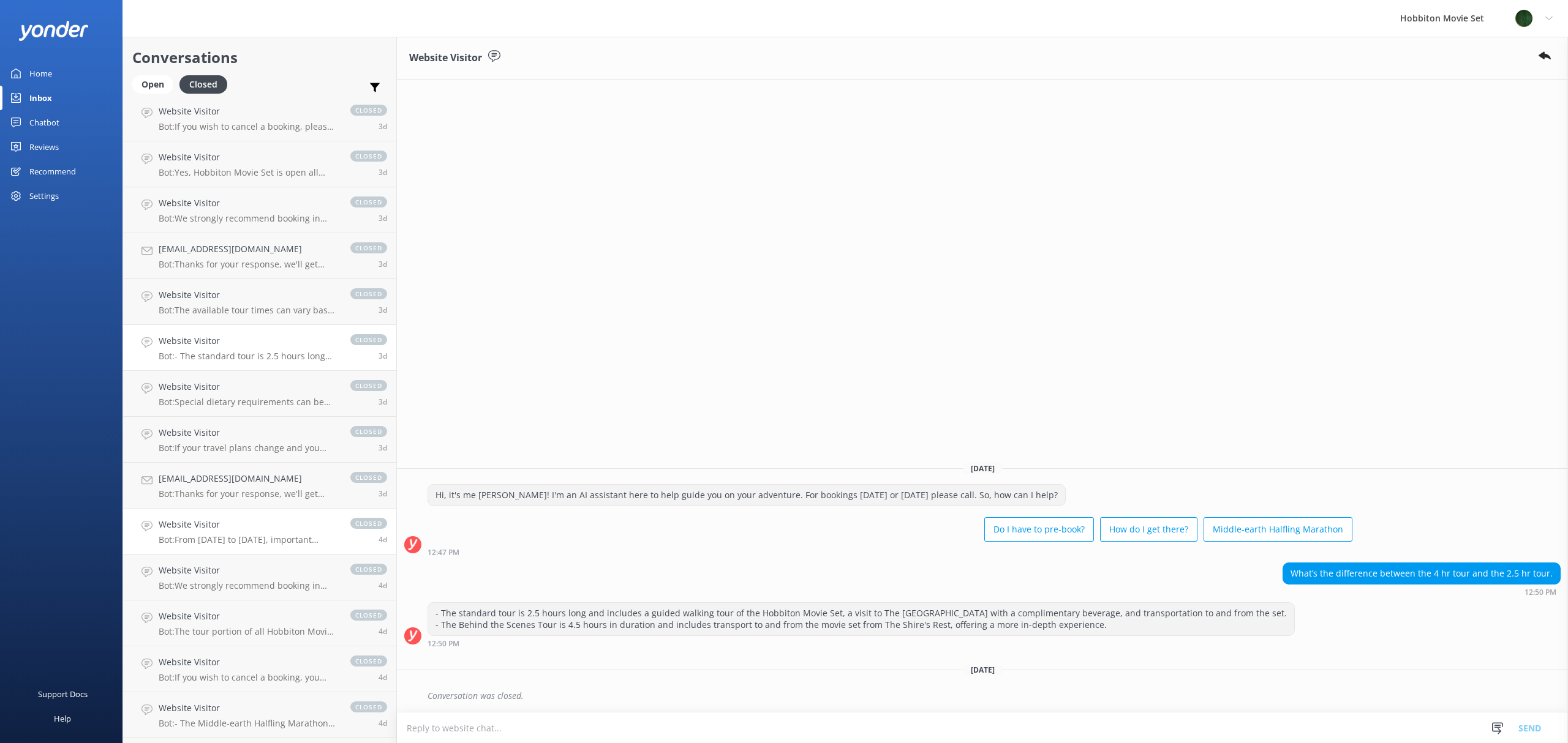
scroll to position [6506, 0]
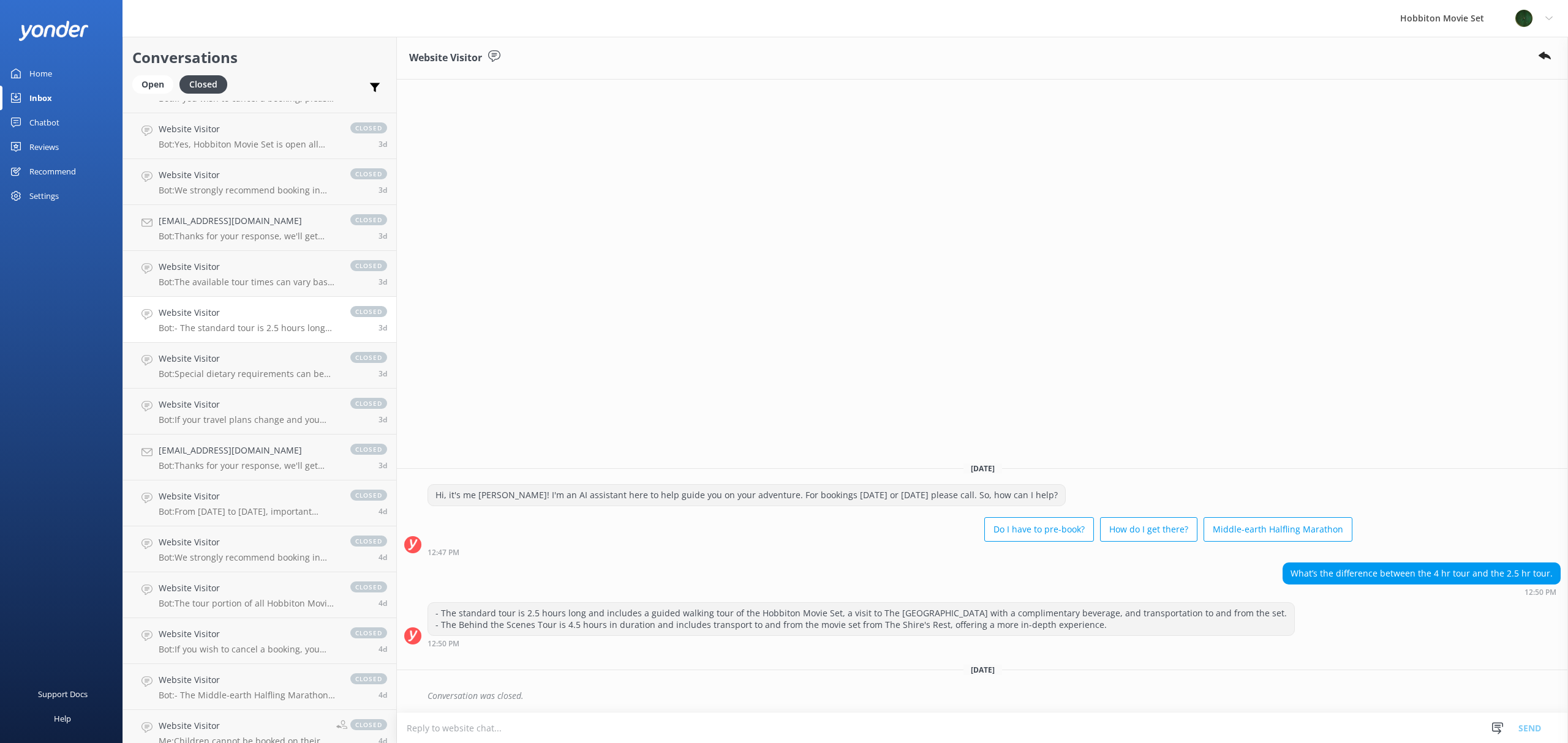
click at [635, 550] on div "12:47 PM" at bounding box center [890, 552] width 925 height 9
click at [234, 357] on h4 "Website Visitor" at bounding box center [249, 359] width 180 height 14
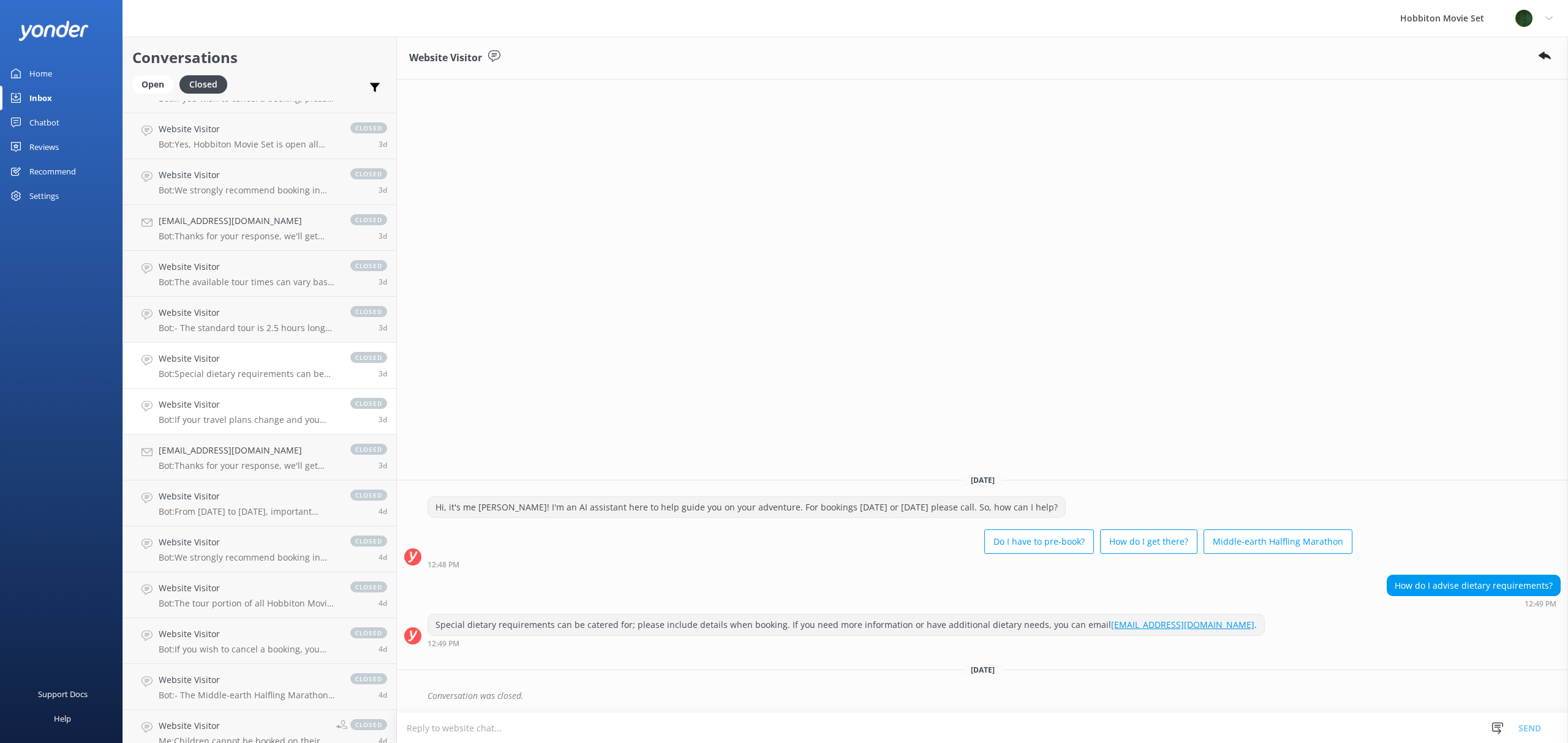
click at [248, 404] on h4 "Website Visitor" at bounding box center [249, 405] width 180 height 14
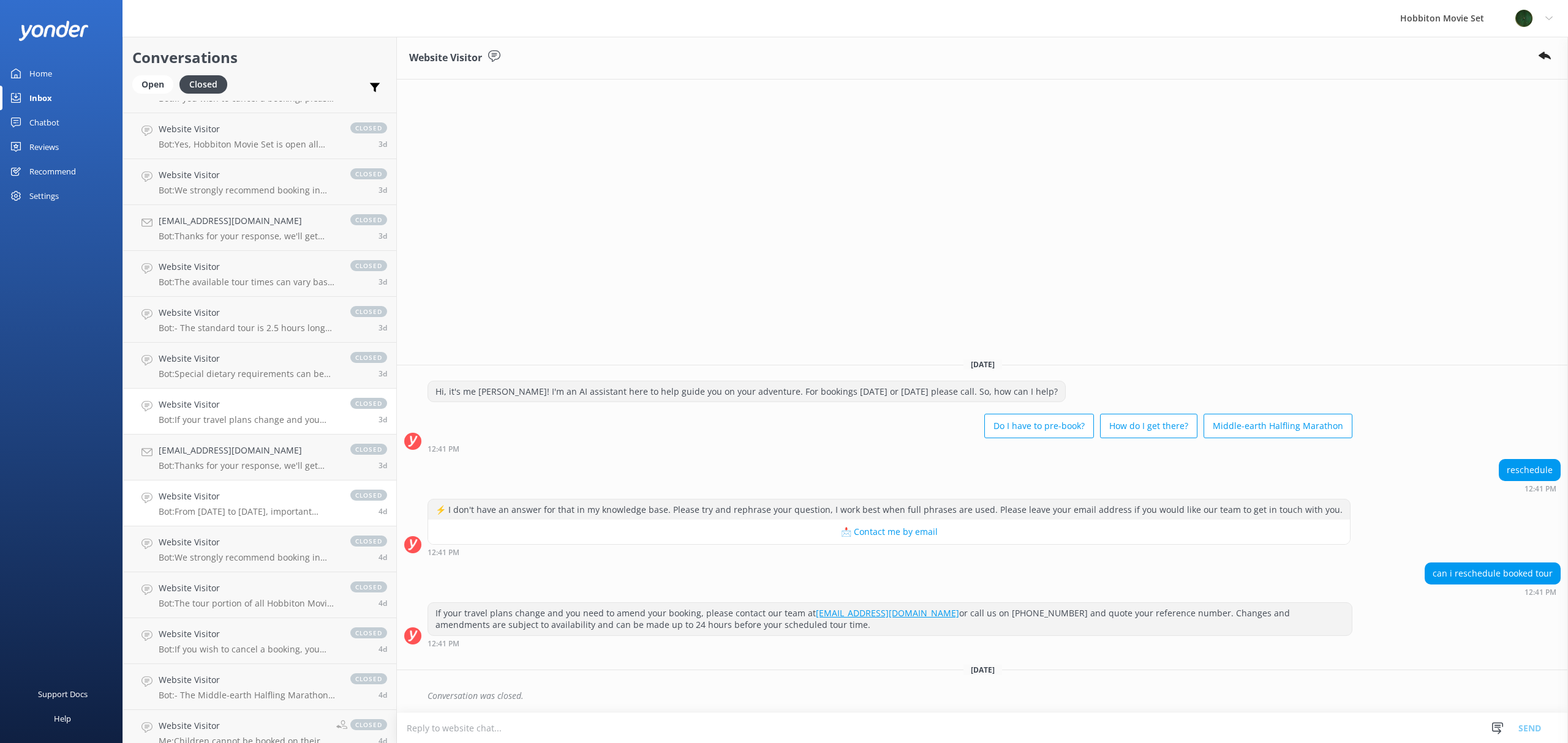
click at [209, 504] on div "Website Visitor Bot: From [DATE] to [DATE], important maintenance and restorati…" at bounding box center [249, 503] width 180 height 27
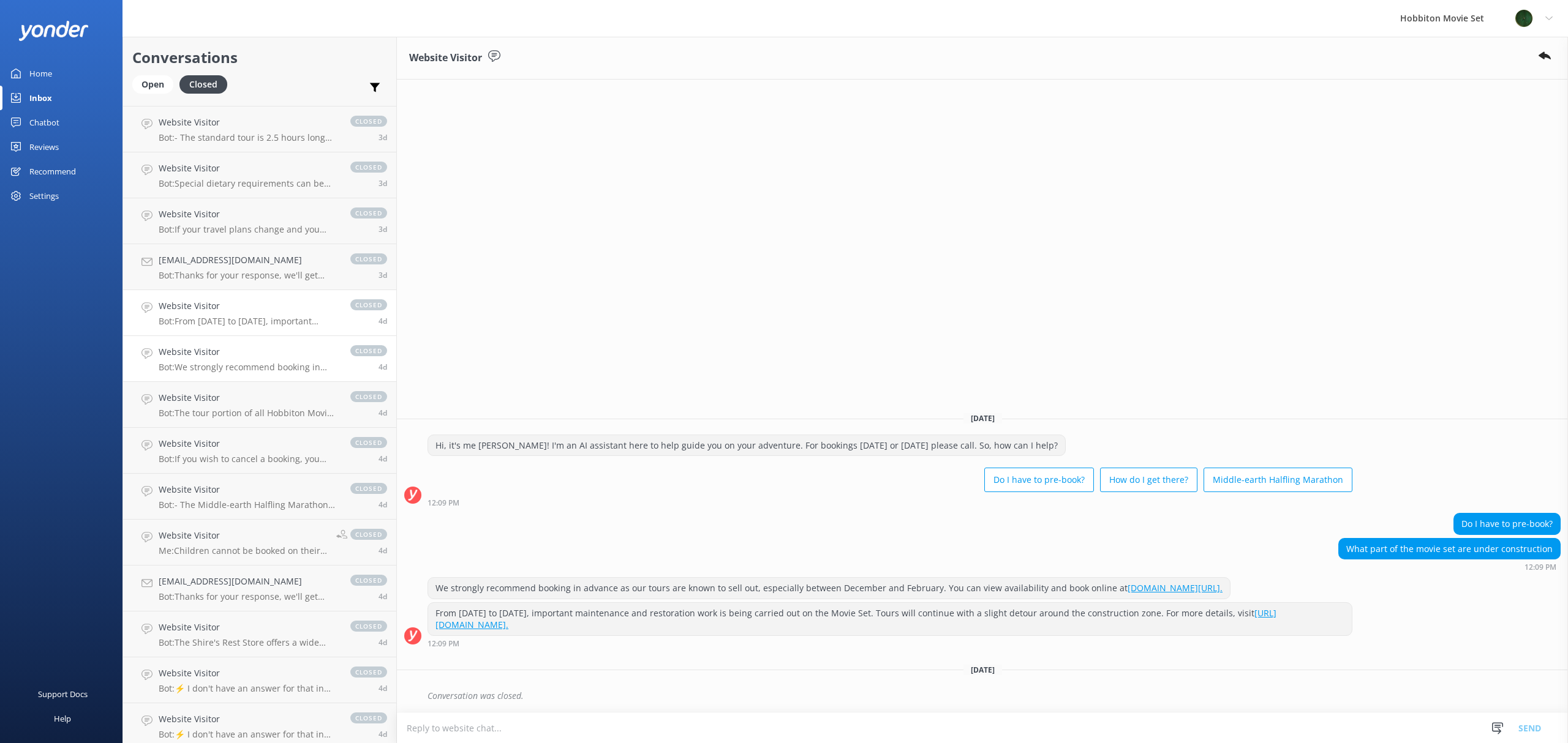
scroll to position [6751, 0]
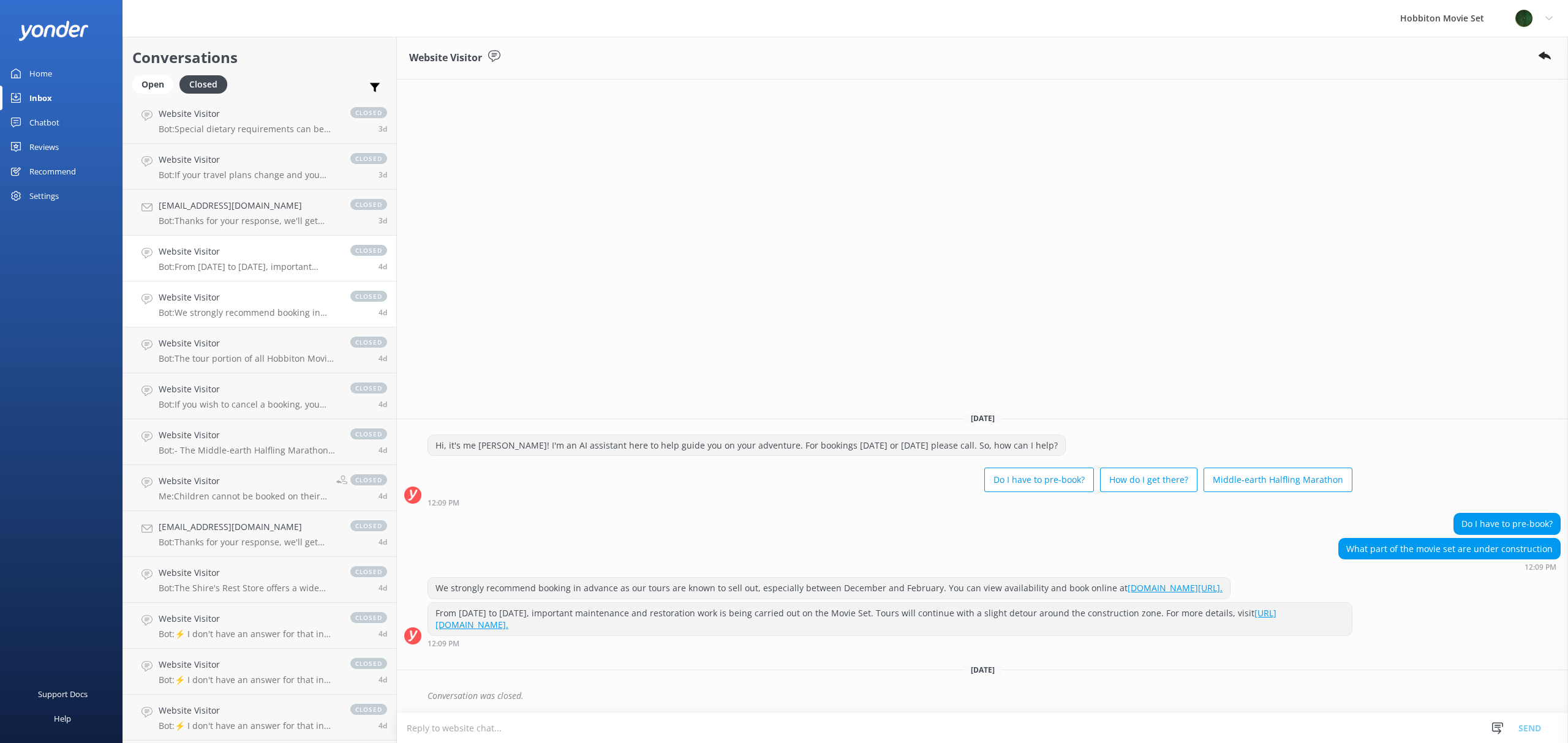
click at [242, 308] on p "Bot: We strongly recommend booking in advance as our tours are known to sell ou…" at bounding box center [249, 313] width 180 height 11
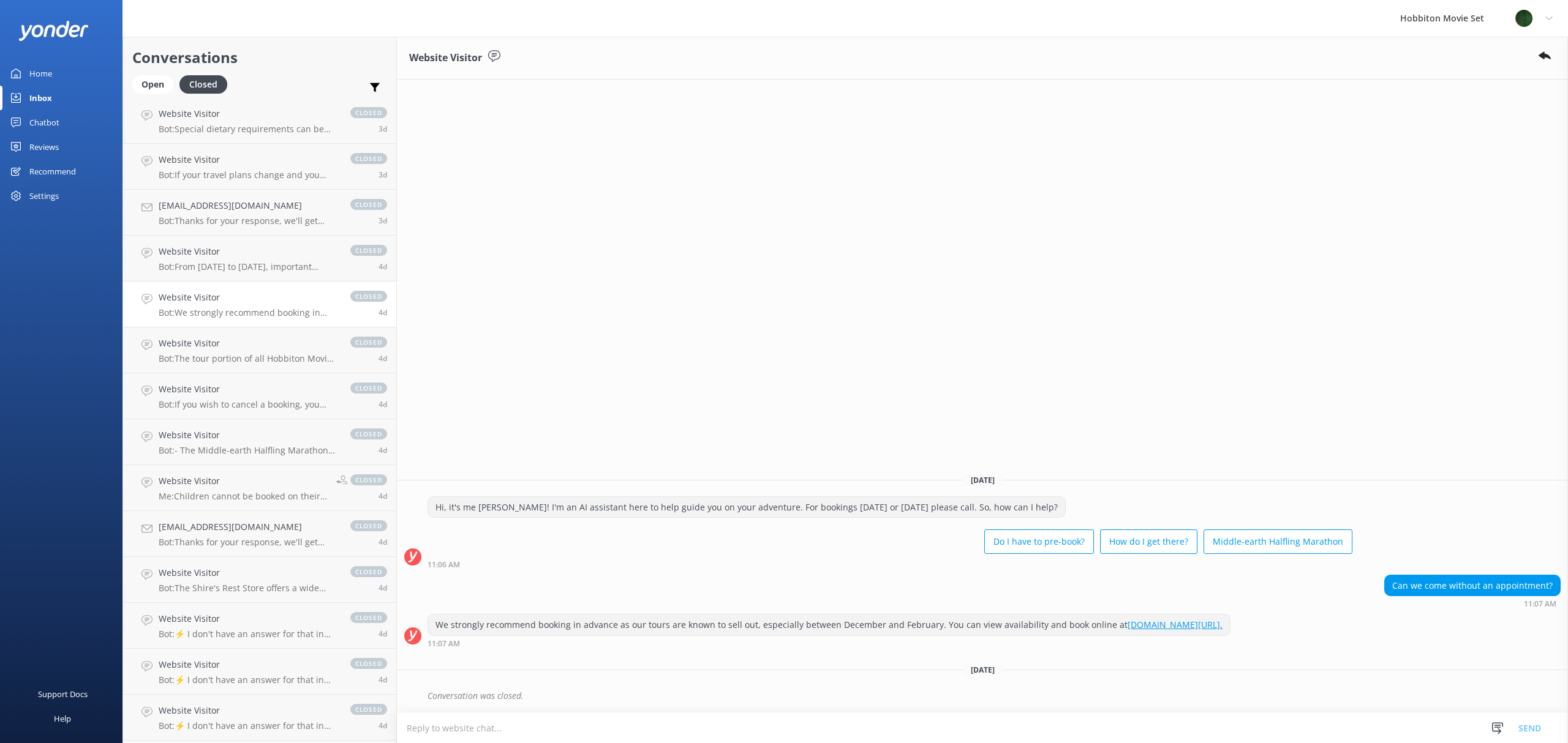
click at [758, 344] on div "Website Visitor [DATE] Hi, it's me [PERSON_NAME]! I'm an AI assistant here to h…" at bounding box center [982, 390] width 1171 height 706
click at [175, 356] on p "Bot: The tour portion of all Hobbiton Movie Set tour experiences is approximate…" at bounding box center [249, 359] width 180 height 11
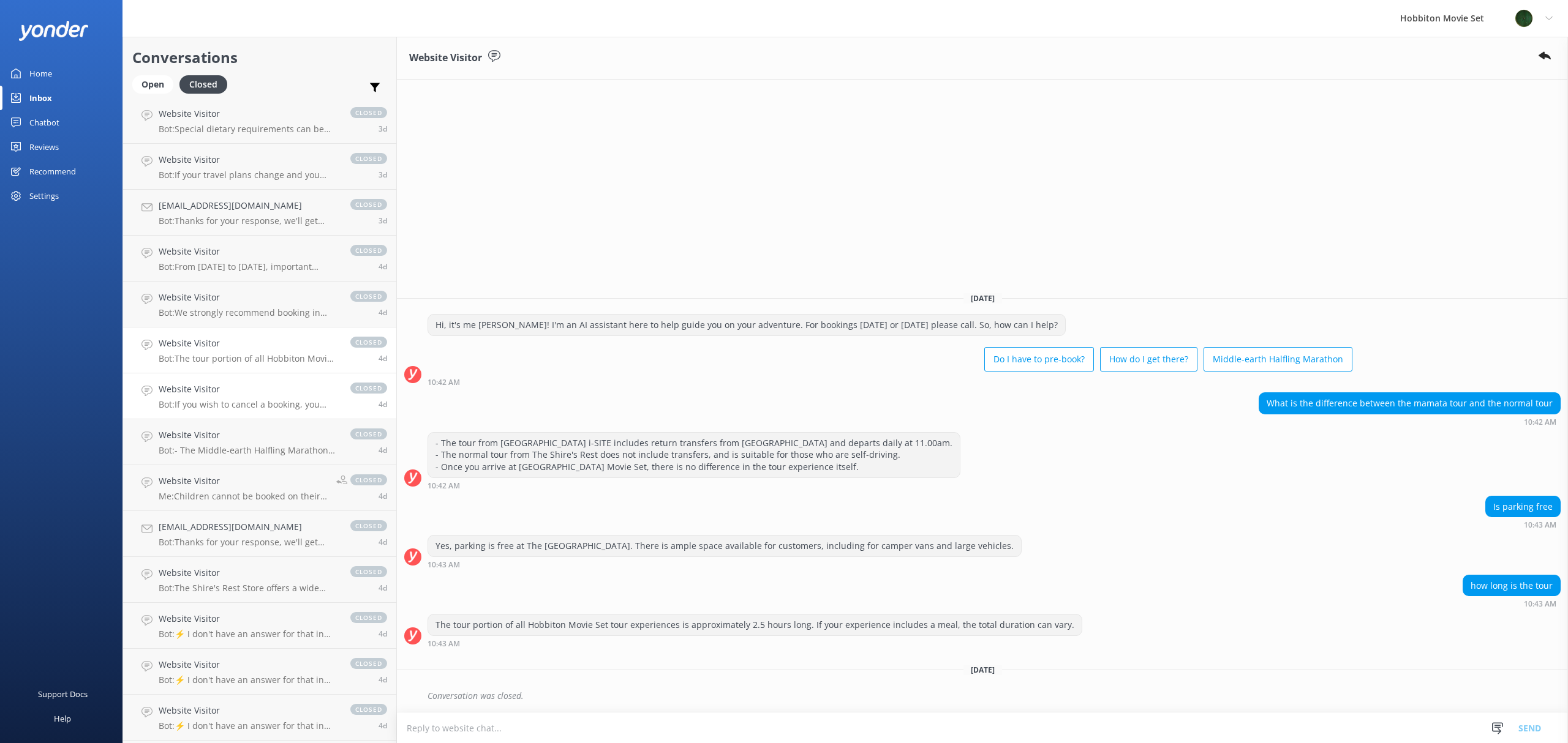
click at [228, 410] on link "Website Visitor Bot: If you wish to cancel a booking, you may do so by contacti…" at bounding box center [259, 396] width 273 height 46
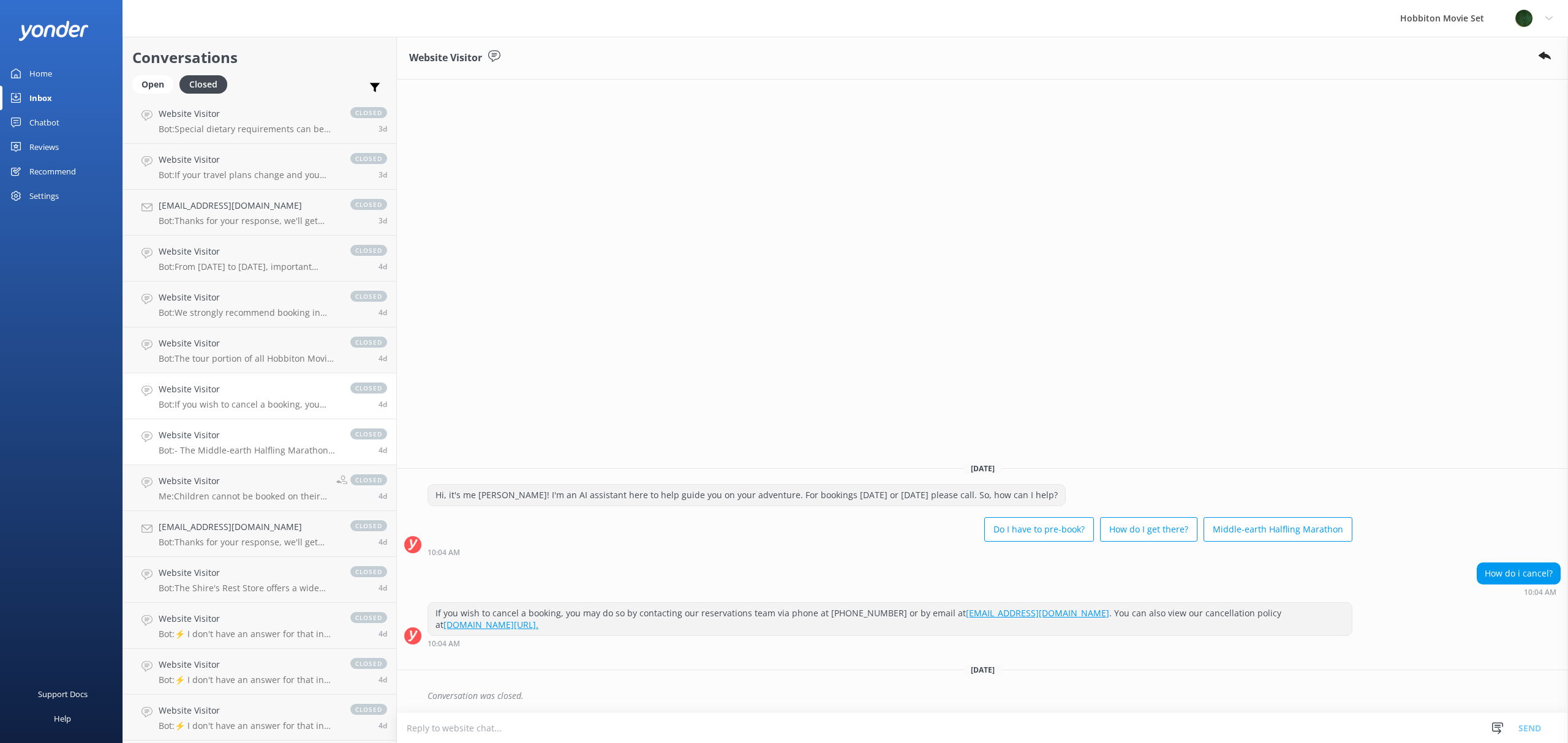
click at [230, 452] on p "Bot: - The Middle-earth Halfling Marathon will return on [DATE]. - Registration…" at bounding box center [249, 450] width 180 height 11
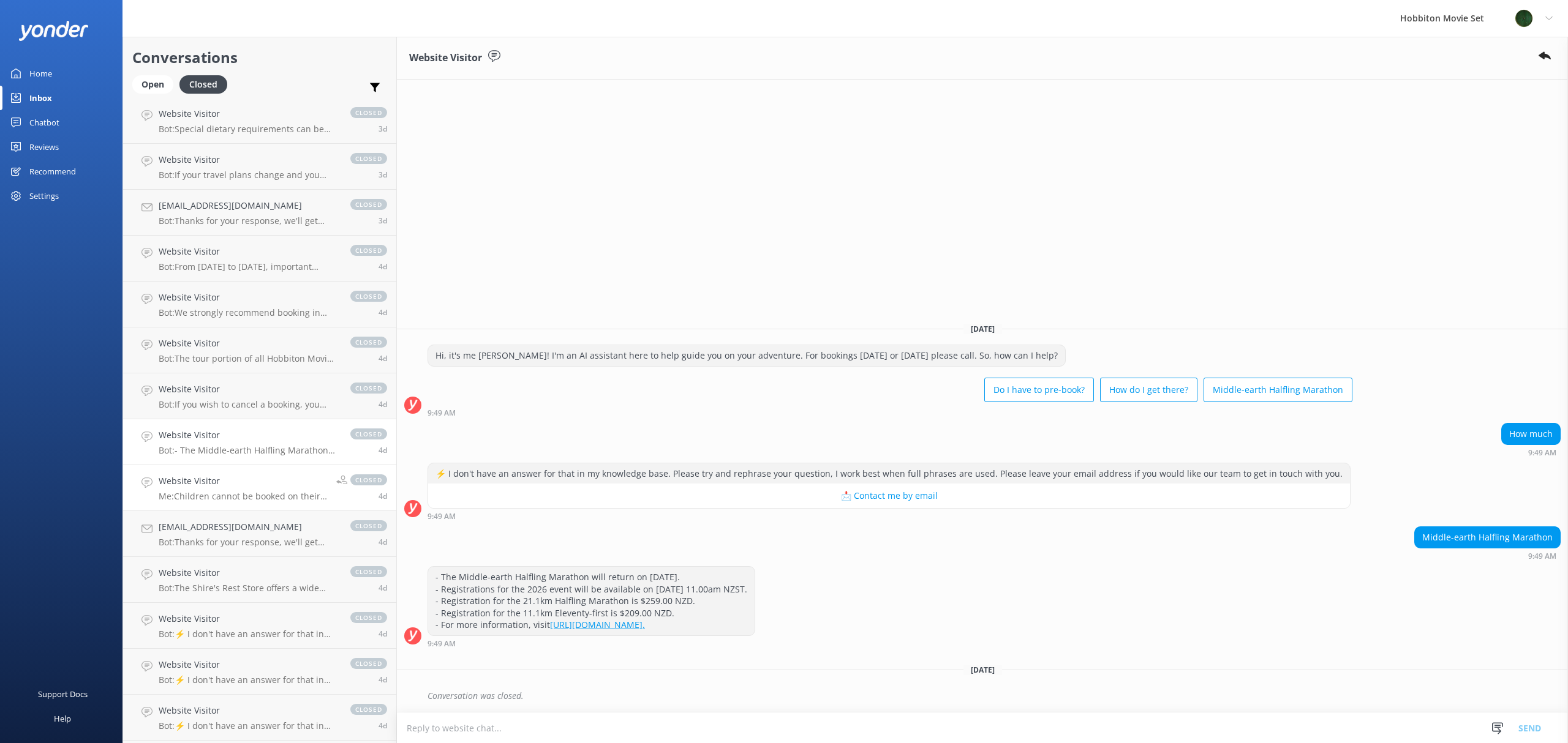
click at [231, 491] on p "Me: Children cannot be booked on their own, please ensure you email our office …" at bounding box center [242, 496] width 168 height 11
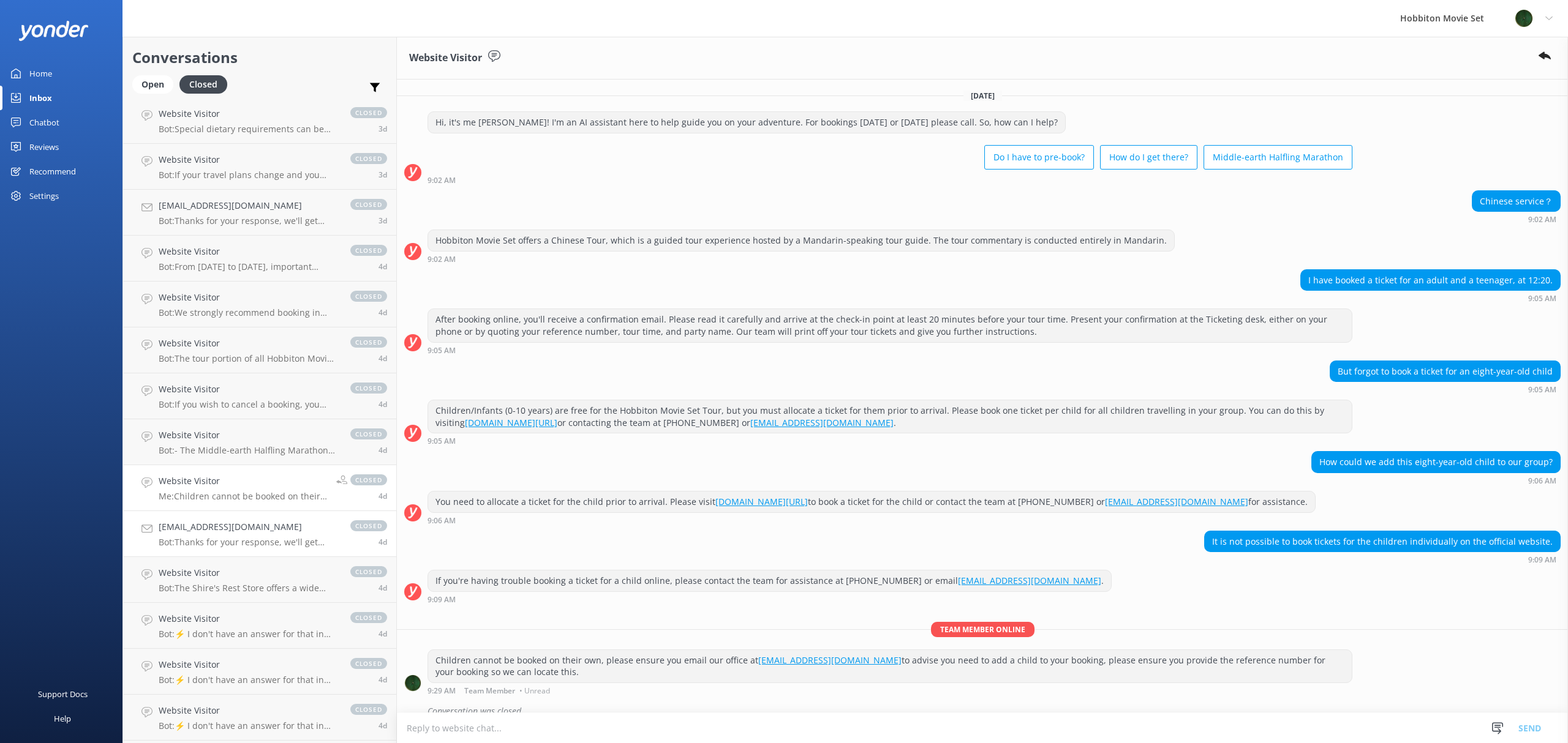
scroll to position [18, 0]
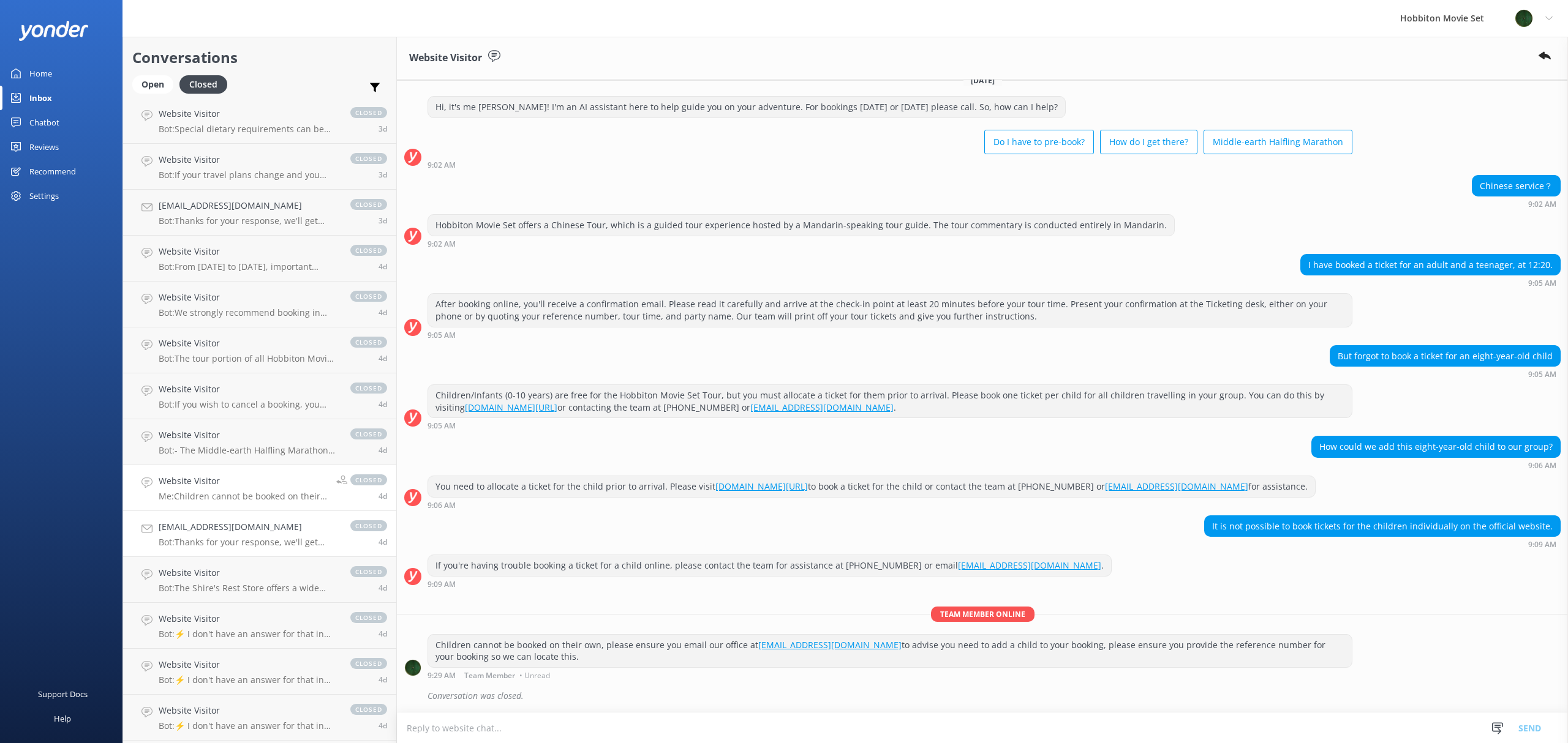
click at [234, 531] on h4 "[EMAIL_ADDRESS][DOMAIN_NAME]" at bounding box center [249, 527] width 180 height 14
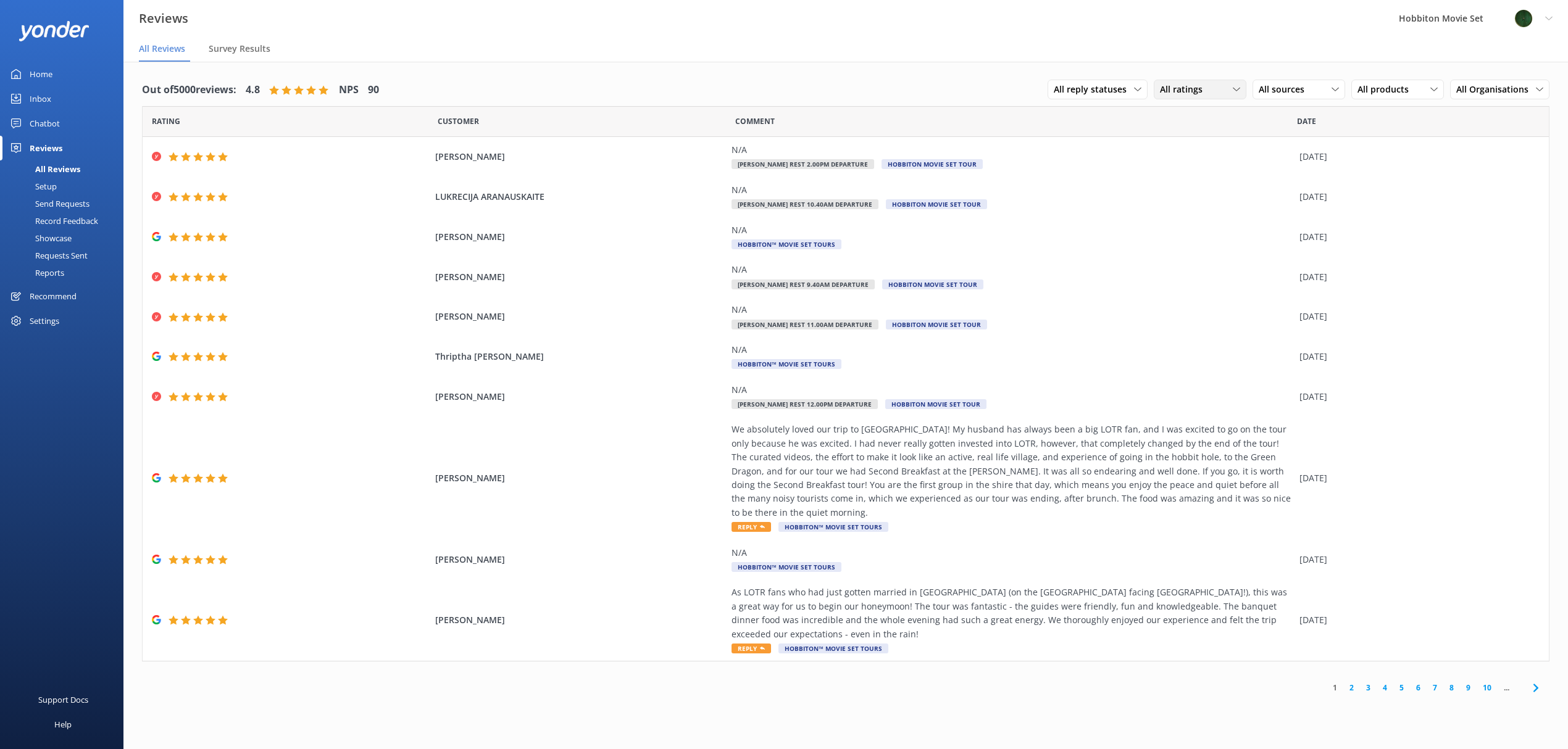
click at [1215, 91] on div "All ratings" at bounding box center [1200, 90] width 86 height 14
click at [1204, 191] on div "Detractors" at bounding box center [1200, 190] width 57 height 12
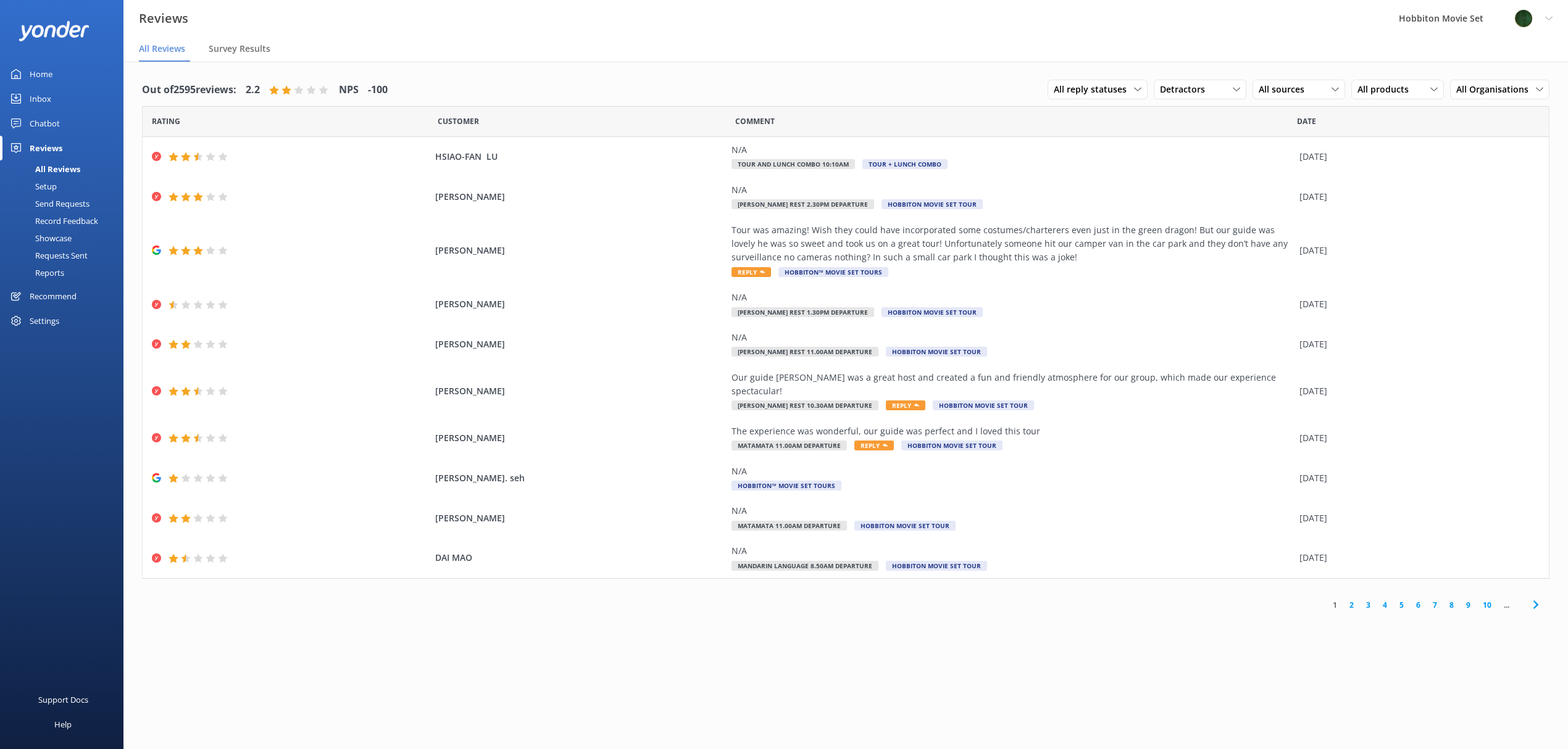
click at [724, 617] on div "Out of 2595 reviews: 2.2 NPS -100 All reply statuses All reply statuses Needs a…" at bounding box center [845, 418] width 1444 height 712
click at [726, 617] on div "Out of 2595 reviews: 2.2 NPS -100 All reply statuses All reply statuses Needs a…" at bounding box center [845, 418] width 1444 height 712
click at [815, 630] on div "Out of 2595 reviews: 2.2 NPS -100 All reply statuses All reply statuses Needs a…" at bounding box center [845, 418] width 1444 height 712
click at [1351, 599] on link "2" at bounding box center [1351, 604] width 16 height 12
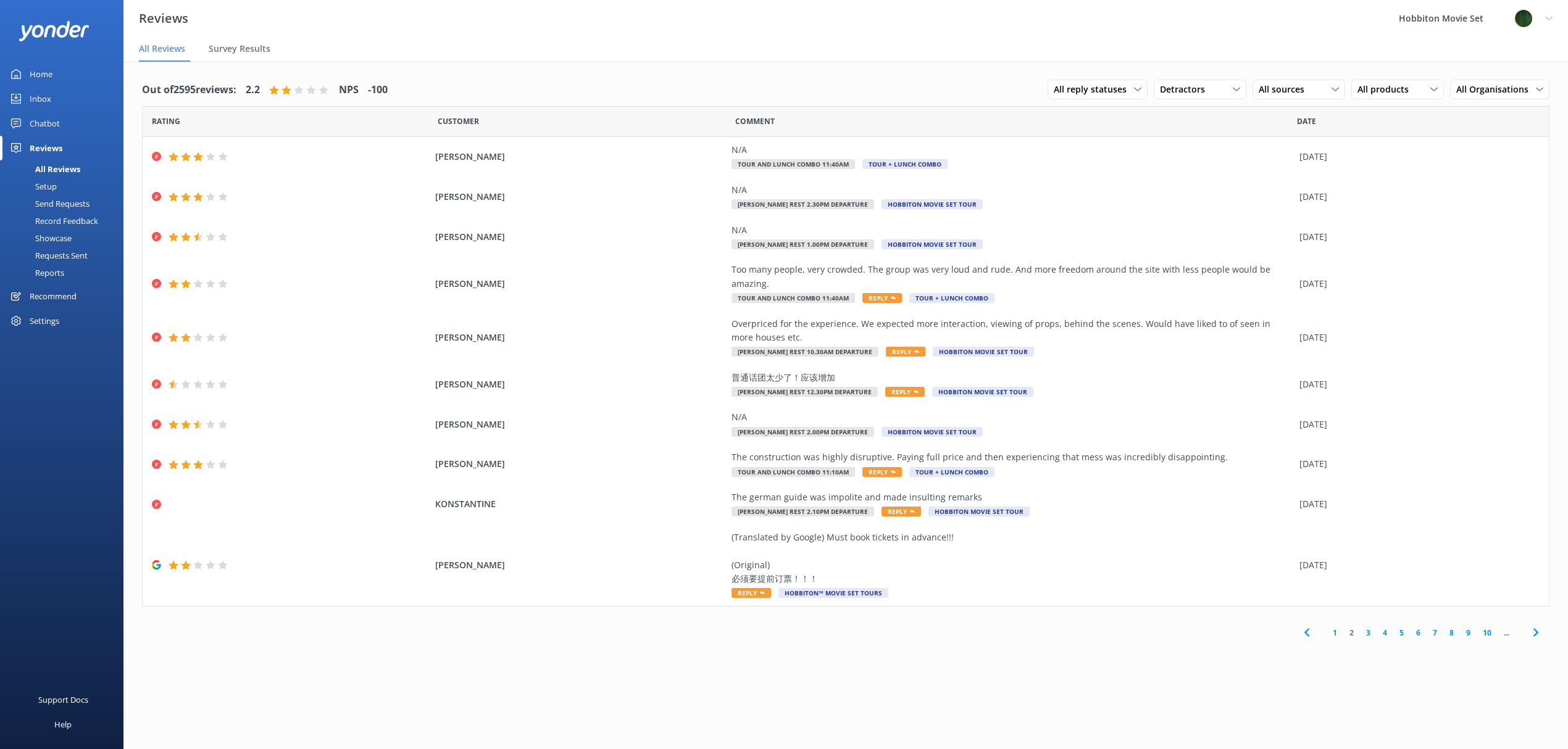
click at [1132, 650] on div "Out of 2595 reviews: 2.2 NPS -100 All reply statuses All reply statuses Needs a…" at bounding box center [845, 418] width 1444 height 712
click at [869, 644] on div "Out of 2595 reviews: 2.2 NPS -100 All reply statuses All reply statuses Needs a…" at bounding box center [845, 360] width 1444 height 597
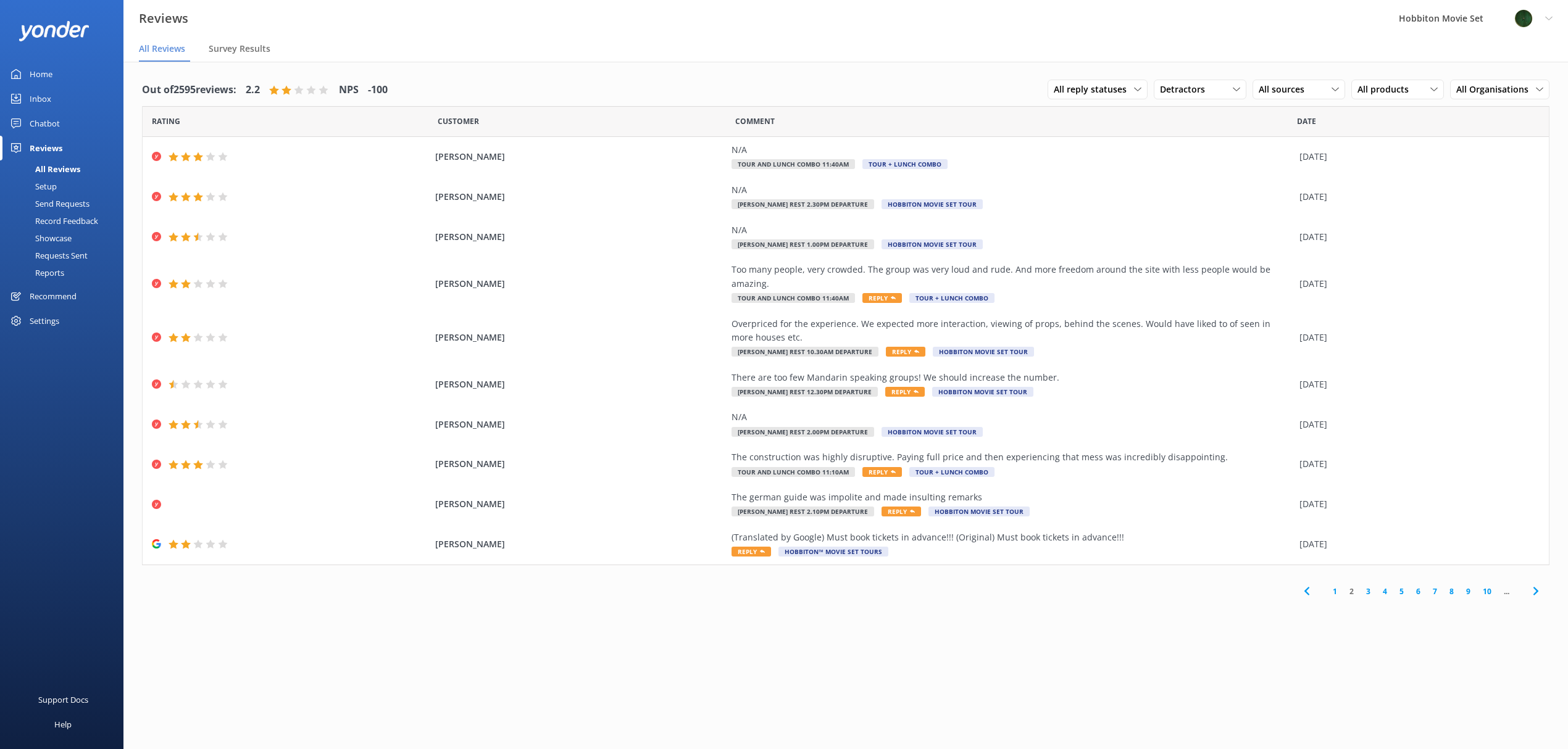
click at [917, 593] on div "Out of 2595 reviews: 2.2 NPS -100 All reply statuses All reply statuses Needs a…" at bounding box center [845, 340] width 1444 height 556
click at [906, 615] on div "Out of 2595 reviews: 2.2 NPS -100 All reply statuses All reply statuses Needs a…" at bounding box center [845, 418] width 1444 height 712
click at [826, 649] on div "Out of 2595 reviews: 2.2 NPS -100 All reply statuses All reply statuses Needs a…" at bounding box center [845, 418] width 1444 height 712
click at [904, 582] on div "1 2 3 4 5 6 7 8 9 10 ..." at bounding box center [845, 591] width 1407 height 27
click at [981, 605] on div "Out of 2595 reviews: 2.2 NPS -100 All reply statuses All reply statuses Needs a…" at bounding box center [845, 418] width 1444 height 712
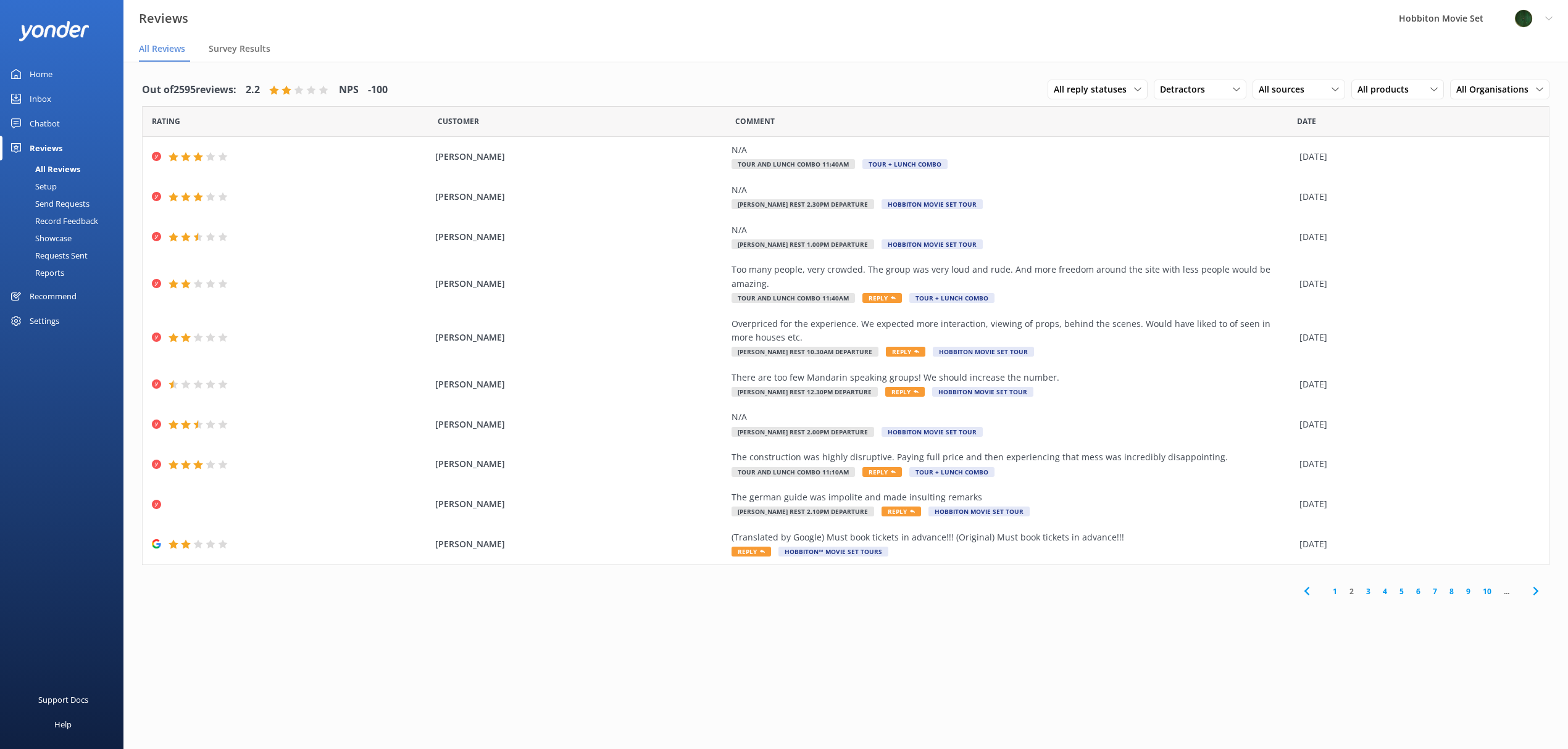
click at [1084, 647] on div "Out of 2595 reviews: 2.2 NPS -100 All reply statuses All reply statuses Needs a…" at bounding box center [845, 418] width 1444 height 712
click at [1075, 617] on div "Out of 2595 reviews: 2.2 NPS -100 All reply statuses All reply statuses Needs a…" at bounding box center [845, 418] width 1444 height 712
click at [1369, 586] on link "3" at bounding box center [1368, 591] width 16 height 12
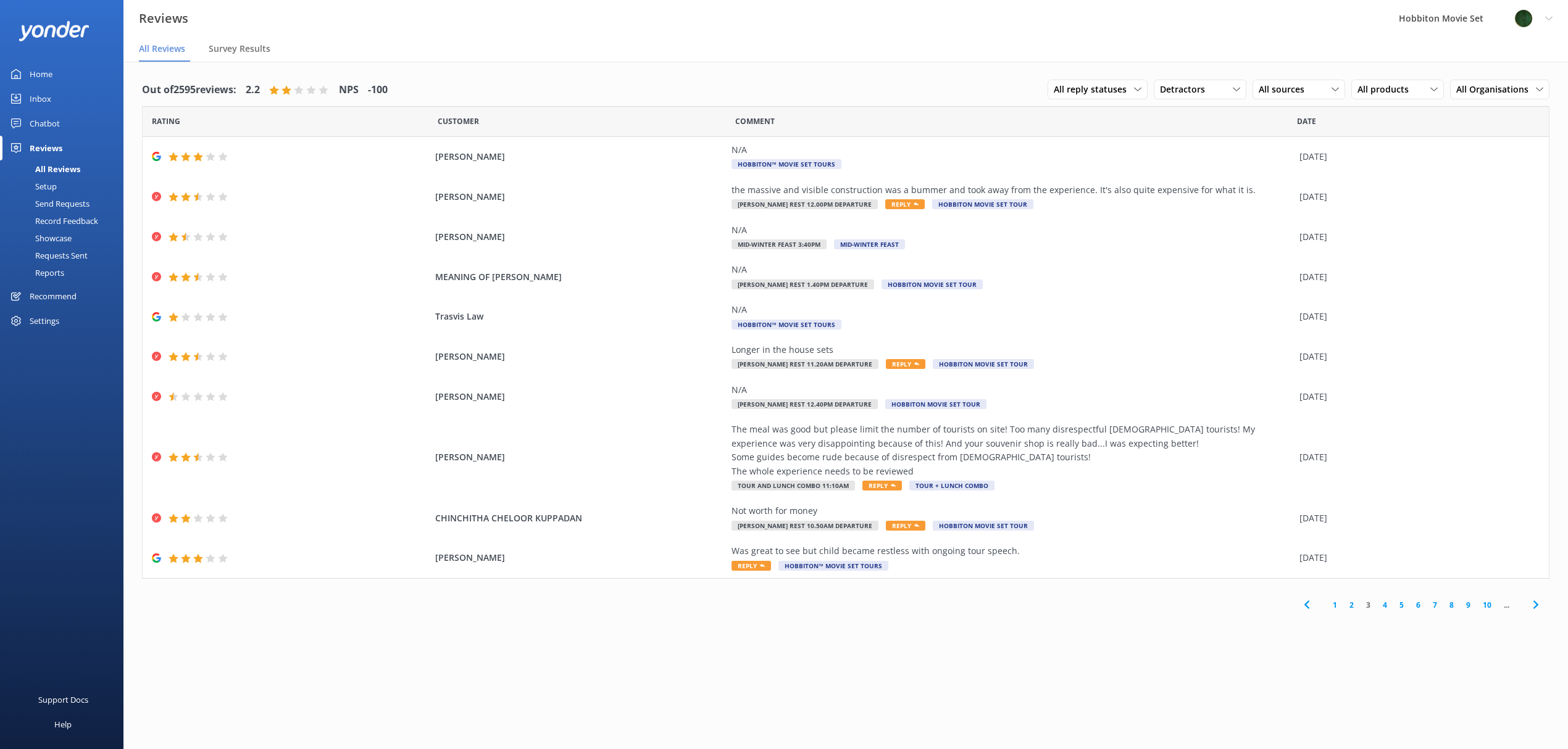
click at [955, 644] on div "Out of 2595 reviews: 2.2 NPS -100 All reply statuses All reply statuses Needs a…" at bounding box center [845, 418] width 1444 height 712
click at [739, 626] on div "Out of 2595 reviews: 2.2 NPS -100 All reply statuses All reply statuses Needs a…" at bounding box center [845, 346] width 1444 height 569
click at [840, 652] on div "Out of 2595 reviews: 2.2 NPS -100 All reply statuses All reply statuses Needs a…" at bounding box center [845, 418] width 1444 height 712
click at [1158, 671] on div "Out of 2595 reviews: 2.2 NPS -100 All reply statuses All reply statuses Needs a…" at bounding box center [845, 418] width 1444 height 712
click at [1160, 642] on div "Out of 2595 reviews: 2.2 NPS -100 All reply statuses All reply statuses Needs a…" at bounding box center [845, 418] width 1444 height 712
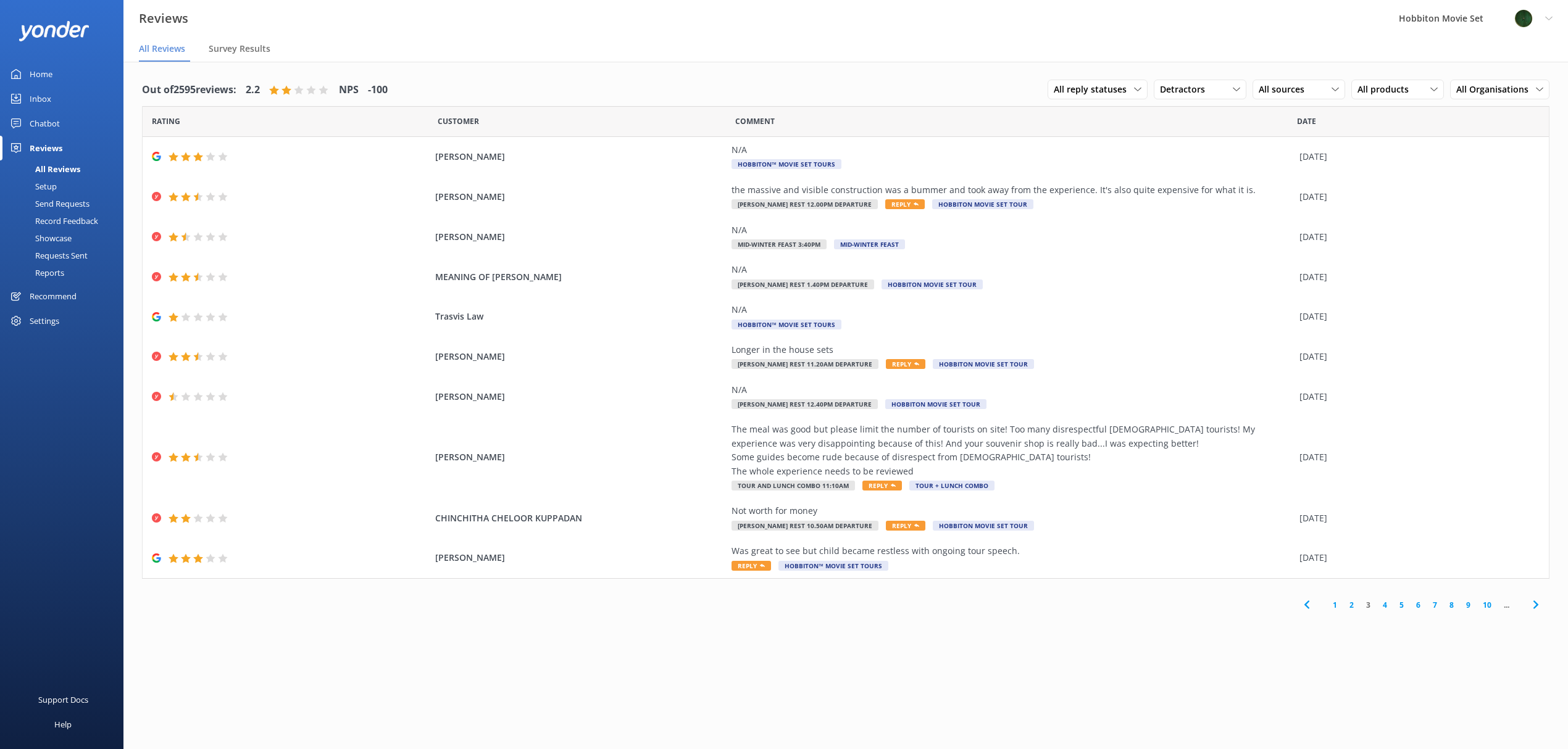
click at [1388, 607] on link "4" at bounding box center [1385, 604] width 16 height 12
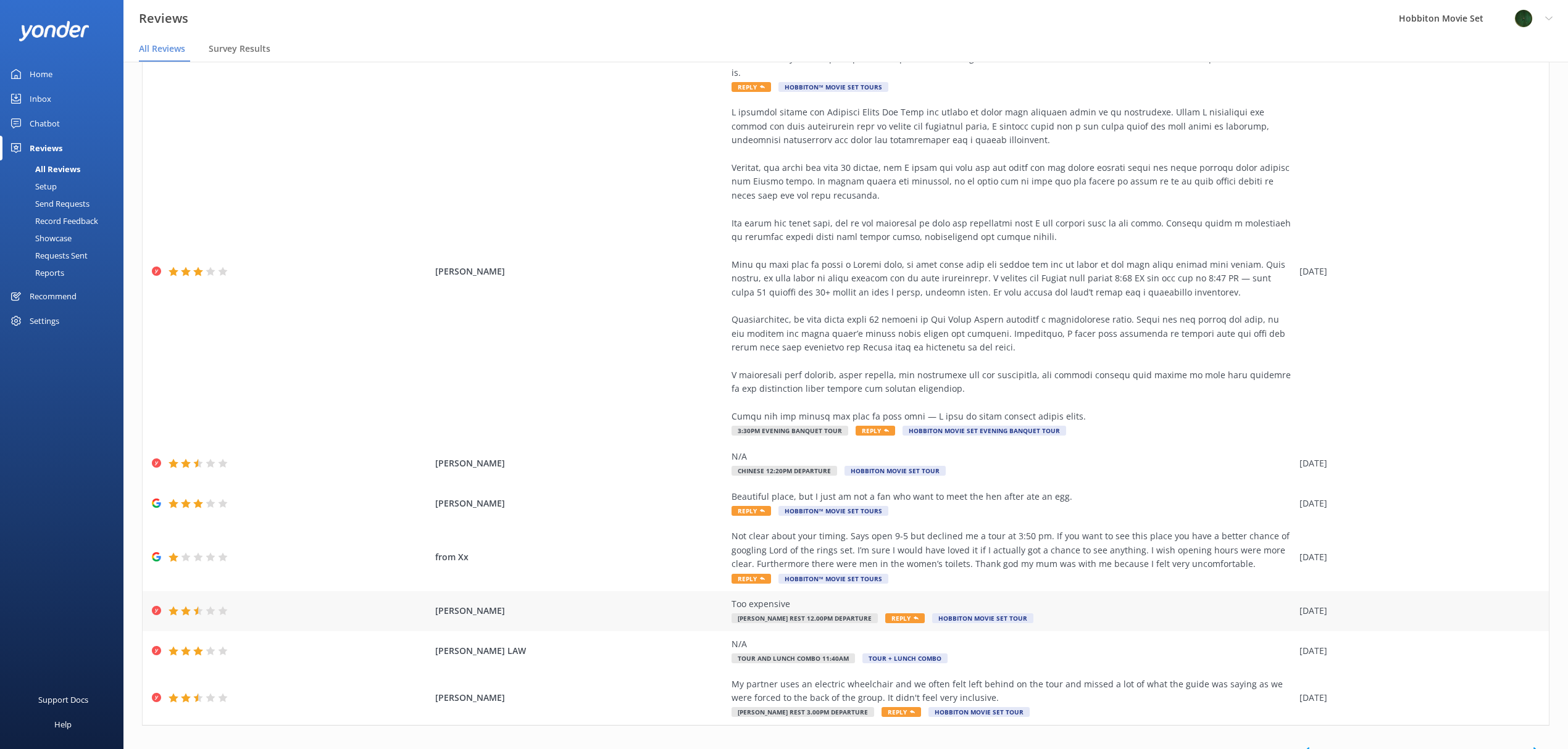
scroll to position [257, 0]
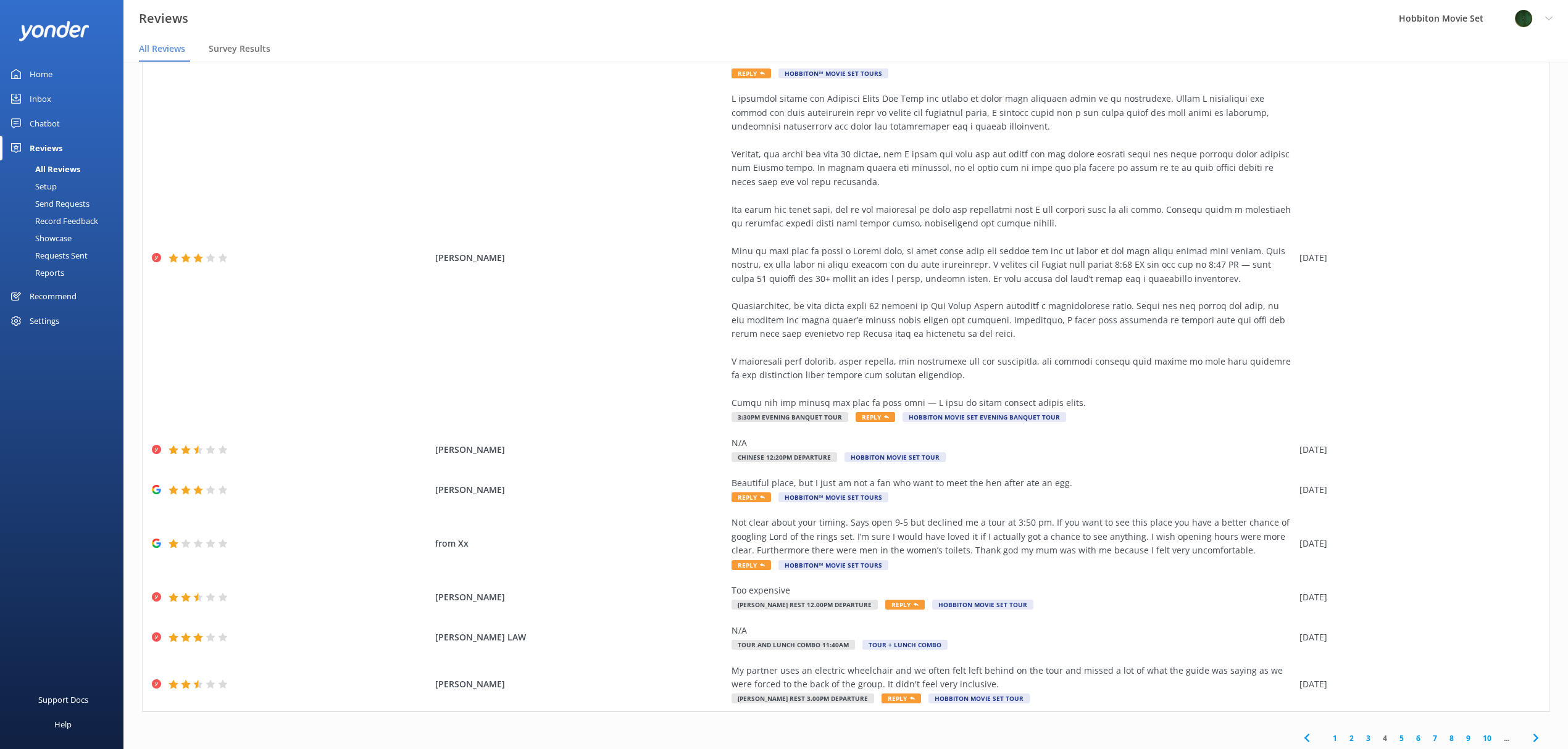
click at [955, 734] on div "Out of 2595 reviews: 2.2 NPS -100 All reply statuses All reply statuses Needs a…" at bounding box center [845, 272] width 1444 height 984
click at [803, 735] on div "Out of 2595 reviews: 2.2 NPS -100 All reply statuses All reply statuses Needs a…" at bounding box center [845, 272] width 1444 height 984
click at [1393, 733] on link "5" at bounding box center [1401, 738] width 16 height 12
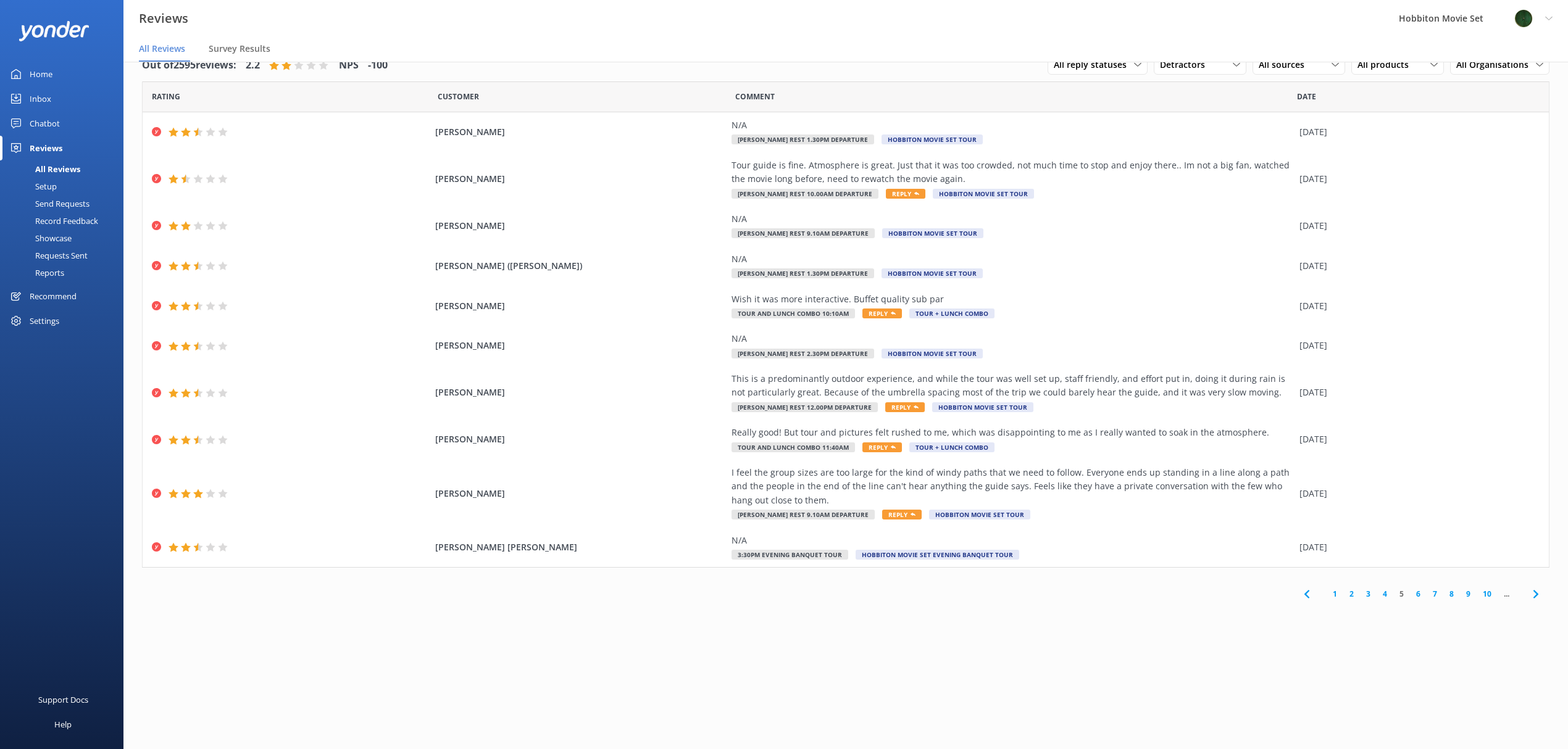
click at [1026, 680] on div "Out of 2595 reviews: 2.2 NPS -100 All reply statuses All reply statuses Needs a…" at bounding box center [845, 393] width 1444 height 712
click at [828, 681] on div "Out of 2595 reviews: 2.2 NPS -100 All reply statuses All reply statuses Needs a…" at bounding box center [845, 393] width 1444 height 712
click at [1164, 657] on div "Out of 2595 reviews: 2.2 NPS -100 All reply statuses All reply statuses Needs a…" at bounding box center [845, 393] width 1444 height 712
click at [1015, 701] on div "Out of 2595 reviews: 2.2 NPS -100 All reply statuses All reply statuses Needs a…" at bounding box center [845, 393] width 1444 height 712
click at [1418, 595] on link "6" at bounding box center [1418, 593] width 16 height 12
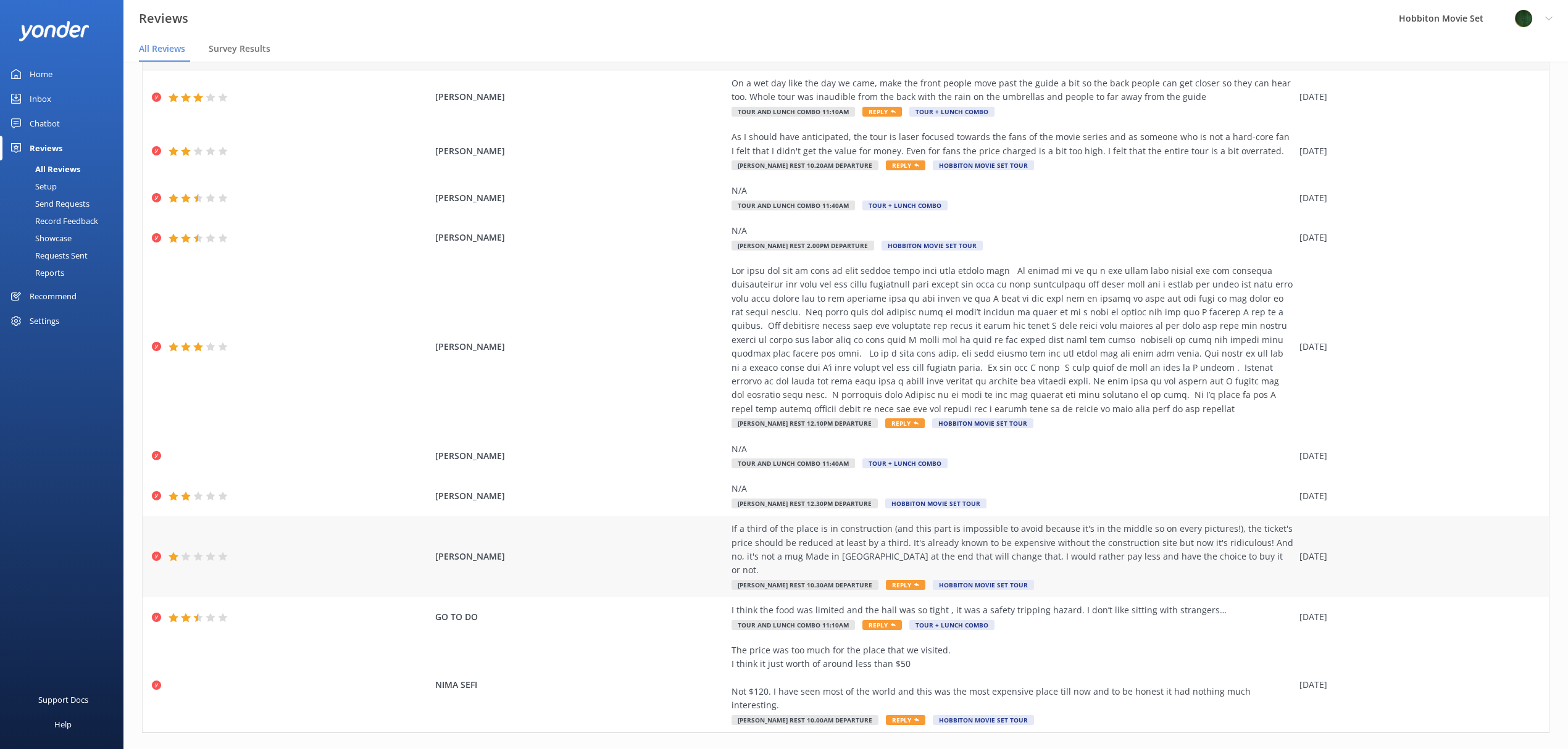
scroll to position [63, 0]
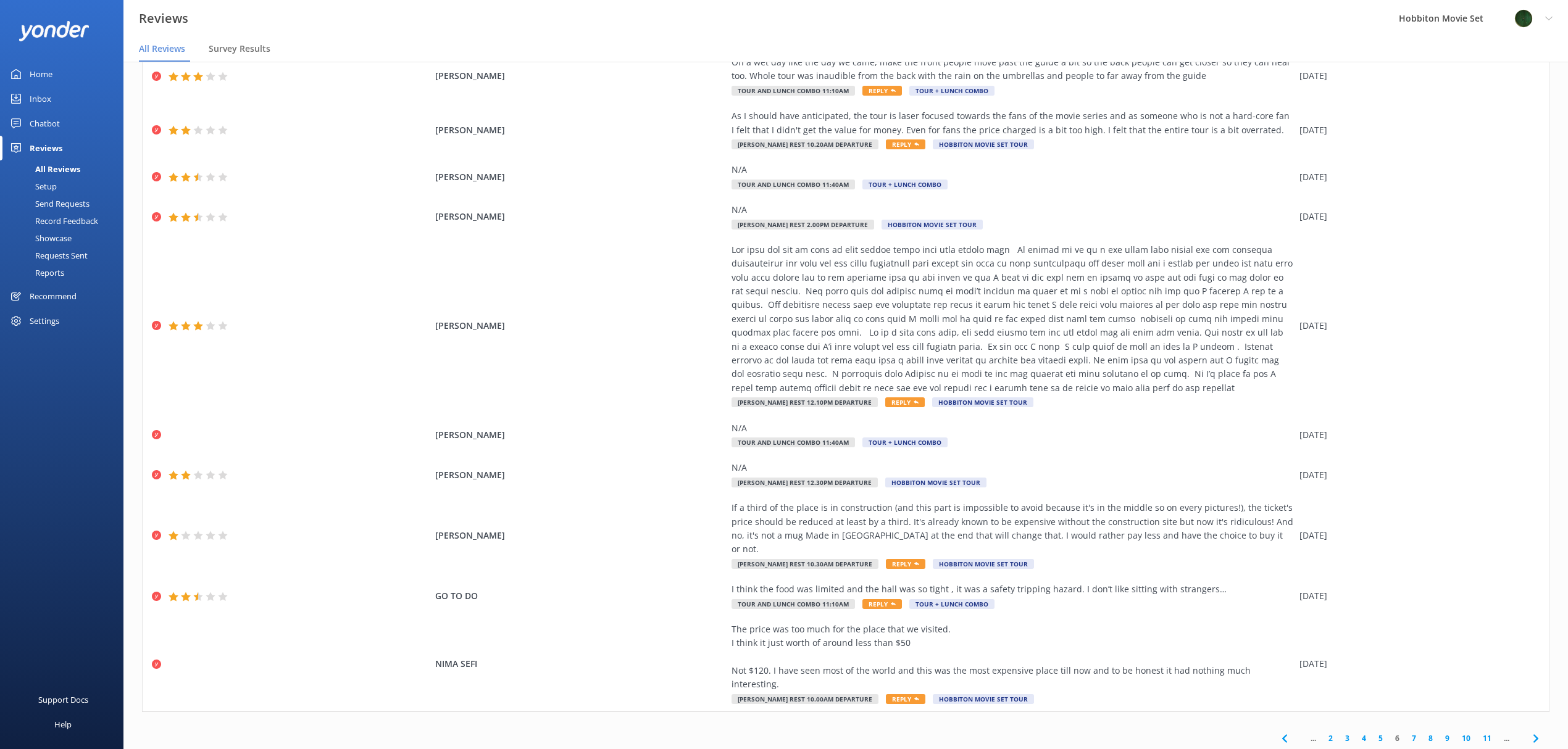
click at [951, 746] on div "Out of 2595 reviews: 2.2 NPS -100 All reply statuses All reply statuses Needs a…" at bounding box center [845, 393] width 1444 height 712
click at [937, 743] on div "Out of 2595 reviews: 2.2 NPS -100 All reply statuses All reply statuses Needs a…" at bounding box center [845, 393] width 1444 height 712
click at [1405, 733] on link "7" at bounding box center [1414, 738] width 16 height 12
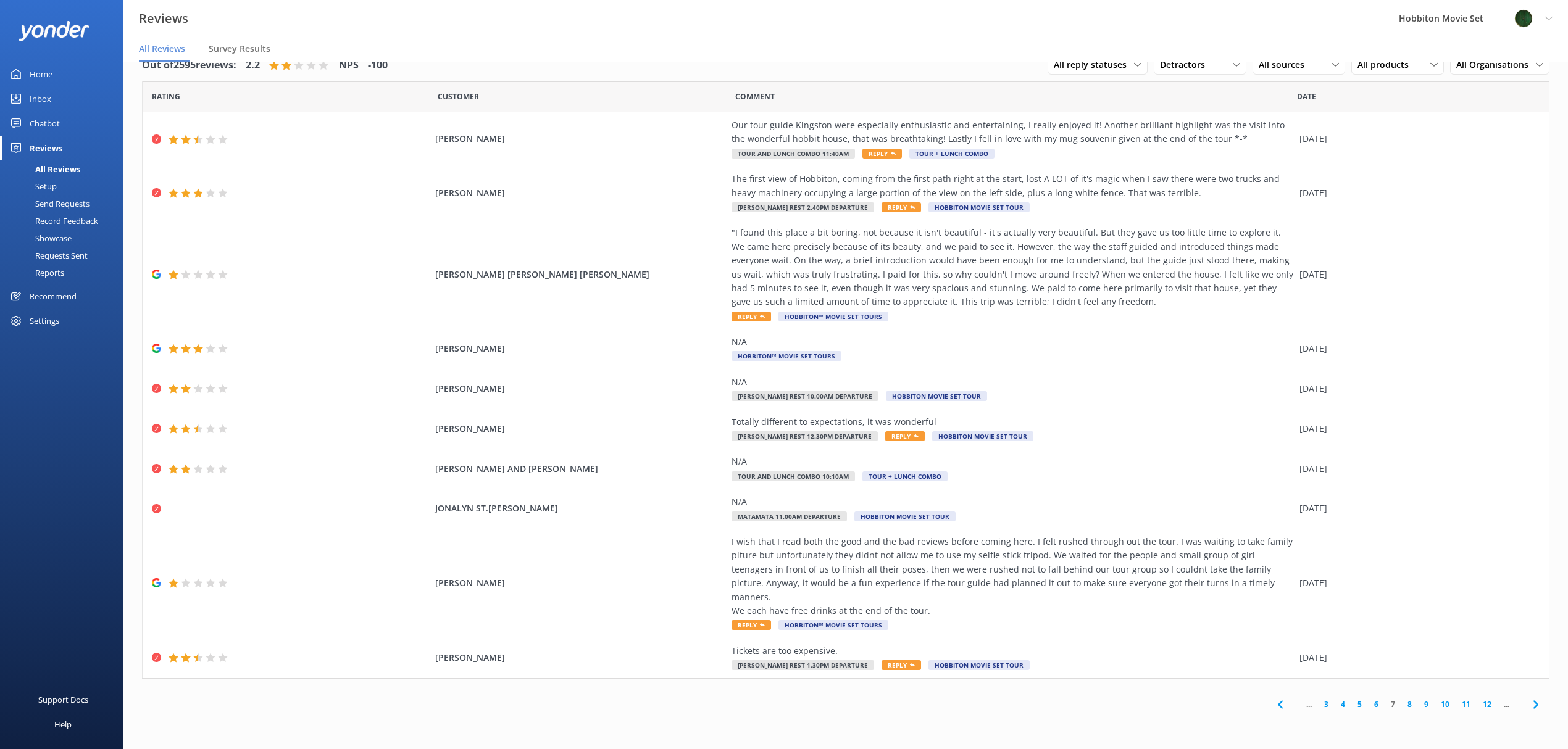
click at [1405, 698] on link "8" at bounding box center [1409, 704] width 16 height 12
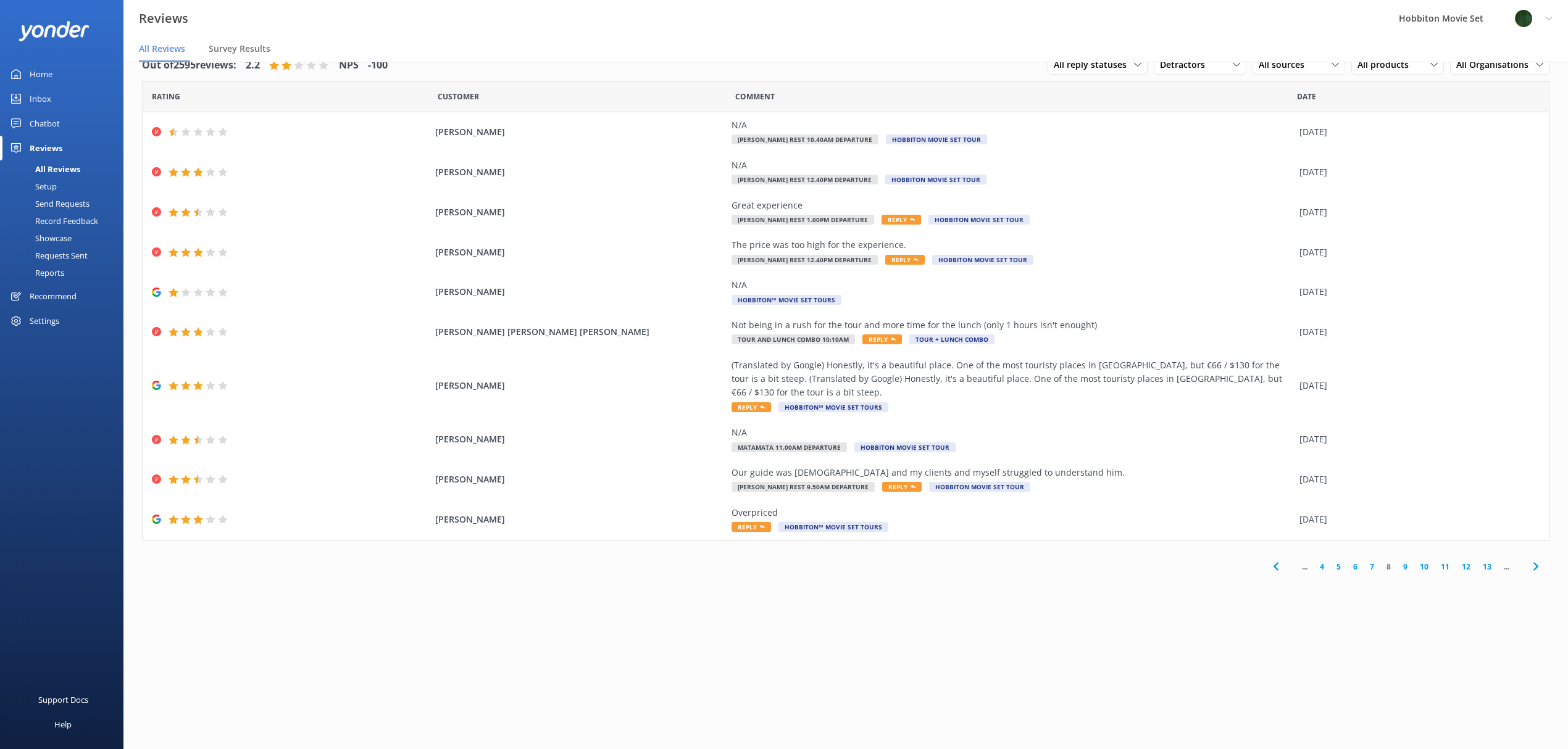
click at [1406, 568] on link "9" at bounding box center [1405, 567] width 16 height 12
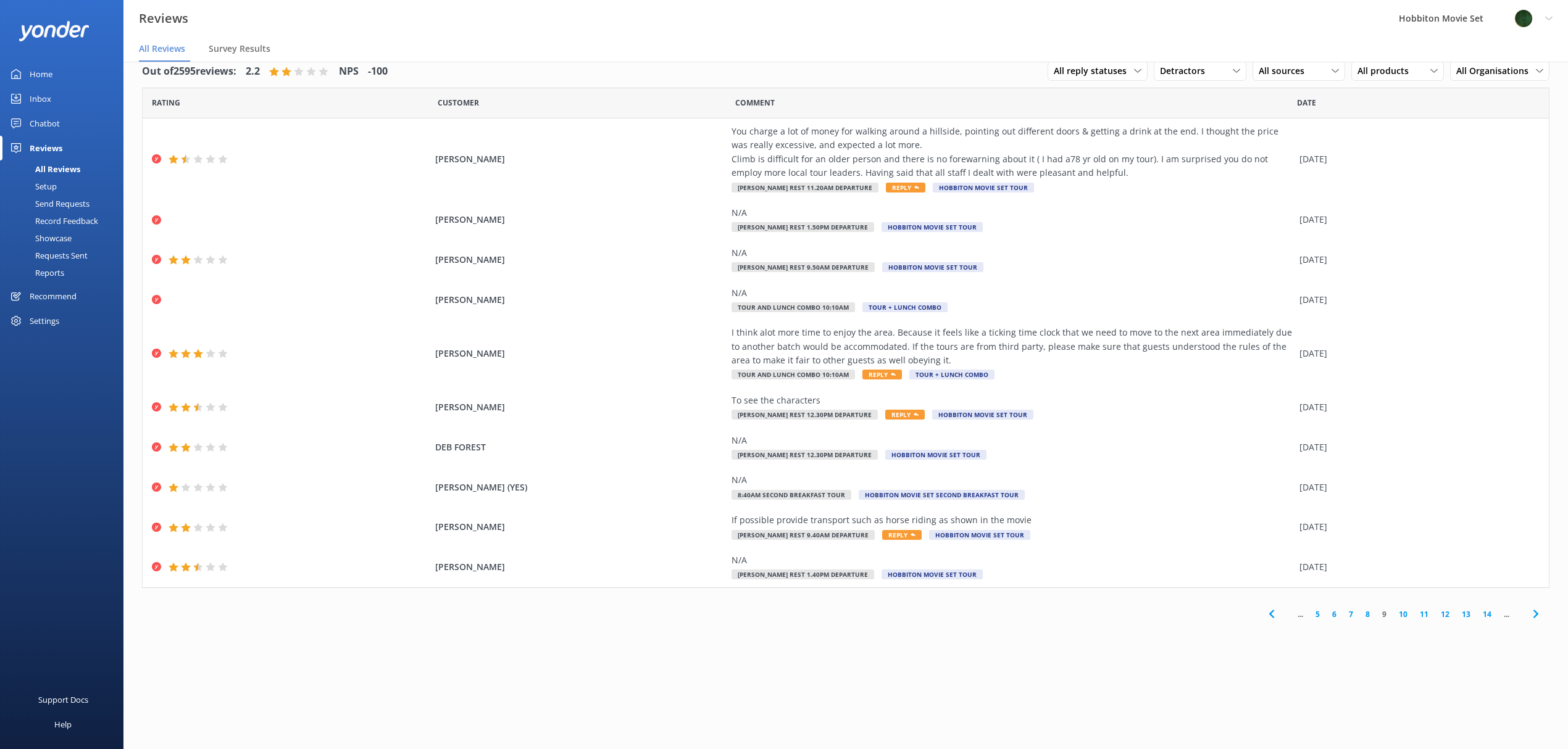
scroll to position [25, 0]
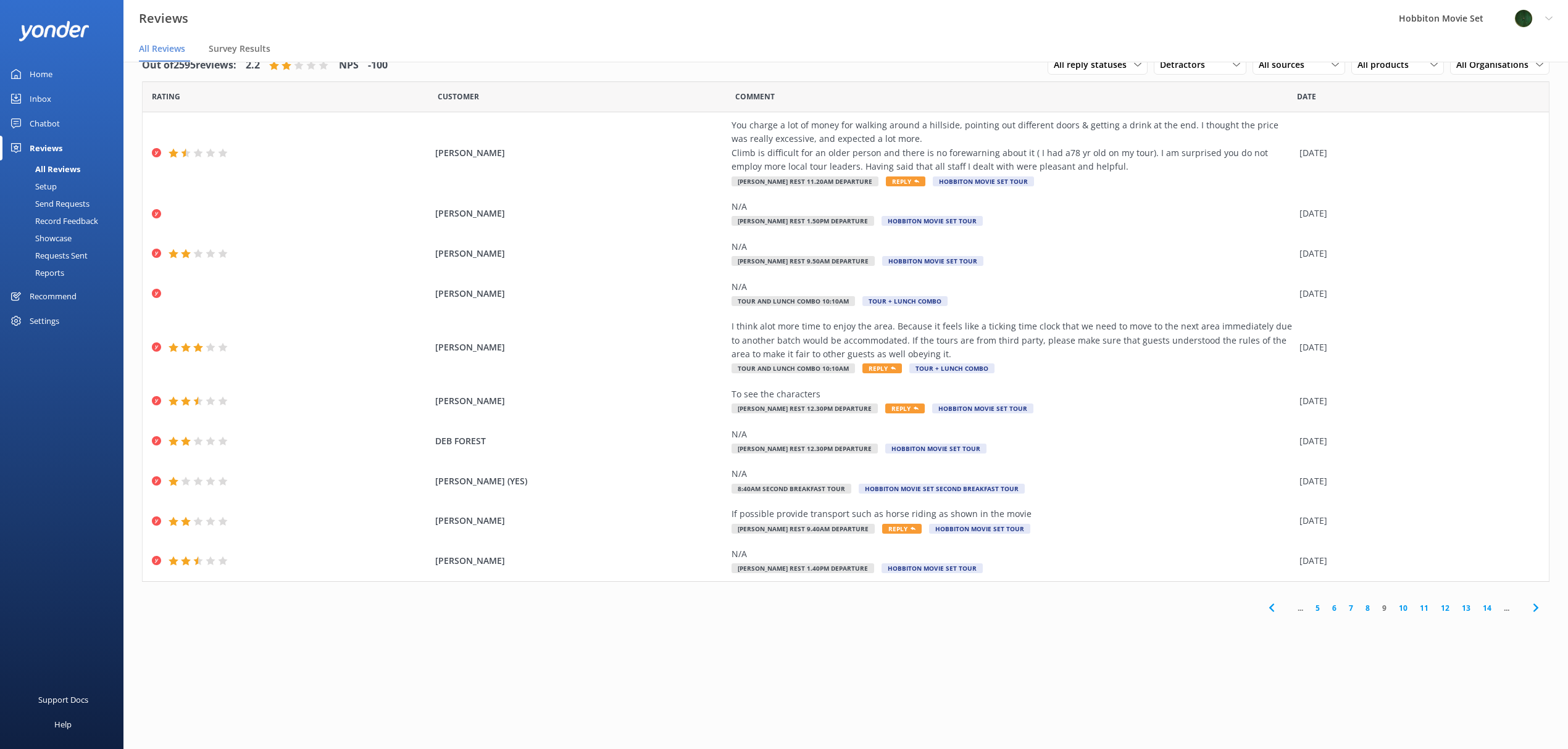
click at [881, 669] on div "Out of 2595 reviews: 2.2 NPS -100 All reply statuses All reply statuses Needs a…" at bounding box center [845, 393] width 1444 height 712
click at [769, 678] on div "Out of 2595 reviews: 2.2 NPS -100 All reply statuses All reply statuses Needs a…" at bounding box center [845, 393] width 1444 height 712
click at [1111, 670] on div "Out of 2595 reviews: 2.2 NPS -100 All reply statuses All reply statuses Needs a…" at bounding box center [845, 393] width 1444 height 712
click at [1403, 607] on link "10" at bounding box center [1403, 608] width 21 height 12
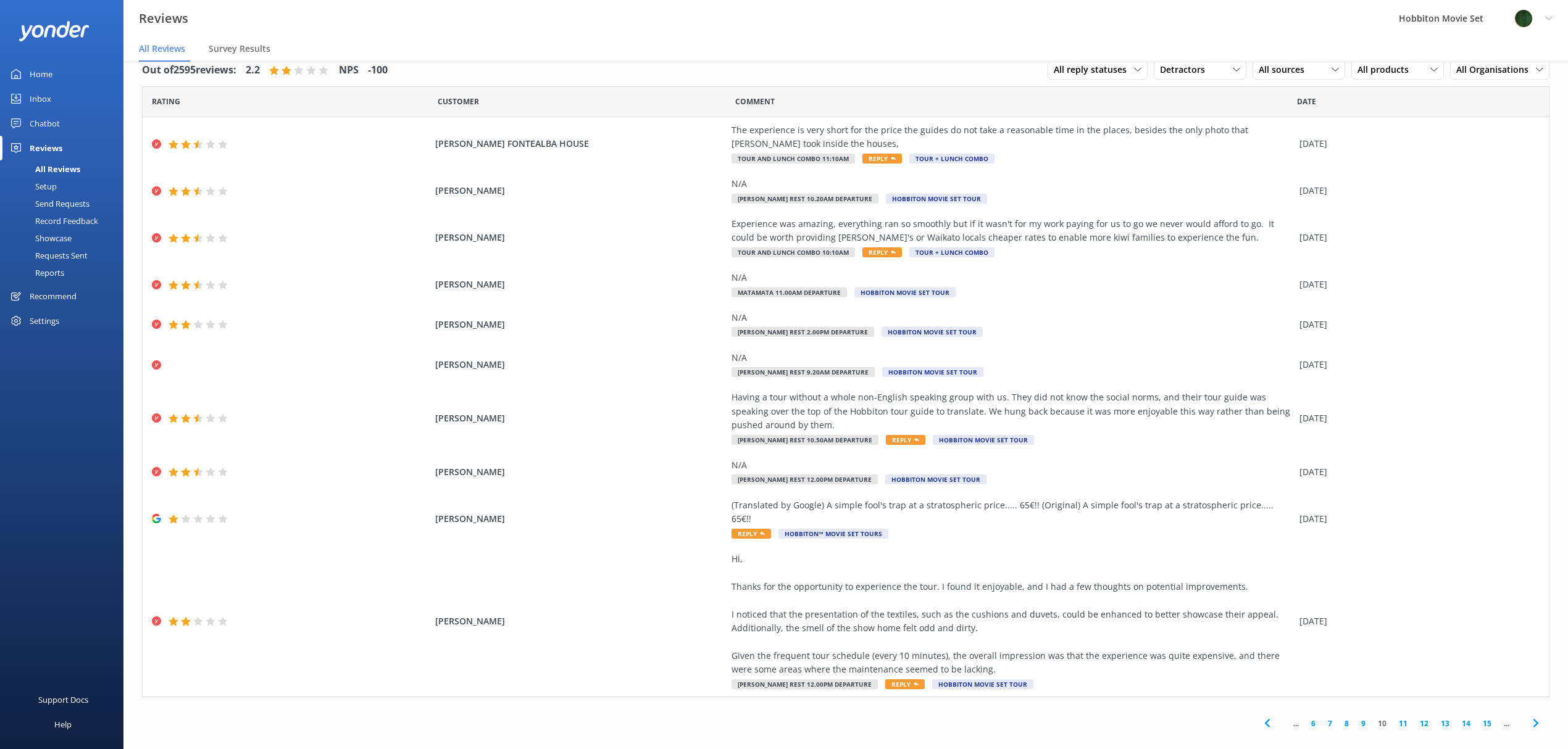
scroll to position [25, 0]
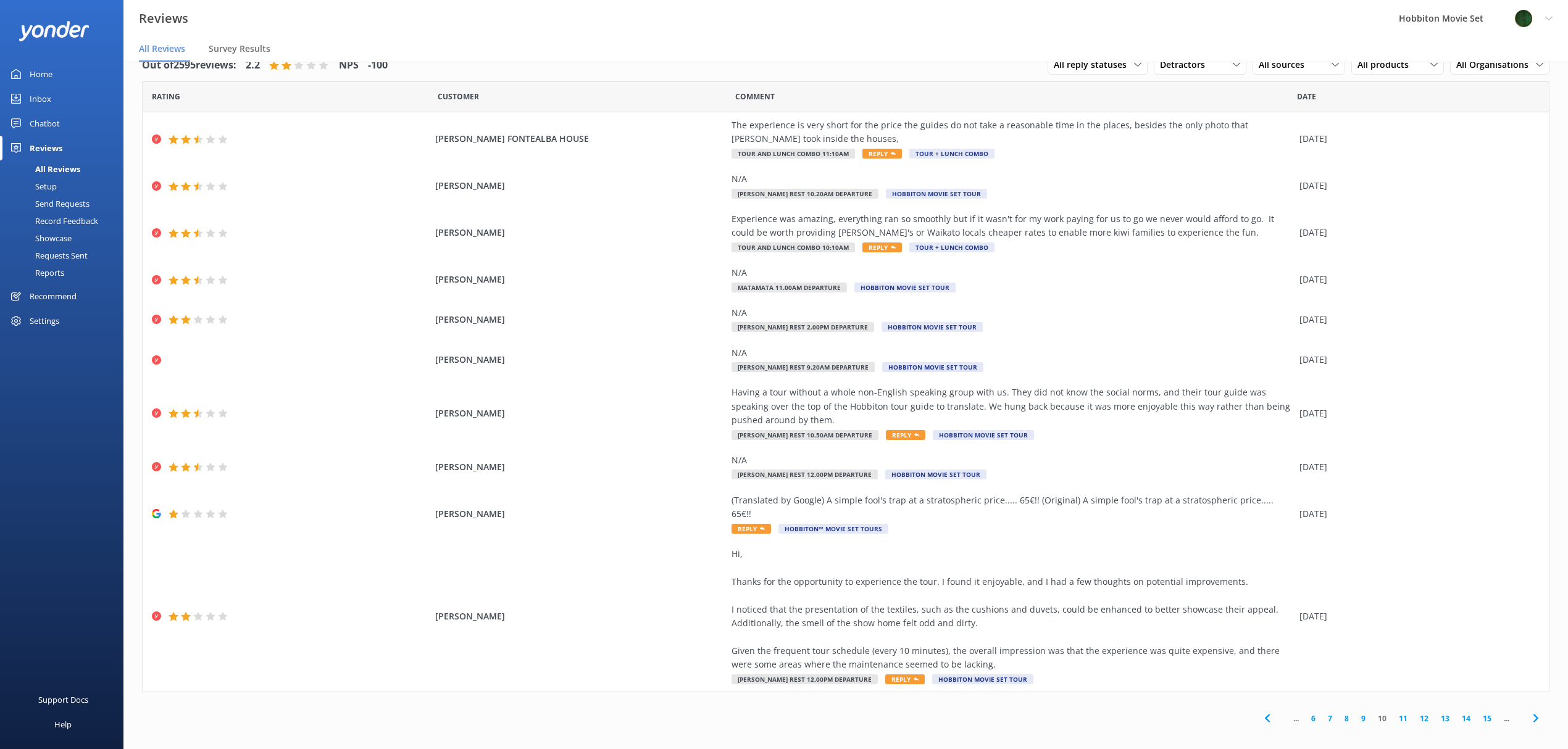
click at [1018, 723] on div "Out of 2595 reviews: 2.2 NPS -100 All reply statuses All reply statuses Needs a…" at bounding box center [845, 391] width 1444 height 708
click at [1099, 707] on div "... 6 7 8 9 10 11 12 13 14 15 ..." at bounding box center [845, 718] width 1407 height 27
click at [1126, 709] on div "... 6 7 8 9 10 11 12 13 14 15 ..." at bounding box center [845, 718] width 1407 height 27
click at [1136, 711] on div "... 6 7 8 9 10 11 12 13 14 15 ..." at bounding box center [845, 718] width 1407 height 27
click at [1085, 704] on div "... 6 7 8 9 10 11 12 13 14 15 ..." at bounding box center [845, 718] width 1407 height 27
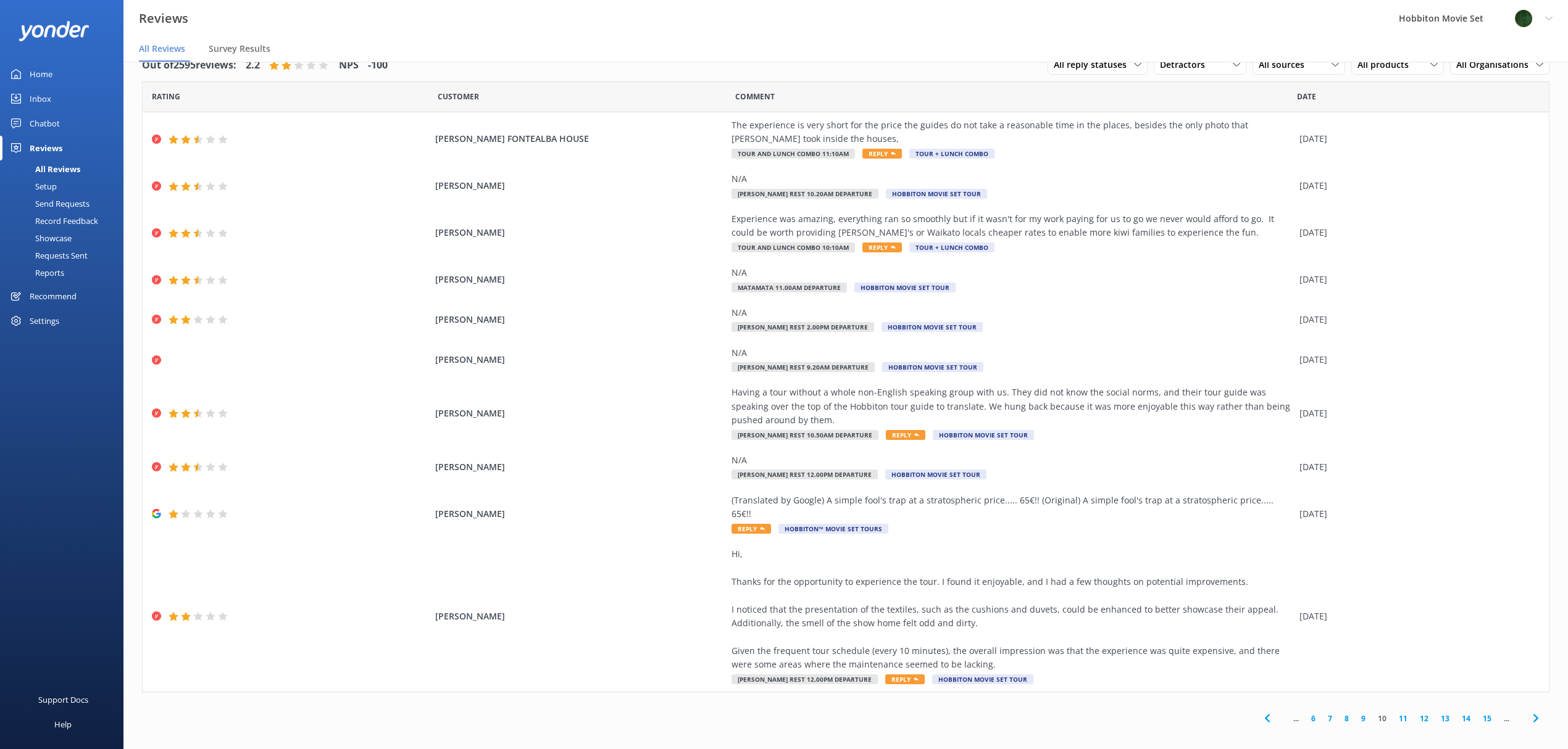
click at [1112, 704] on div "... 6 7 8 9 10 11 12 13 14 15 ..." at bounding box center [845, 718] width 1407 height 27
click at [1403, 713] on link "11" at bounding box center [1403, 718] width 21 height 12
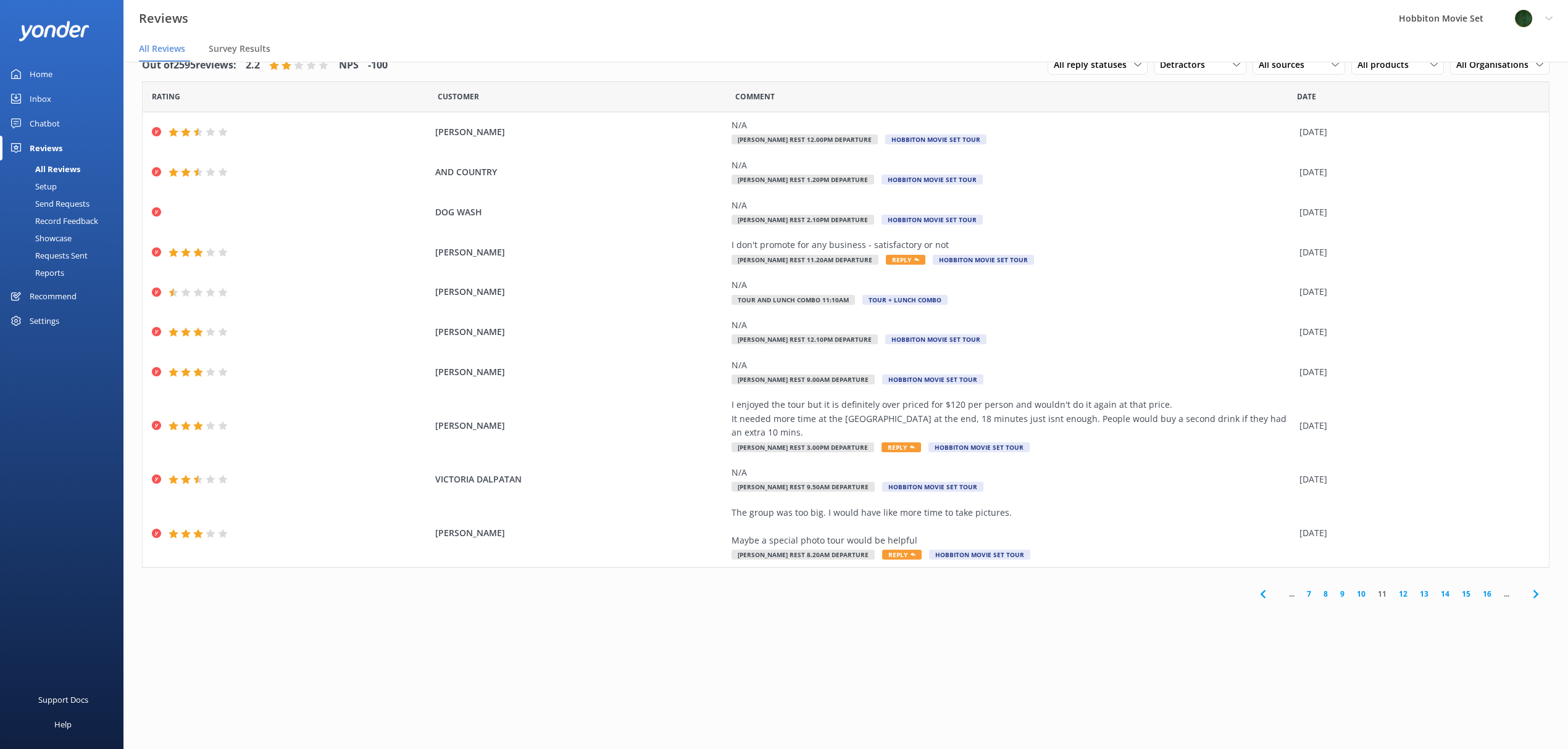
click at [938, 670] on div "Out of 2595 reviews: 2.2 NPS -100 All reply statuses All reply statuses Needs a…" at bounding box center [845, 393] width 1444 height 712
click at [559, 638] on div "Out of 2595 reviews: 2.2 NPS -100 All reply statuses All reply statuses Needs a…" at bounding box center [845, 393] width 1444 height 712
click at [612, 605] on div "... 7 8 9 10 11 12 13 14 15 16 ..." at bounding box center [845, 594] width 1407 height 27
click at [1400, 593] on link "12" at bounding box center [1403, 593] width 21 height 12
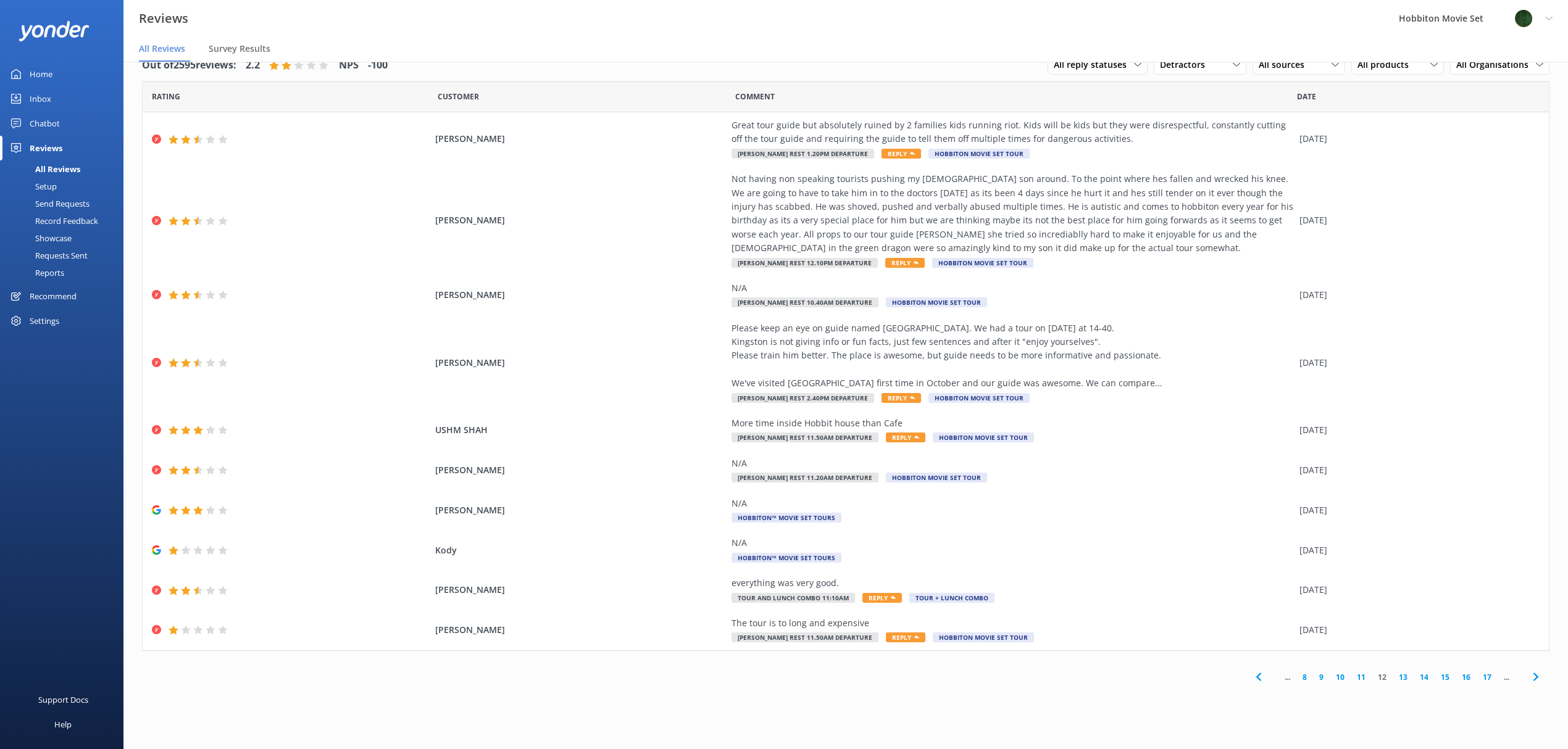
click at [869, 707] on div "Out of 2595 reviews: 2.2 NPS -100 All reply statuses All reply statuses Needs a…" at bounding box center [845, 393] width 1444 height 712
click at [1400, 678] on link "13" at bounding box center [1403, 677] width 21 height 12
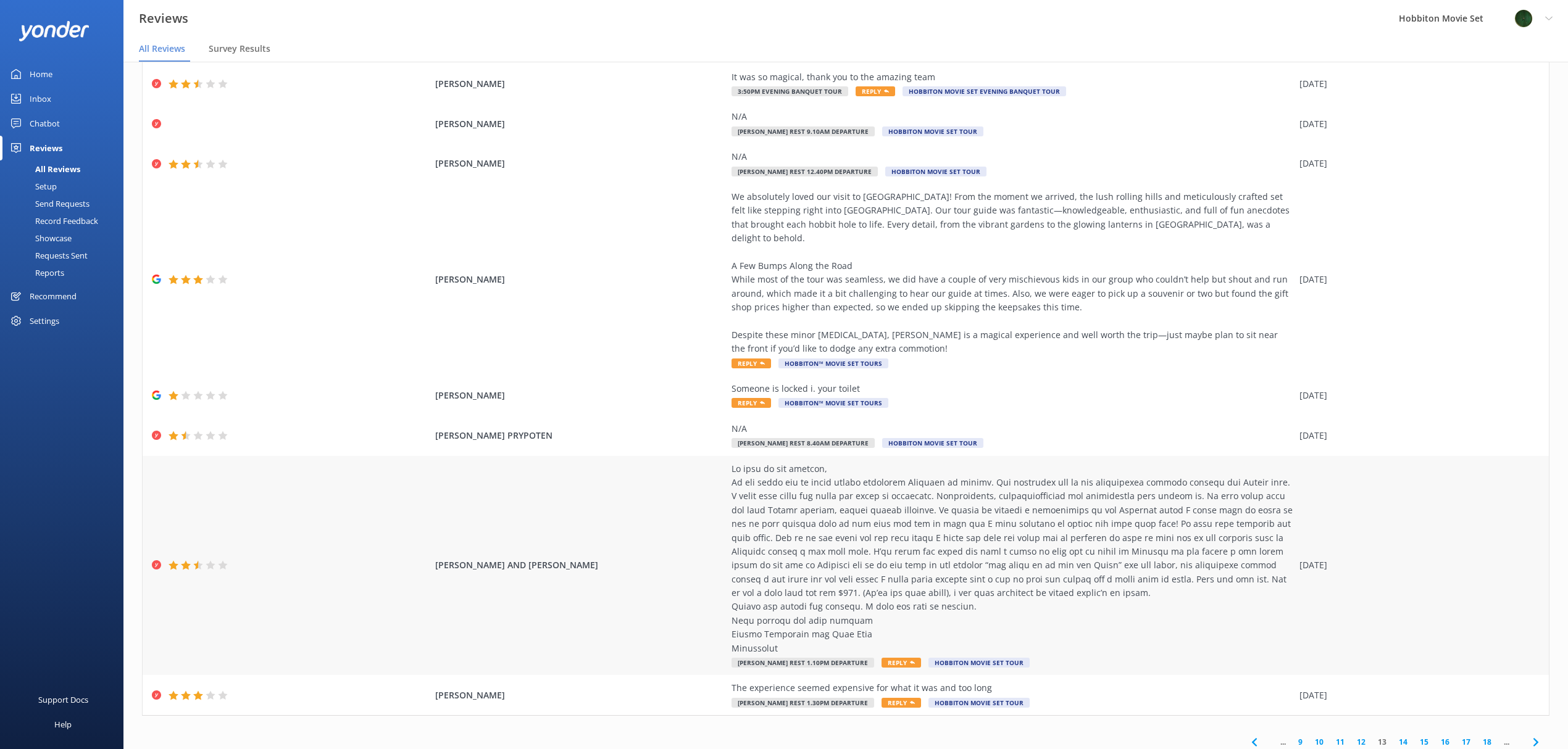
scroll to position [146, 0]
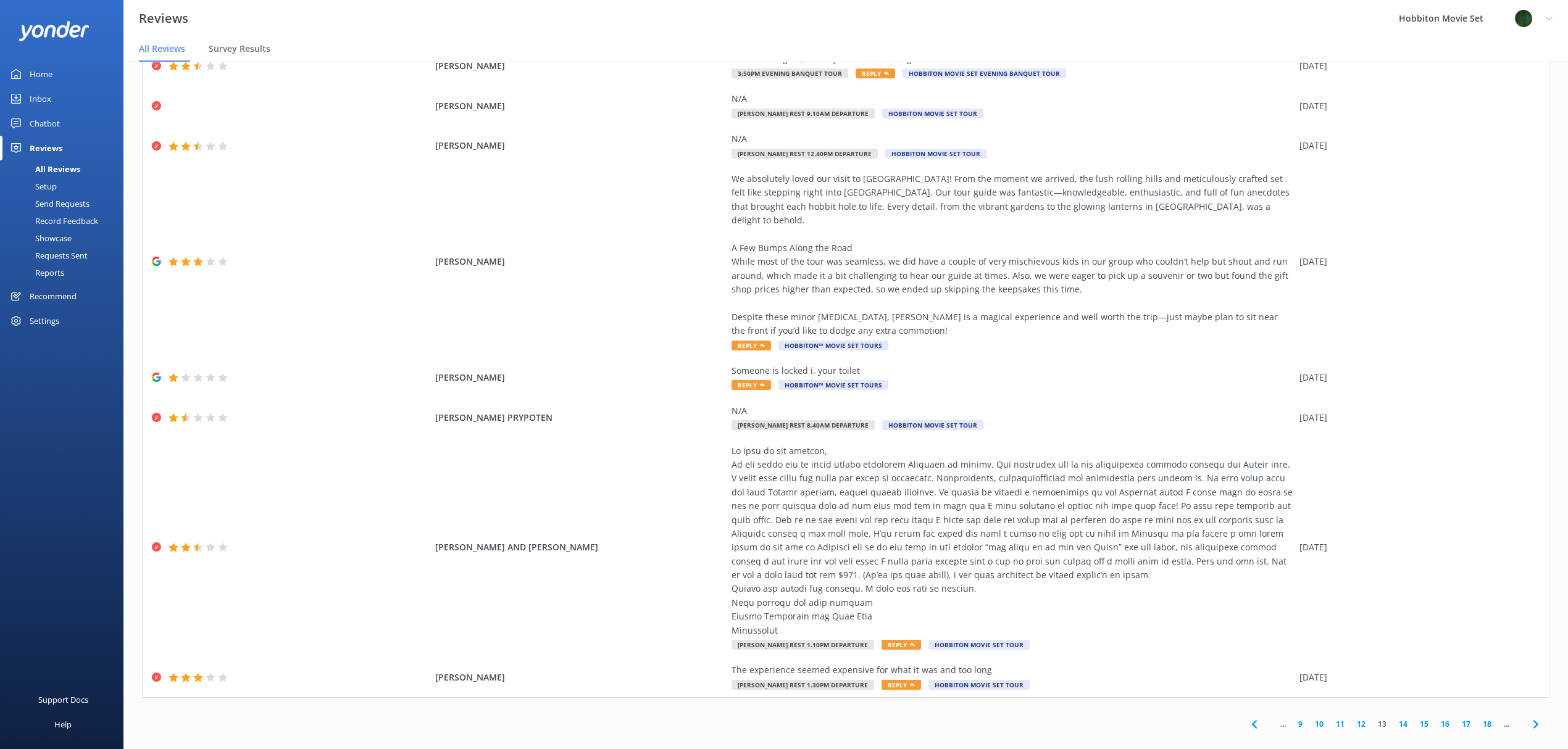
click at [1392, 718] on link "14" at bounding box center [1403, 724] width 21 height 12
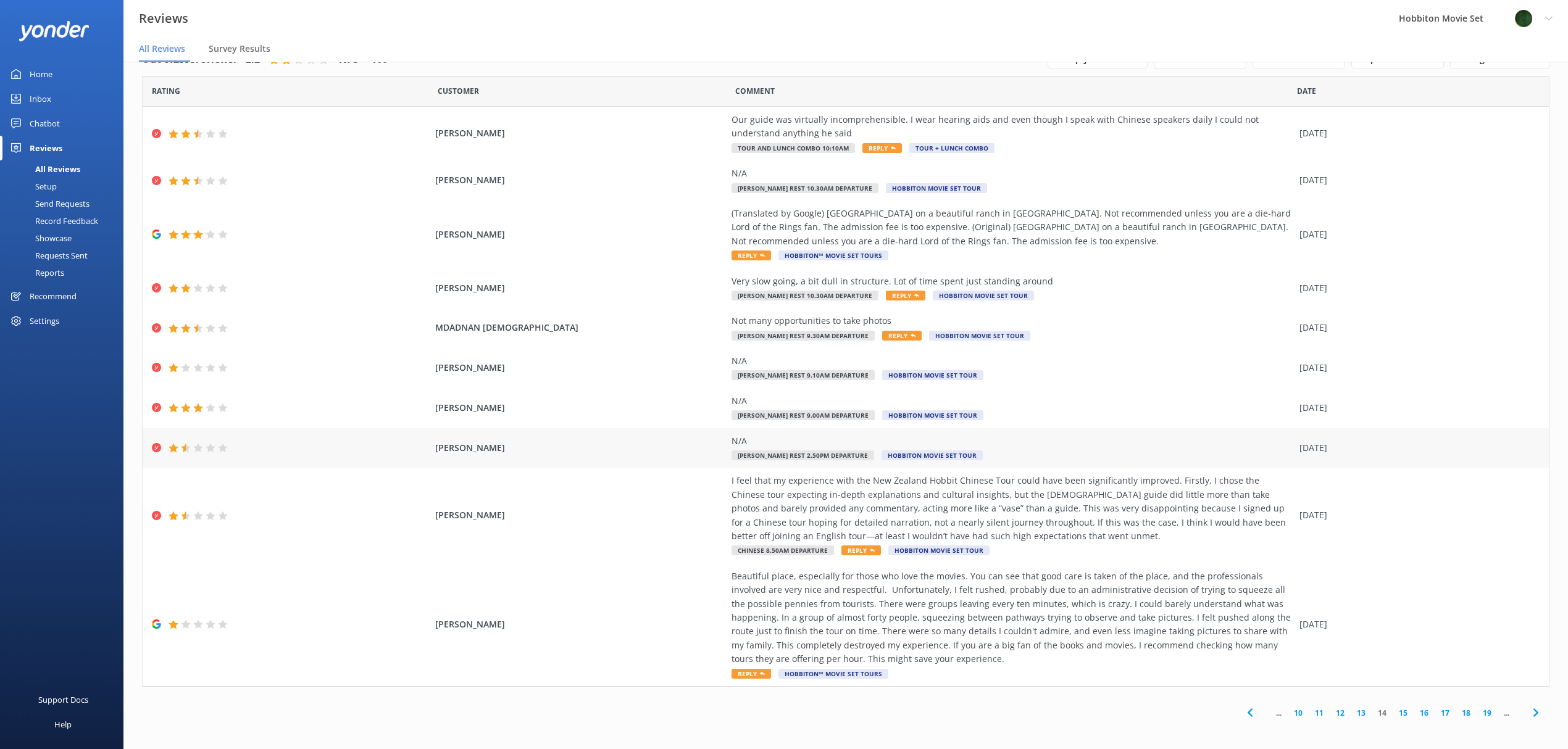
scroll to position [8, 0]
click at [1392, 711] on link "15" at bounding box center [1403, 710] width 21 height 12
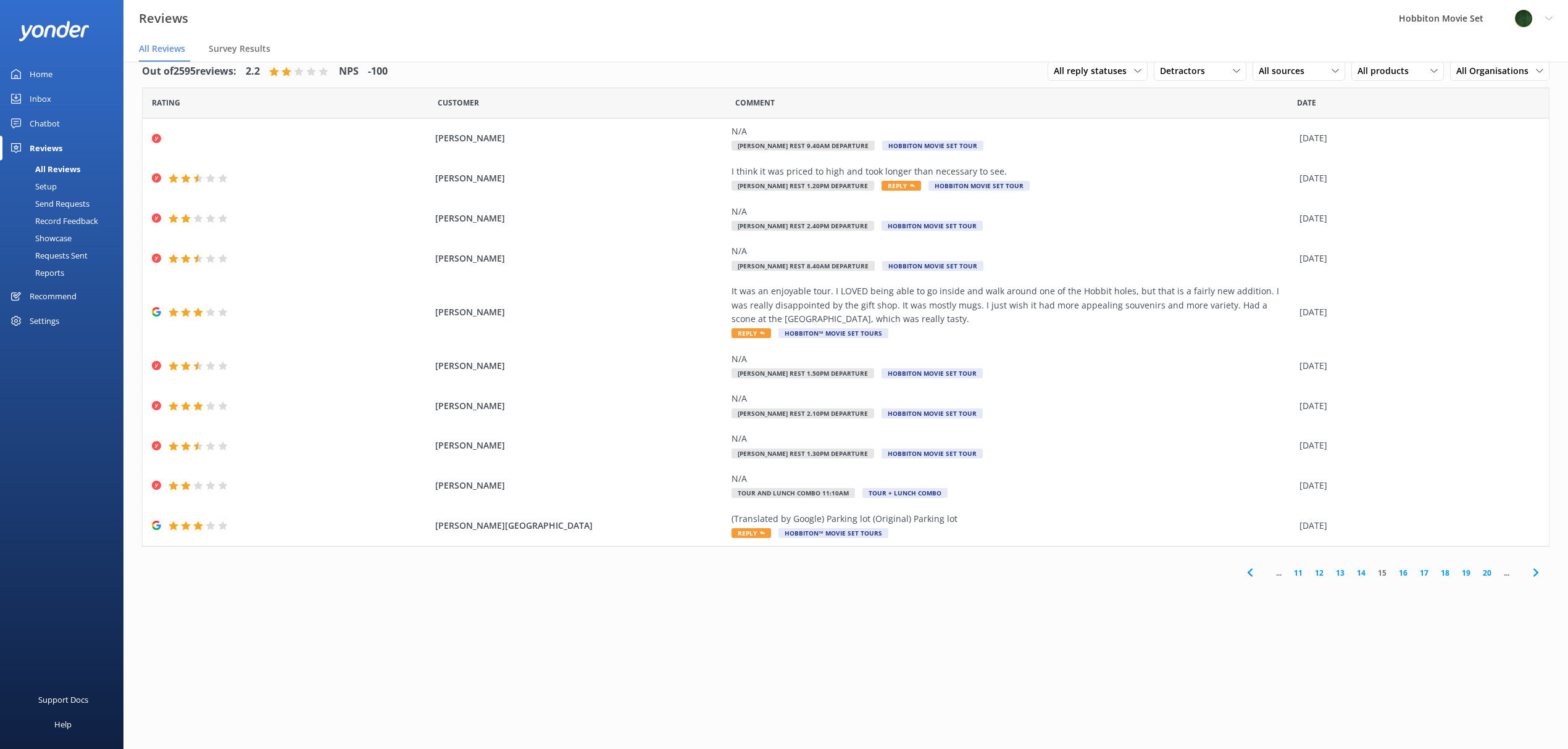
scroll to position [25, 0]
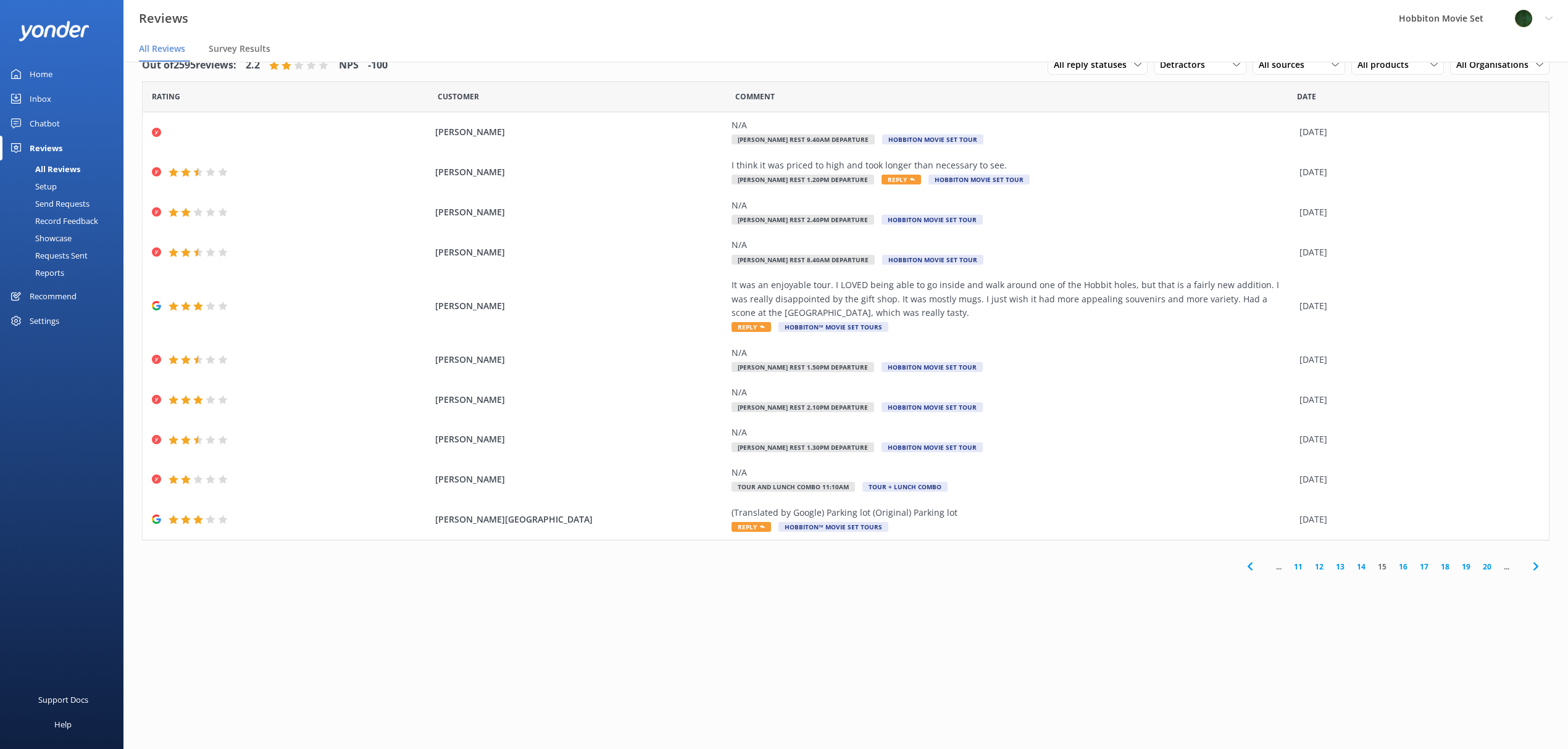
click at [1406, 564] on link "16" at bounding box center [1403, 567] width 21 height 12
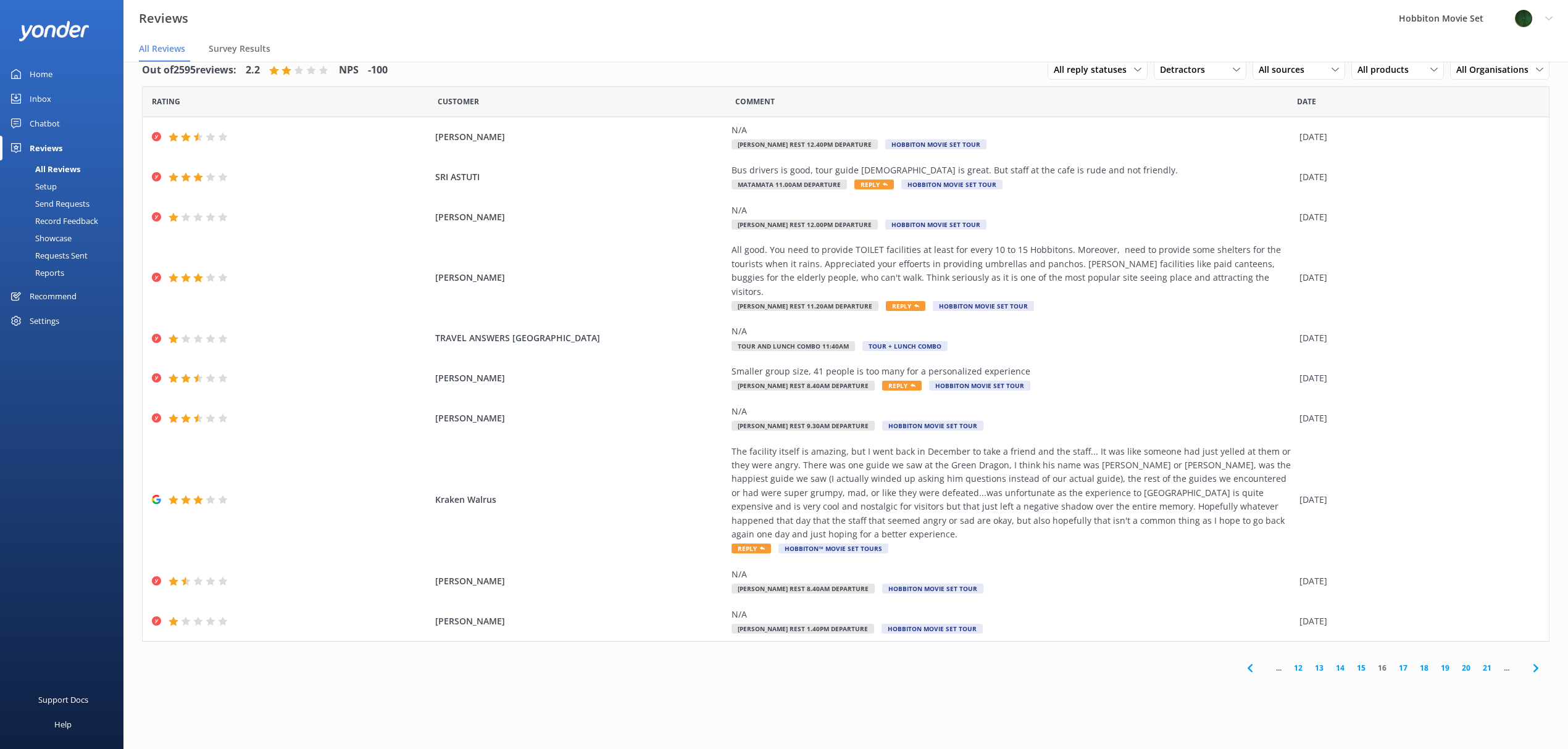
scroll to position [25, 0]
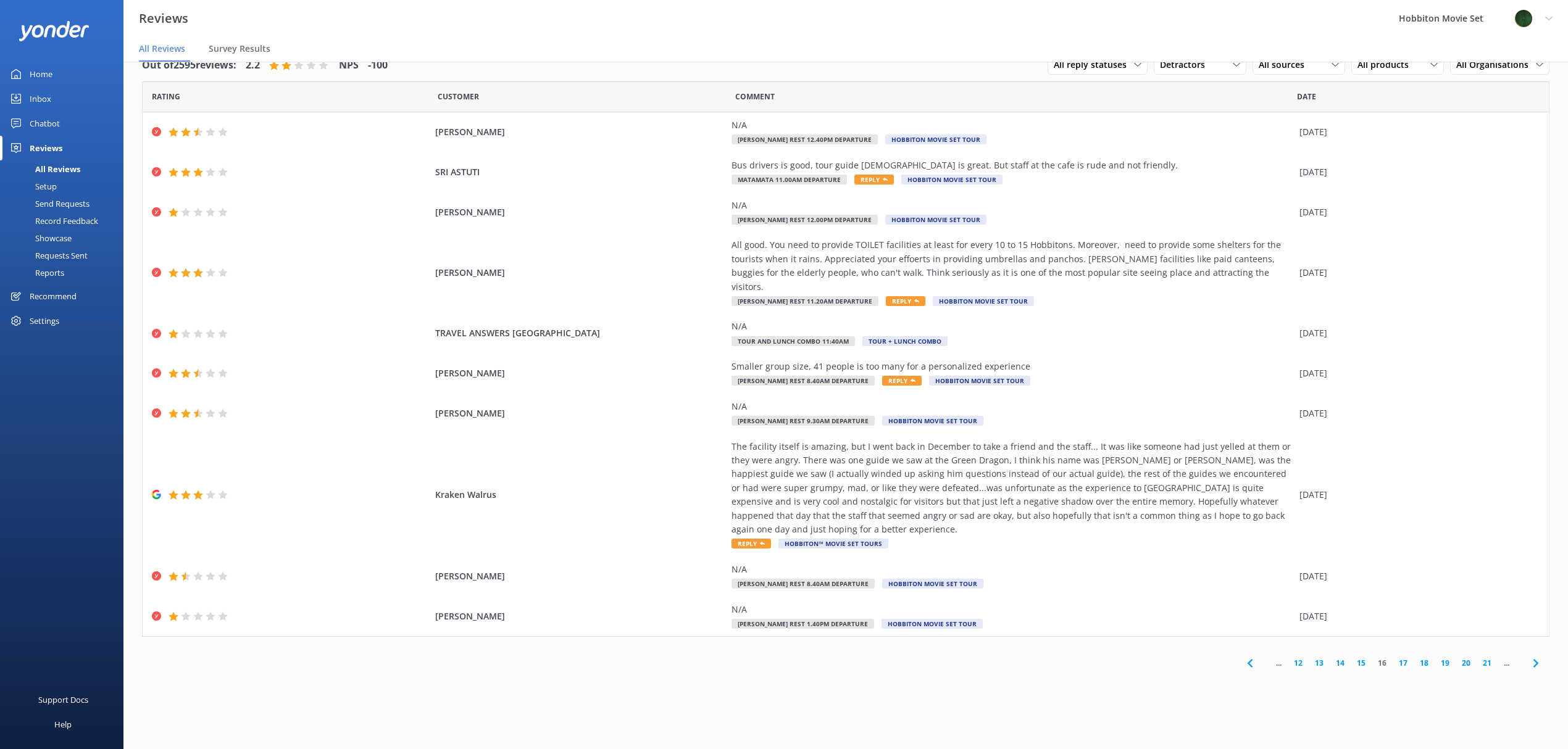
click at [1055, 653] on div "... 12 13 14 15 16 17 18 19 20 21 ..." at bounding box center [845, 663] width 1407 height 27
click at [1399, 657] on link "17" at bounding box center [1403, 663] width 21 height 12
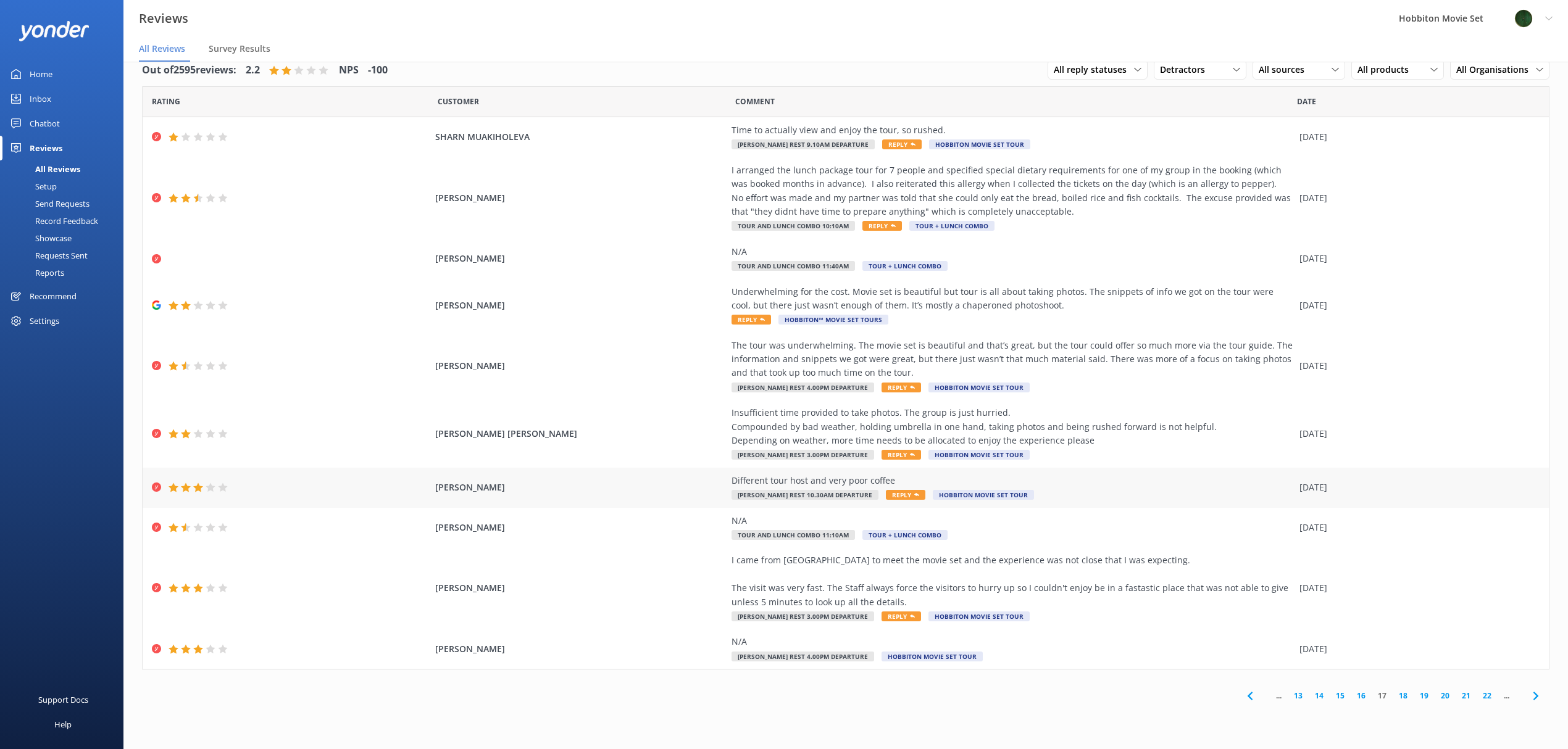
scroll to position [25, 0]
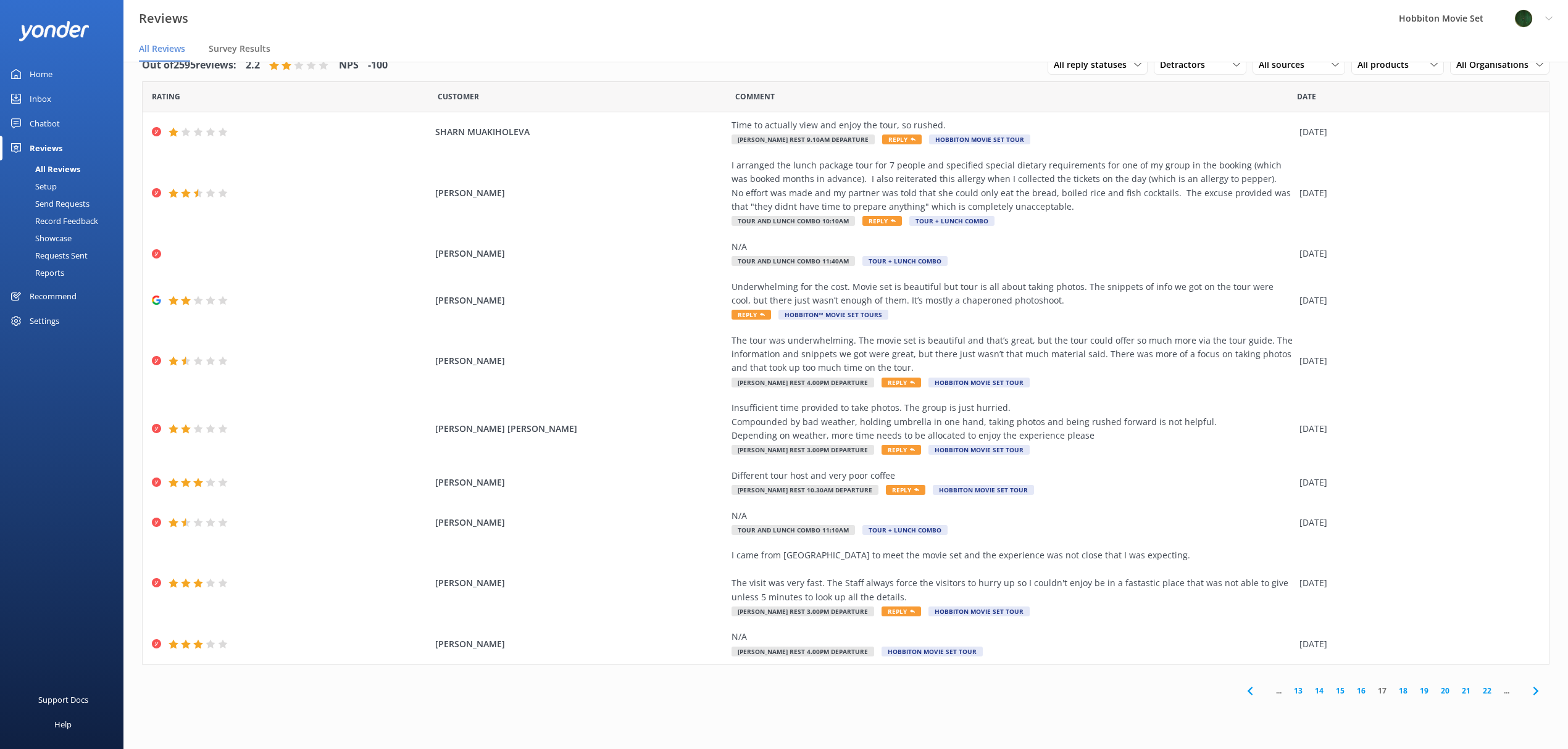
click at [1396, 691] on link "18" at bounding box center [1403, 690] width 21 height 12
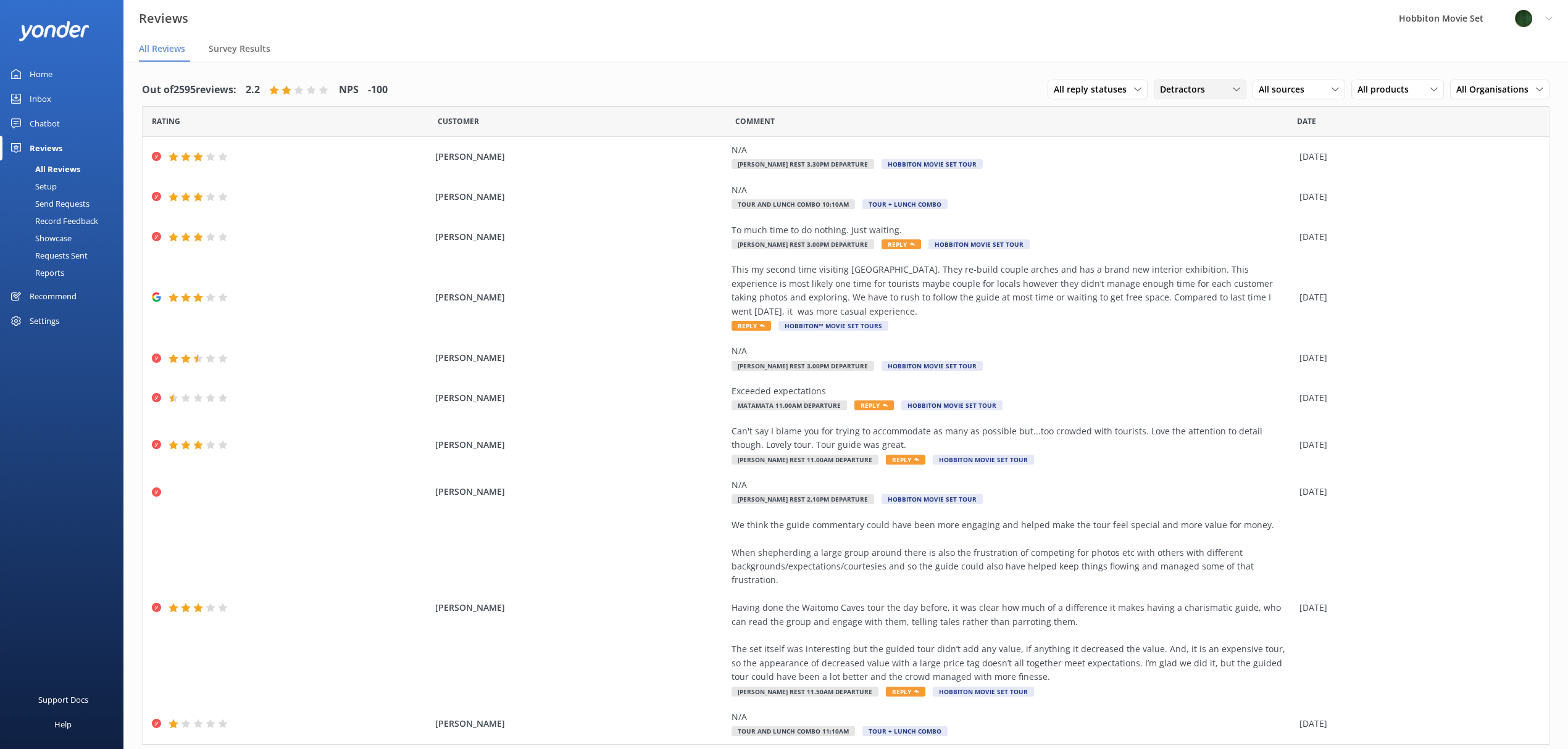
click at [1194, 91] on span "Detractors" at bounding box center [1186, 90] width 52 height 14
click at [1193, 108] on link "All ratings" at bounding box center [1209, 115] width 110 height 25
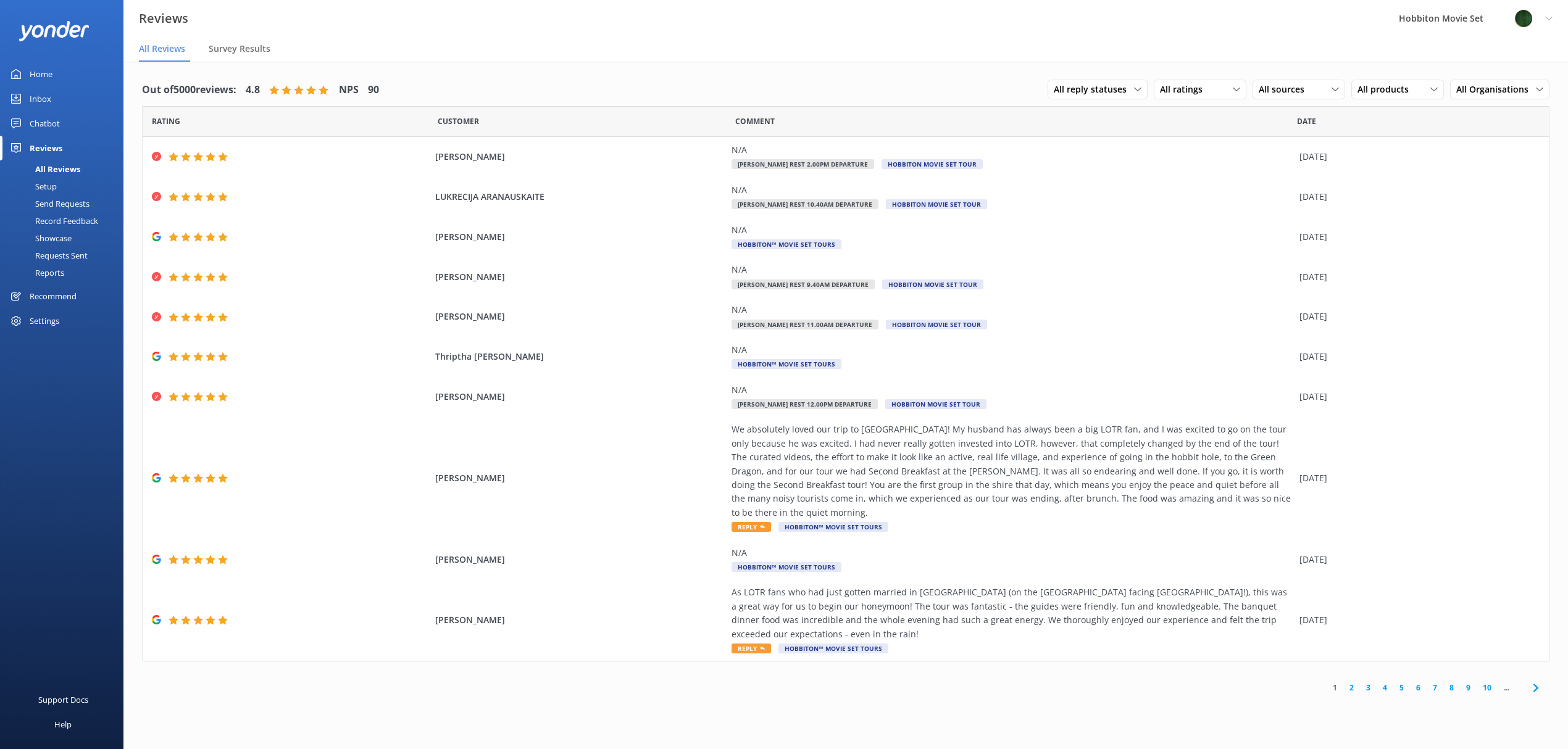
click at [608, 90] on div "Out of 5000 reviews: 4.8 NPS 90 All reply statuses All reply statuses Needs a r…" at bounding box center [845, 90] width 1407 height 32
